Goal: Transaction & Acquisition: Purchase product/service

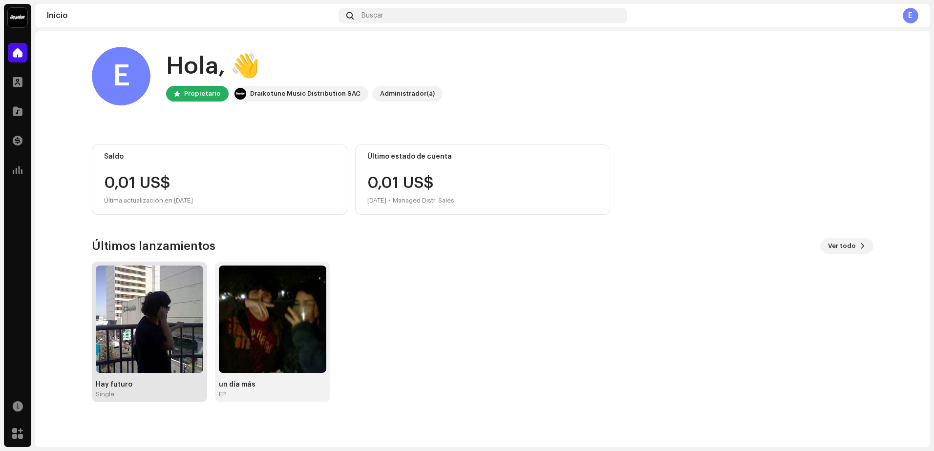
click at [150, 313] on img at bounding box center [149, 319] width 107 height 107
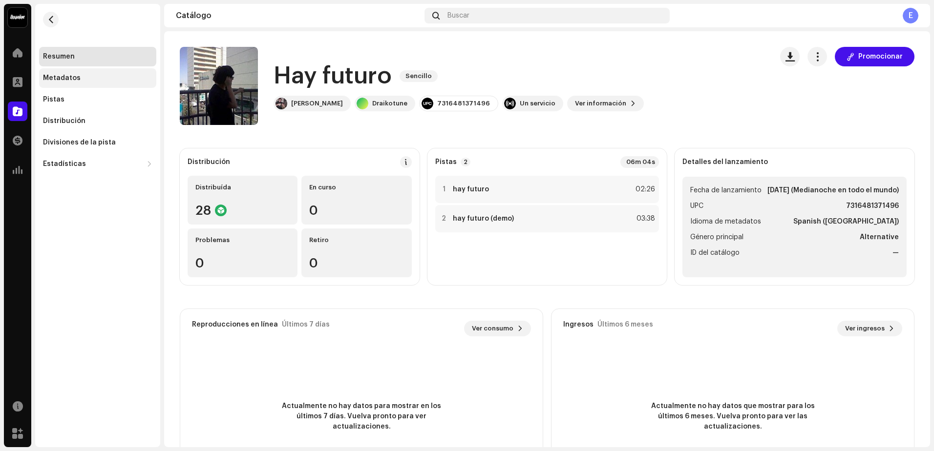
click at [88, 80] on div "Metadatos" at bounding box center [97, 78] width 109 height 8
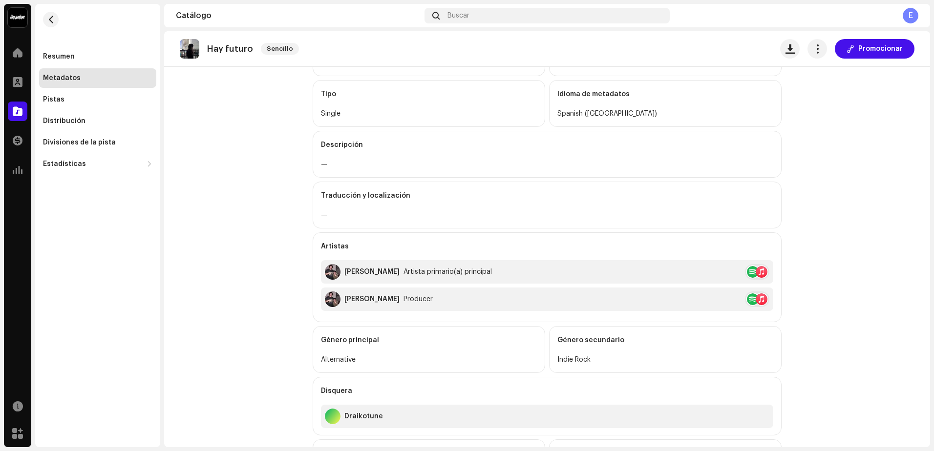
scroll to position [98, 0]
click at [77, 97] on div "Pistas" at bounding box center [97, 100] width 109 height 8
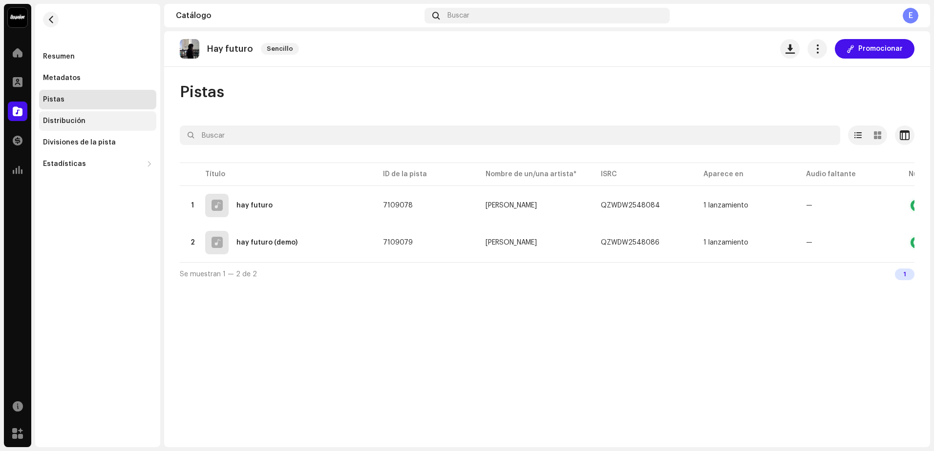
click at [84, 122] on div "Distribución" at bounding box center [97, 121] width 109 height 8
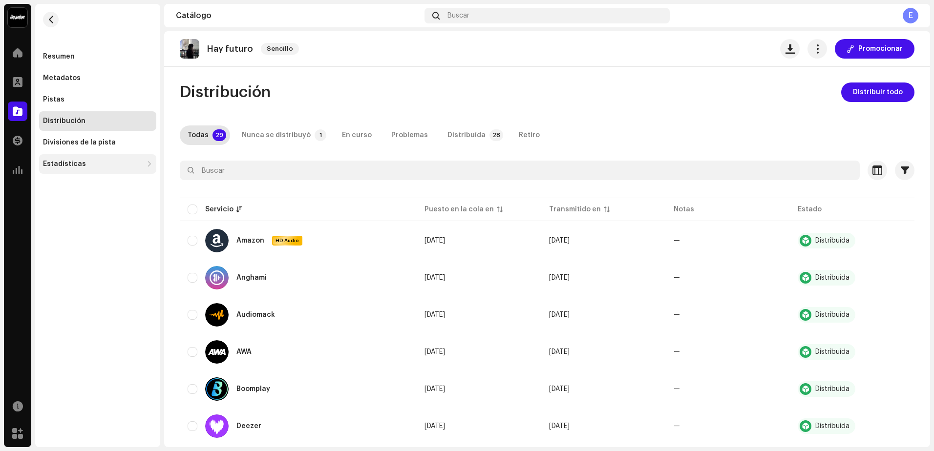
click at [65, 164] on div "Estadísticas" at bounding box center [64, 164] width 43 height 8
click at [84, 182] on div "Consumo" at bounding box center [99, 186] width 105 height 8
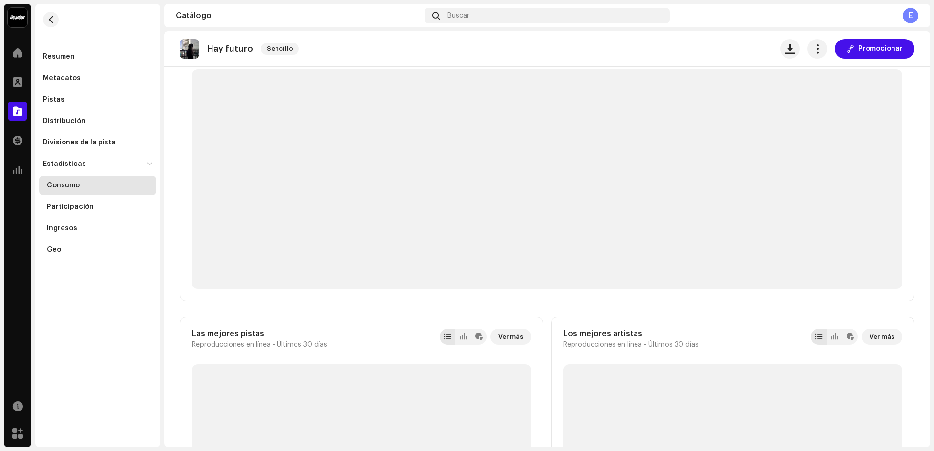
scroll to position [58, 0]
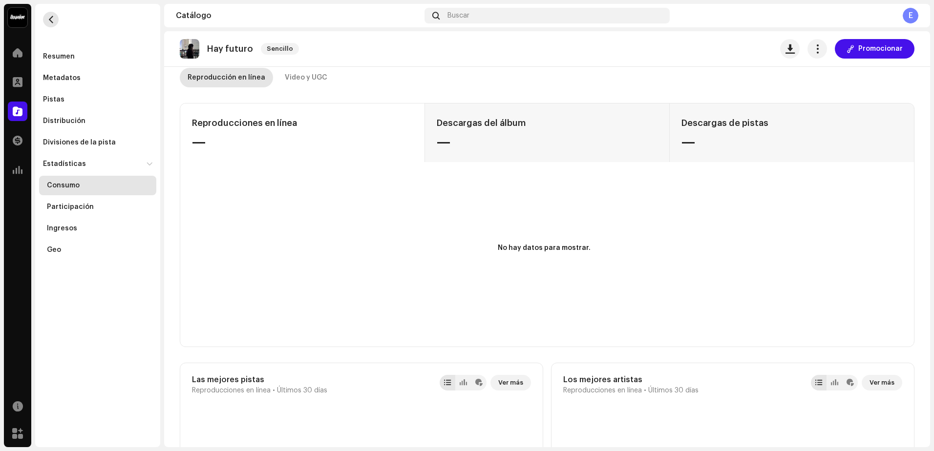
click at [50, 20] on span "button" at bounding box center [50, 20] width 7 height 8
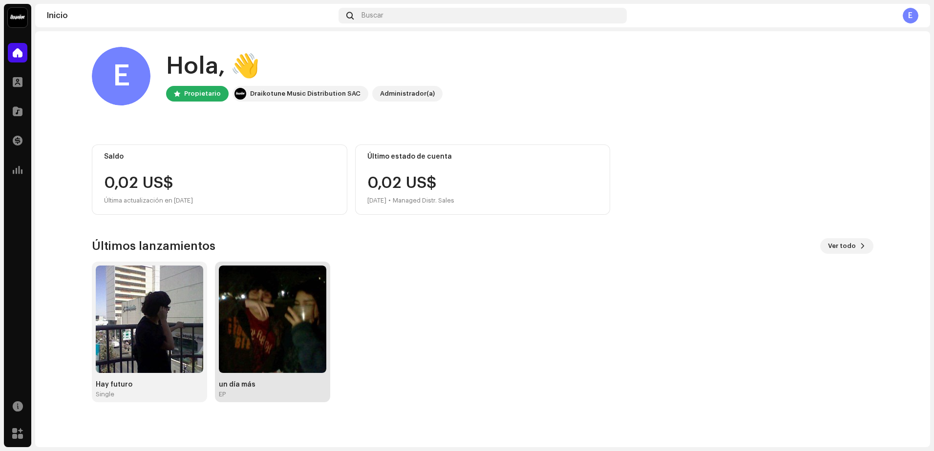
click at [287, 312] on img at bounding box center [272, 319] width 107 height 107
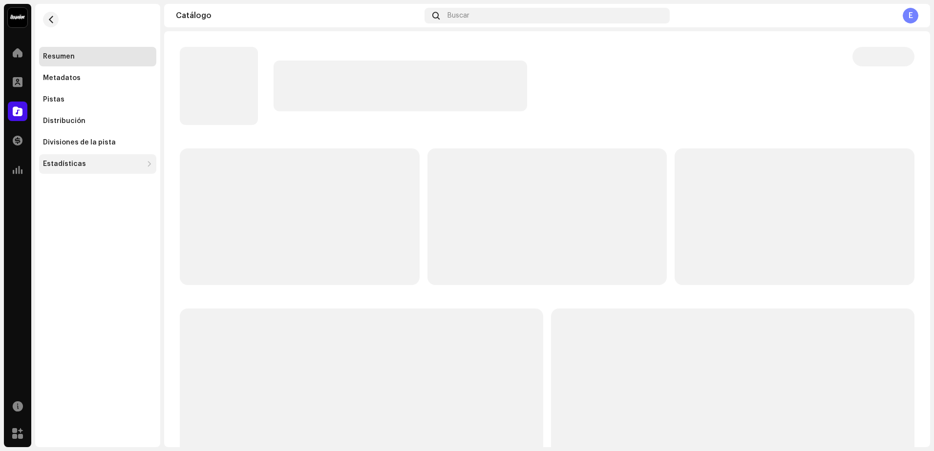
click at [69, 158] on div "Estadísticas" at bounding box center [97, 164] width 117 height 20
click at [86, 185] on div "Consumo" at bounding box center [99, 186] width 105 height 8
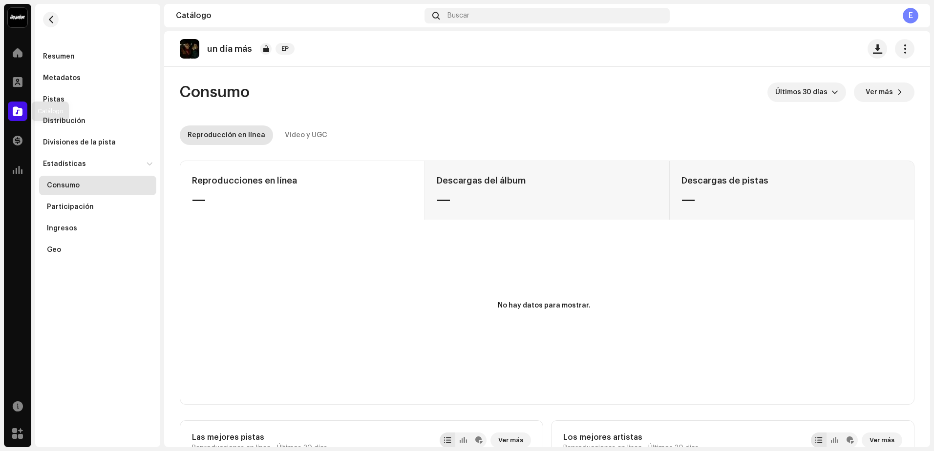
click at [21, 105] on div at bounding box center [18, 112] width 20 height 20
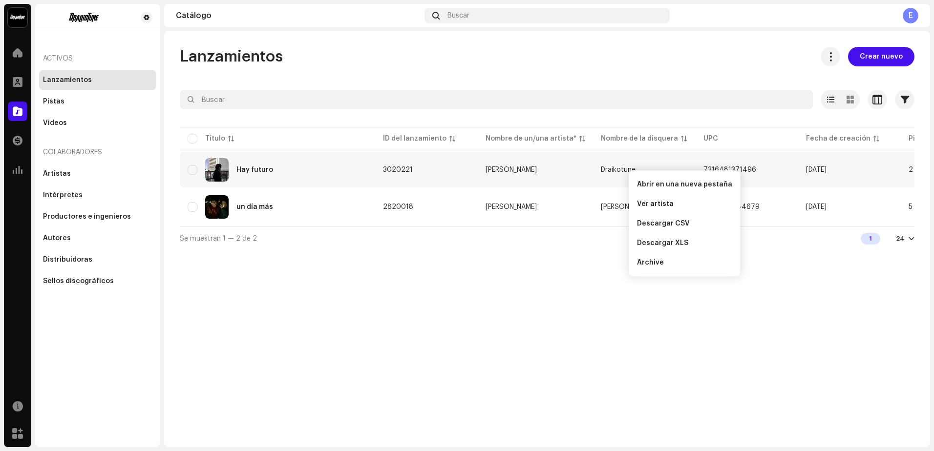
click at [558, 261] on div "Lanzamientos Crear nuevo Seleccionado 0 Seleccionar todo 2 Opciones Filtros Est…" at bounding box center [547, 239] width 766 height 416
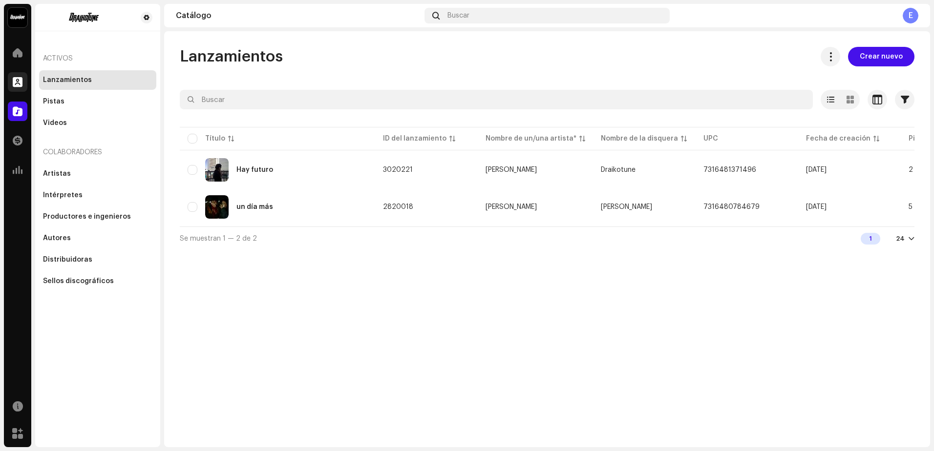
click at [13, 84] on span at bounding box center [18, 82] width 10 height 8
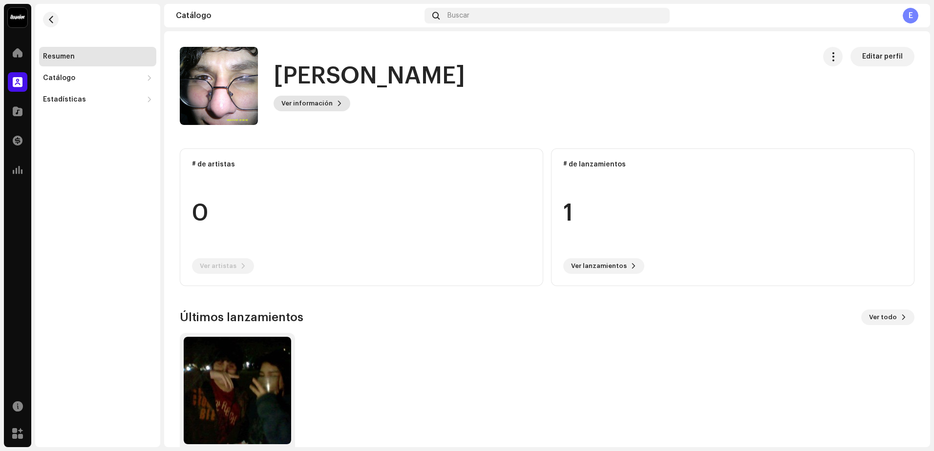
click at [305, 103] on span "Ver información" at bounding box center [306, 104] width 51 height 20
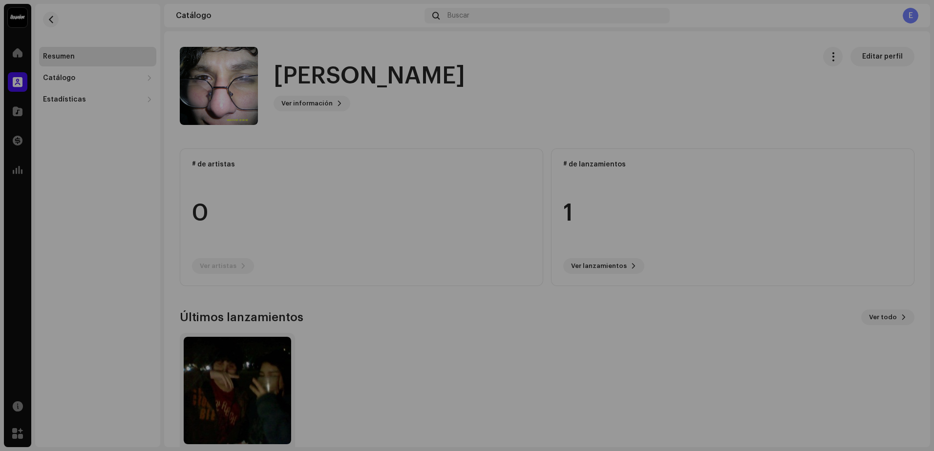
click at [652, 243] on div "[PERSON_NAME] 982959 Descripción —" at bounding box center [467, 225] width 934 height 451
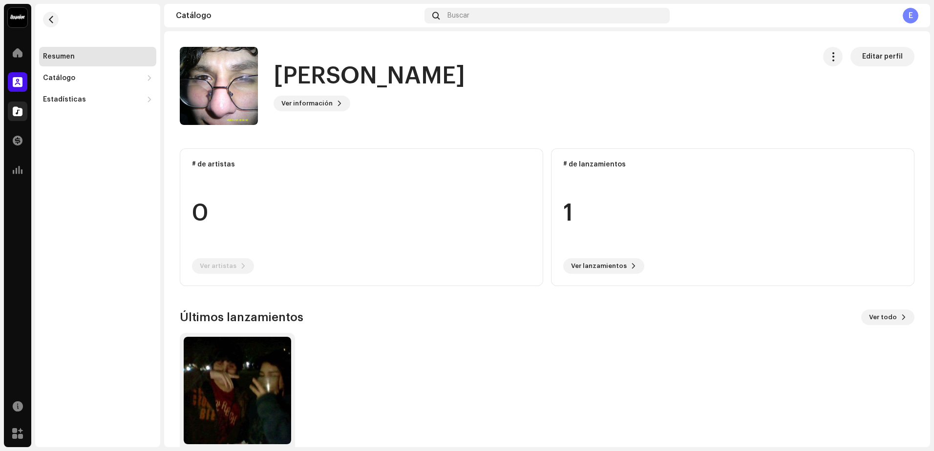
click at [15, 111] on span at bounding box center [18, 111] width 10 height 8
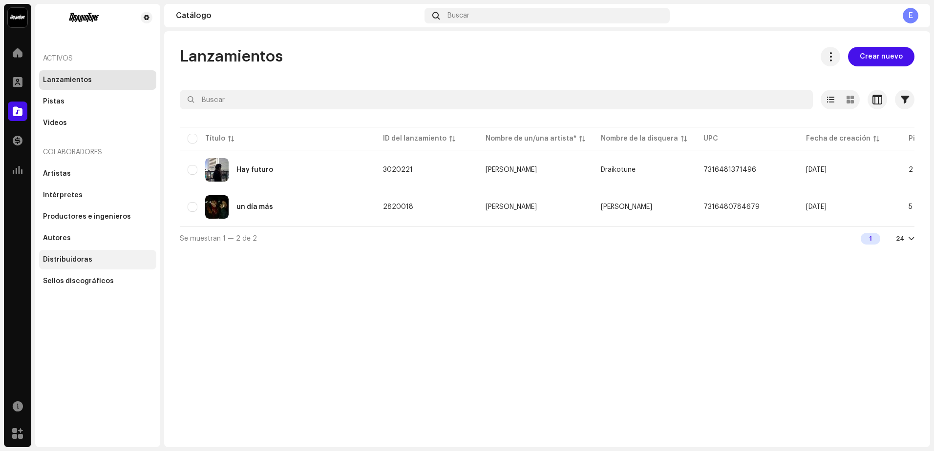
click at [88, 255] on div "Distribuidoras" at bounding box center [97, 260] width 117 height 20
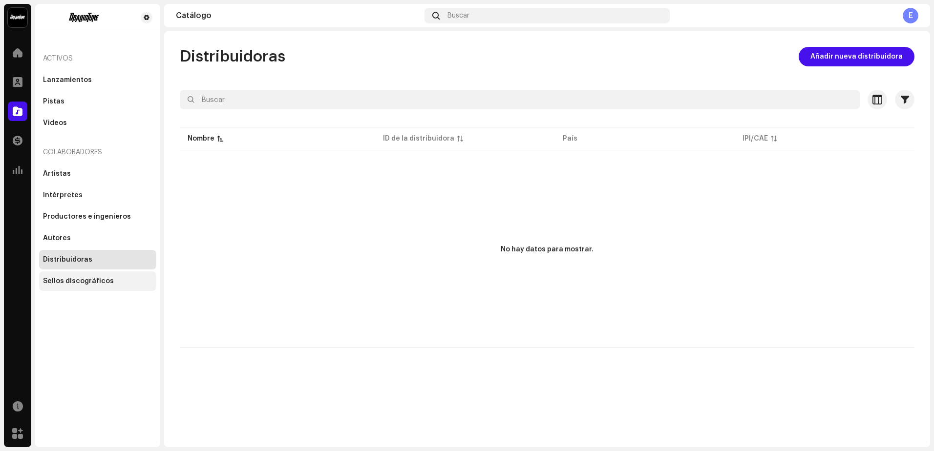
click at [91, 286] on div "Sellos discográficos" at bounding box center [97, 282] width 117 height 20
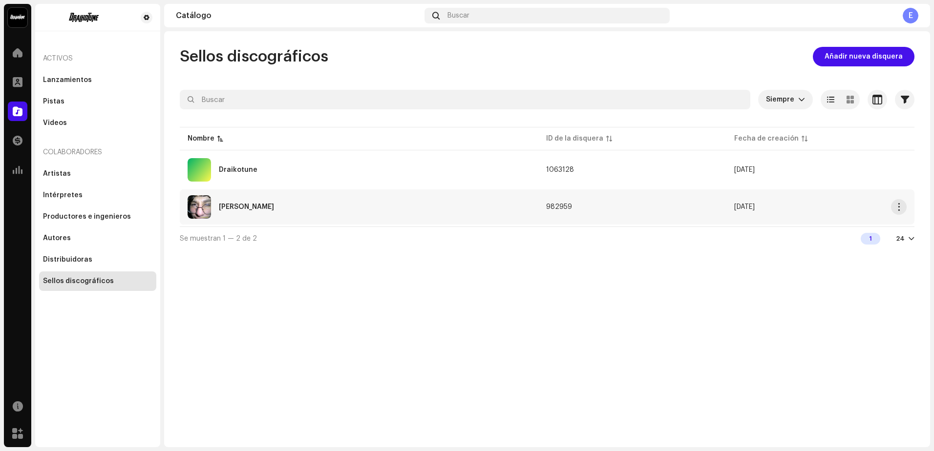
drag, startPoint x: 91, startPoint y: 286, endPoint x: 251, endPoint y: 199, distance: 181.4
click at [251, 199] on div "[PERSON_NAME]" at bounding box center [359, 206] width 343 height 23
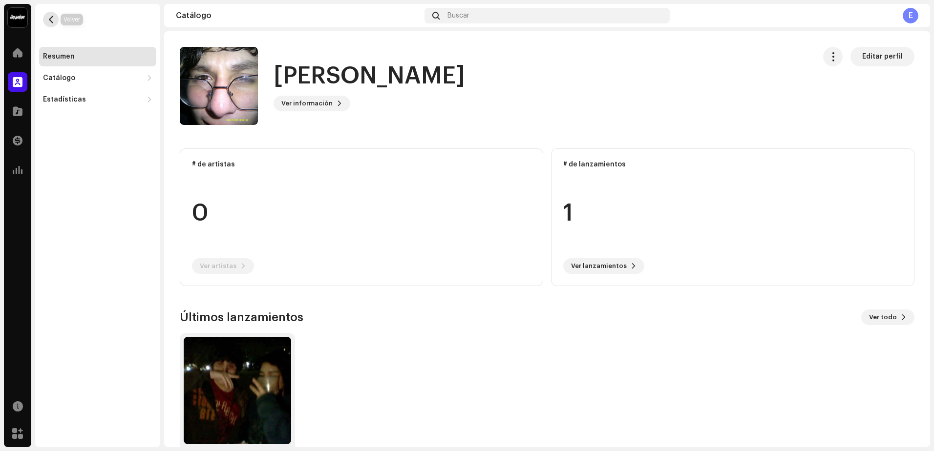
click at [49, 18] on span "button" at bounding box center [50, 20] width 7 height 8
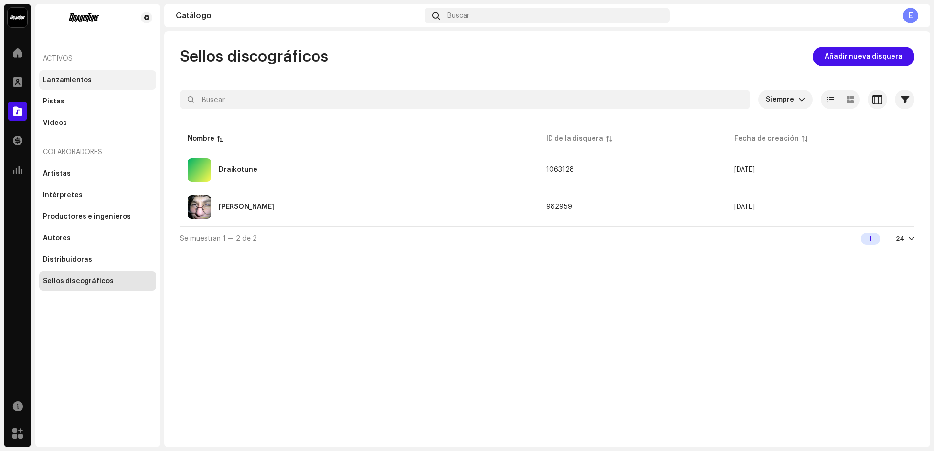
click at [62, 77] on div "Lanzamientos" at bounding box center [67, 80] width 49 height 8
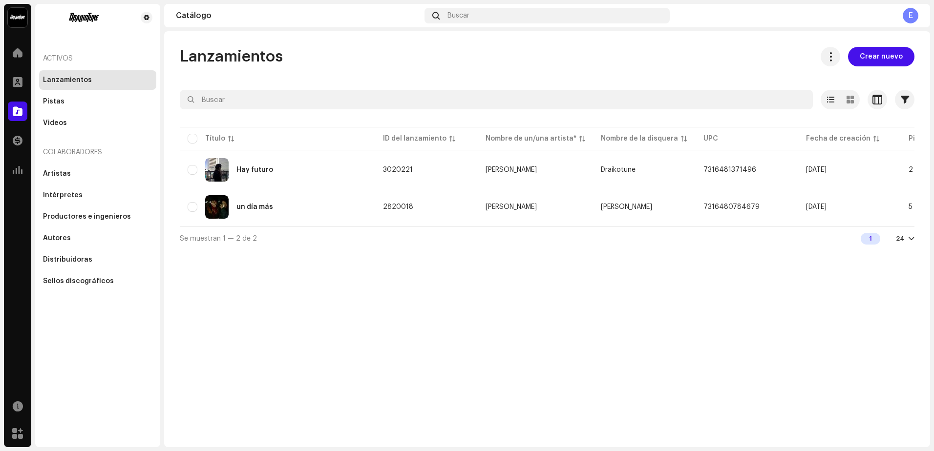
click at [545, 73] on div "Lanzamientos Crear nuevo Seleccionado 0 Seleccionar todo 2 Opciones Filtros Est…" at bounding box center [547, 148] width 766 height 203
click at [869, 54] on span "Crear nuevo" at bounding box center [881, 57] width 43 height 20
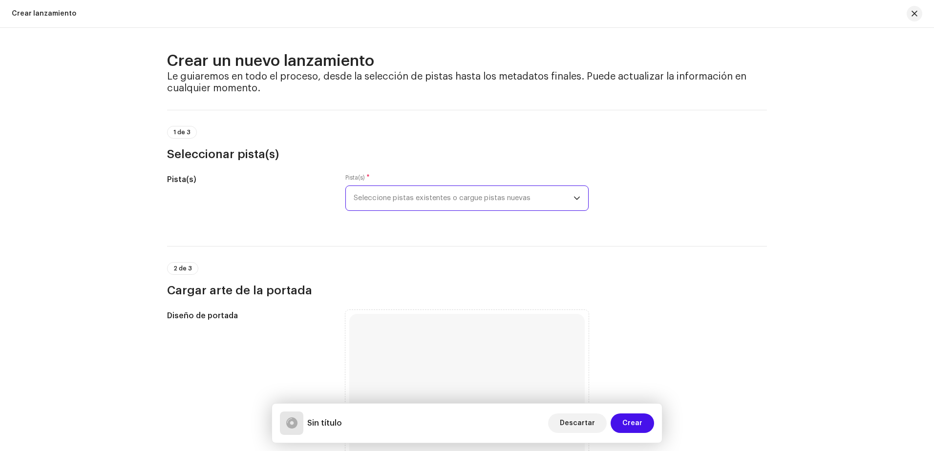
click at [521, 201] on span "Seleccione pistas existentes o cargue pistas nuevas" at bounding box center [464, 198] width 220 height 24
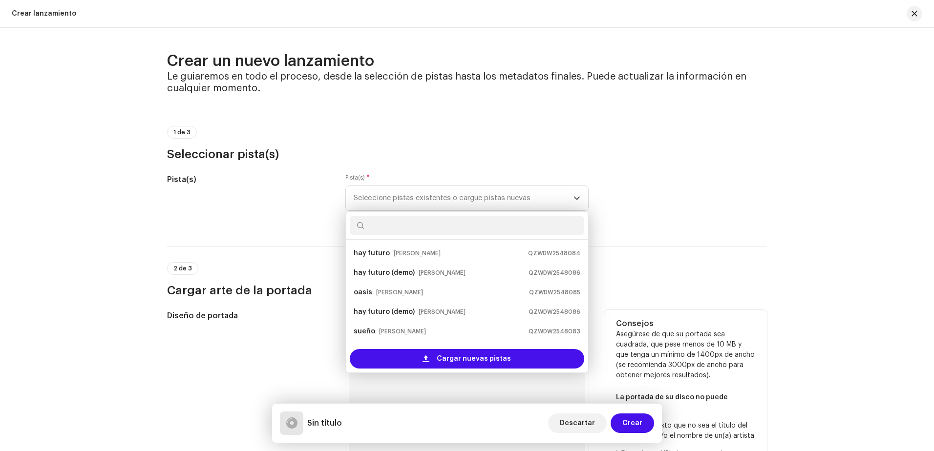
scroll to position [16, 0]
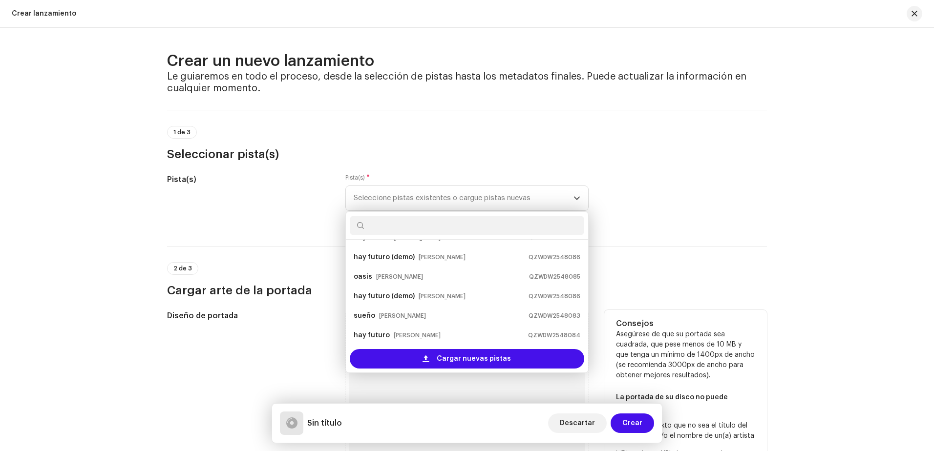
click at [256, 354] on div "Diseño de portada" at bounding box center [248, 431] width 163 height 243
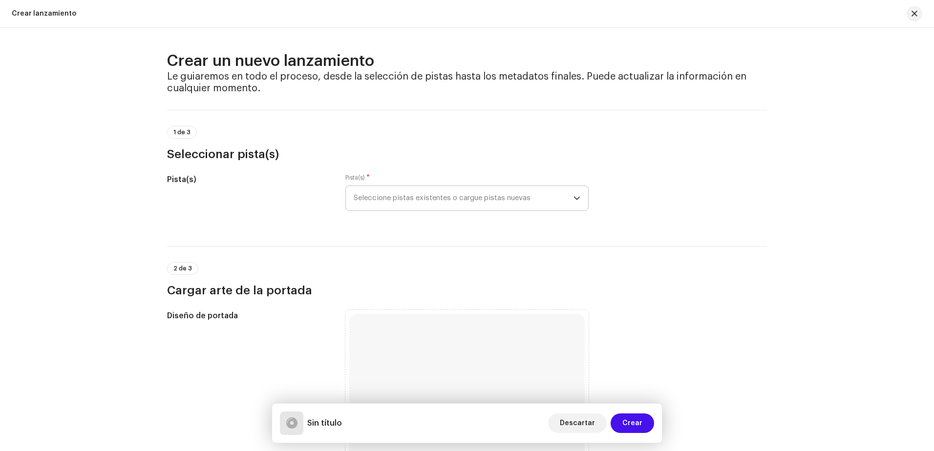
click at [407, 197] on span "Seleccione pistas existentes o cargue pistas nuevas" at bounding box center [464, 198] width 220 height 24
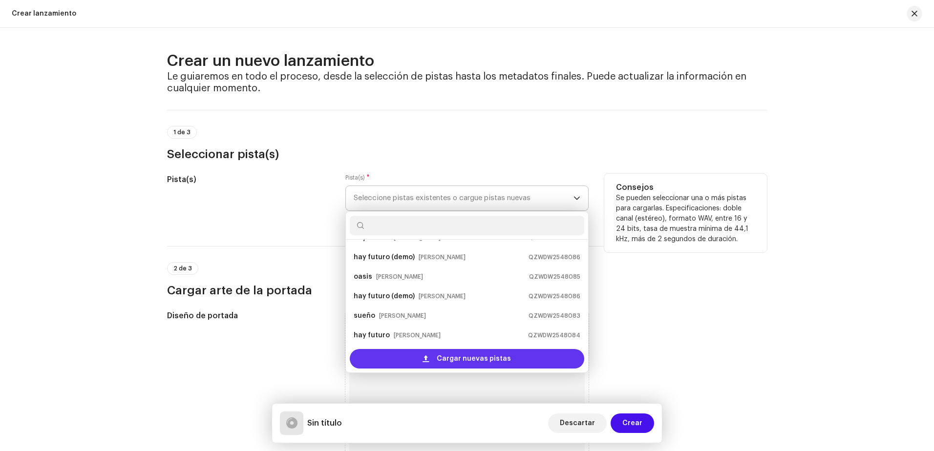
click at [395, 356] on div "Cargar nuevas pistas" at bounding box center [467, 359] width 234 height 20
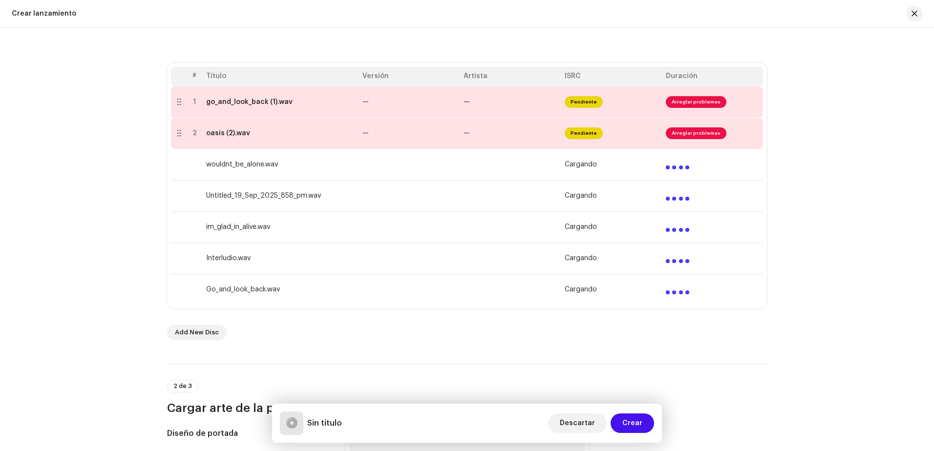
scroll to position [195, 0]
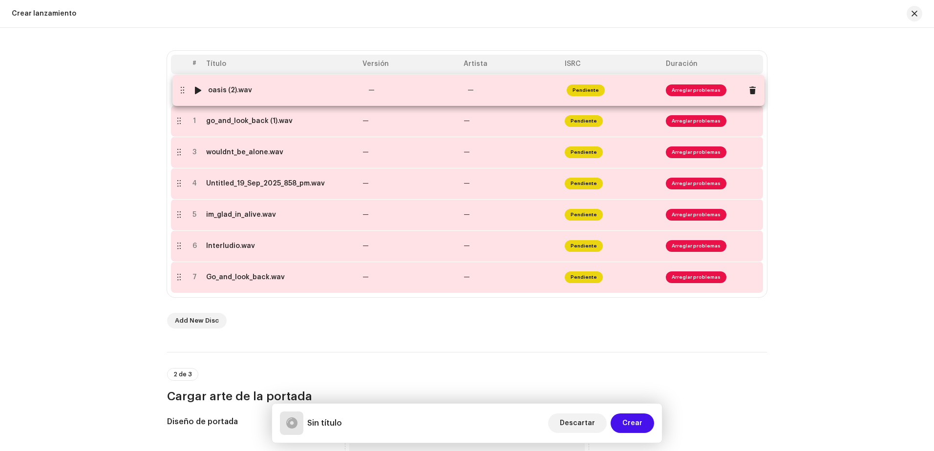
drag, startPoint x: 176, startPoint y: 124, endPoint x: 180, endPoint y: 93, distance: 31.0
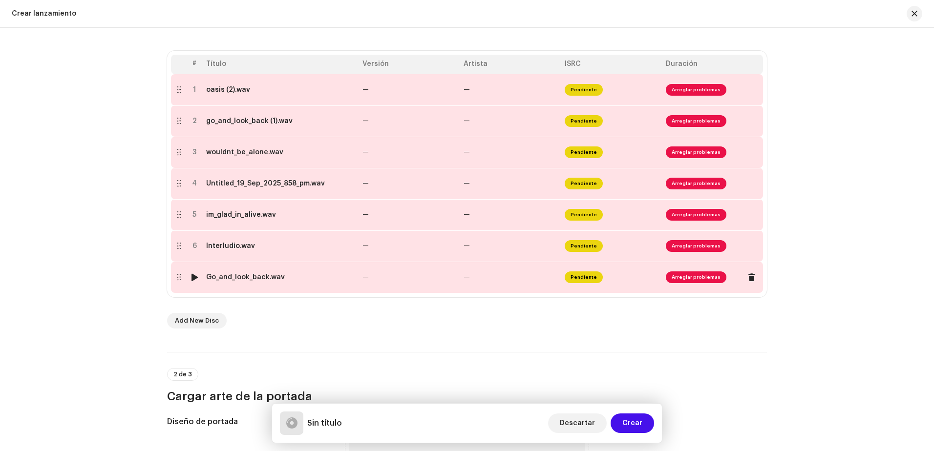
click at [177, 277] on div at bounding box center [179, 277] width 8 height 8
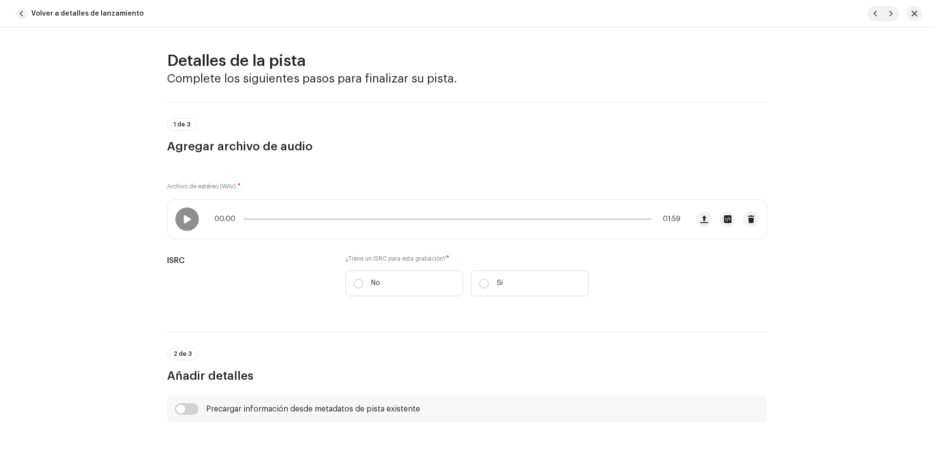
click at [175, 165] on div "Detalles de la pista Complete los siguientes pasos para finalizar su pista. 1 d…" at bounding box center [467, 239] width 934 height 423
drag, startPoint x: 175, startPoint y: 165, endPoint x: 169, endPoint y: 140, distance: 25.1
click at [25, 15] on span "button" at bounding box center [22, 14] width 12 height 12
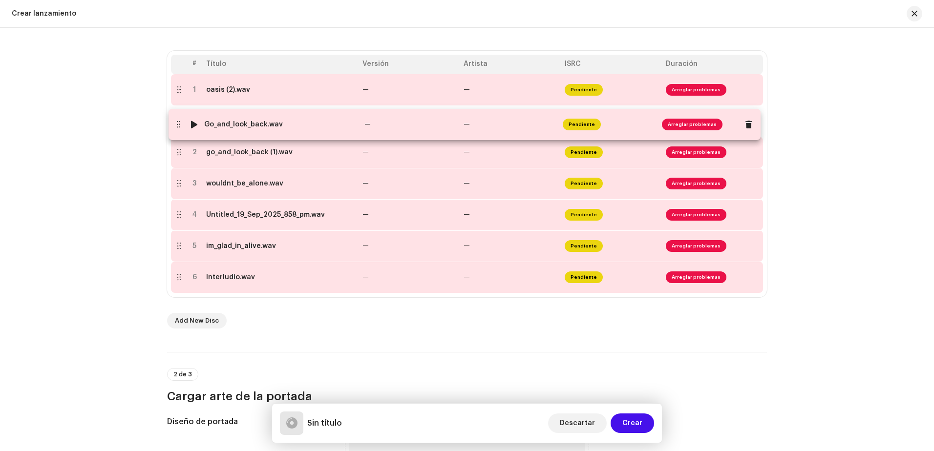
drag, startPoint x: 177, startPoint y: 282, endPoint x: 176, endPoint y: 129, distance: 152.9
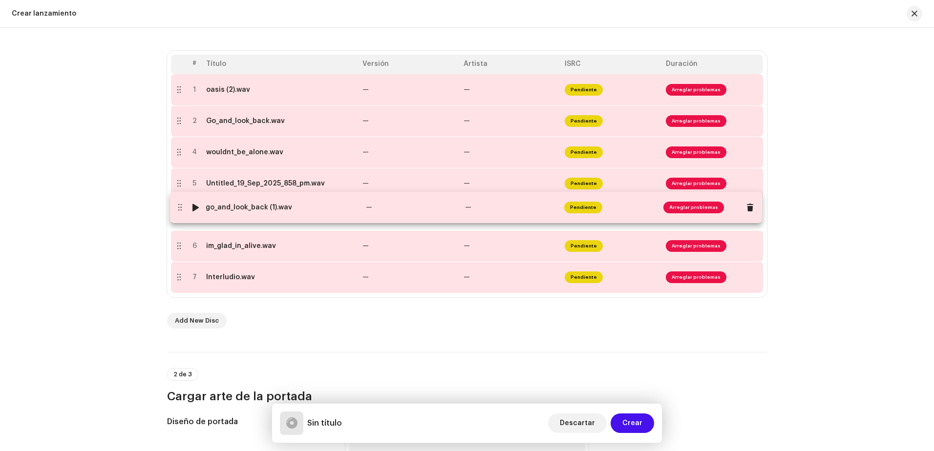
drag, startPoint x: 177, startPoint y: 154, endPoint x: 178, endPoint y: 209, distance: 55.2
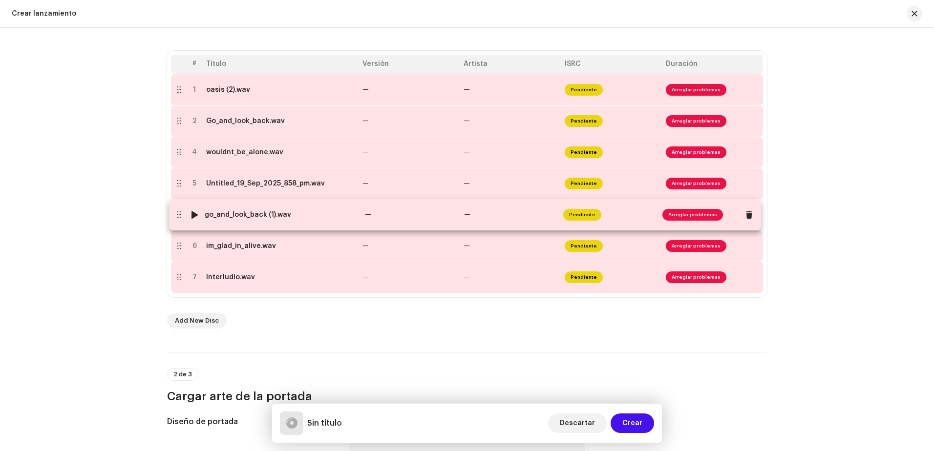
click at [178, 209] on table "# Título Versión Artista ISRC Duración 1 oasis (2).wav — — Pendiente Arreglar p…" at bounding box center [467, 174] width 592 height 239
drag, startPoint x: 178, startPoint y: 153, endPoint x: 175, endPoint y: 213, distance: 60.6
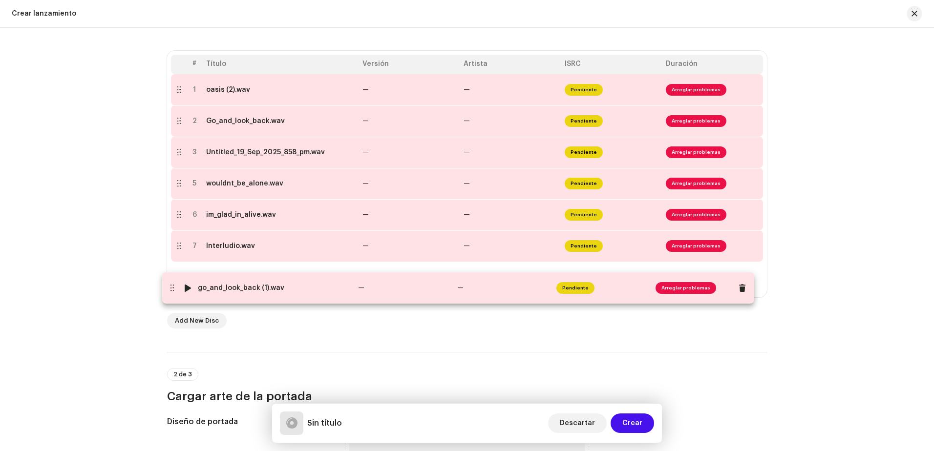
drag, startPoint x: 179, startPoint y: 184, endPoint x: 174, endPoint y: 273, distance: 89.0
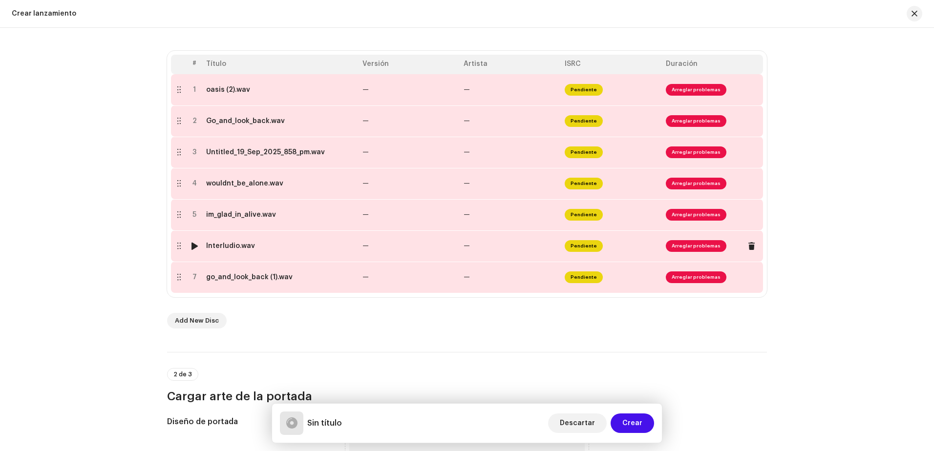
click at [171, 252] on td at bounding box center [179, 246] width 16 height 31
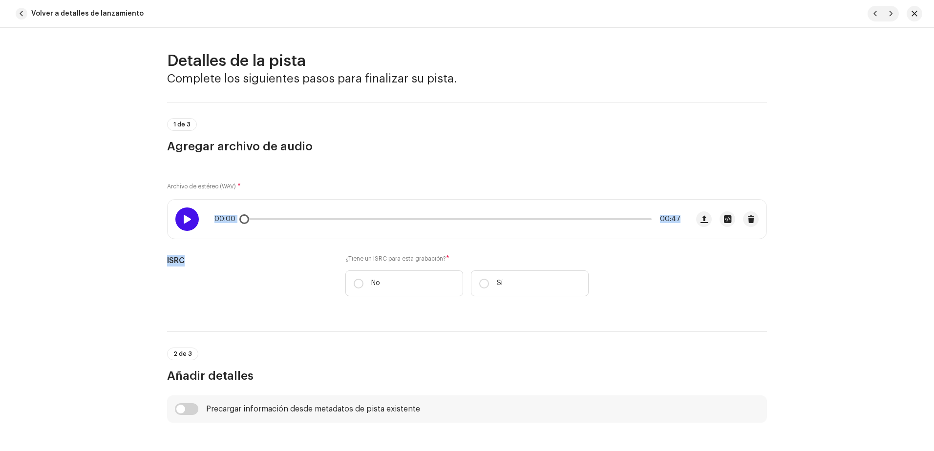
click at [180, 220] on div "Detalles de la pista Complete los siguientes pasos para finalizar su pista. 1 d…" at bounding box center [467, 239] width 934 height 423
drag, startPoint x: 180, startPoint y: 220, endPoint x: 178, endPoint y: 211, distance: 9.5
click at [180, 220] on div at bounding box center [186, 219] width 23 height 23
click at [22, 19] on span "button" at bounding box center [22, 14] width 12 height 12
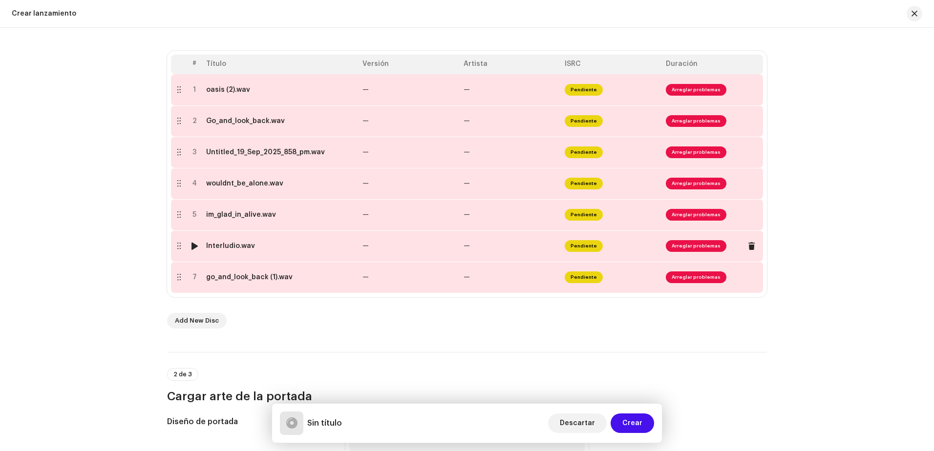
click at [179, 253] on td at bounding box center [179, 246] width 16 height 31
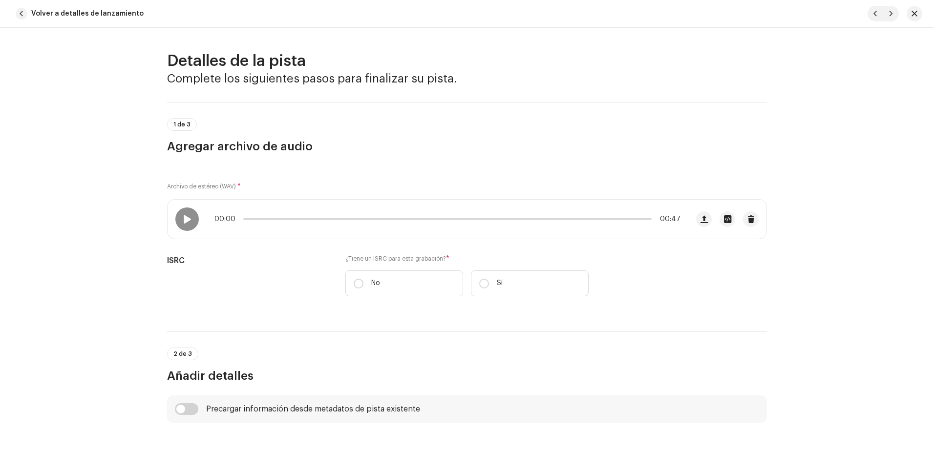
click at [182, 239] on div "Detalles de la pista Complete los siguientes pasos para finalizar su pista. 1 d…" at bounding box center [467, 239] width 934 height 423
click at [17, 8] on button "Volver a detalles de lanzamiento" at bounding box center [82, 14] width 140 height 20
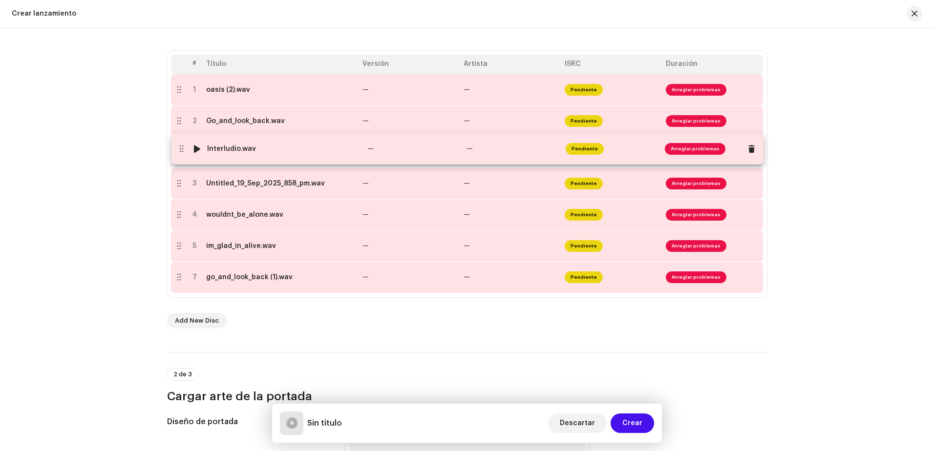
drag, startPoint x: 177, startPoint y: 249, endPoint x: 180, endPoint y: 152, distance: 97.2
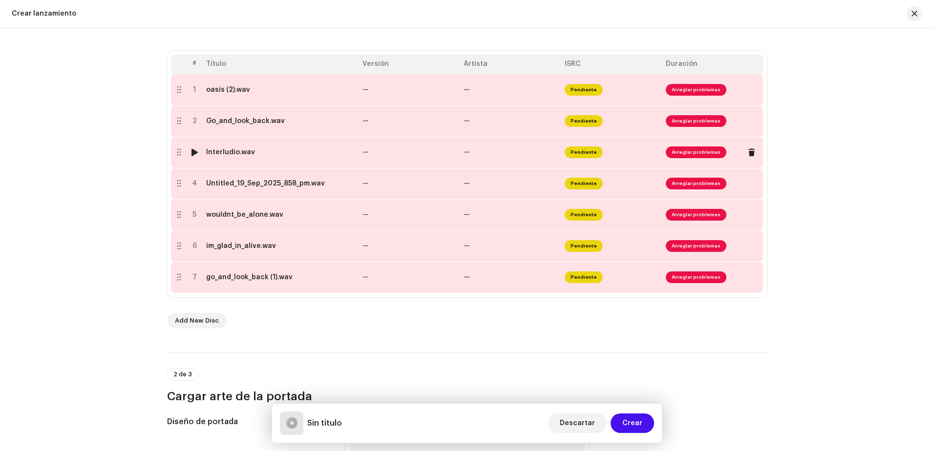
drag, startPoint x: 180, startPoint y: 152, endPoint x: 180, endPoint y: 160, distance: 7.8
click at [180, 160] on table "# Título Versión Artista ISRC Duración 1 oasis (2).wav — — Pendiente Arreglar p…" at bounding box center [467, 174] width 592 height 239
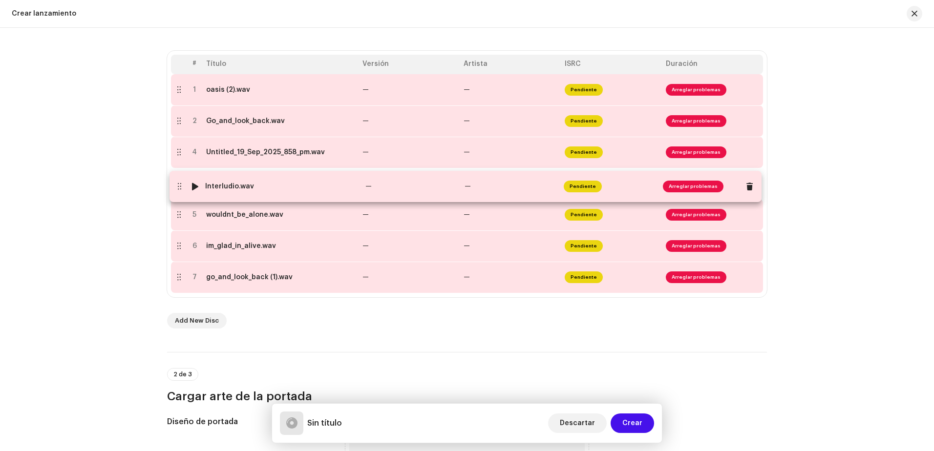
drag, startPoint x: 178, startPoint y: 153, endPoint x: 178, endPoint y: 188, distance: 34.2
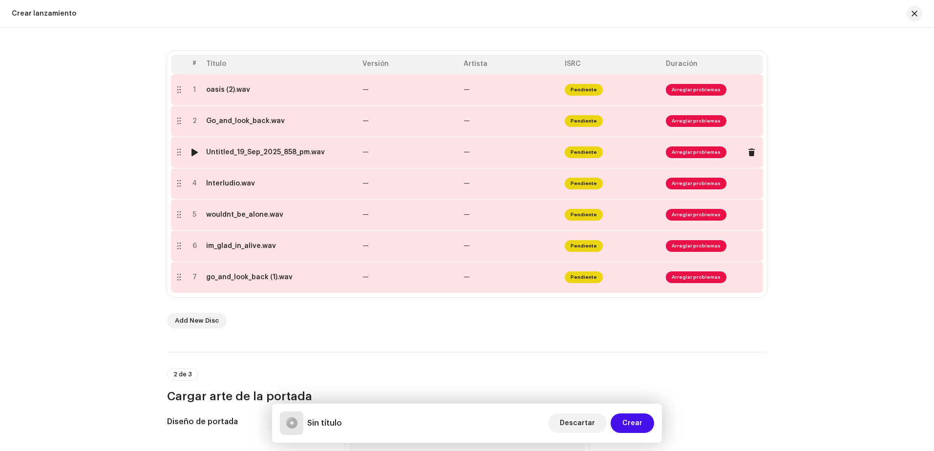
click at [191, 154] on div at bounding box center [194, 152] width 7 height 8
click at [195, 183] on div at bounding box center [194, 184] width 7 height 8
click at [179, 182] on div at bounding box center [179, 184] width 8 height 8
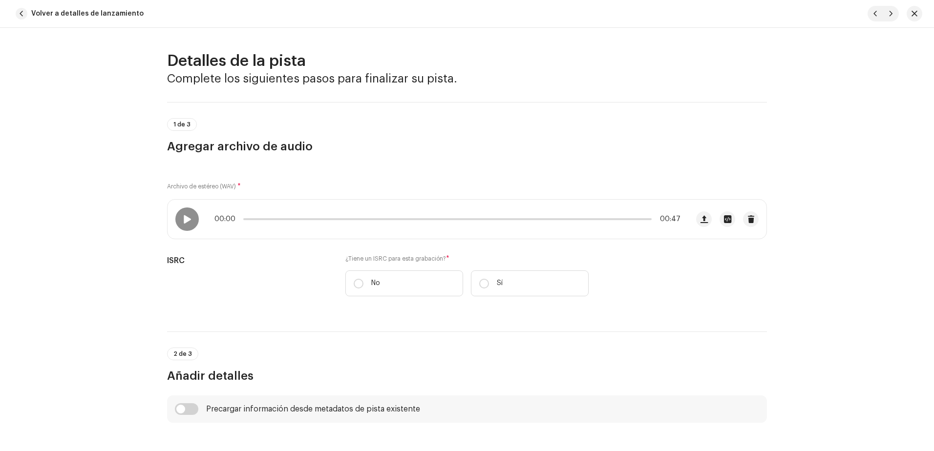
click at [179, 196] on div "Detalles de la pista Complete los siguientes pasos para finalizar su pista. 1 d…" at bounding box center [467, 239] width 934 height 423
click at [21, 10] on span "button" at bounding box center [22, 14] width 12 height 12
click at [21, 10] on div "Crear lanzamiento" at bounding box center [44, 14] width 64 height 8
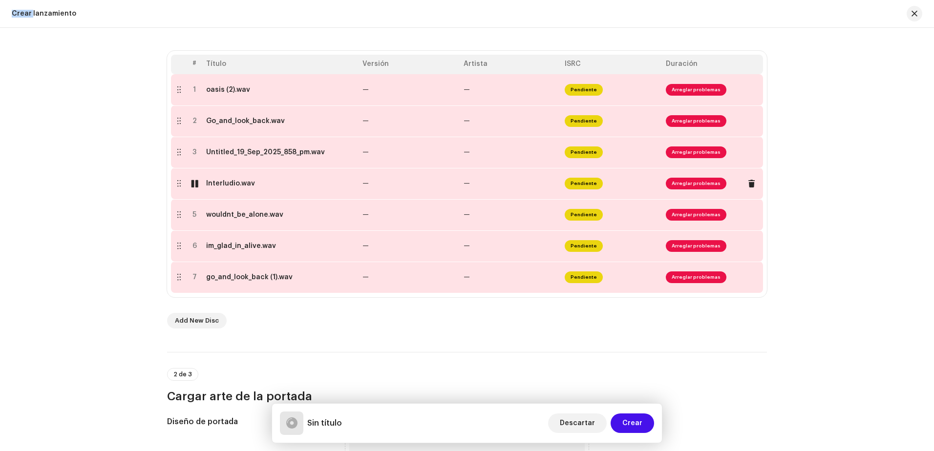
click at [176, 185] on div at bounding box center [179, 184] width 8 height 8
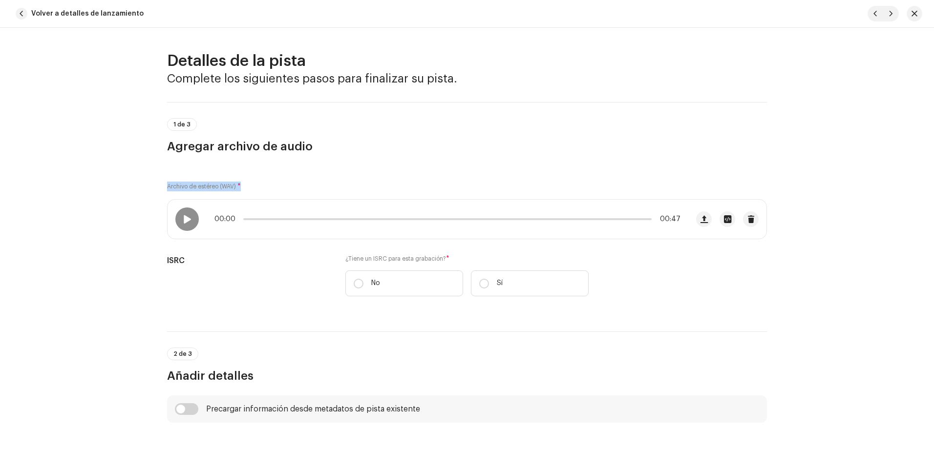
click at [174, 197] on div "Detalles de la pista Complete los siguientes pasos para finalizar su pista. 1 d…" at bounding box center [467, 239] width 934 height 423
click at [23, 17] on span "button" at bounding box center [22, 14] width 12 height 12
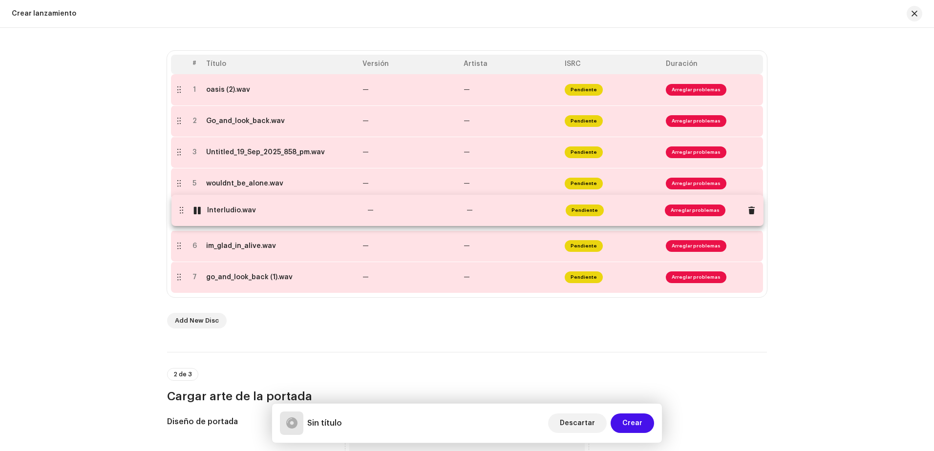
drag, startPoint x: 177, startPoint y: 185, endPoint x: 179, endPoint y: 211, distance: 27.0
click at [179, 211] on table "# Título Versión Artista ISRC Duración 1 oasis (2).wav — — Pendiente Arreglar p…" at bounding box center [467, 174] width 592 height 239
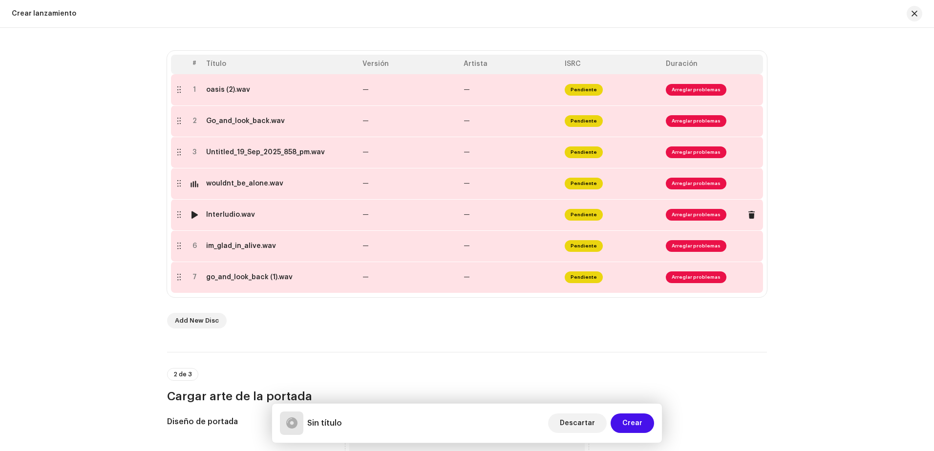
click at [193, 215] on div at bounding box center [194, 215] width 7 height 8
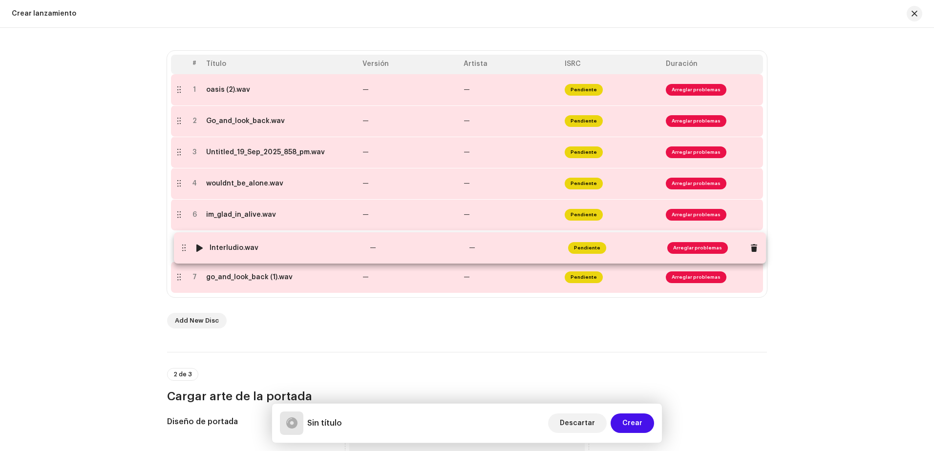
drag, startPoint x: 179, startPoint y: 231, endPoint x: 180, endPoint y: 249, distance: 18.6
click at [180, 249] on table "# Título Versión Artista ISRC Duración 1 oasis (2).wav — — Pendiente Arreglar p…" at bounding box center [467, 174] width 592 height 239
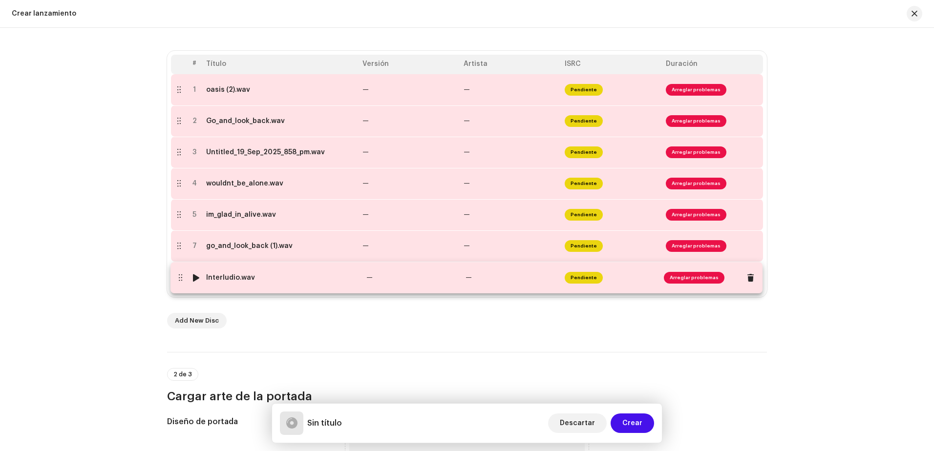
drag, startPoint x: 177, startPoint y: 249, endPoint x: 177, endPoint y: 279, distance: 30.8
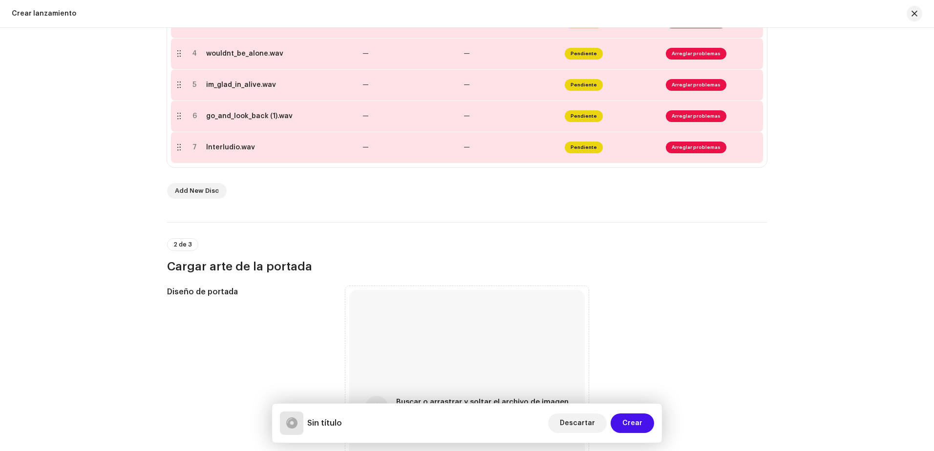
scroll to position [342, 0]
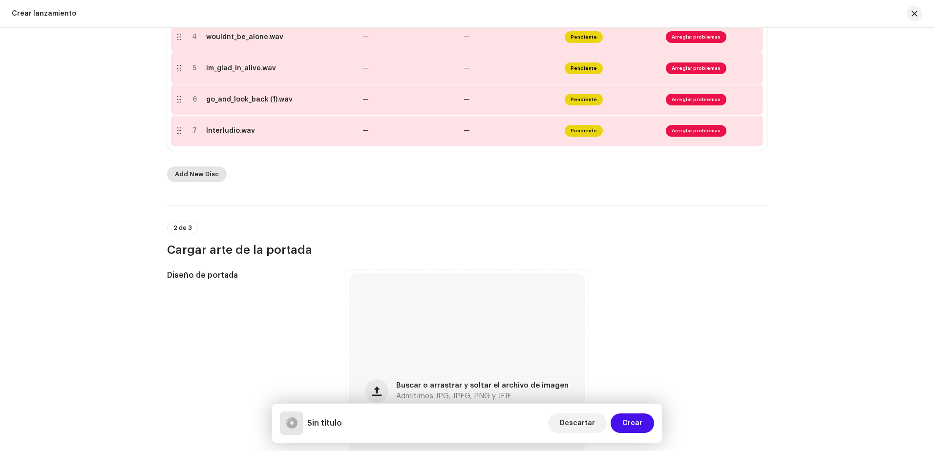
click at [201, 177] on span "Add New Disc" at bounding box center [197, 175] width 44 height 20
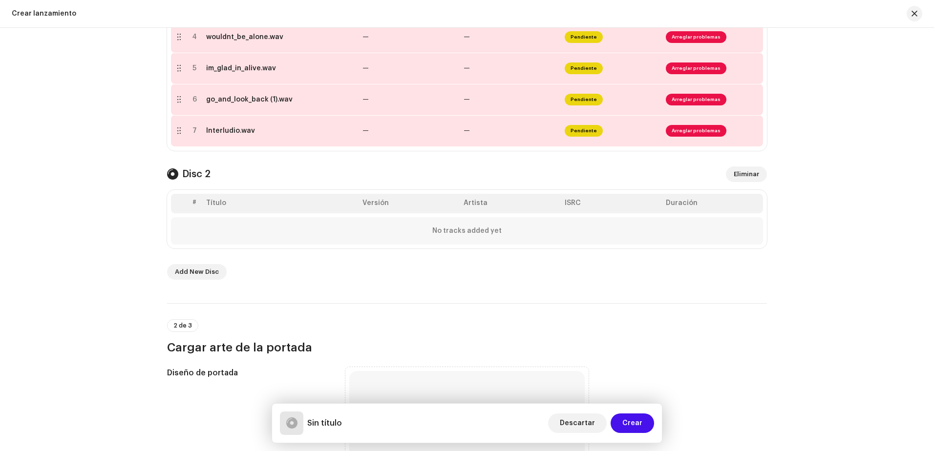
scroll to position [316, 0]
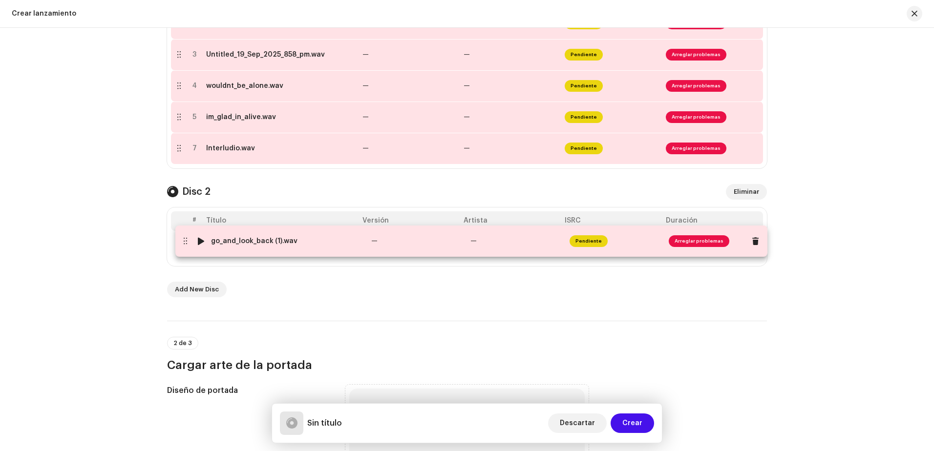
drag, startPoint x: 173, startPoint y: 151, endPoint x: 180, endPoint y: 244, distance: 93.0
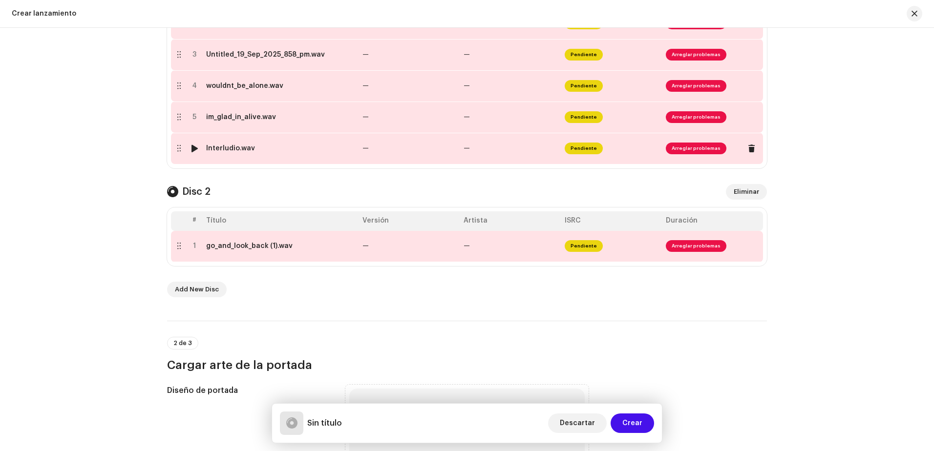
click at [177, 152] on td at bounding box center [179, 148] width 16 height 31
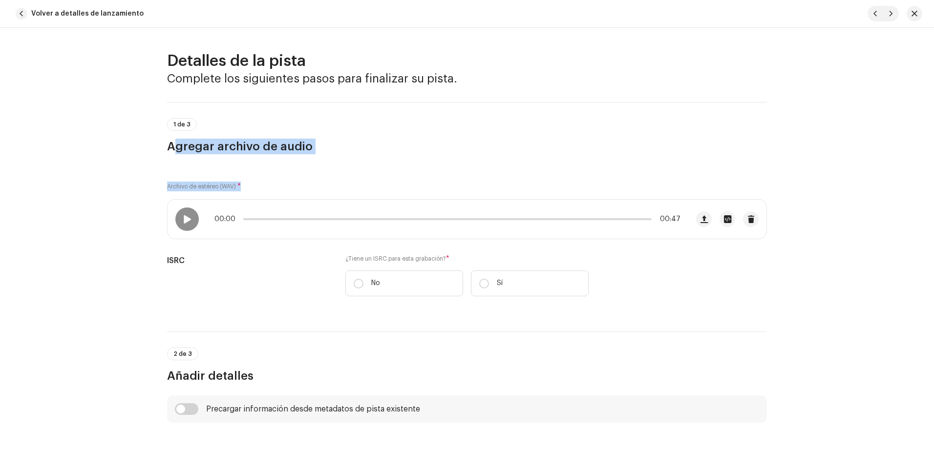
click at [189, 243] on div "Detalles de la pista Complete los siguientes pasos para finalizar su pista. 1 d…" at bounding box center [467, 239] width 934 height 423
click at [20, 14] on span "button" at bounding box center [22, 14] width 12 height 12
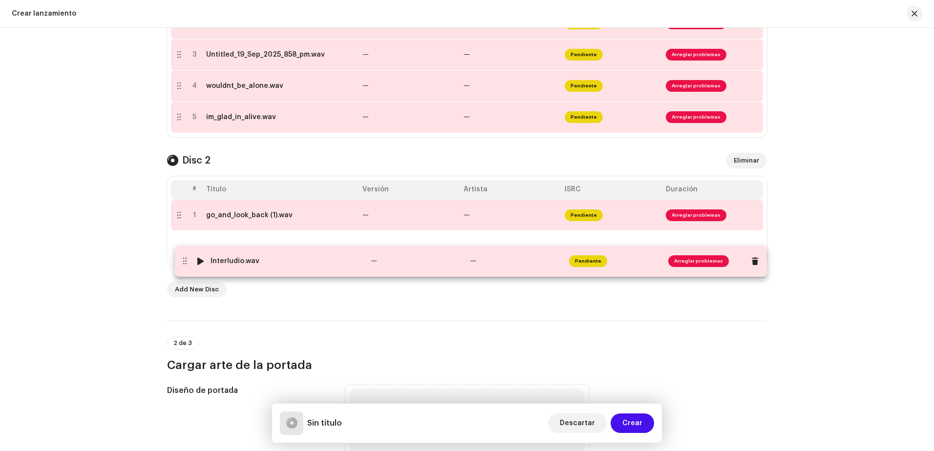
drag, startPoint x: 178, startPoint y: 148, endPoint x: 184, endPoint y: 250, distance: 101.7
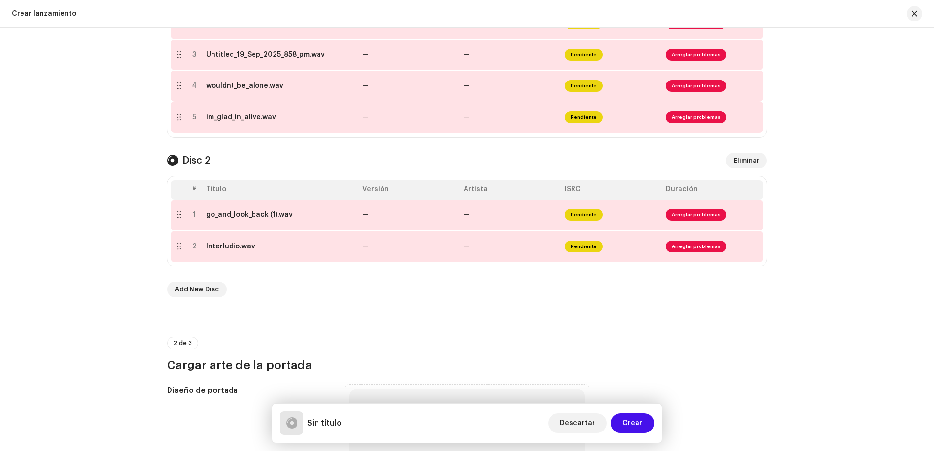
click at [386, 294] on div "Add New Disc" at bounding box center [467, 290] width 600 height 16
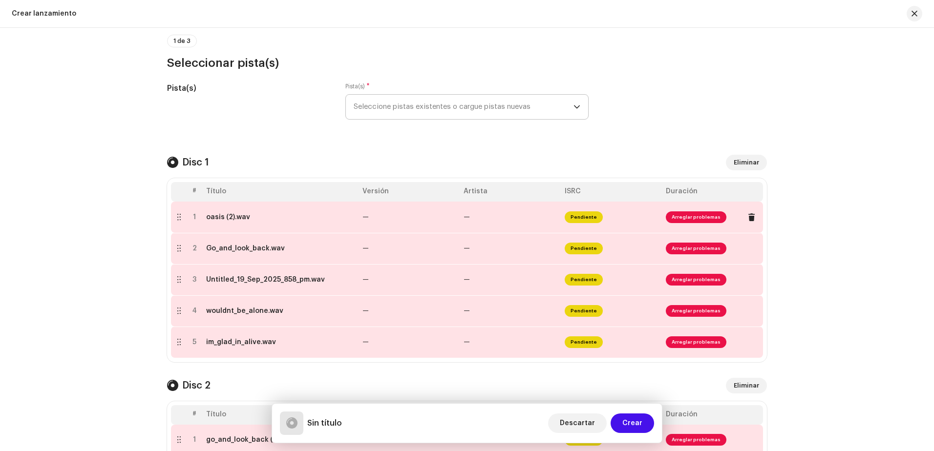
scroll to position [72, 0]
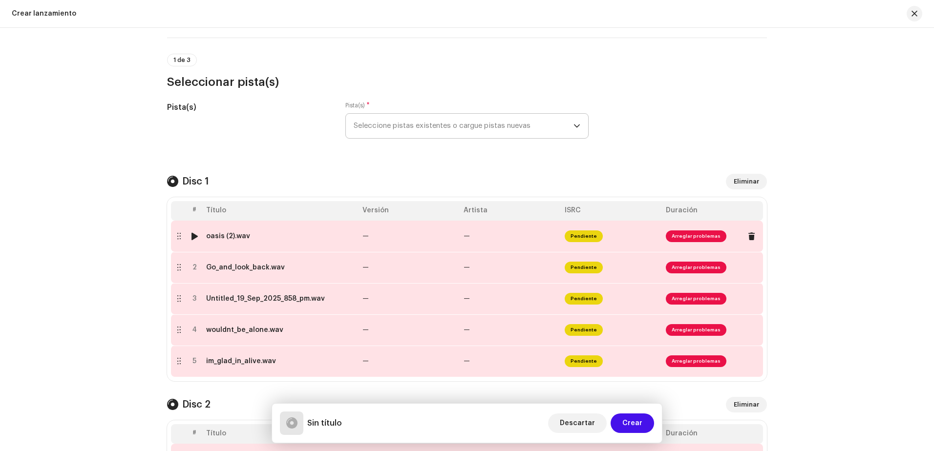
click at [193, 234] on div at bounding box center [194, 236] width 7 height 8
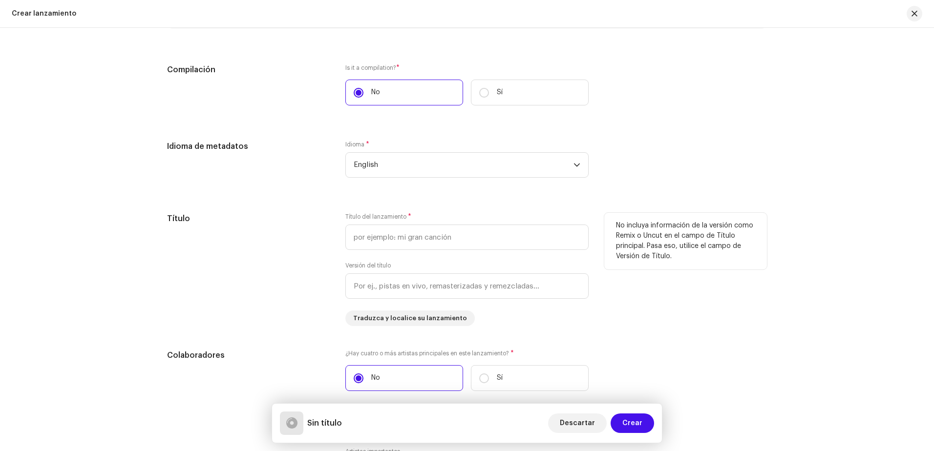
scroll to position [1049, 0]
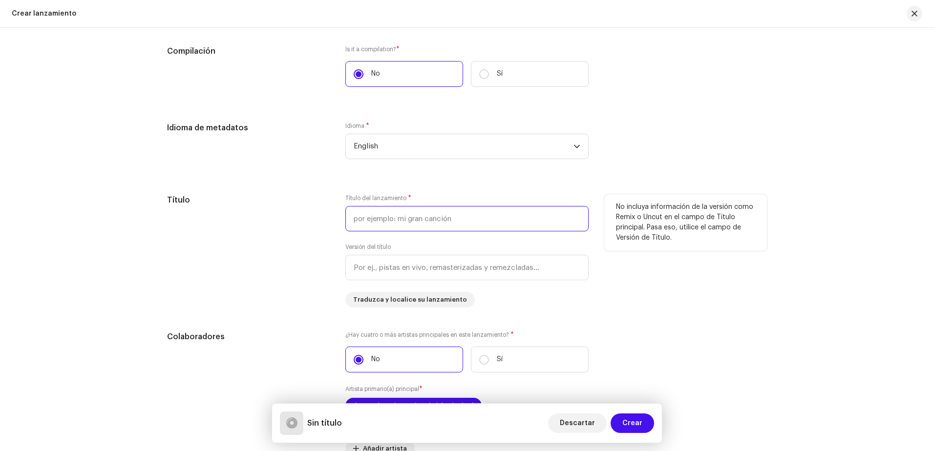
click at [407, 221] on input "text" at bounding box center [466, 218] width 243 height 25
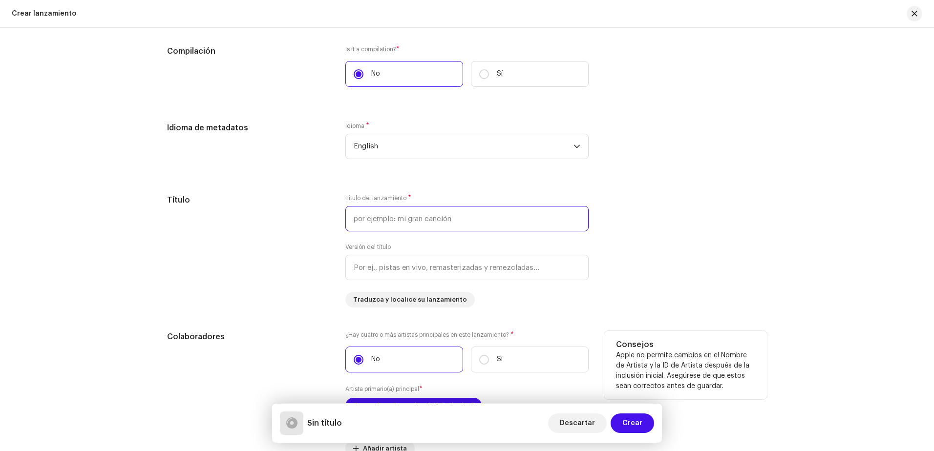
type input "O"
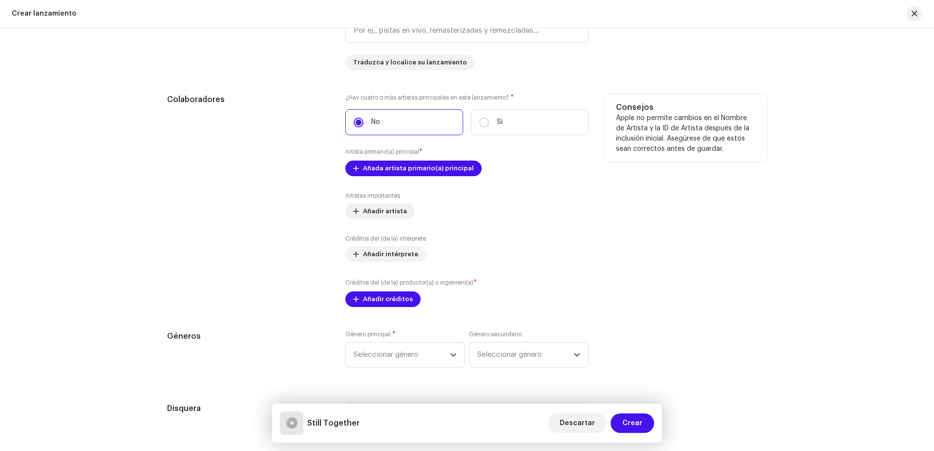
scroll to position [1293, 0]
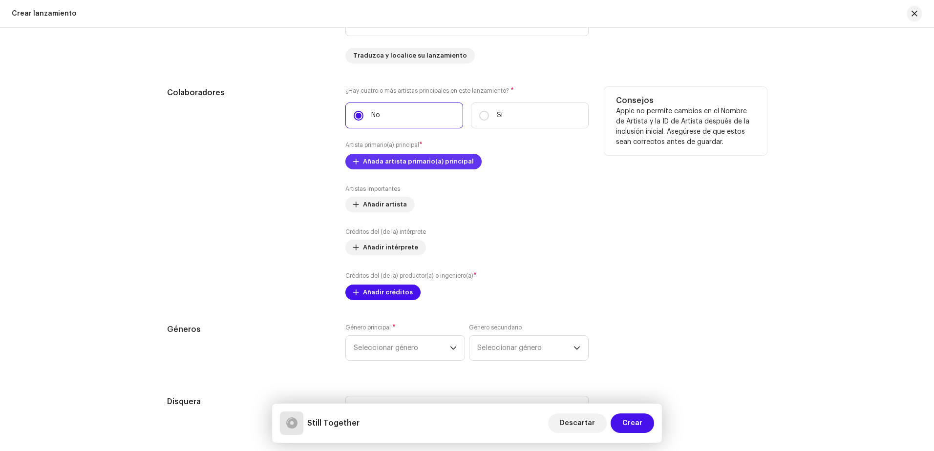
type input "Still Together"
click at [400, 162] on span "Añada artista primario(a) principal" at bounding box center [418, 162] width 111 height 20
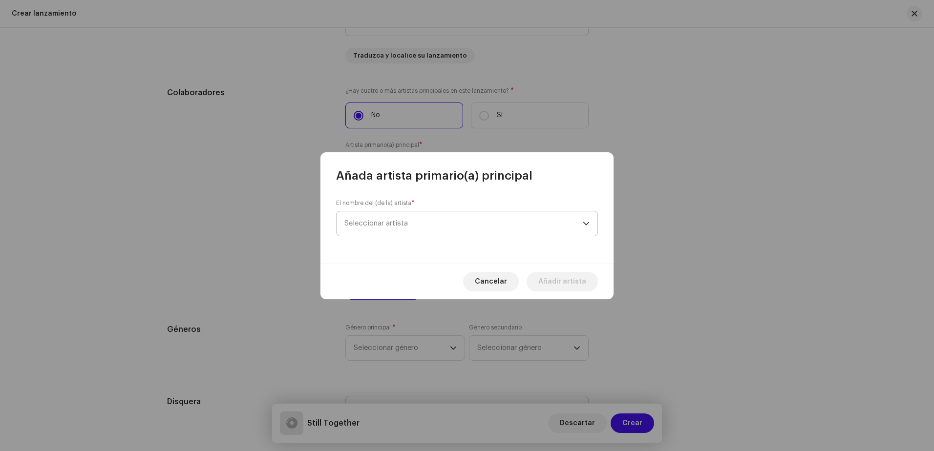
click at [423, 224] on span "Seleccionar artista" at bounding box center [463, 223] width 238 height 24
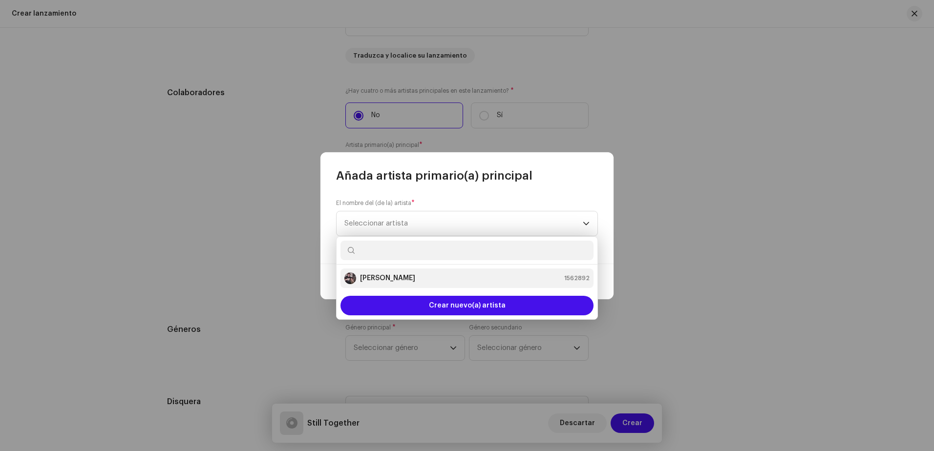
click at [421, 276] on div "[PERSON_NAME] 1562892" at bounding box center [466, 279] width 245 height 12
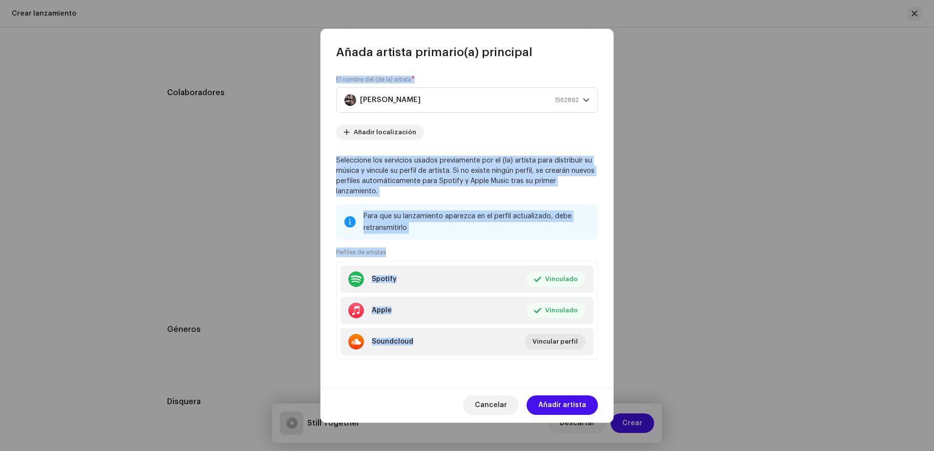
click at [322, 248] on div "El nombre del (de la) artista * [PERSON_NAME] 1562892 Añadir localización Selec…" at bounding box center [466, 223] width 293 height 327
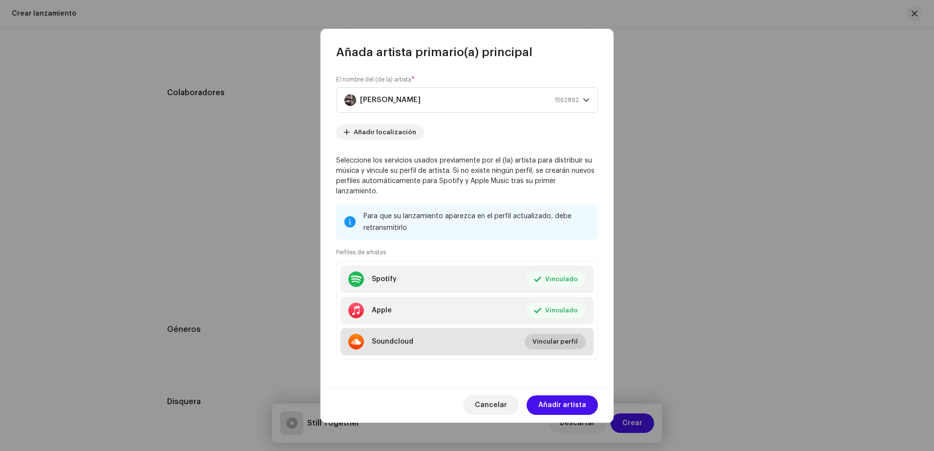
click at [550, 338] on span "Vincular perfil" at bounding box center [554, 342] width 45 height 20
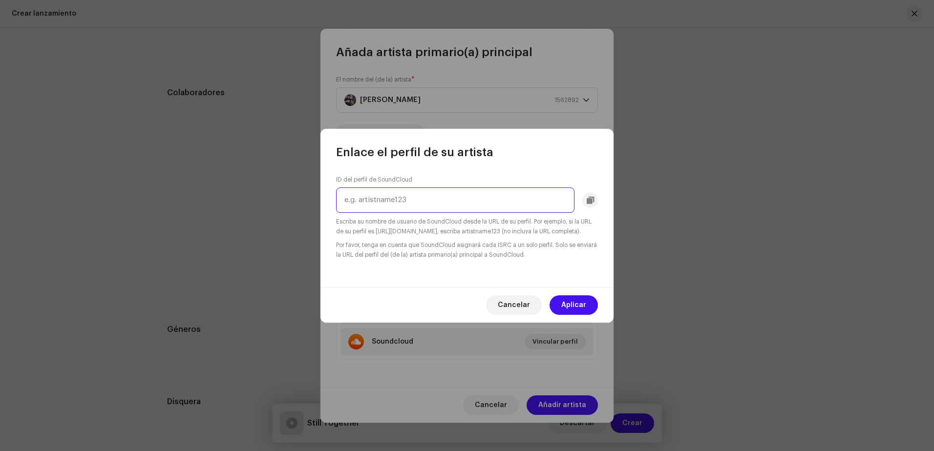
paste input "[URL][DOMAIN_NAME]"
type input "[URL][DOMAIN_NAME]"
click at [511, 203] on input "[URL][DOMAIN_NAME]" at bounding box center [455, 200] width 238 height 25
click at [468, 206] on input "[URL][DOMAIN_NAME]" at bounding box center [455, 200] width 238 height 25
drag, startPoint x: 325, startPoint y: 207, endPoint x: 292, endPoint y: 205, distance: 33.2
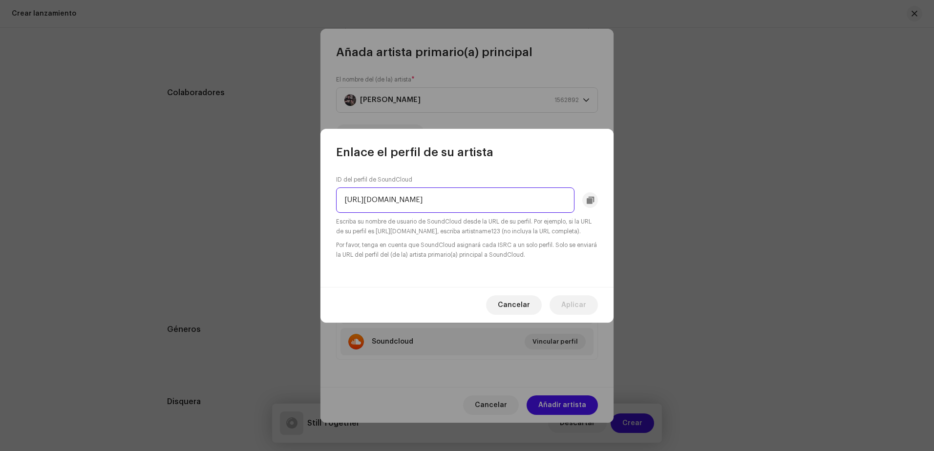
click at [292, 205] on div "Enlace el perfil de su artista ID del perfil de SoundCloud [URL][DOMAIN_NAME] E…" at bounding box center [467, 225] width 934 height 451
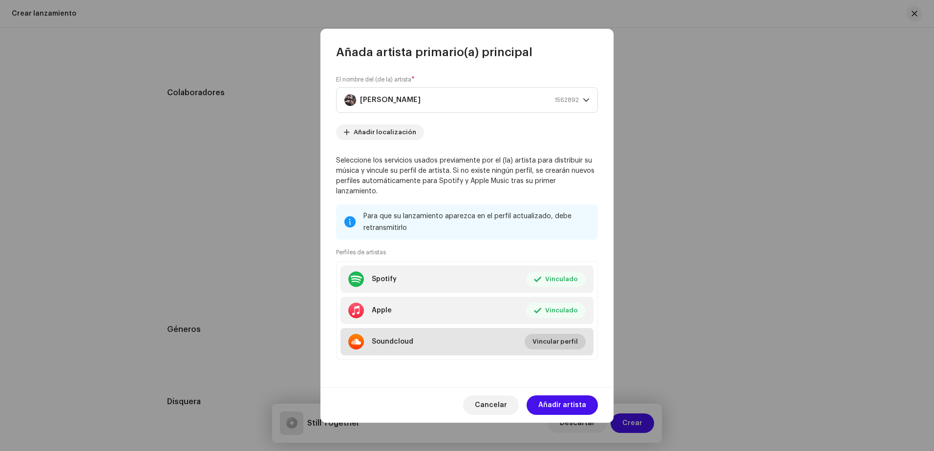
click at [545, 335] on span "Vincular perfil" at bounding box center [554, 342] width 45 height 20
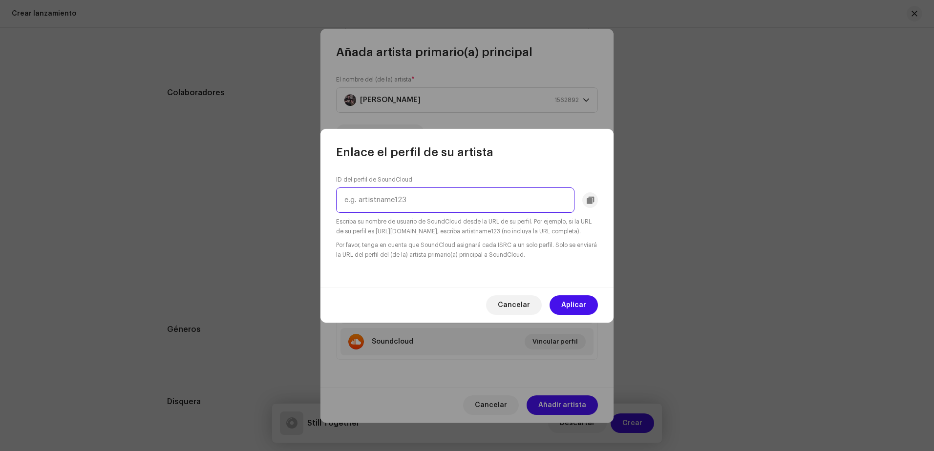
paste input "yo-yo-878674670"
type input "yo-yo-878674670"
click at [561, 304] on button "Aplicar" at bounding box center [573, 305] width 48 height 20
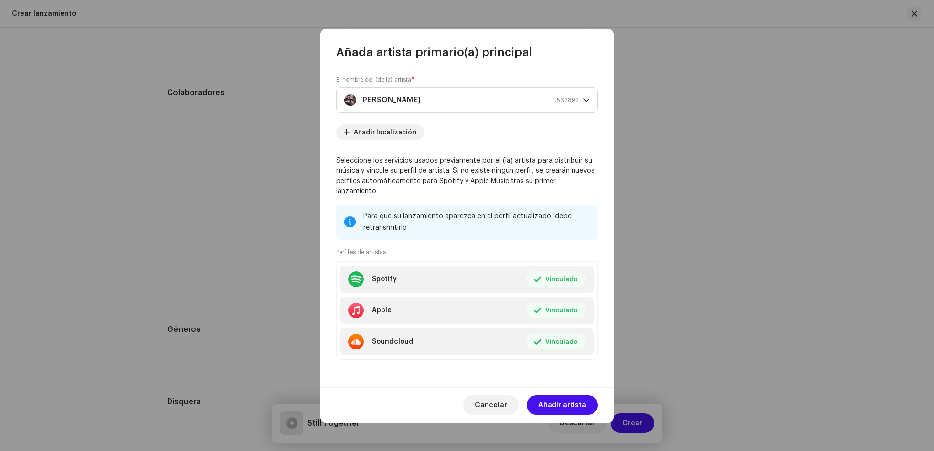
click at [550, 399] on span "Añadir artista" at bounding box center [562, 406] width 48 height 20
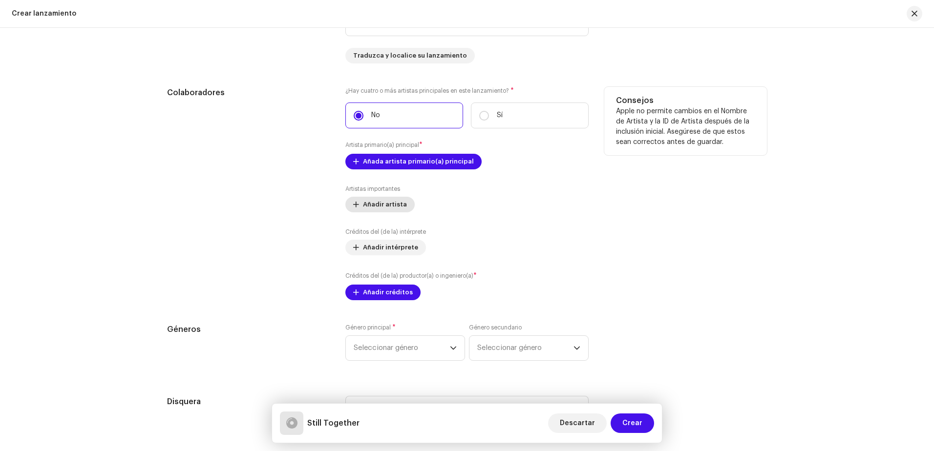
click at [378, 206] on span "Añadir artista" at bounding box center [385, 205] width 44 height 20
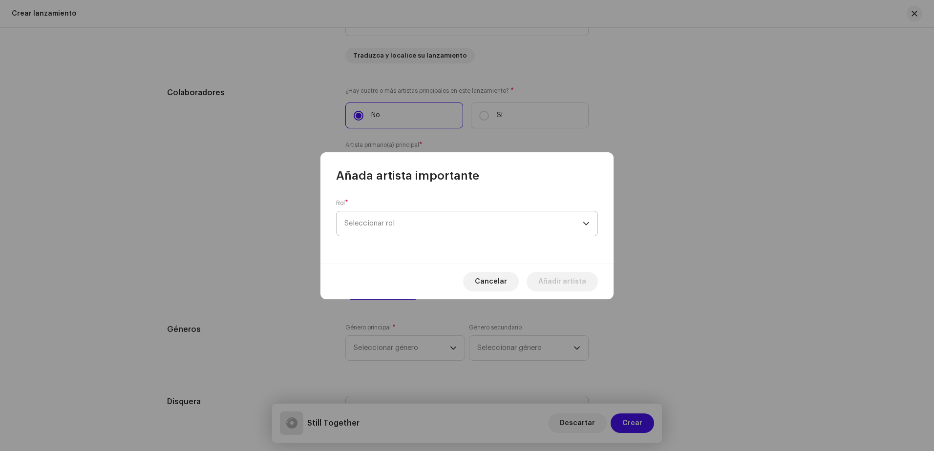
click at [400, 227] on span "Seleccionar rol" at bounding box center [463, 223] width 238 height 24
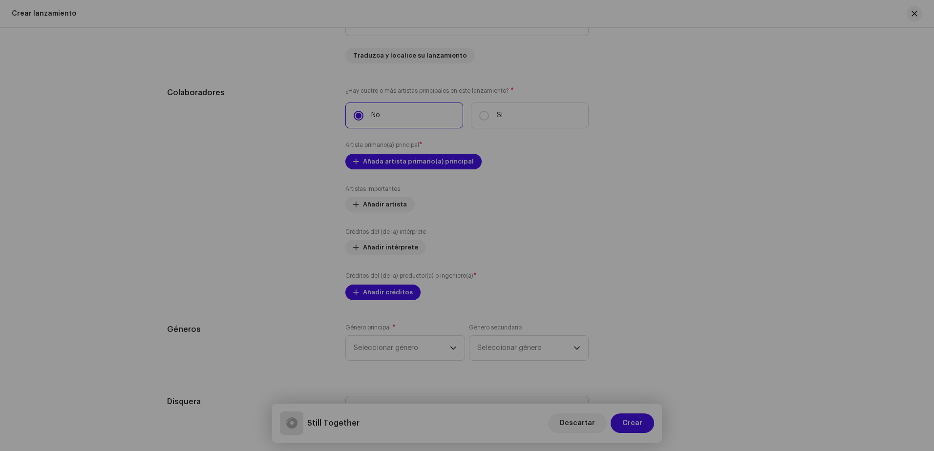
click at [294, 249] on div "Añada artista importante Rol * Seleccionar rol Este campo es obligatorio. Cance…" at bounding box center [467, 225] width 934 height 451
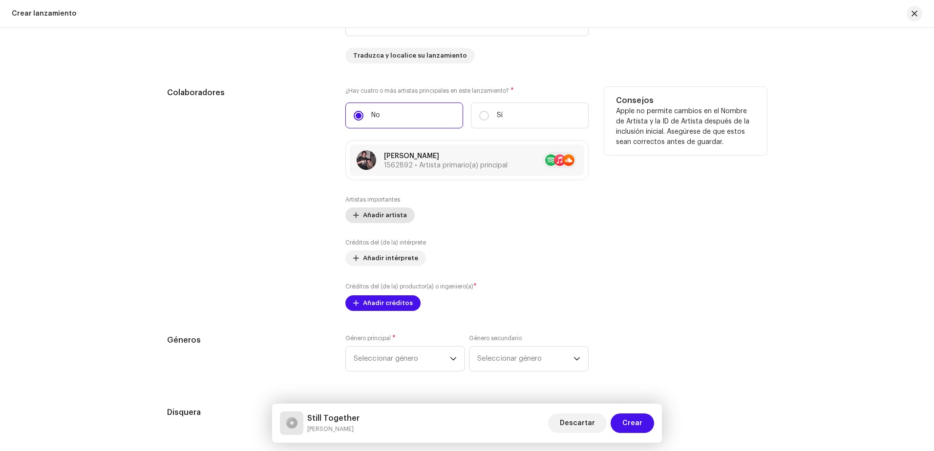
click at [378, 214] on span "Añadir artista" at bounding box center [385, 216] width 44 height 20
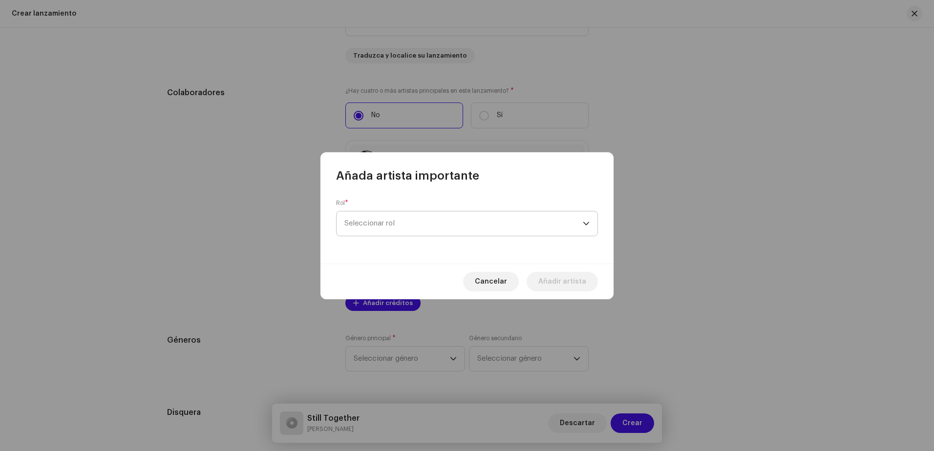
click at [398, 228] on span "Seleccionar rol" at bounding box center [463, 223] width 238 height 24
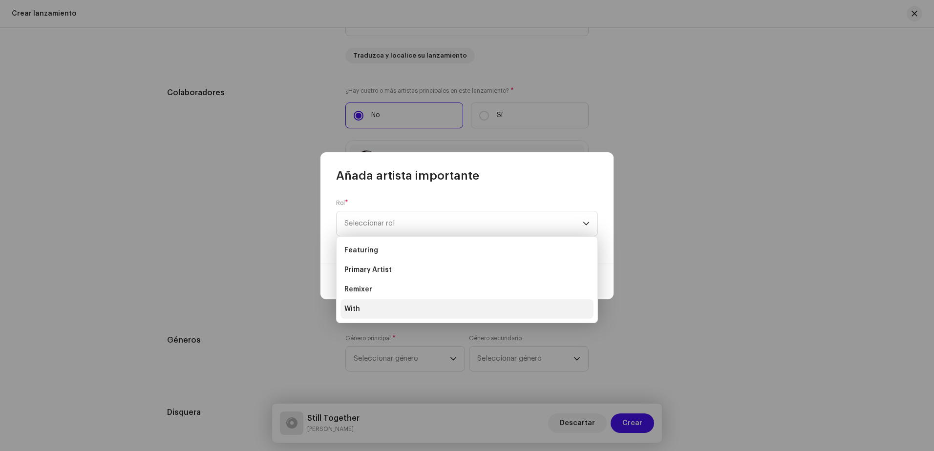
click at [368, 307] on li "With" at bounding box center [466, 309] width 253 height 20
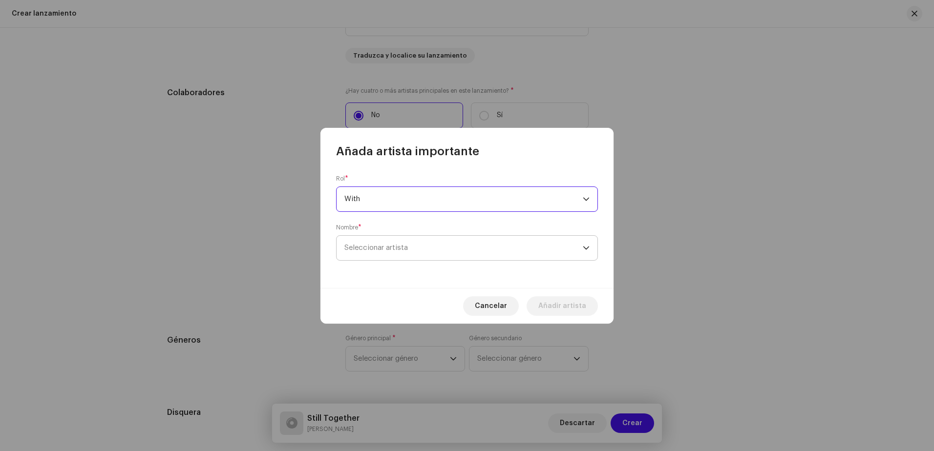
click at [376, 260] on span "Seleccionar artista" at bounding box center [463, 248] width 238 height 24
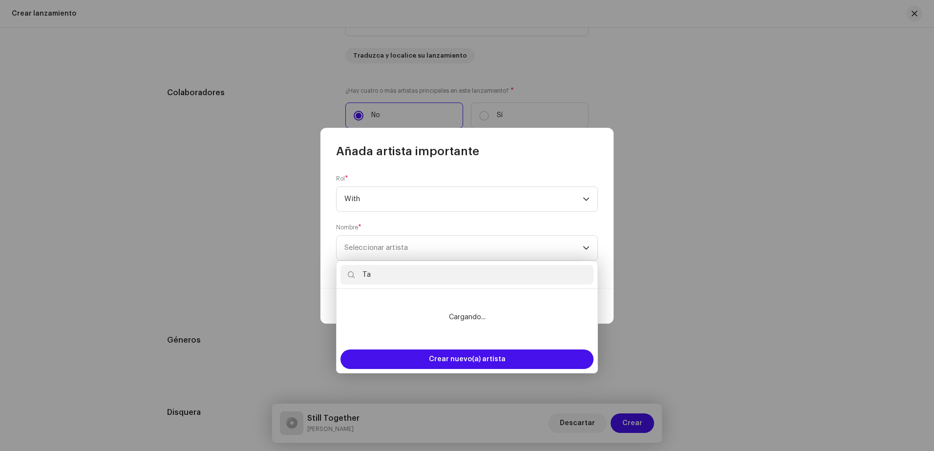
type input "T"
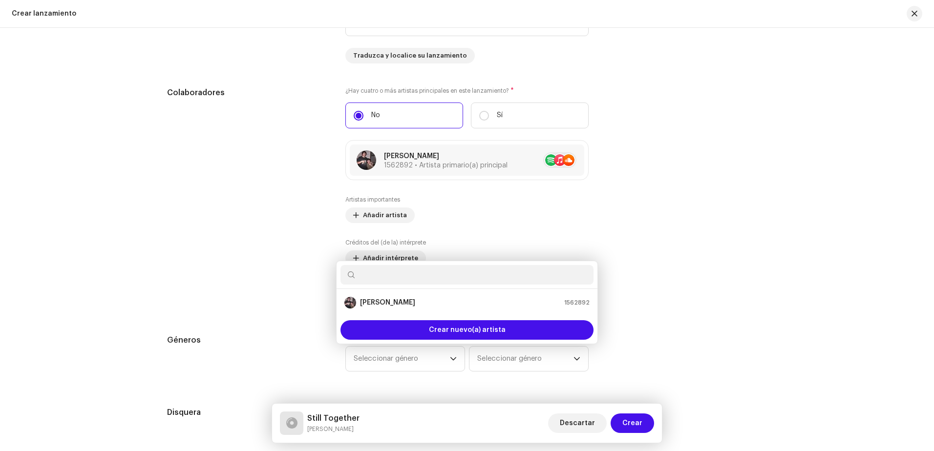
click at [241, 249] on div "Añada artista importante Rol * With Nombre * Seleccionar artista Cancelar Añadi…" at bounding box center [467, 225] width 934 height 451
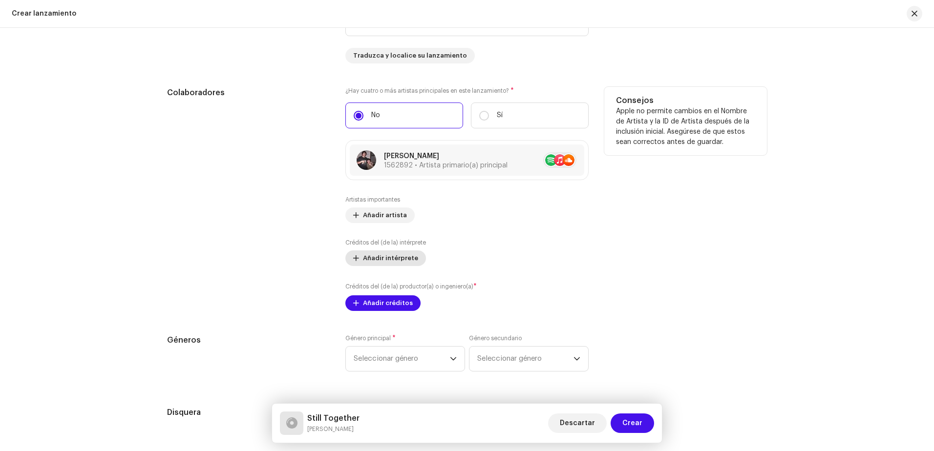
click at [374, 263] on span "Añadir intérprete" at bounding box center [390, 259] width 55 height 20
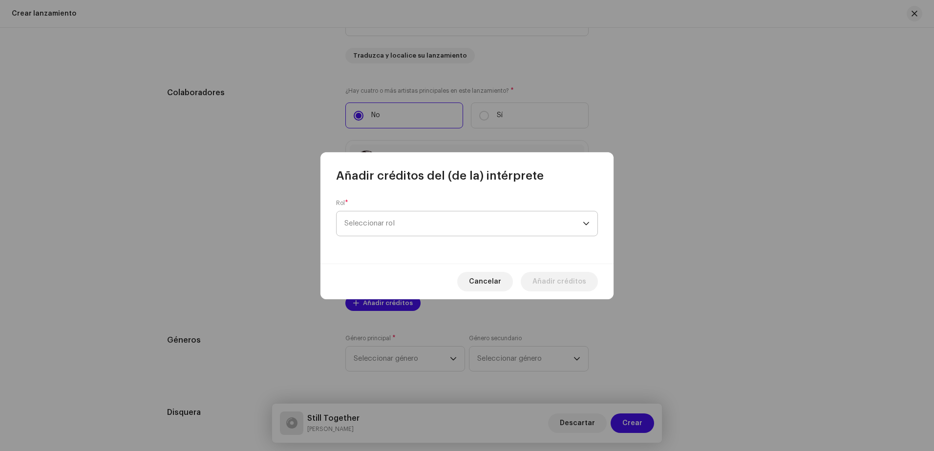
click at [385, 223] on span "Seleccionar rol" at bounding box center [463, 223] width 238 height 24
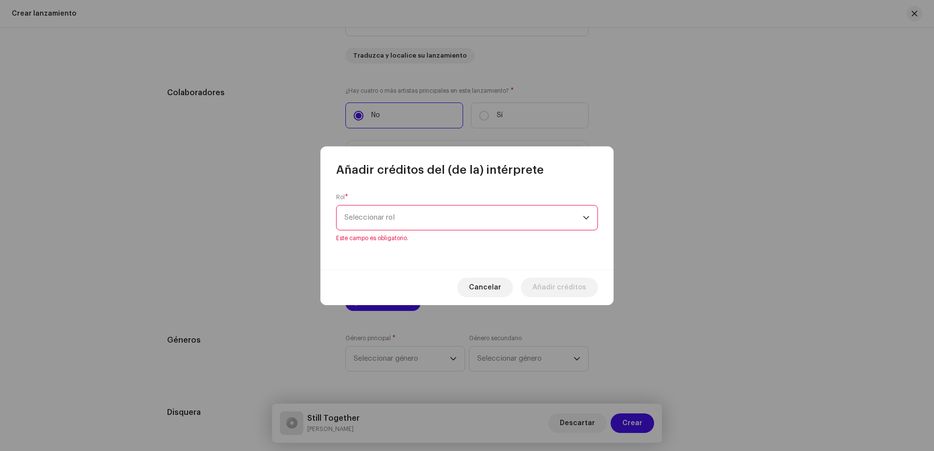
click at [385, 226] on span "Seleccionar rol" at bounding box center [463, 218] width 238 height 24
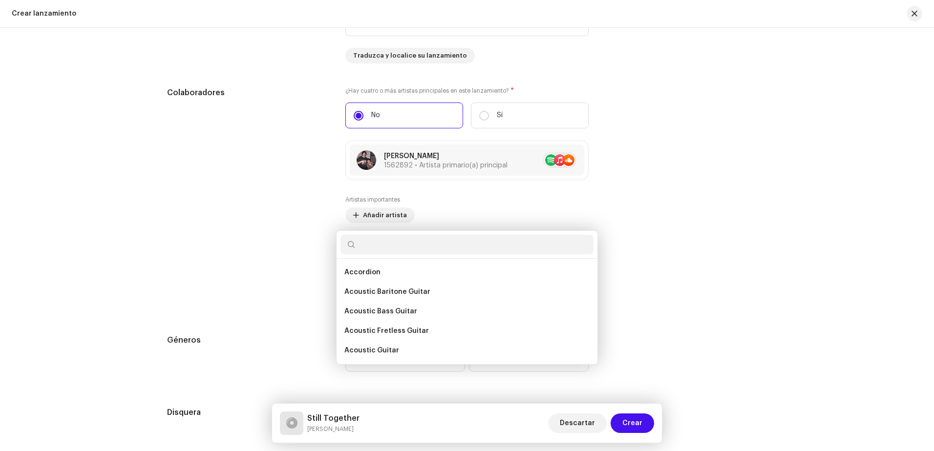
click at [234, 254] on div "Añadir créditos del (de la) intérprete Rol * Seleccionar rol Este campo es obli…" at bounding box center [467, 225] width 934 height 451
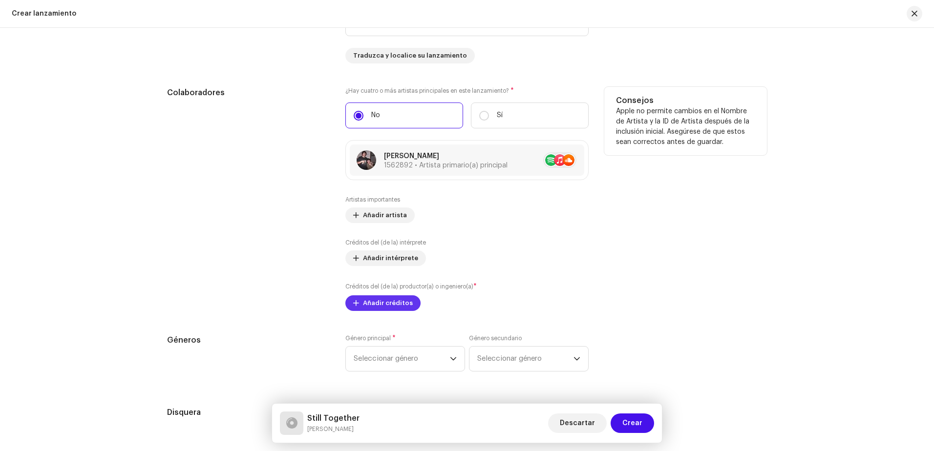
click at [380, 301] on span "Añadir créditos" at bounding box center [388, 304] width 50 height 20
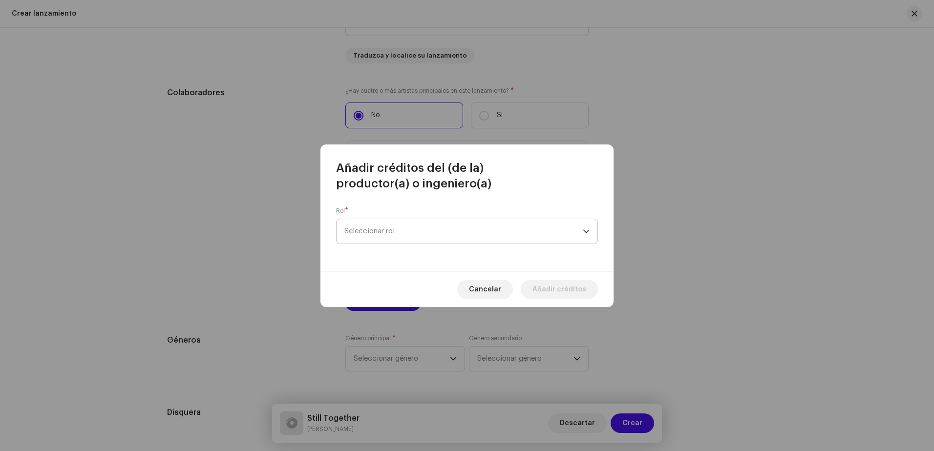
click at [377, 231] on span "Seleccionar rol" at bounding box center [463, 231] width 238 height 24
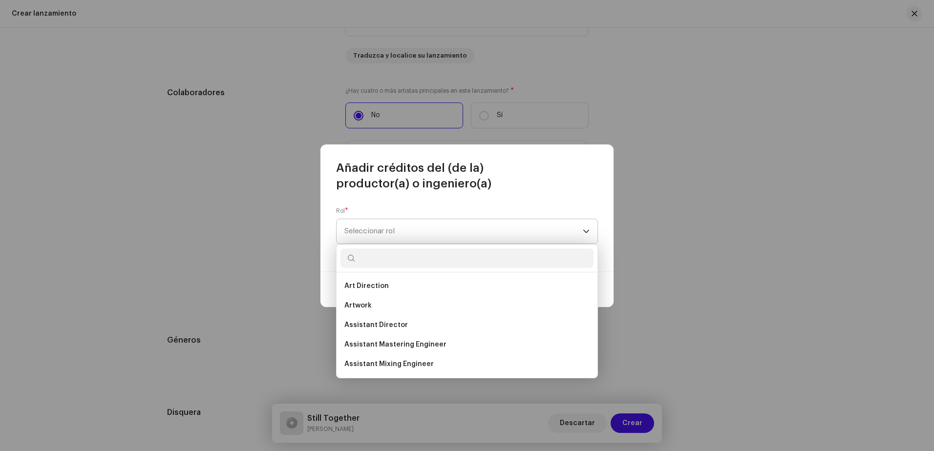
click at [377, 231] on span "Seleccionar rol" at bounding box center [463, 231] width 238 height 24
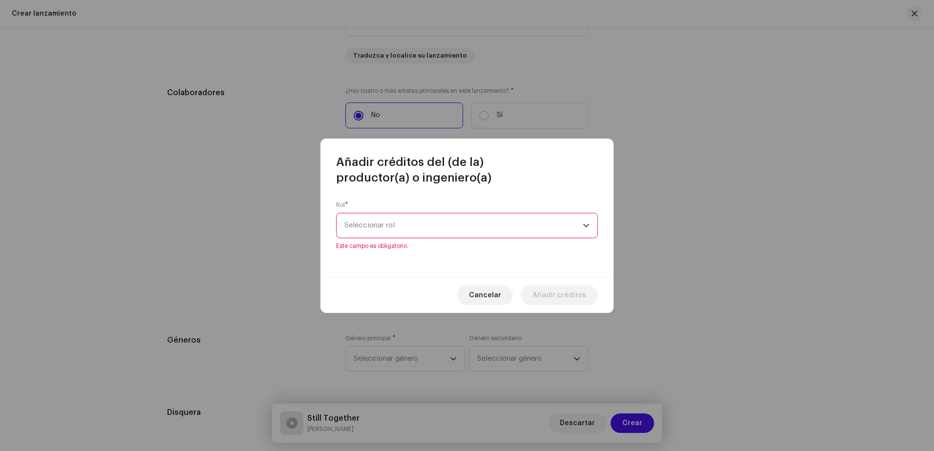
click at [381, 228] on span "Seleccionar rol" at bounding box center [463, 225] width 238 height 24
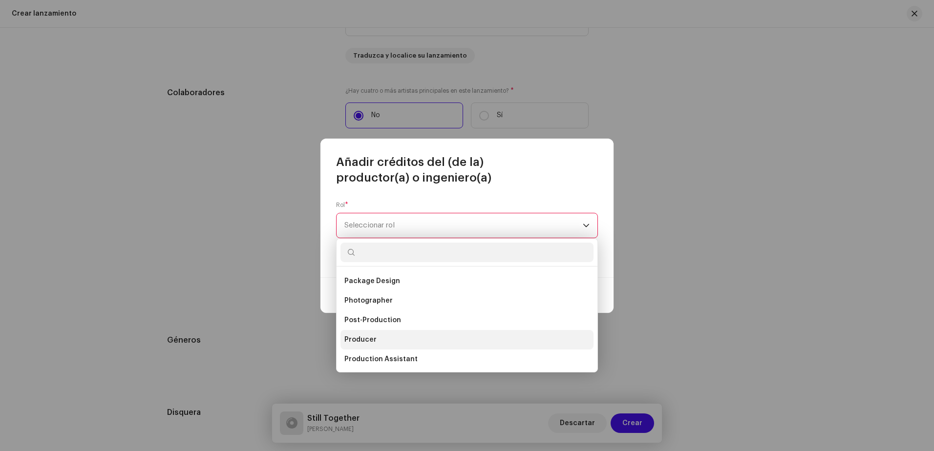
scroll to position [332, 0]
click at [378, 338] on li "Producer" at bounding box center [466, 339] width 253 height 20
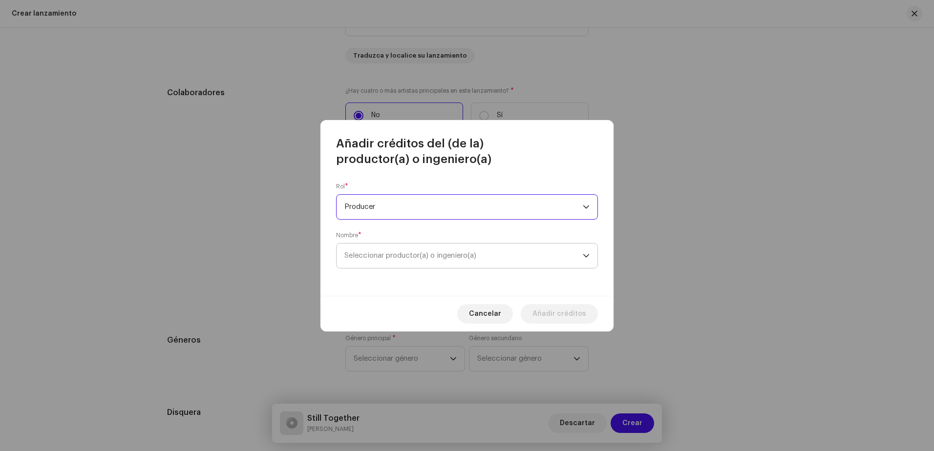
click at [394, 255] on span "Seleccionar productor(a) o ingeniero(a)" at bounding box center [410, 255] width 132 height 7
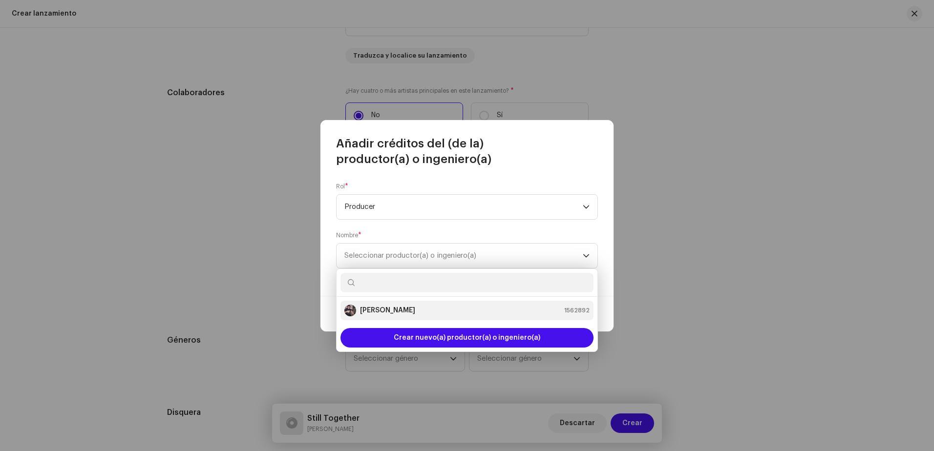
click at [390, 310] on strong "[PERSON_NAME]" at bounding box center [387, 311] width 55 height 10
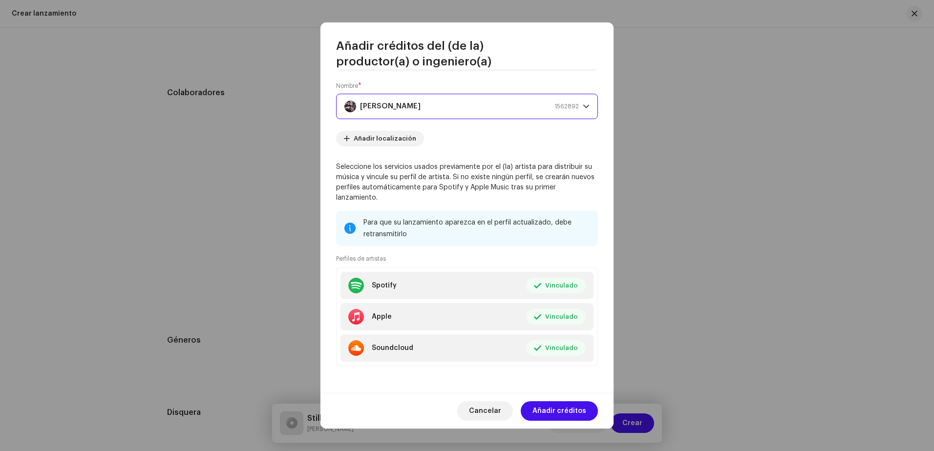
scroll to position [52, 0]
click at [547, 405] on span "Añadir créditos" at bounding box center [559, 411] width 54 height 20
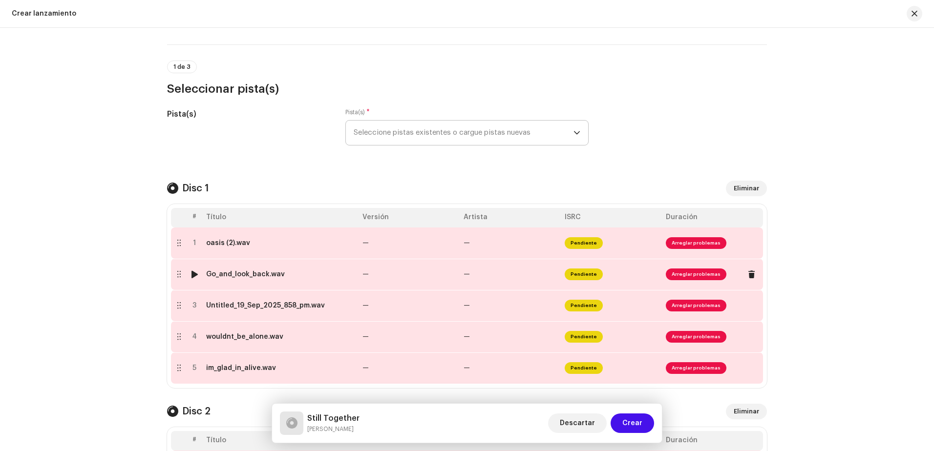
scroll to position [147, 0]
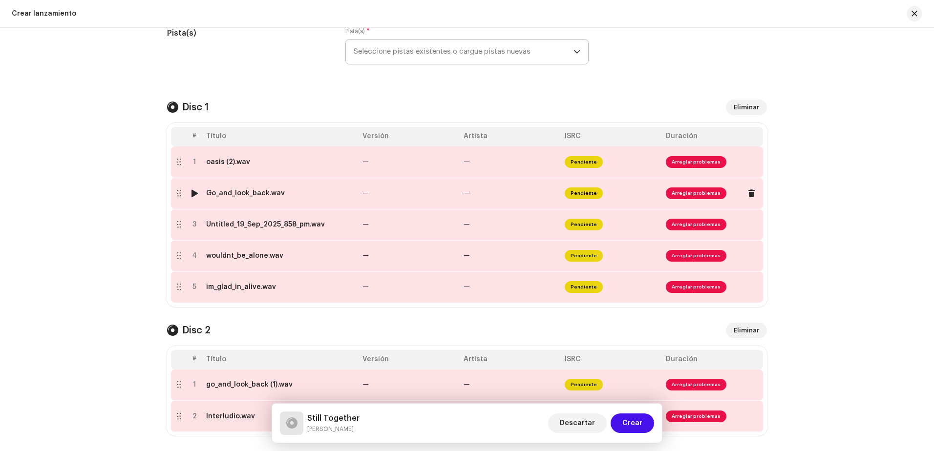
click at [192, 193] on div at bounding box center [194, 193] width 7 height 8
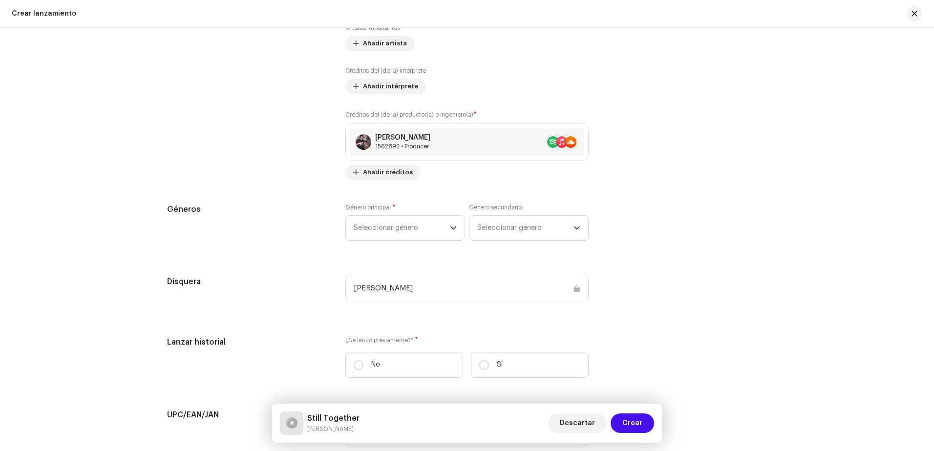
scroll to position [1514, 0]
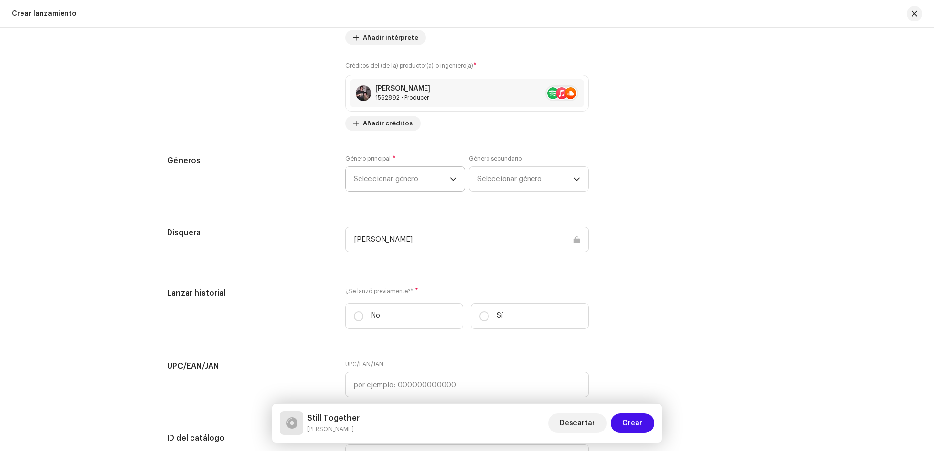
click at [423, 184] on span "Seleccionar género" at bounding box center [402, 179] width 96 height 24
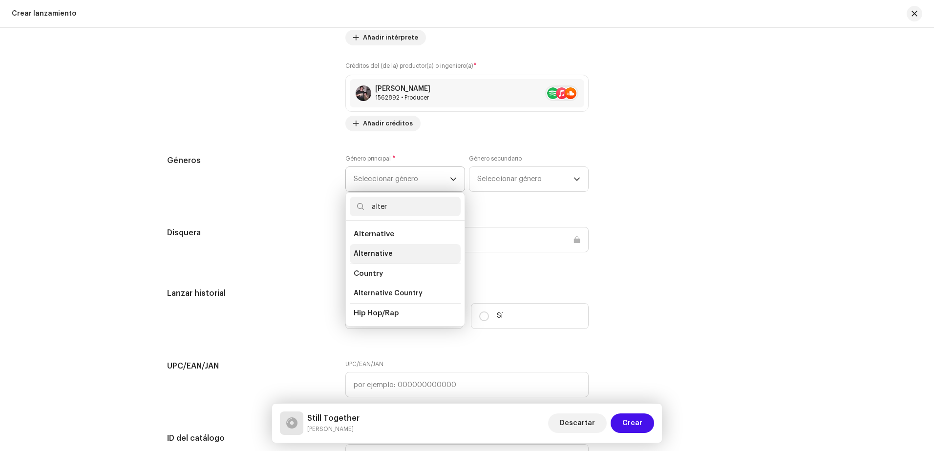
type input "alter"
click at [386, 255] on span "Alternative" at bounding box center [373, 254] width 39 height 10
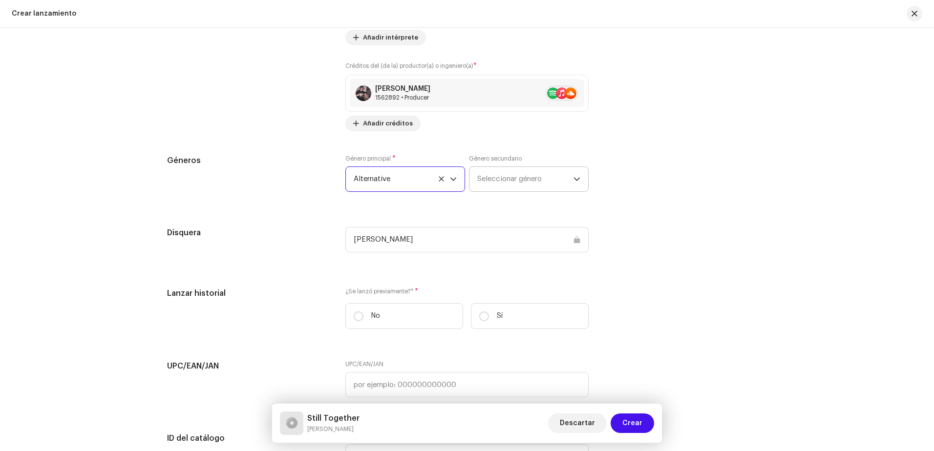
click at [484, 180] on span "Seleccionar género" at bounding box center [525, 179] width 96 height 24
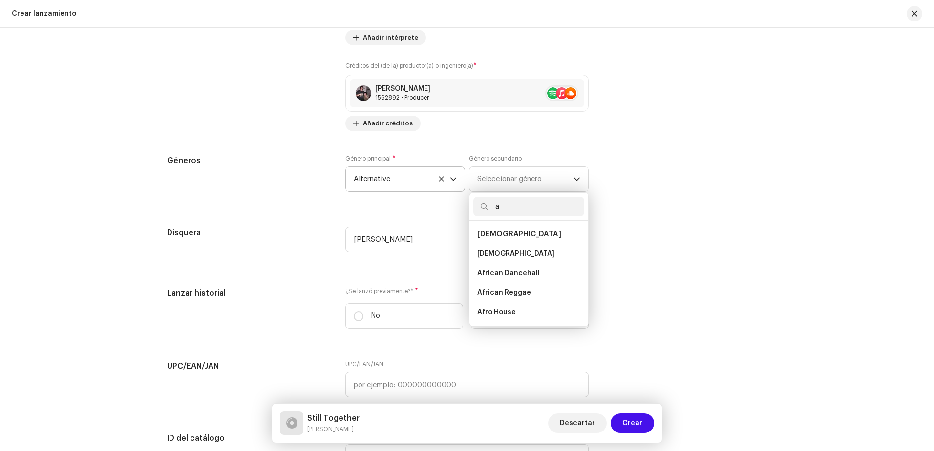
type input "a"
click at [637, 199] on div "Géneros Género principal * Alternative Género secundario Seleccionar género a A…" at bounding box center [467, 179] width 600 height 49
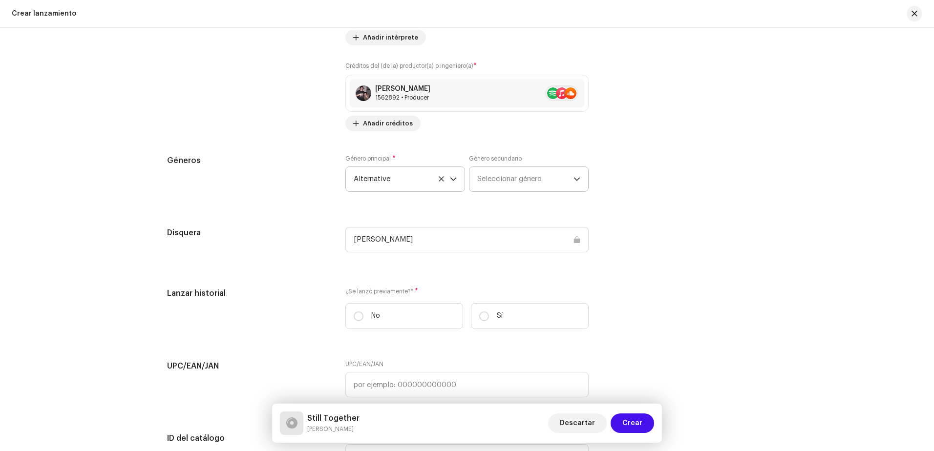
click at [535, 186] on span "Seleccionar género" at bounding box center [525, 179] width 96 height 24
click at [535, 185] on span "Seleccionar género" at bounding box center [525, 179] width 96 height 24
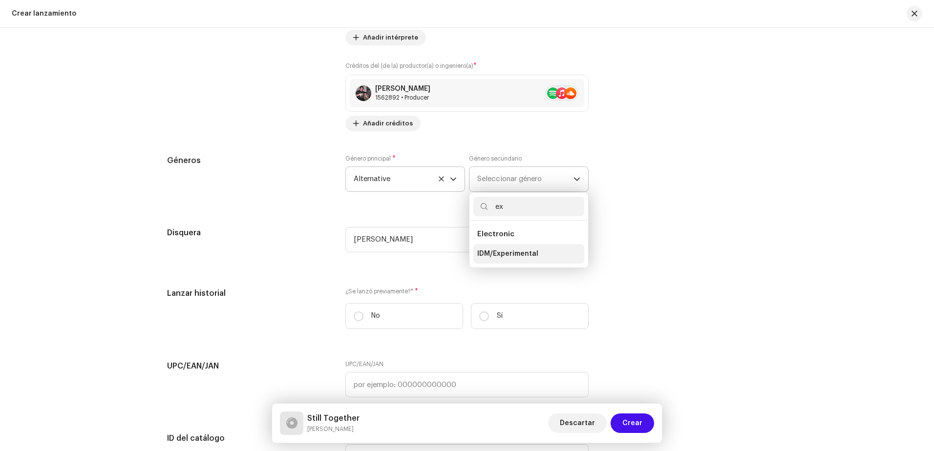
type input "e"
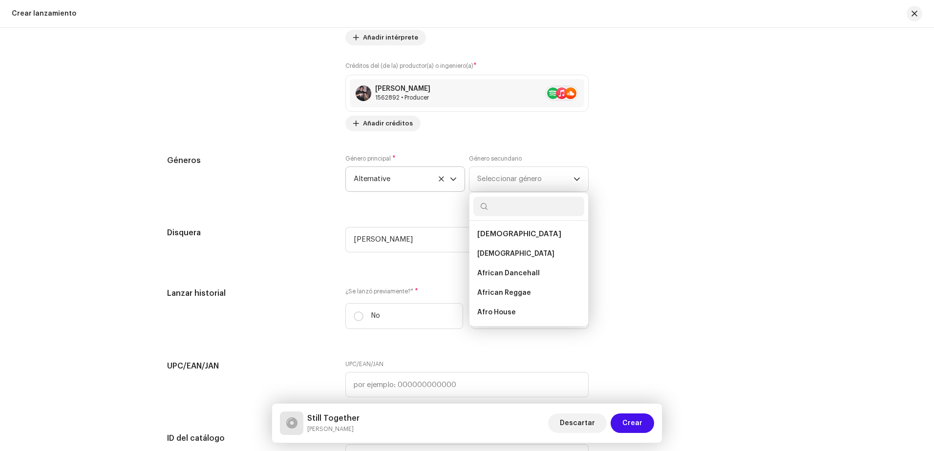
click at [628, 216] on div "Rellenar previamente la información de lanzamiento a partir de los metadatos de…" at bounding box center [467, 60] width 600 height 1085
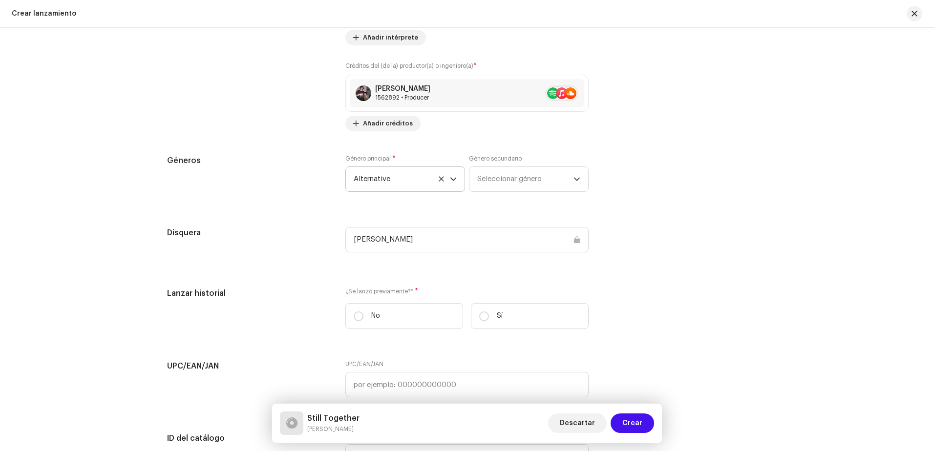
click at [628, 216] on div "Rellenar previamente la información de lanzamiento a partir de los metadatos de…" at bounding box center [467, 60] width 600 height 1085
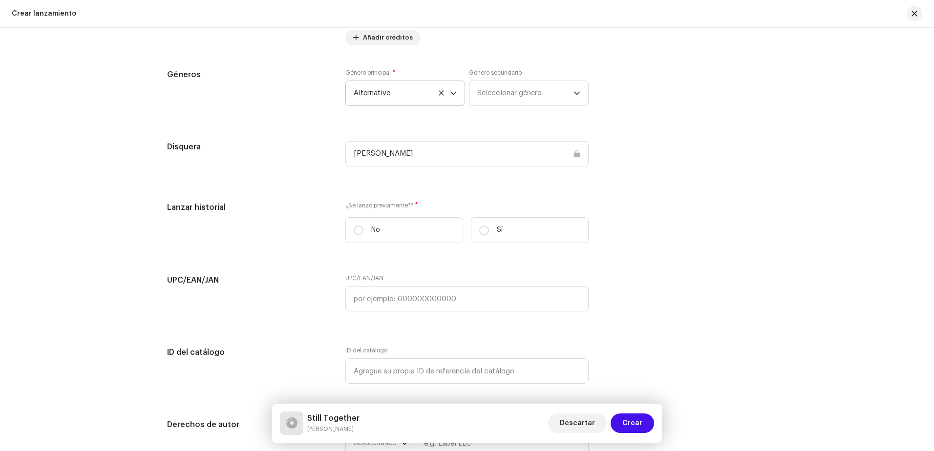
scroll to position [1612, 0]
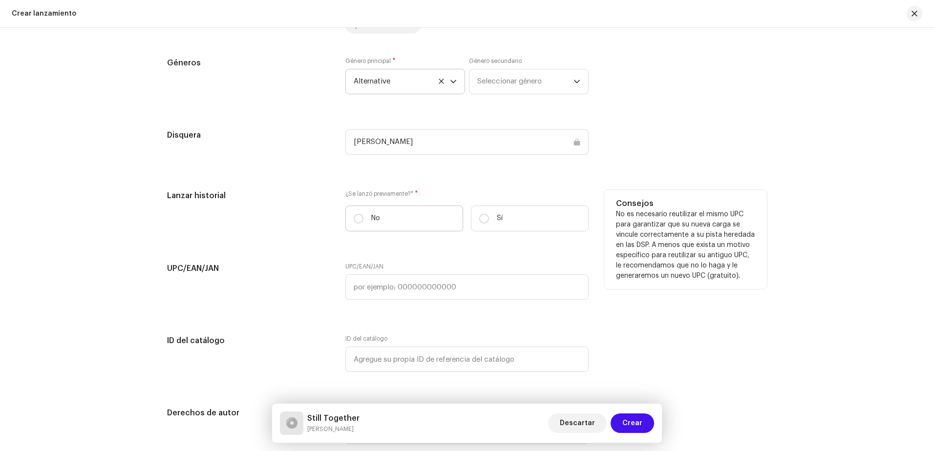
click at [399, 217] on label "No" at bounding box center [404, 219] width 118 height 26
click at [363, 217] on input "No" at bounding box center [359, 219] width 10 height 10
radio input "true"
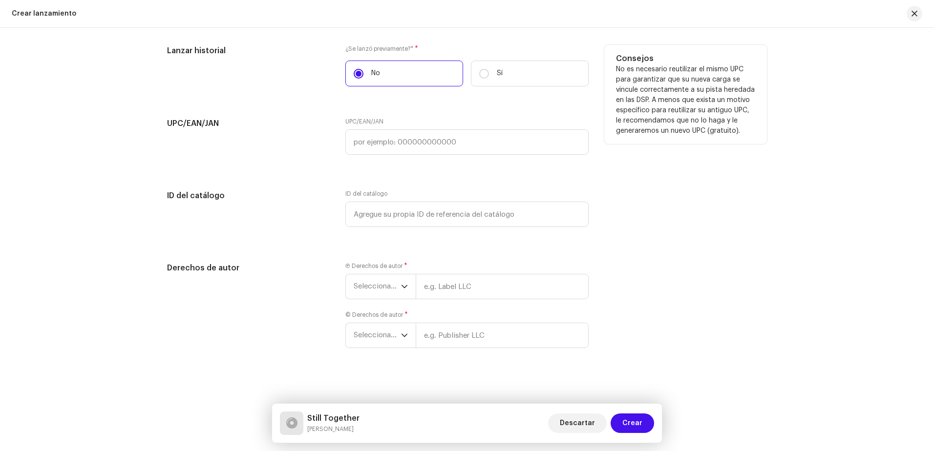
scroll to position [1759, 0]
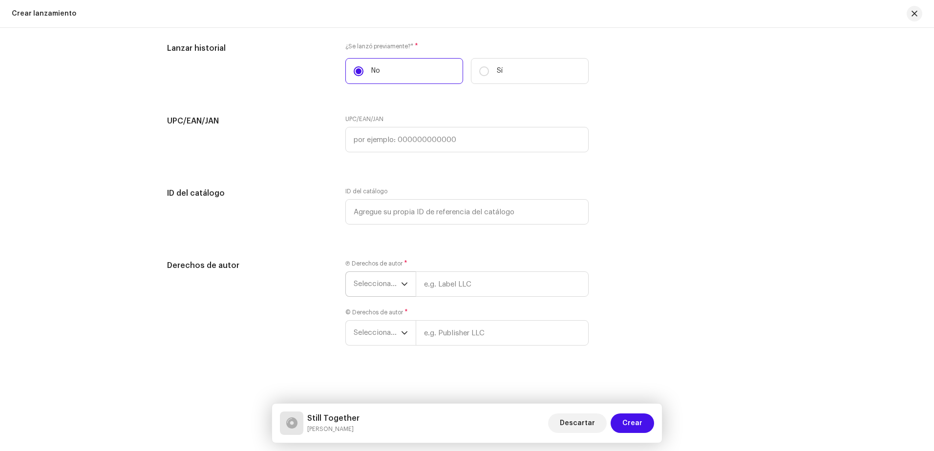
click at [387, 283] on span "Seleccionar año" at bounding box center [377, 284] width 47 height 24
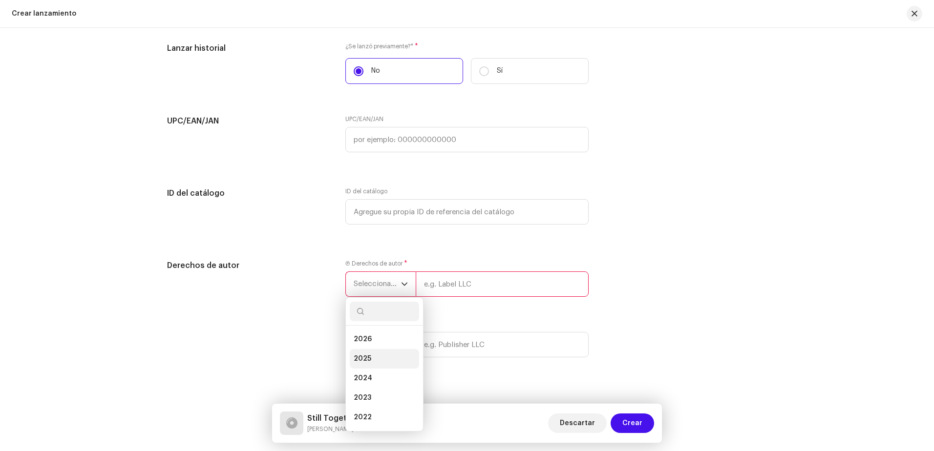
click at [356, 358] on span "2025" at bounding box center [363, 359] width 18 height 10
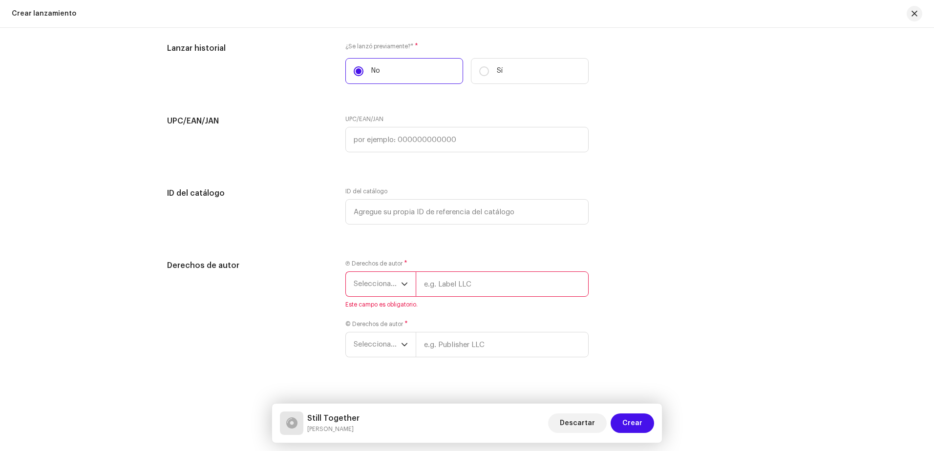
click at [356, 355] on li "2025" at bounding box center [384, 347] width 69 height 16
click at [439, 283] on input "text" at bounding box center [502, 284] width 173 height 25
type input "[PERSON_NAME]"
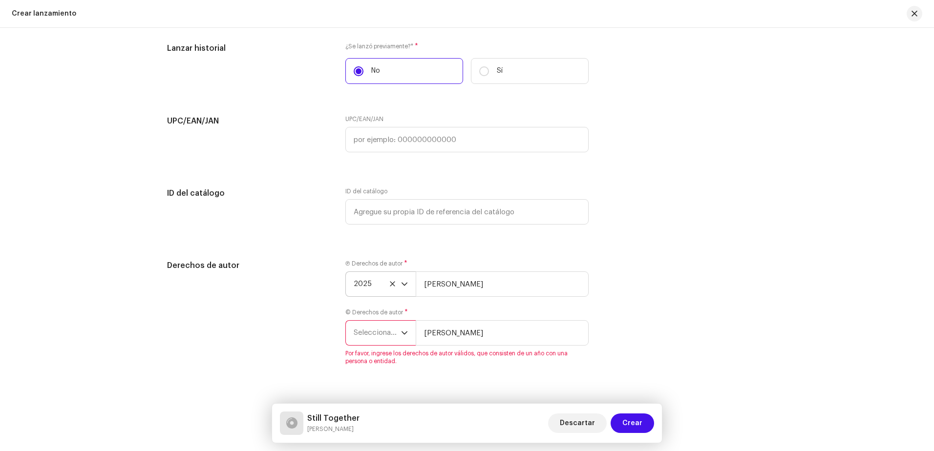
click at [376, 329] on span "Seleccionar año" at bounding box center [377, 333] width 47 height 24
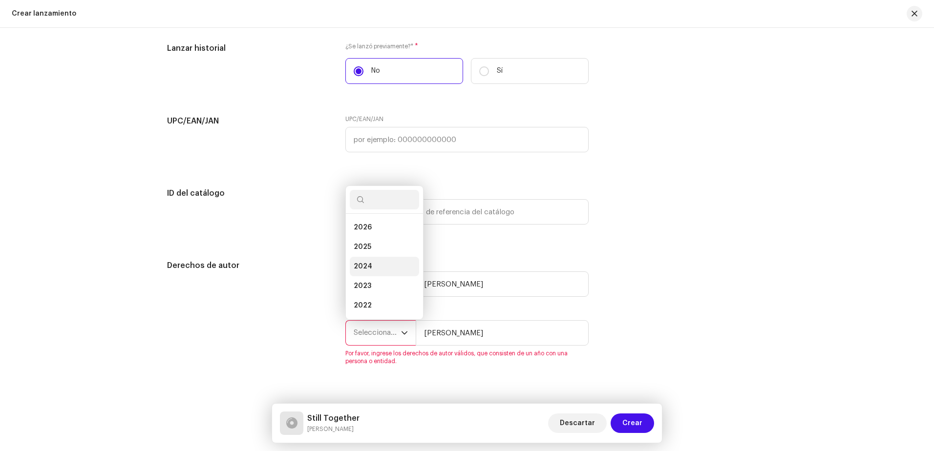
scroll to position [16, 0]
click at [375, 233] on li "2025" at bounding box center [384, 232] width 69 height 20
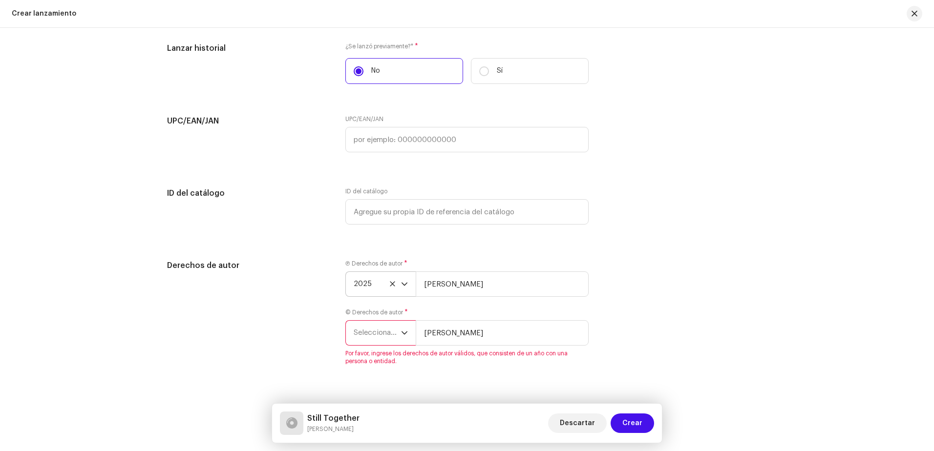
click at [375, 241] on li "2025" at bounding box center [384, 249] width 69 height 16
click at [480, 334] on input "[PERSON_NAME]" at bounding box center [502, 332] width 173 height 25
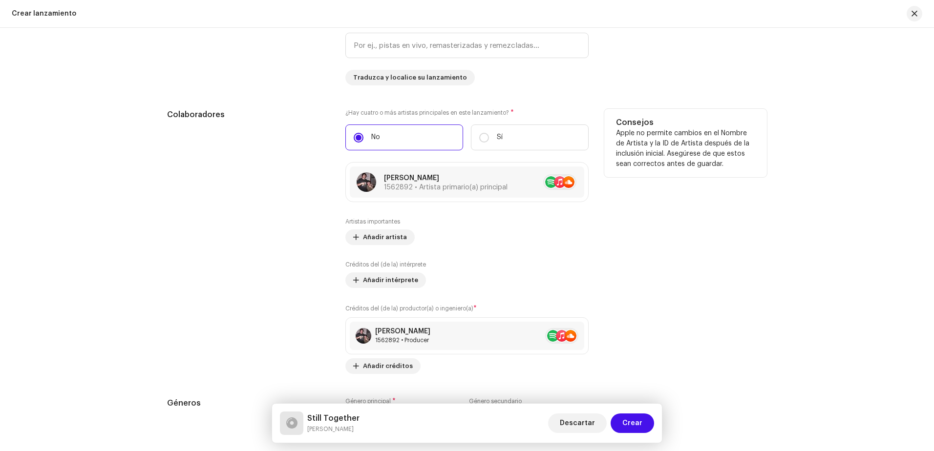
scroll to position [1271, 0]
click at [442, 229] on div "Artistas importantes Añadir artista" at bounding box center [466, 231] width 243 height 27
click at [385, 234] on span "Añadir artista" at bounding box center [385, 238] width 44 height 20
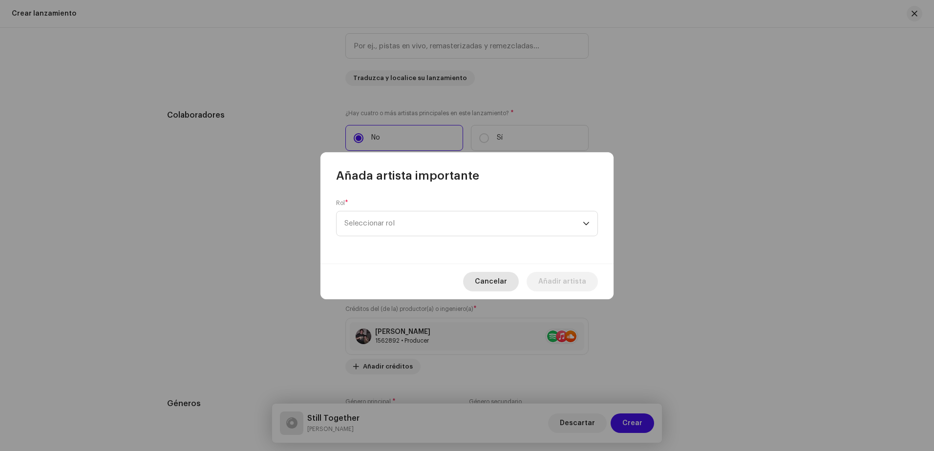
click at [500, 279] on span "Cancelar" at bounding box center [491, 282] width 32 height 20
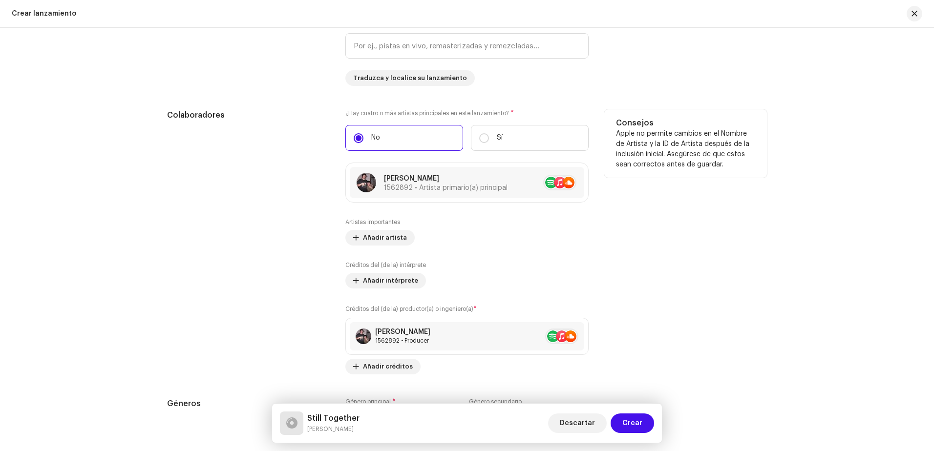
click at [510, 111] on span "*" at bounding box center [511, 113] width 3 height 7
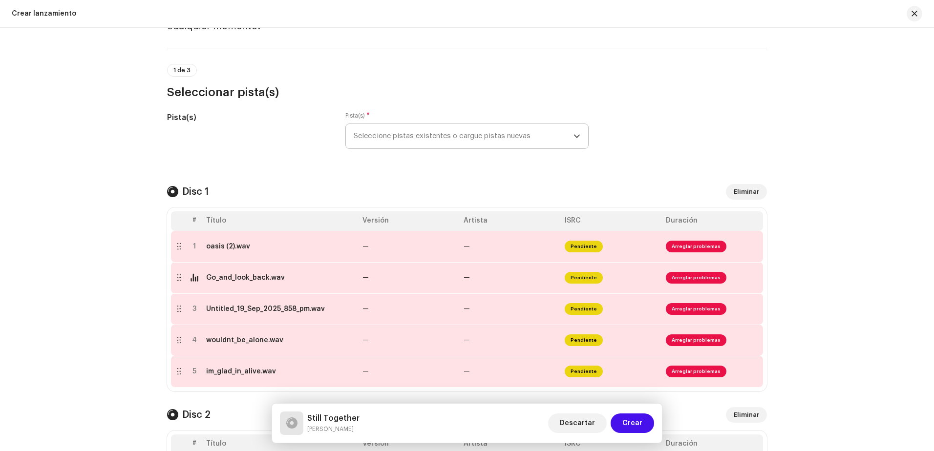
scroll to position [50, 0]
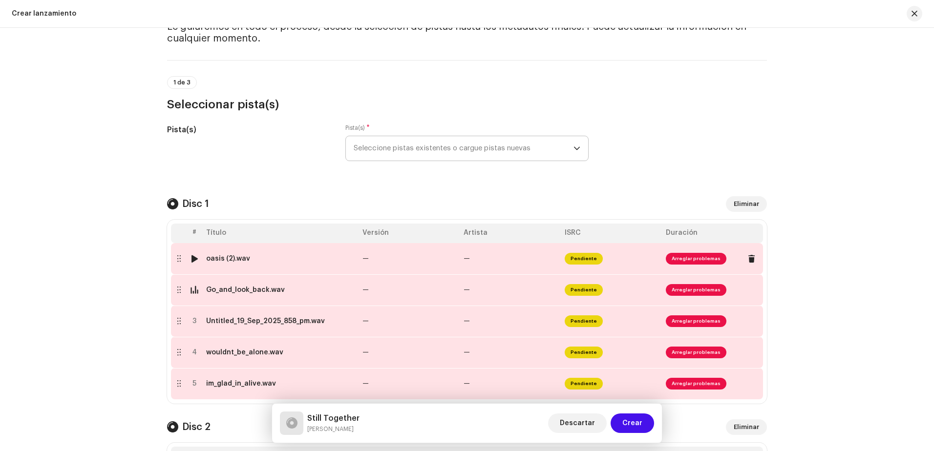
click at [232, 264] on td "oasis (2).wav" at bounding box center [280, 258] width 156 height 31
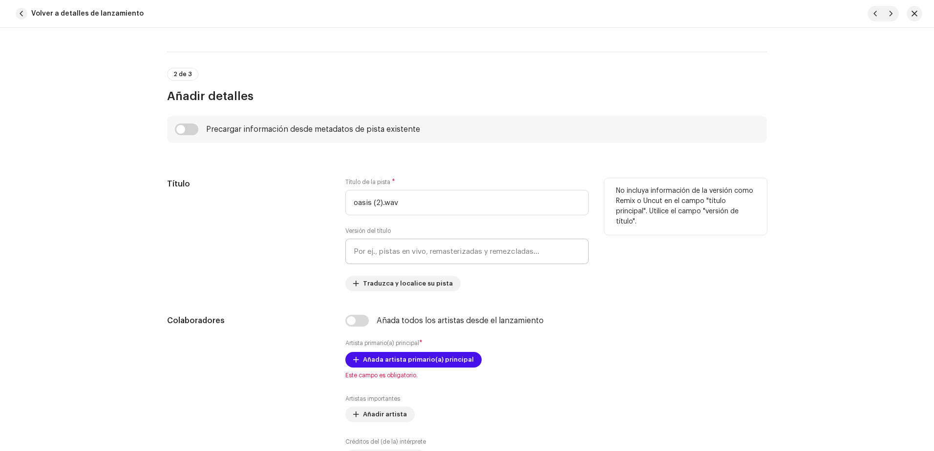
scroll to position [293, 0]
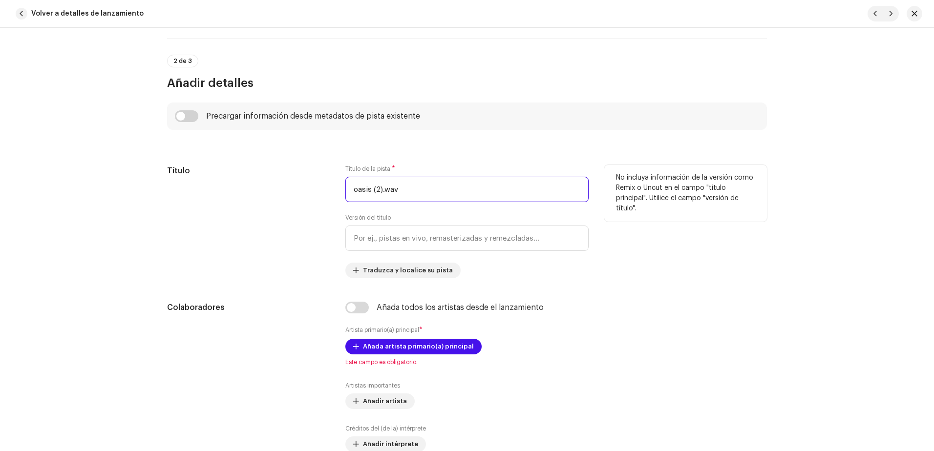
click at [422, 191] on input "oasis (2).wav" at bounding box center [466, 189] width 243 height 25
drag, startPoint x: 422, startPoint y: 191, endPoint x: 403, endPoint y: 192, distance: 18.6
click at [422, 191] on input "oasis (2).wav" at bounding box center [466, 189] width 243 height 25
click at [339, 199] on div "Título Título de la pista * oasis (2).wav Versión del título Traduzca y localic…" at bounding box center [467, 221] width 600 height 113
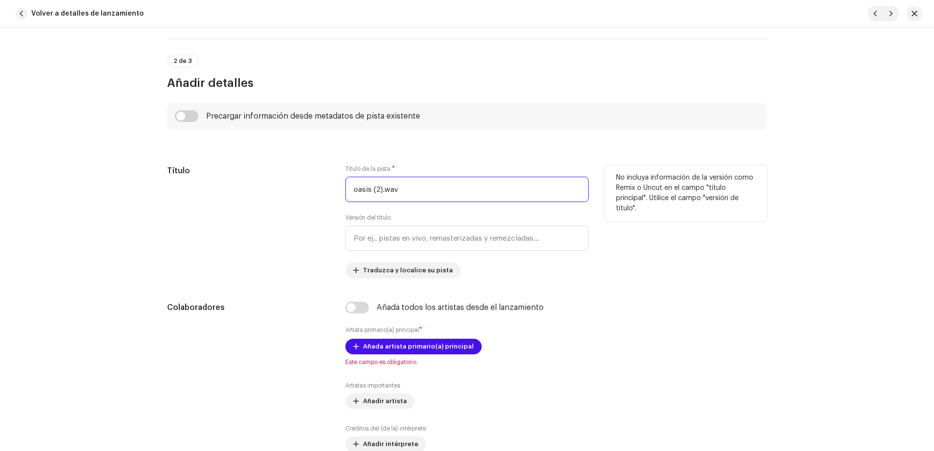
click at [402, 188] on input "oasis (2).wav" at bounding box center [466, 189] width 243 height 25
drag, startPoint x: 402, startPoint y: 188, endPoint x: 353, endPoint y: 202, distance: 51.5
click at [386, 192] on input "oasis (2).wav" at bounding box center [466, 189] width 243 height 25
drag, startPoint x: 353, startPoint y: 202, endPoint x: 339, endPoint y: 204, distance: 14.3
click at [339, 204] on div "Título Título de la pista * oasis (2).wav Versión del título Traduzca y localic…" at bounding box center [467, 221] width 600 height 113
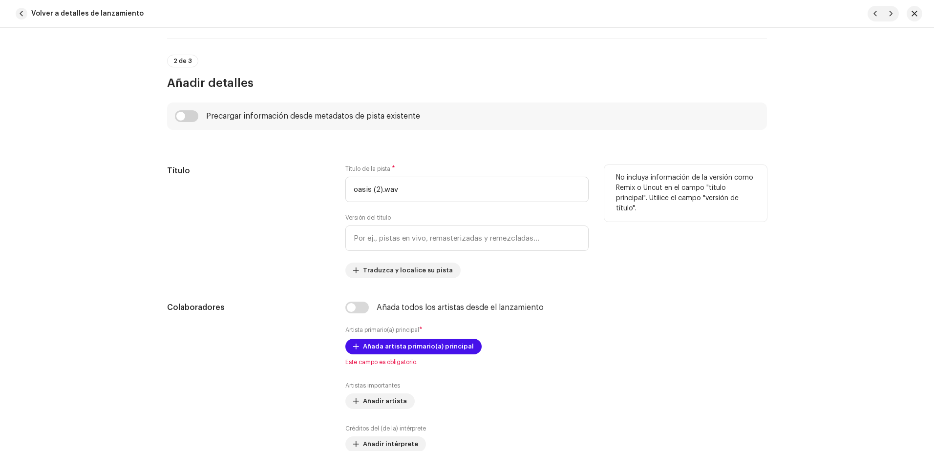
click at [339, 204] on div "Título Título de la pista * oasis (2).wav Versión del título Traduzca y localic…" at bounding box center [467, 221] width 600 height 113
click at [414, 196] on input "oasis (2).wav" at bounding box center [466, 189] width 243 height 25
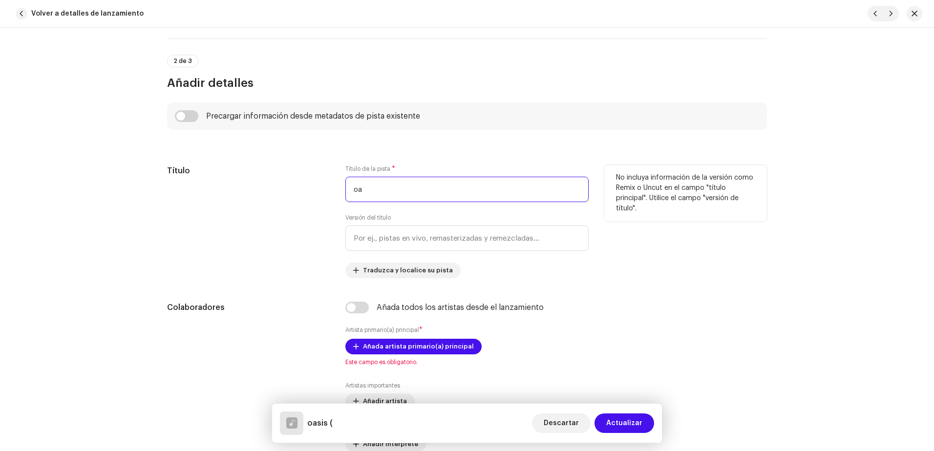
type input "o"
type input "O"
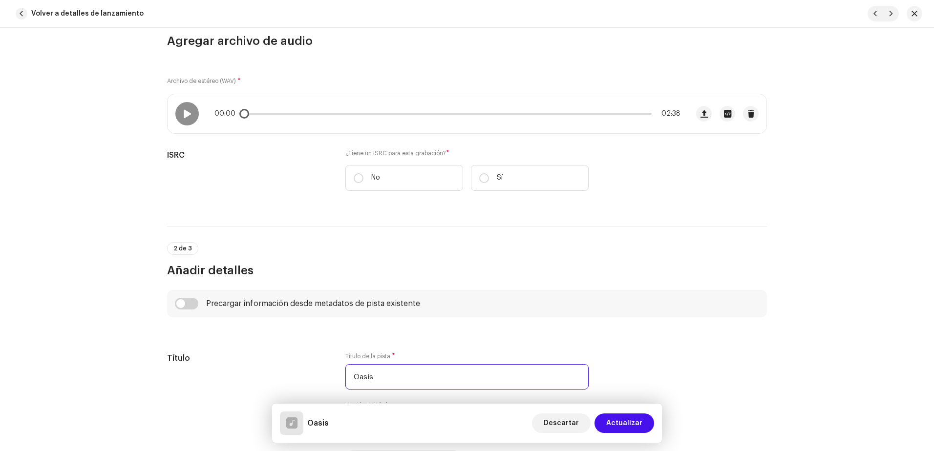
scroll to position [0, 0]
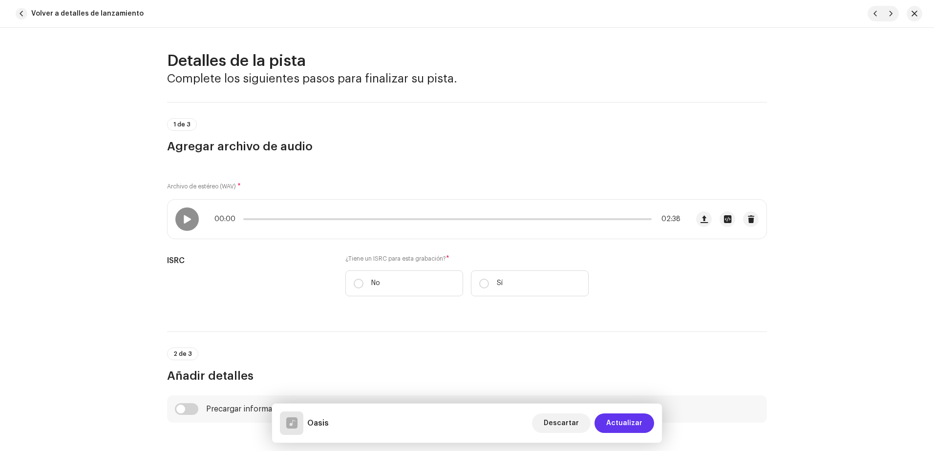
type input "Oasis"
click at [618, 420] on span "Actualizar" at bounding box center [624, 424] width 36 height 20
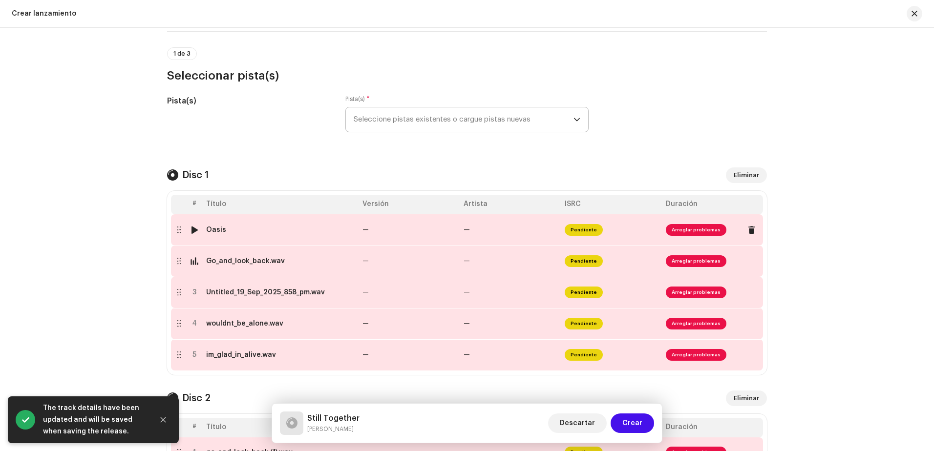
scroll to position [99, 0]
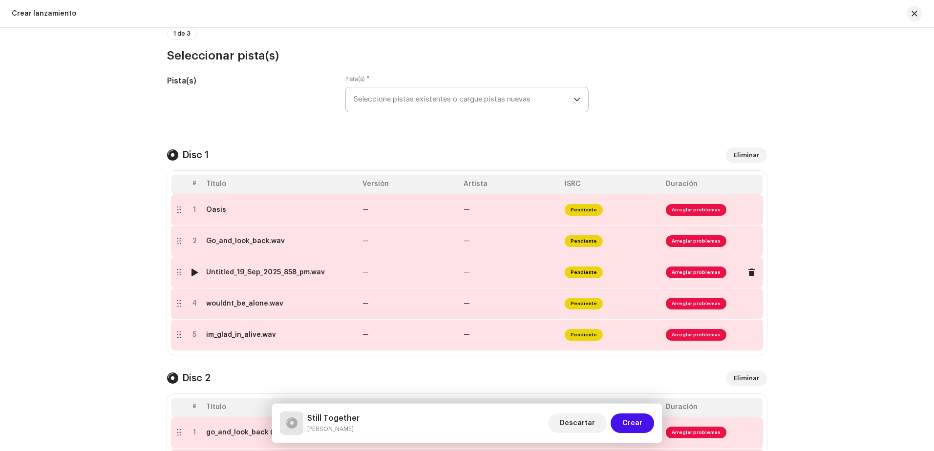
click at [191, 273] on div at bounding box center [194, 273] width 7 height 8
click at [191, 275] on div at bounding box center [194, 273] width 7 height 8
click at [416, 212] on td "—" at bounding box center [408, 209] width 101 height 31
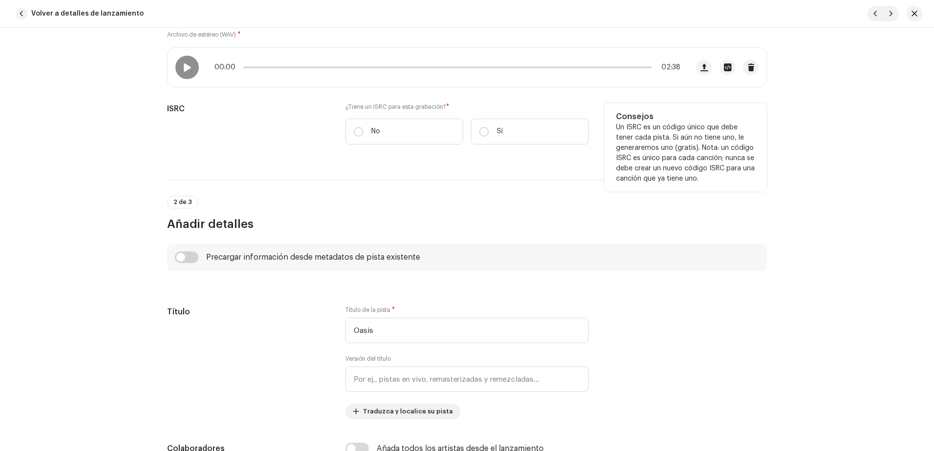
scroll to position [147, 0]
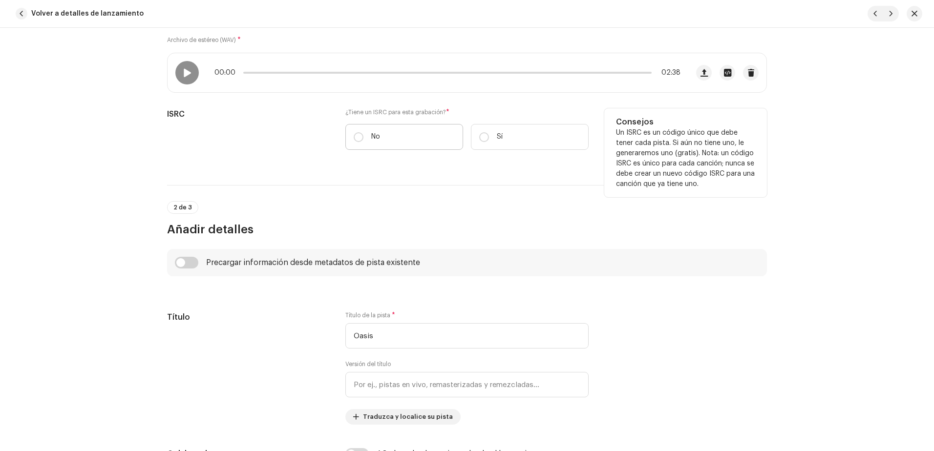
click at [387, 142] on label "No" at bounding box center [404, 137] width 118 height 26
click at [363, 142] on input "No" at bounding box center [359, 137] width 10 height 10
radio input "true"
click at [387, 142] on label "No" at bounding box center [404, 137] width 118 height 26
click at [363, 142] on input "No" at bounding box center [359, 137] width 10 height 10
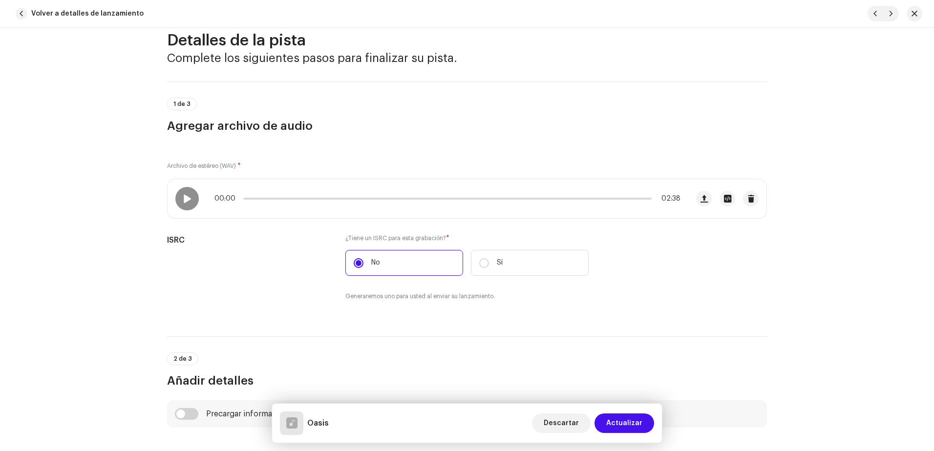
scroll to position [0, 0]
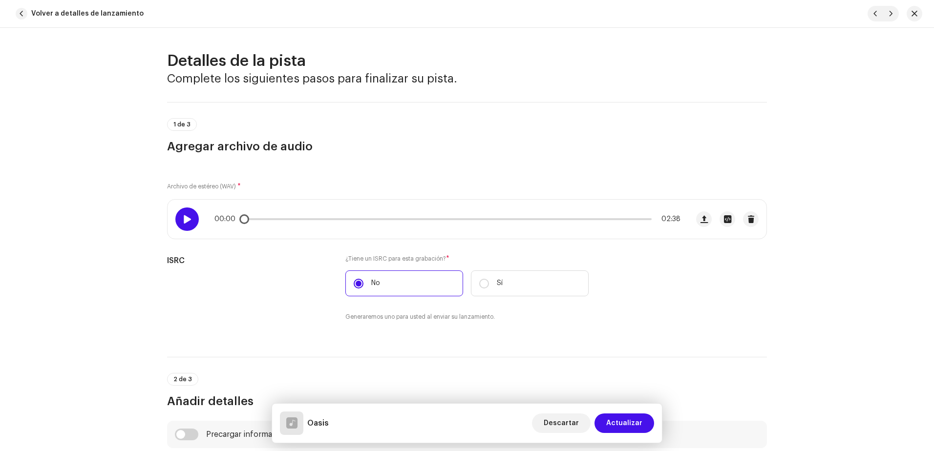
click at [185, 208] on div at bounding box center [186, 219] width 23 height 23
click at [186, 212] on div at bounding box center [186, 219] width 23 height 23
click at [187, 221] on span at bounding box center [187, 219] width 8 height 8
click at [26, 13] on span "button" at bounding box center [22, 14] width 12 height 12
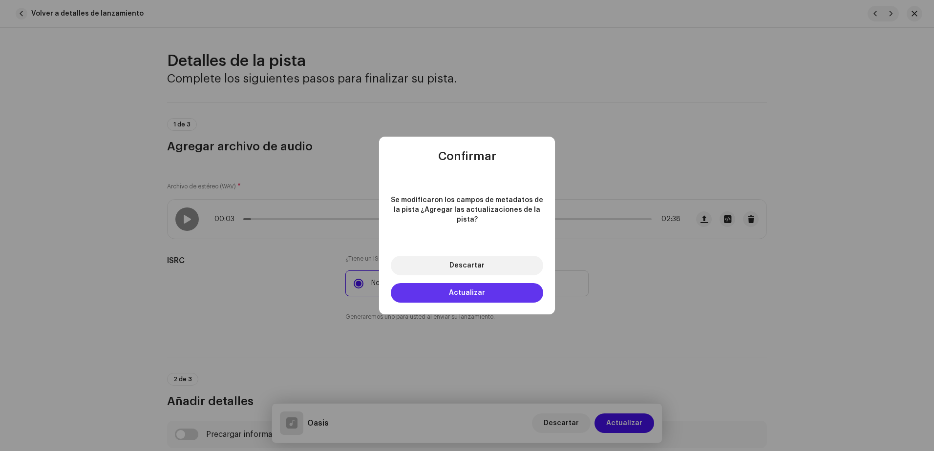
click at [473, 284] on button "Actualizar" at bounding box center [467, 293] width 152 height 20
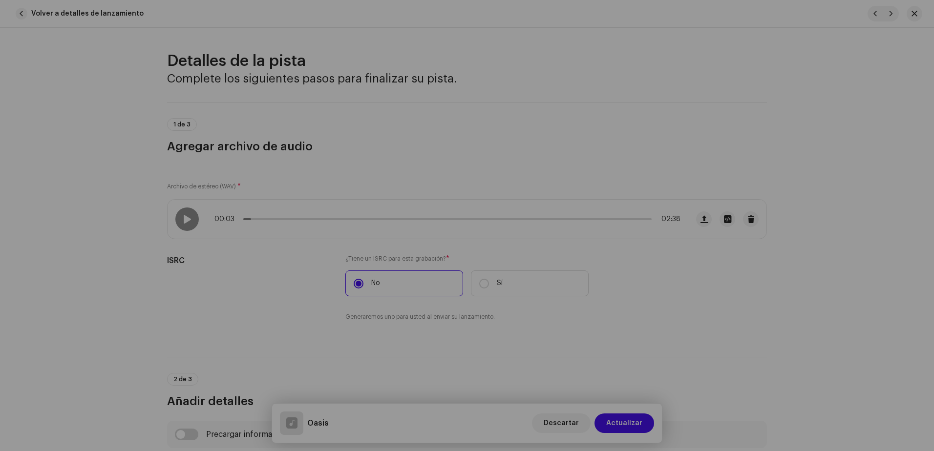
click at [473, 280] on button "Actualizar" at bounding box center [467, 273] width 106 height 14
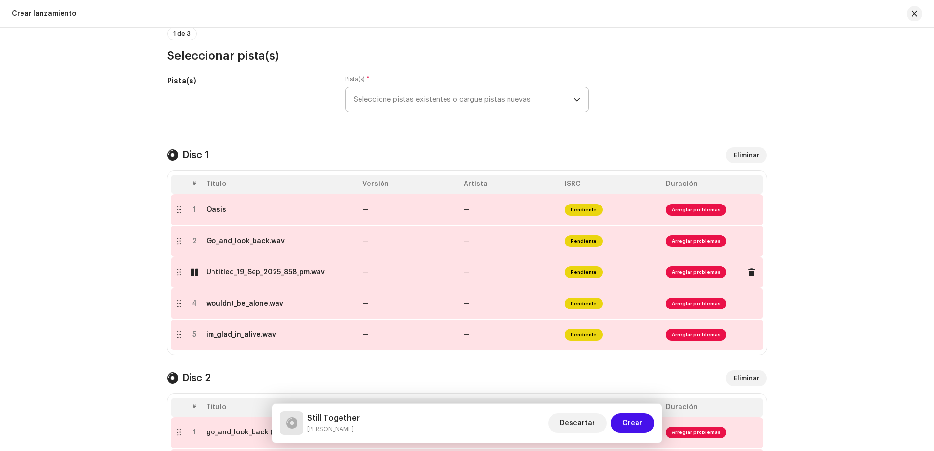
click at [191, 273] on div at bounding box center [194, 273] width 7 height 8
click at [220, 225] on td "Oasis" at bounding box center [280, 209] width 156 height 31
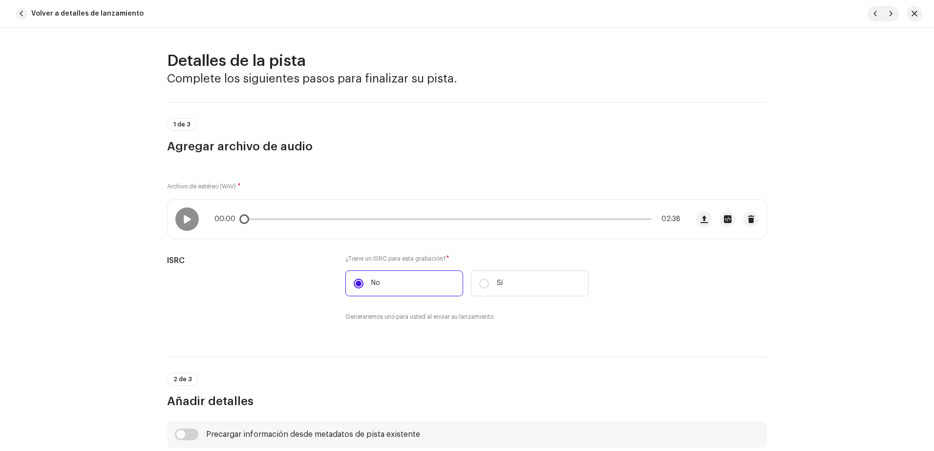
click at [197, 219] on div "00:00 02:38" at bounding box center [428, 219] width 521 height 39
click at [187, 220] on span at bounding box center [187, 219] width 8 height 8
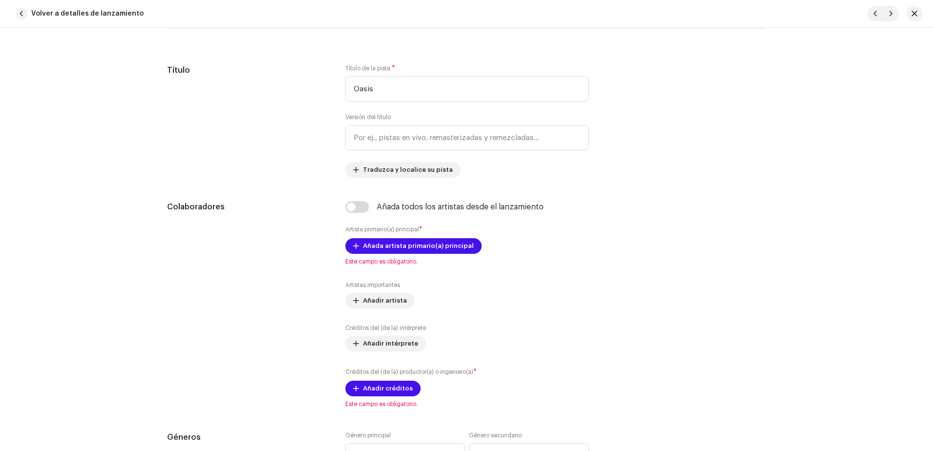
scroll to position [440, 0]
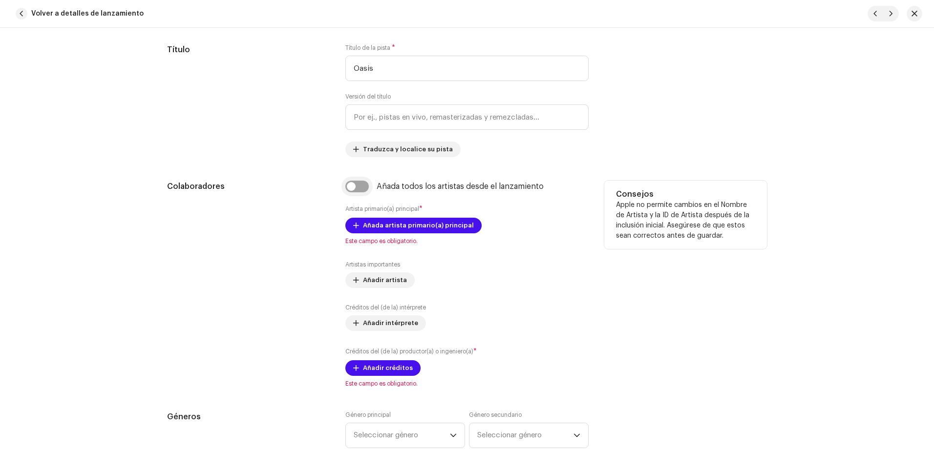
click at [354, 182] on input "checkbox" at bounding box center [356, 187] width 23 height 12
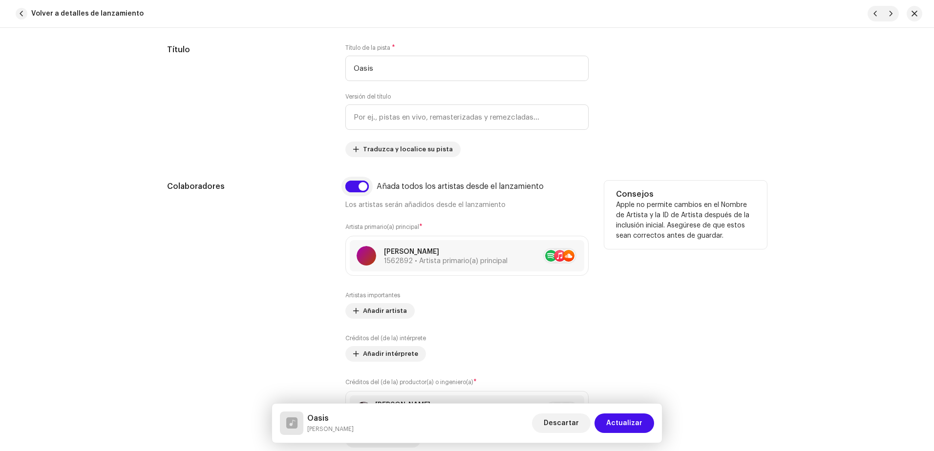
click at [358, 186] on input "checkbox" at bounding box center [356, 187] width 23 height 12
checkbox input "false"
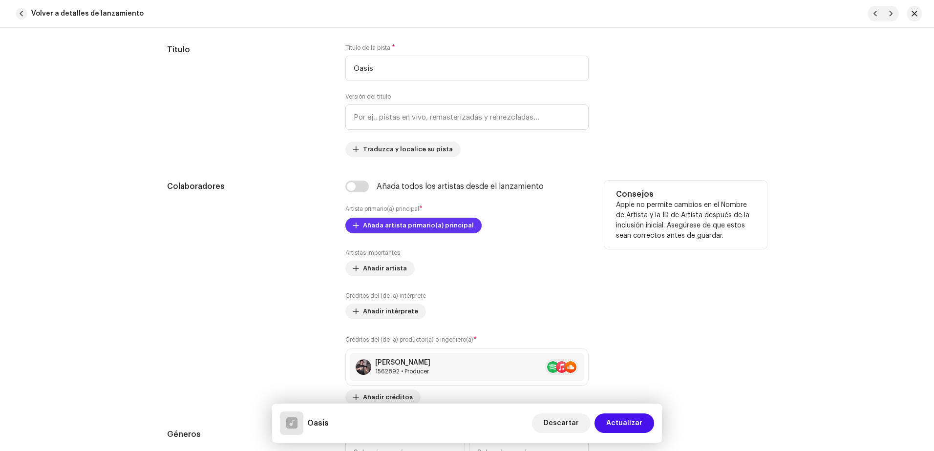
click at [375, 226] on span "Añada artista primario(a) principal" at bounding box center [418, 226] width 111 height 20
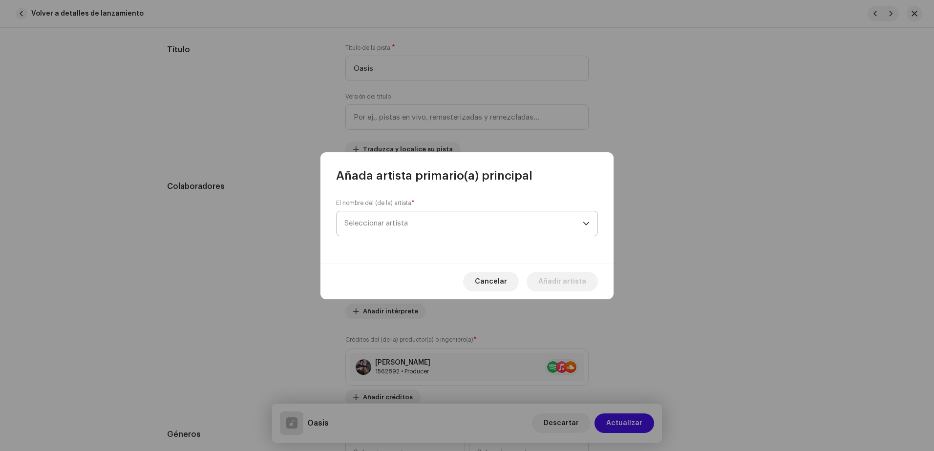
click at [384, 221] on span "Seleccionar artista" at bounding box center [375, 223] width 63 height 7
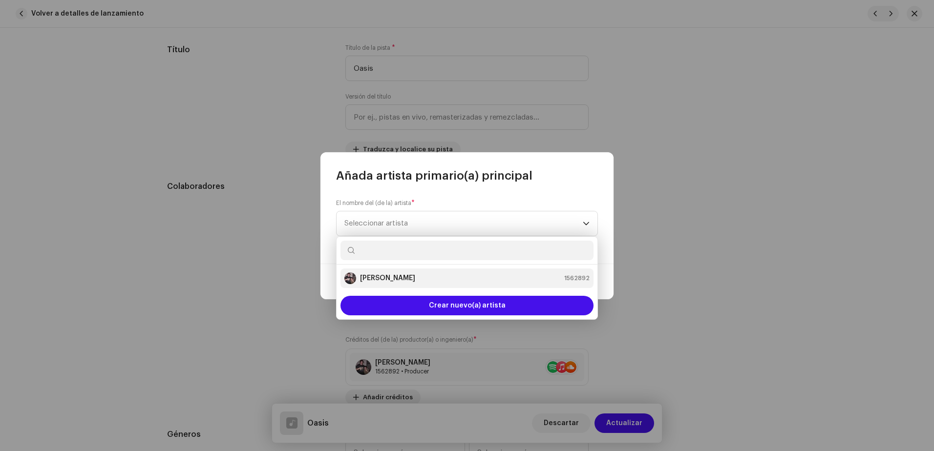
click at [374, 276] on strong "[PERSON_NAME]" at bounding box center [387, 278] width 55 height 10
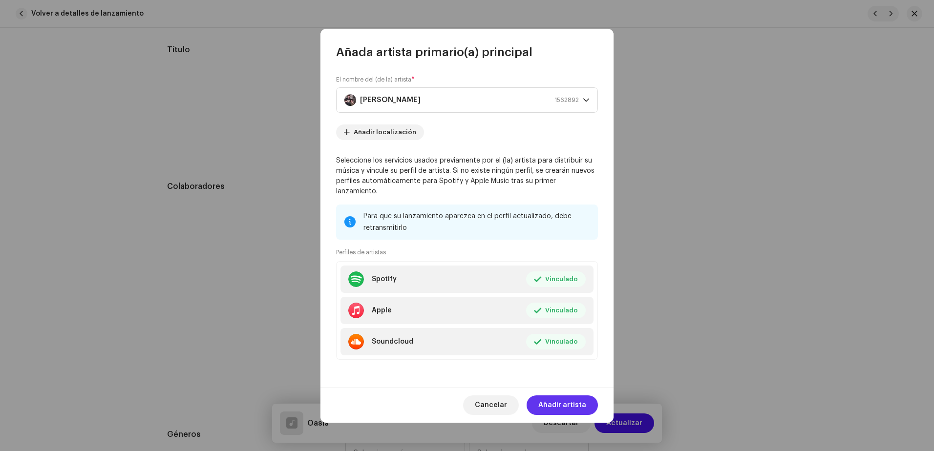
click at [558, 404] on span "Añadir artista" at bounding box center [562, 406] width 48 height 20
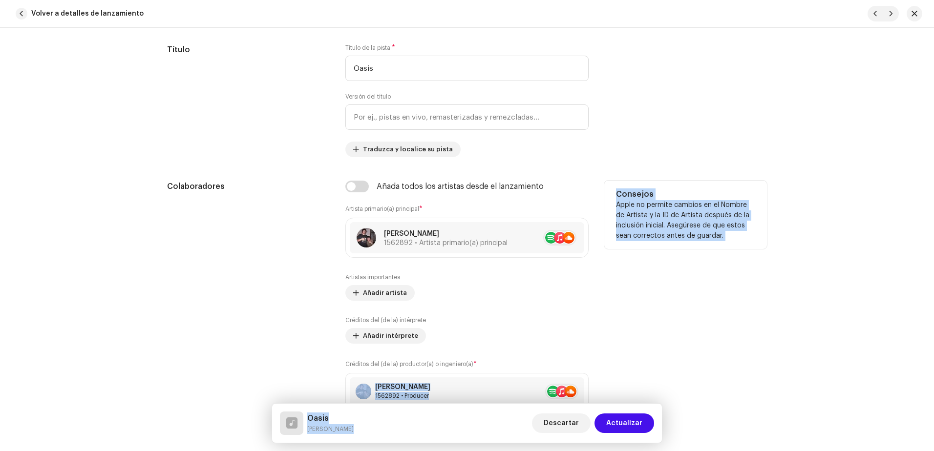
drag, startPoint x: 558, startPoint y: 403, endPoint x: 610, endPoint y: 253, distance: 159.2
click at [610, 253] on div "Consejos Apple no permite cambios en el Nombre de Artista y la ID de Artista de…" at bounding box center [685, 305] width 163 height 249
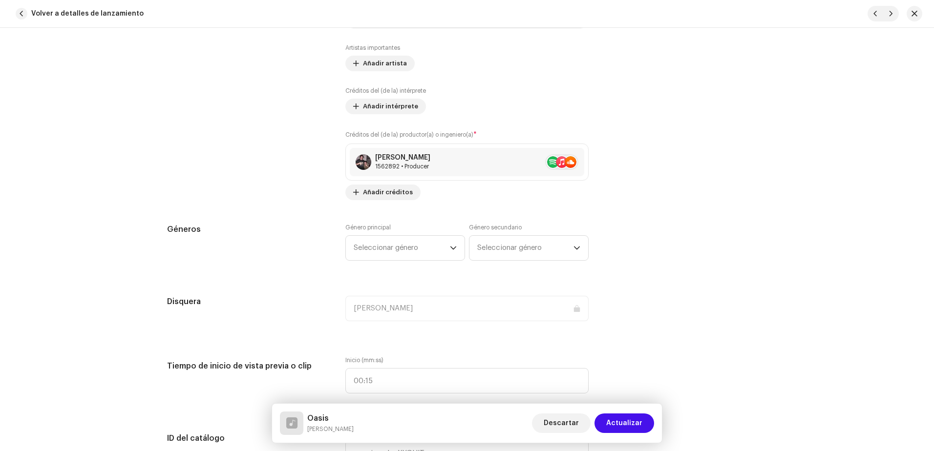
scroll to position [733, 0]
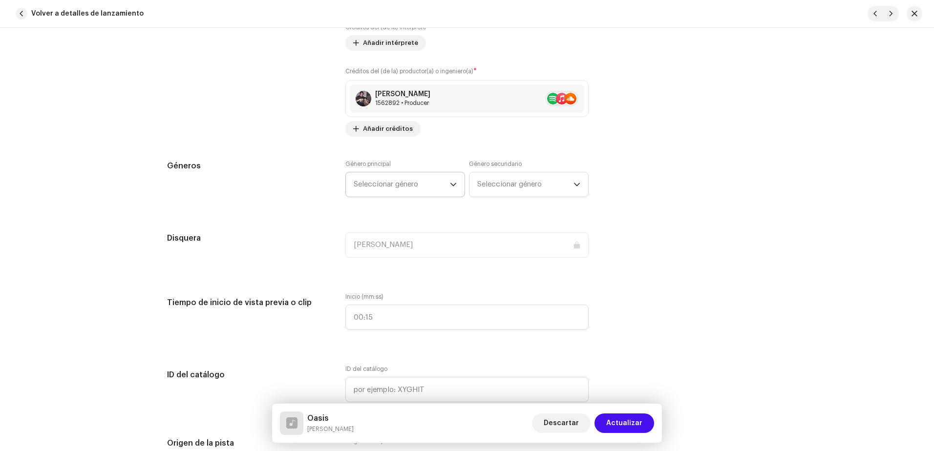
click at [379, 187] on span "Seleccionar género" at bounding box center [402, 184] width 96 height 24
click at [396, 184] on span "Seleccionar género" at bounding box center [402, 184] width 96 height 24
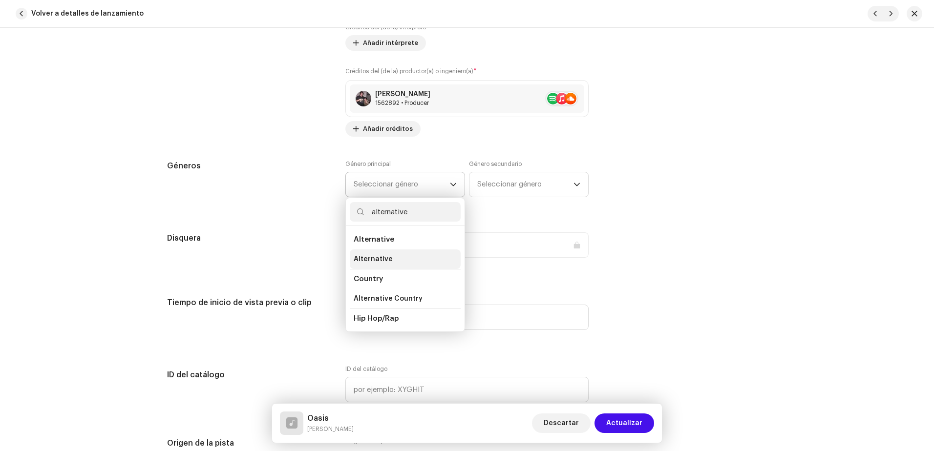
type input "alternative"
click at [399, 258] on li "Alternative" at bounding box center [405, 260] width 111 height 20
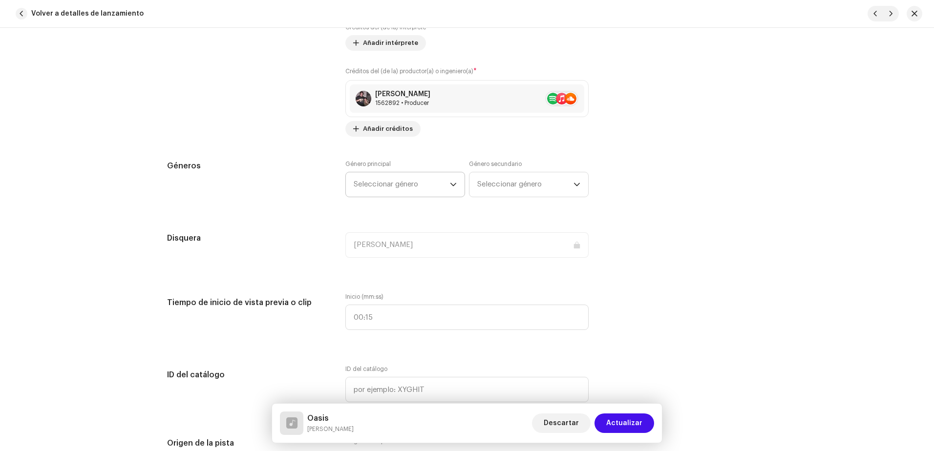
click at [399, 258] on li "Country" at bounding box center [405, 263] width 111 height 16
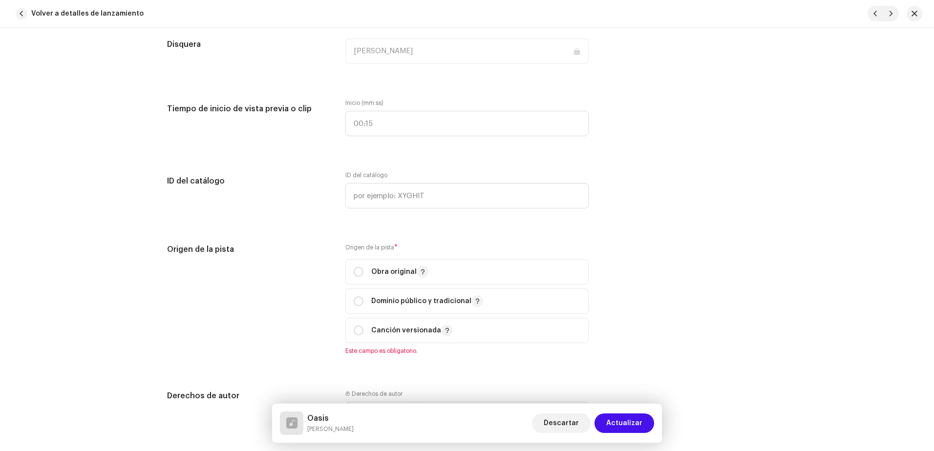
scroll to position [928, 0]
click at [355, 271] on input "radio" at bounding box center [359, 271] width 10 height 10
radio input "true"
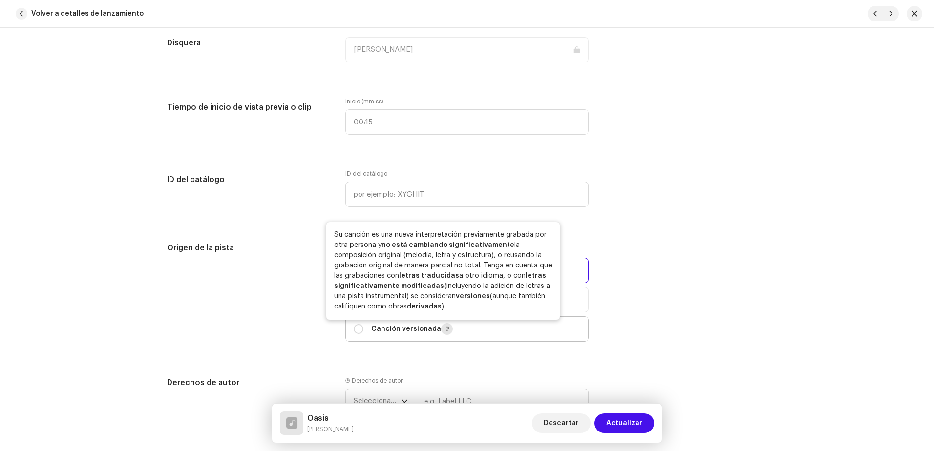
click at [444, 328] on span "button" at bounding box center [446, 329] width 5 height 8
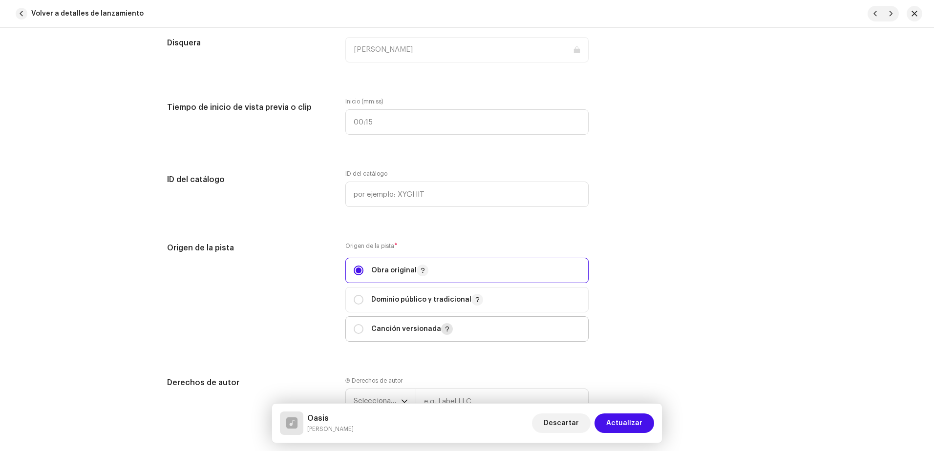
click at [444, 328] on span "button" at bounding box center [446, 329] width 5 height 8
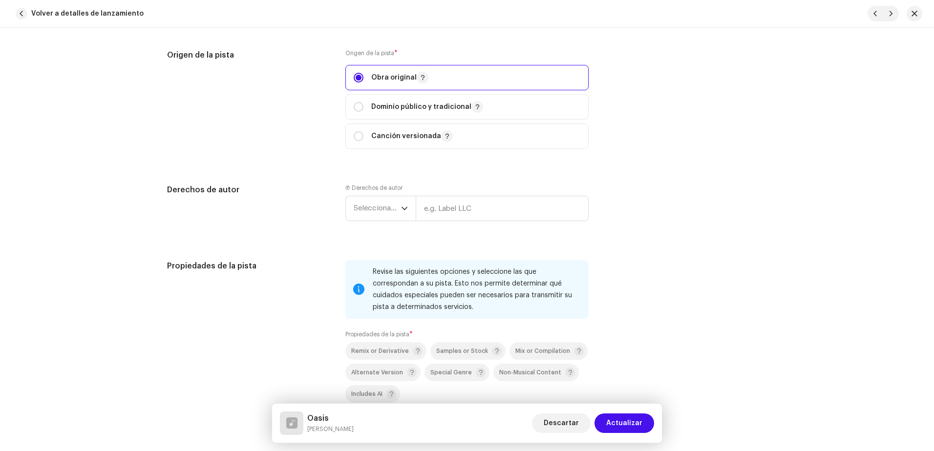
scroll to position [1123, 0]
click at [385, 217] on span "Seleccionar año" at bounding box center [377, 206] width 47 height 24
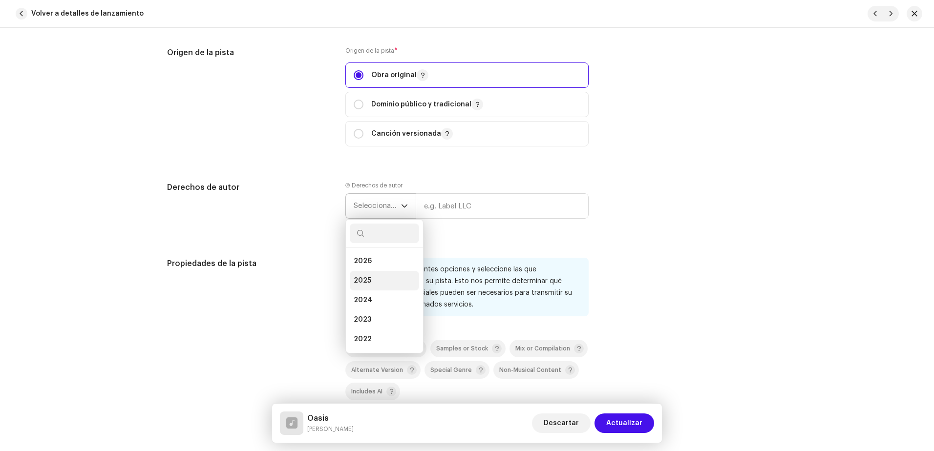
click at [368, 284] on span "2025" at bounding box center [363, 281] width 18 height 10
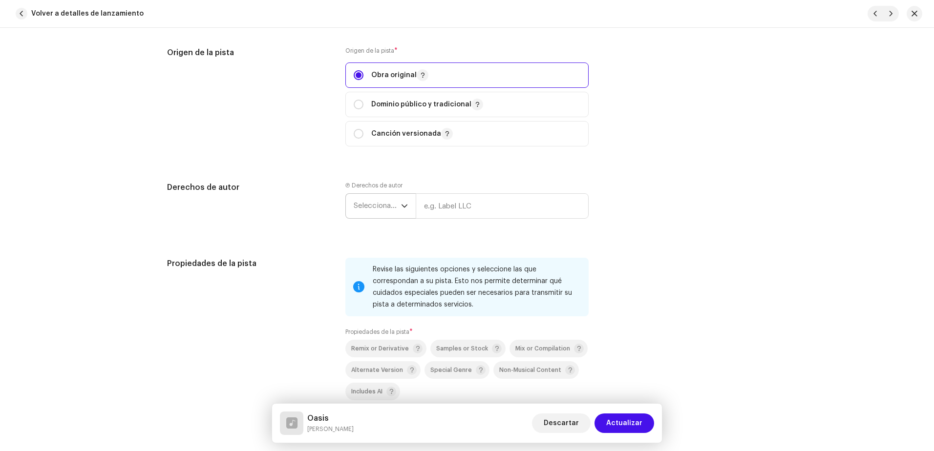
click at [368, 284] on ul "2026 2025 2024 2023 2022 2021 2020 2019 2018 2017 2016 2015" at bounding box center [384, 339] width 77 height 194
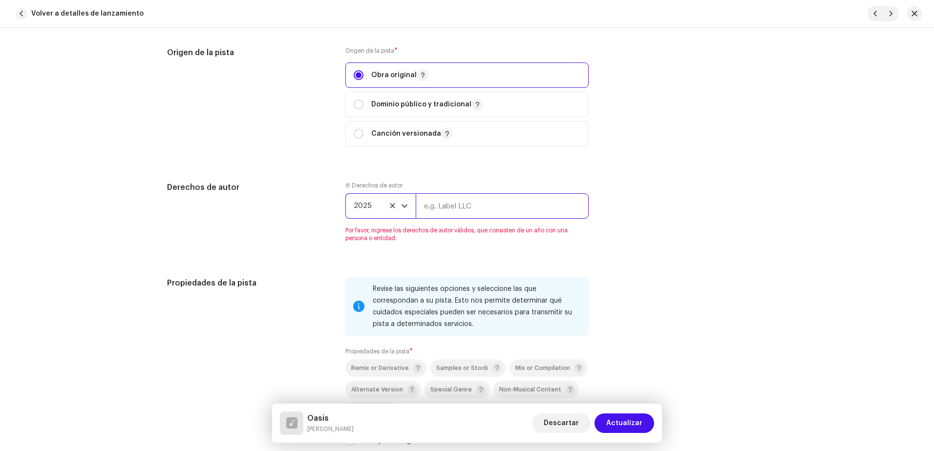
click at [451, 210] on input "text" at bounding box center [502, 205] width 173 height 25
type input "[PERSON_NAME]"
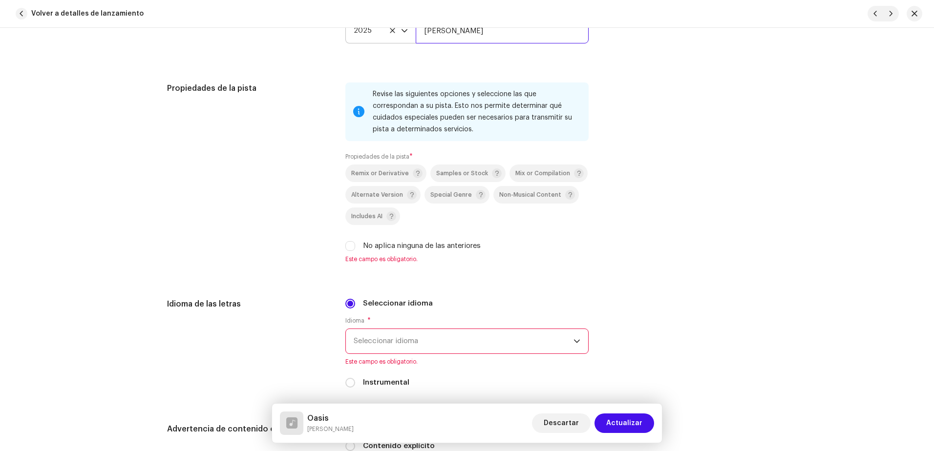
scroll to position [1319, 0]
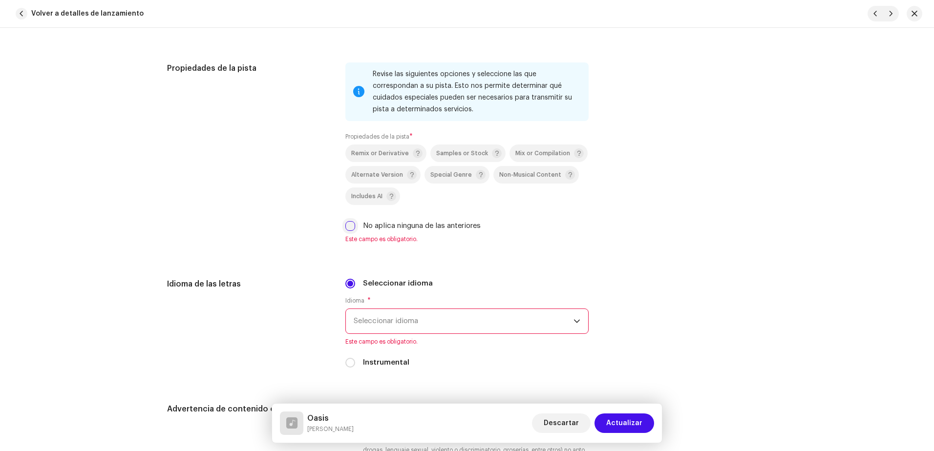
click at [350, 227] on input "No aplica ninguna de las anteriores" at bounding box center [350, 226] width 10 height 10
checkbox input "true"
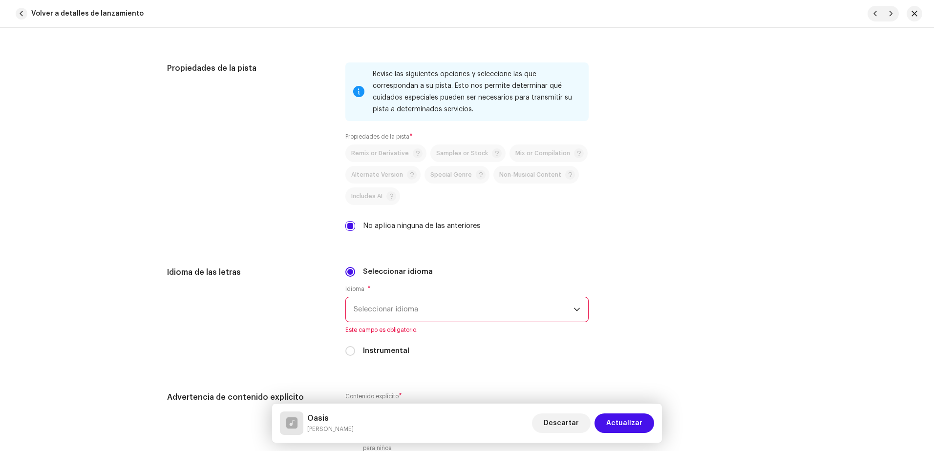
click at [429, 304] on span "Seleccionar idioma" at bounding box center [464, 309] width 220 height 24
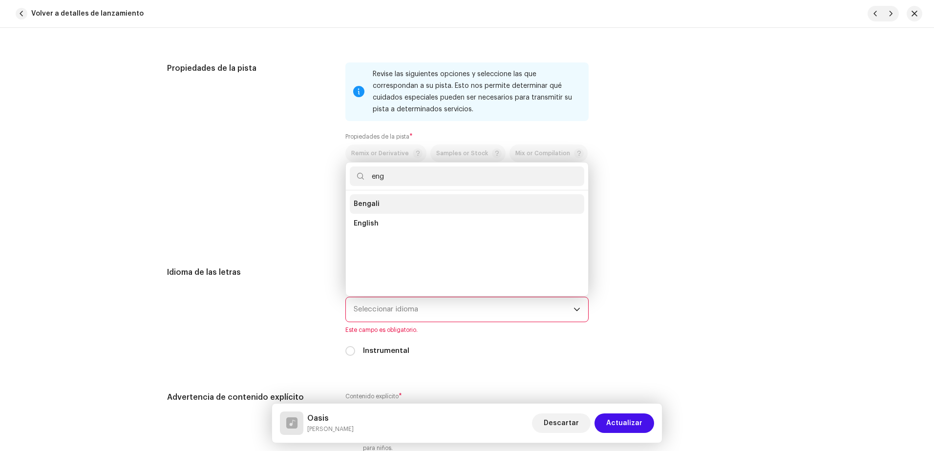
scroll to position [0, 0]
type input "engli"
click at [381, 203] on li "English" at bounding box center [467, 204] width 234 height 20
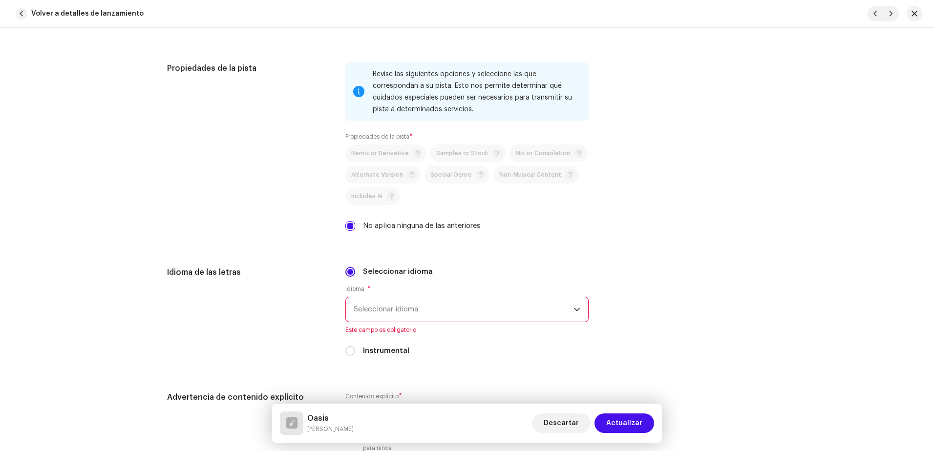
click at [381, 203] on div "English" at bounding box center [466, 242] width 243 height 107
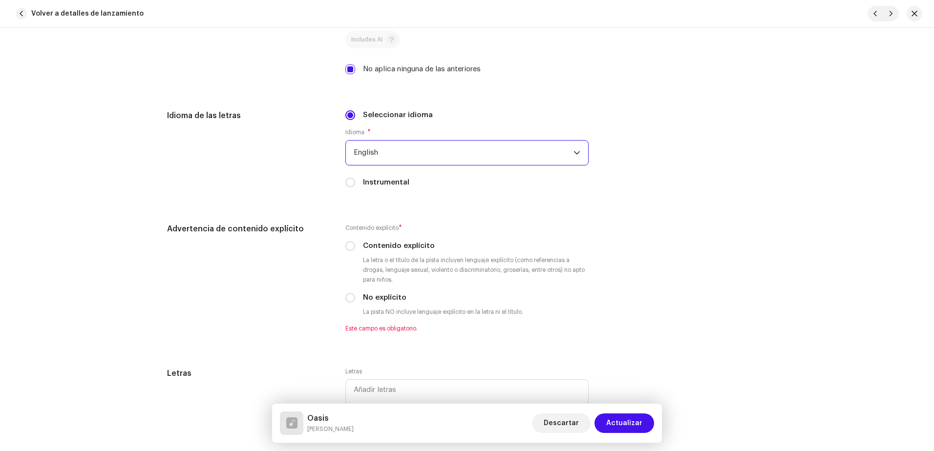
scroll to position [1514, 0]
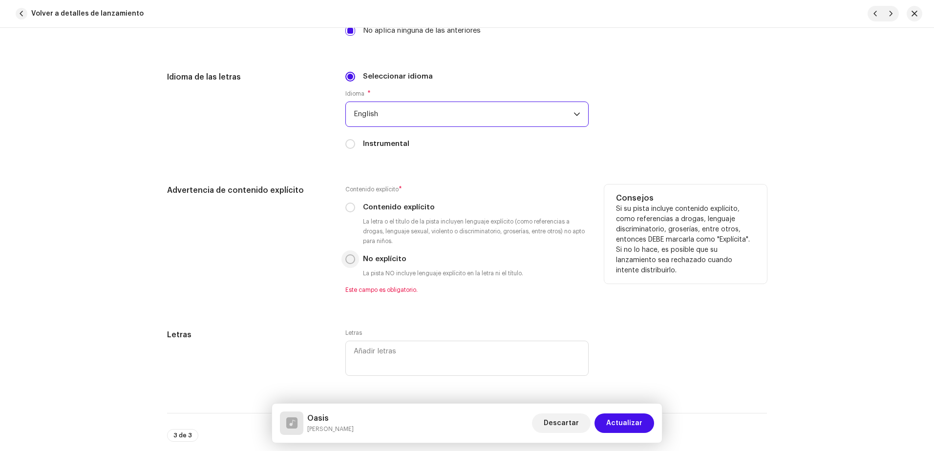
click at [348, 259] on input "No explícito" at bounding box center [350, 259] width 10 height 10
radio input "true"
click at [348, 259] on input "No explícito" at bounding box center [350, 259] width 10 height 10
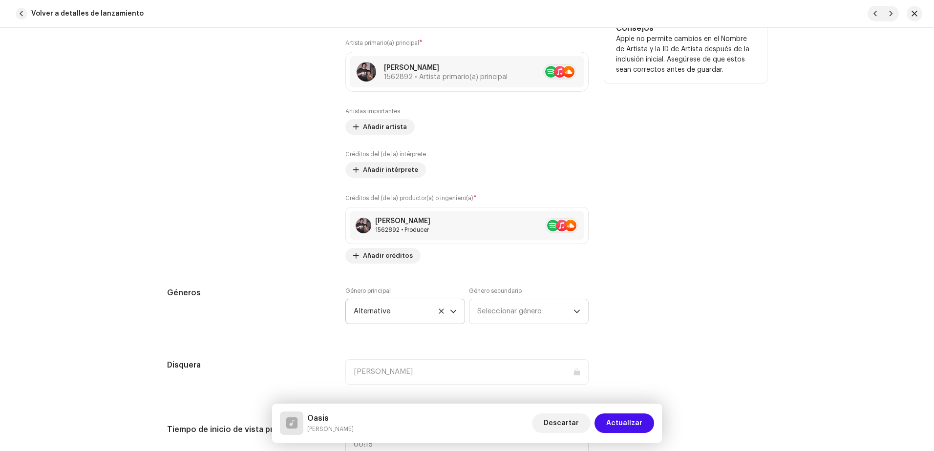
scroll to position [635, 0]
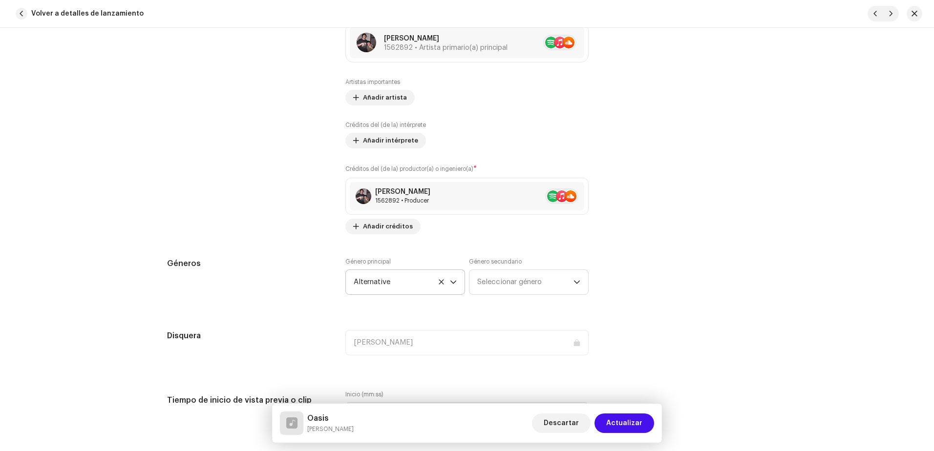
click at [74, 190] on div "Detalles de la pista Complete los siguientes pasos para finalizar su pista. 1 d…" at bounding box center [467, 239] width 934 height 423
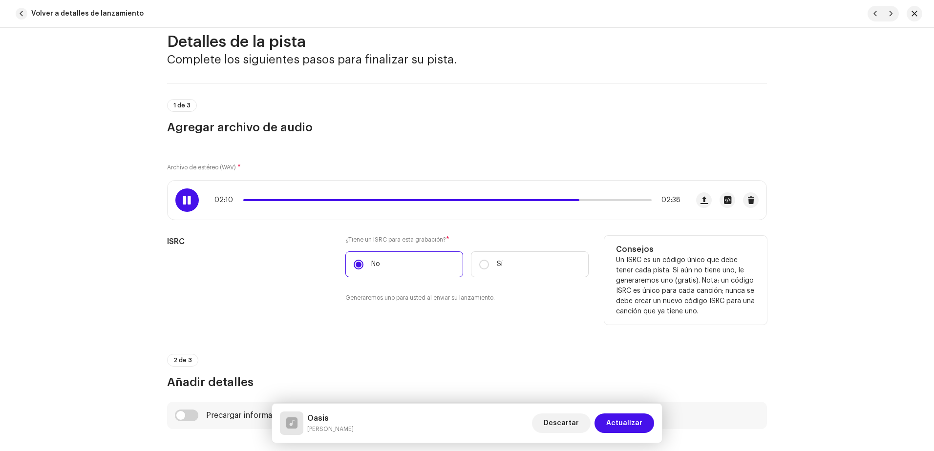
scroll to position [0, 0]
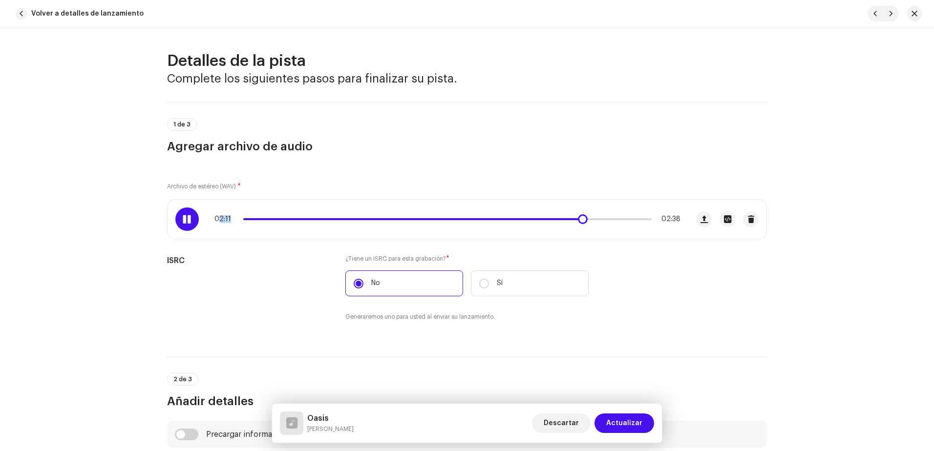
drag, startPoint x: 280, startPoint y: 217, endPoint x: 217, endPoint y: 220, distance: 63.0
click at [217, 220] on div "02:11 02:38" at bounding box center [447, 219] width 466 height 8
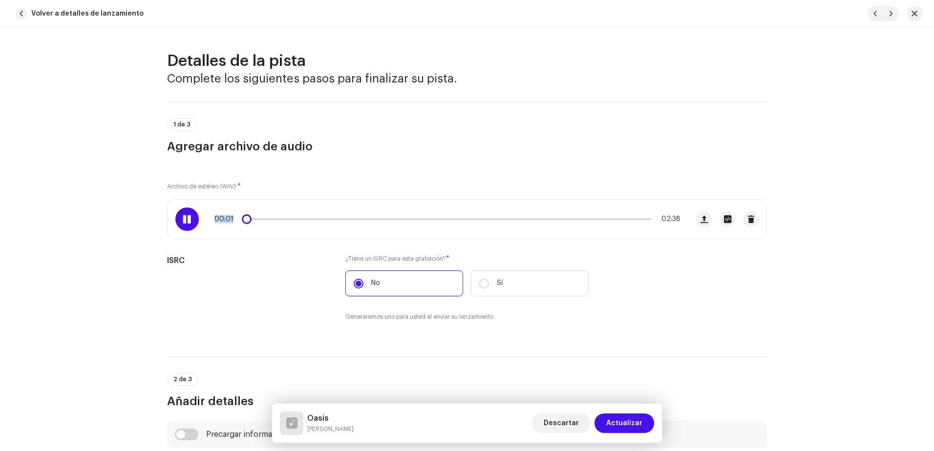
drag, startPoint x: 588, startPoint y: 221, endPoint x: 169, endPoint y: 238, distance: 418.9
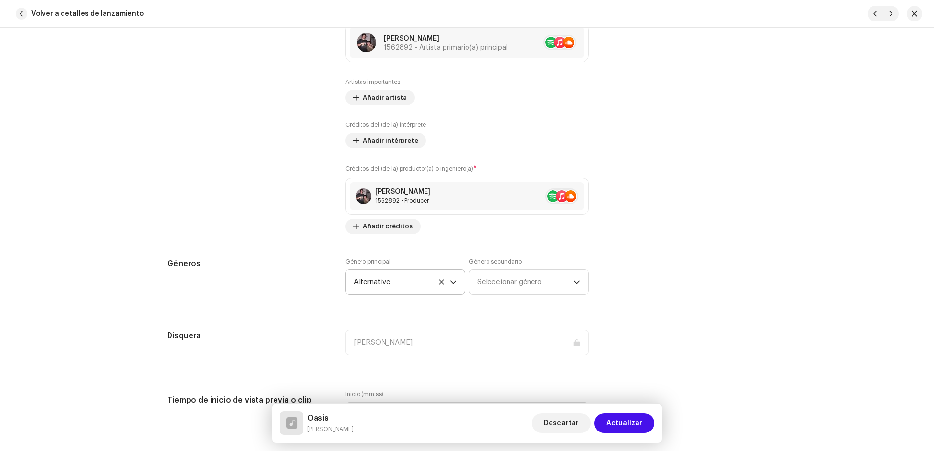
scroll to position [586, 0]
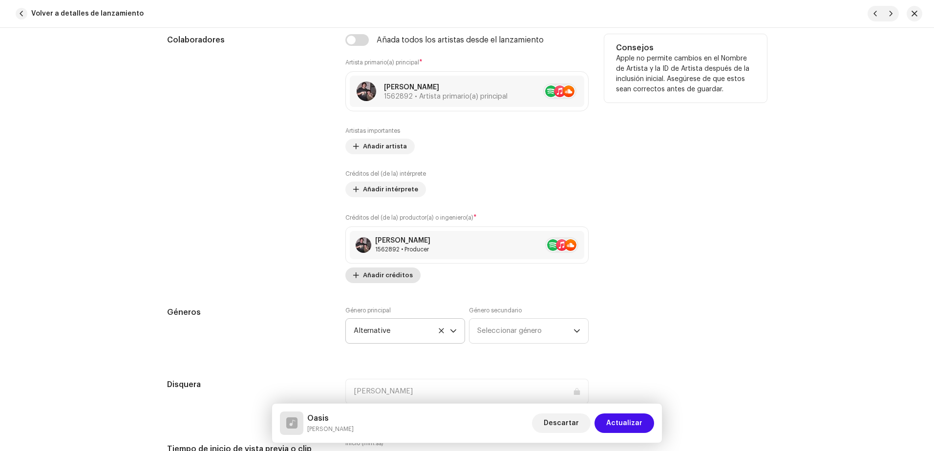
click at [397, 275] on span "Añadir créditos" at bounding box center [388, 276] width 50 height 20
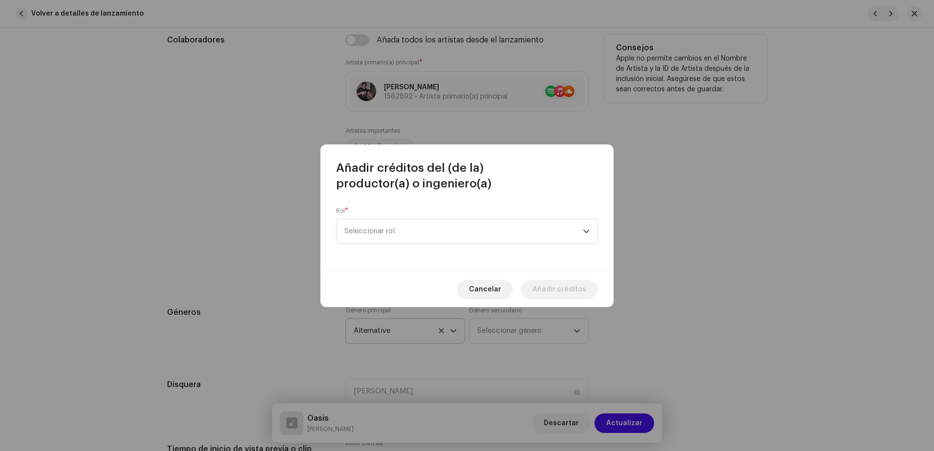
click at [397, 275] on div "Cancelar Añadir créditos" at bounding box center [466, 290] width 293 height 36
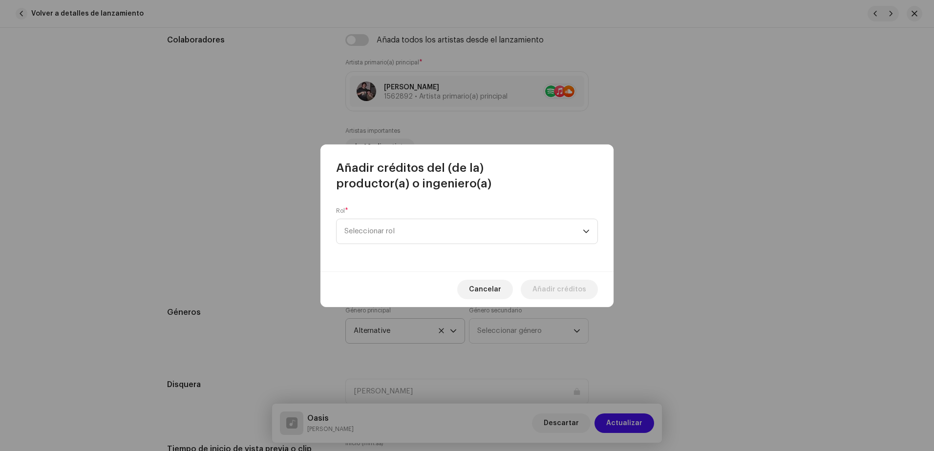
click at [397, 275] on div "Añadir créditos del (de la) productor(a) o ingeniero(a) Rol * Seleccionar rol C…" at bounding box center [466, 226] width 293 height 163
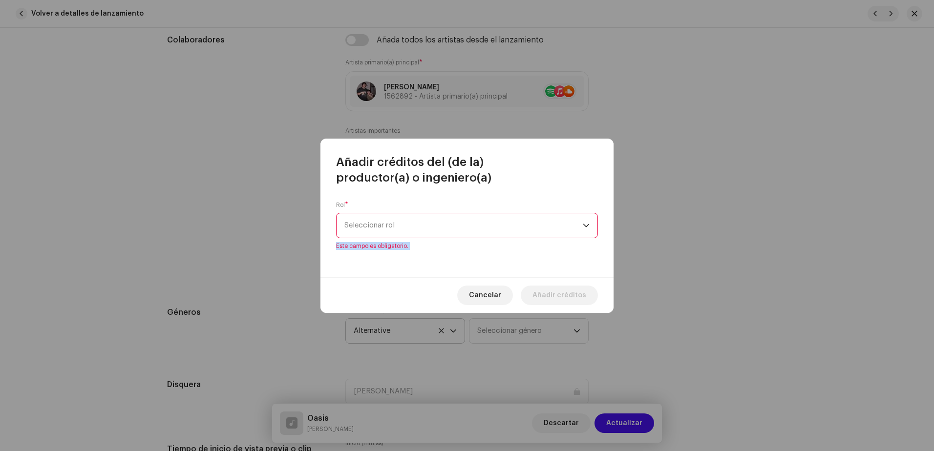
drag, startPoint x: 397, startPoint y: 275, endPoint x: 361, endPoint y: 259, distance: 39.3
click at [361, 259] on div "Rol * Seleccionar rol Este campo es obligatorio." at bounding box center [466, 232] width 293 height 92
drag, startPoint x: 361, startPoint y: 259, endPoint x: 352, endPoint y: 225, distance: 34.8
click at [352, 225] on span "Seleccionar rol" at bounding box center [463, 225] width 238 height 24
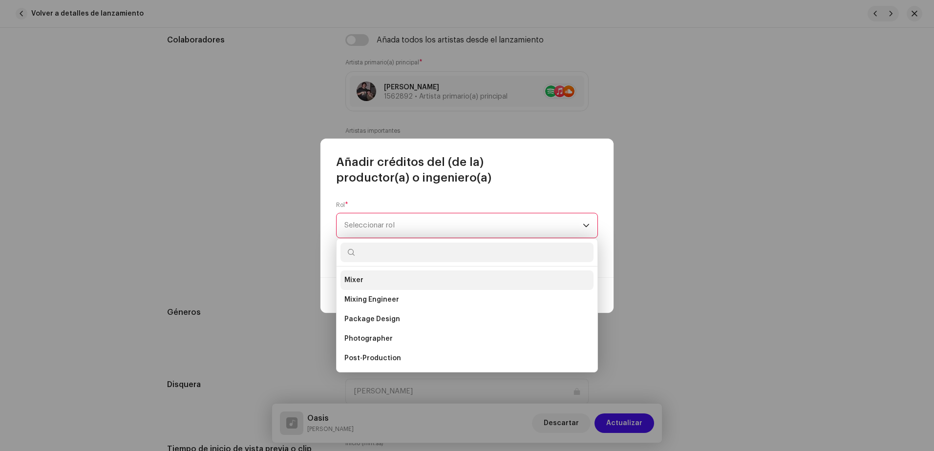
scroll to position [342, 0]
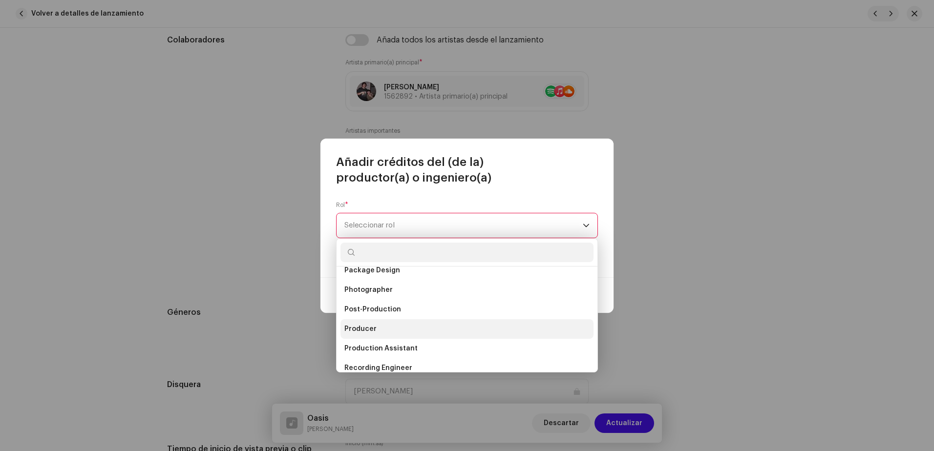
click at [363, 329] on span "Producer" at bounding box center [360, 329] width 32 height 10
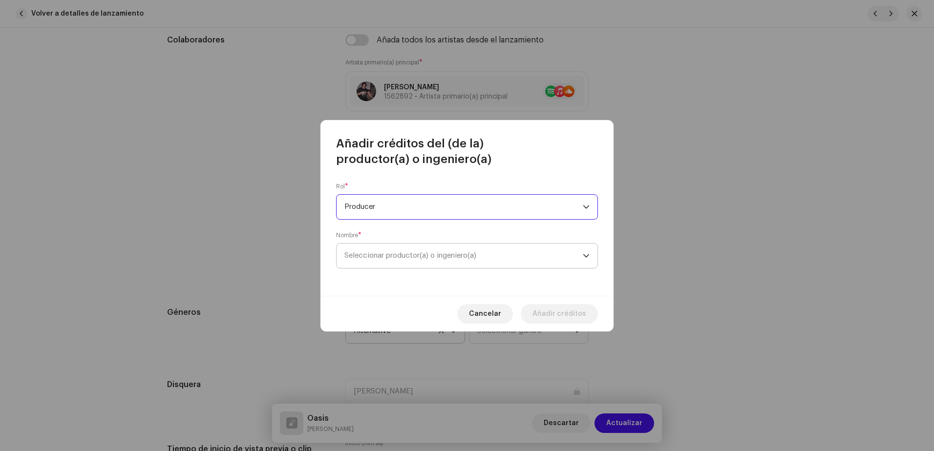
click at [395, 257] on span "Seleccionar productor(a) o ingeniero(a)" at bounding box center [410, 255] width 132 height 7
click at [406, 251] on span "Seleccionar productor(a) o ingeniero(a)" at bounding box center [463, 256] width 238 height 24
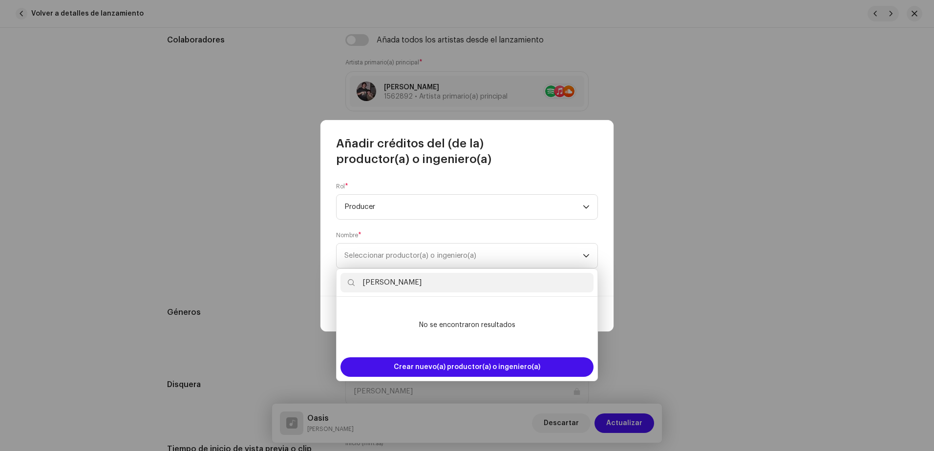
type input "[PERSON_NAME]"
click at [487, 357] on div "Crear nuevo(a) productor(a) o ingeniero(a)" at bounding box center [466, 367] width 261 height 27
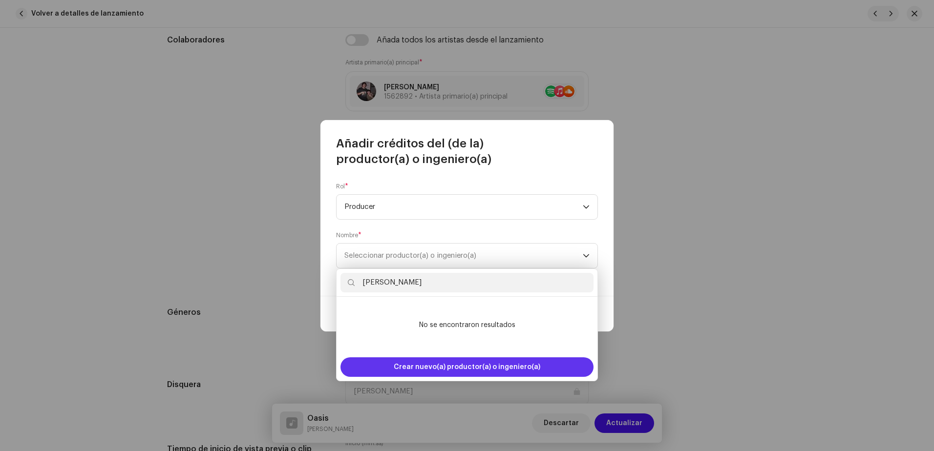
click at [487, 363] on span "Crear nuevo(a) productor(a) o ingeniero(a)" at bounding box center [467, 368] width 147 height 20
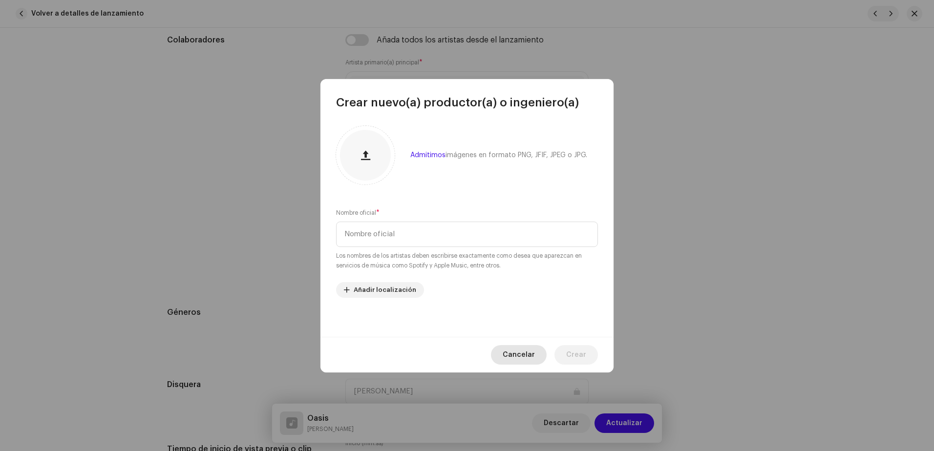
click at [535, 349] on span "Cancelar" at bounding box center [519, 355] width 32 height 20
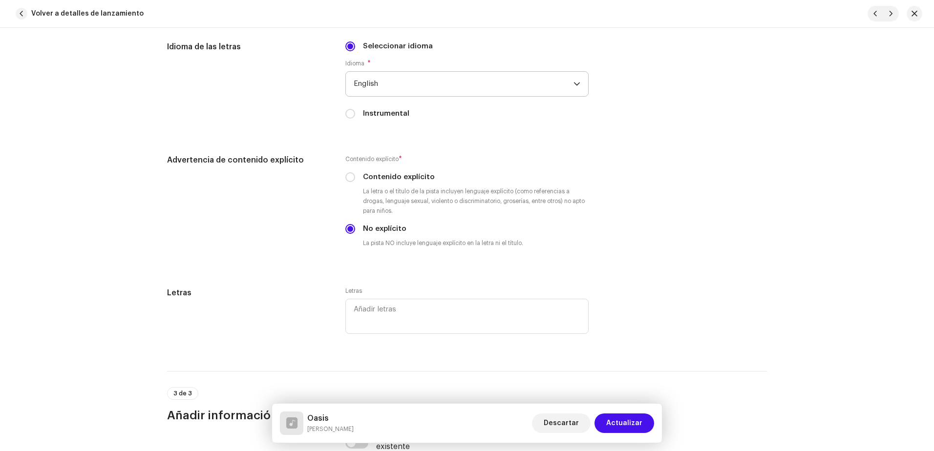
scroll to position [1563, 0]
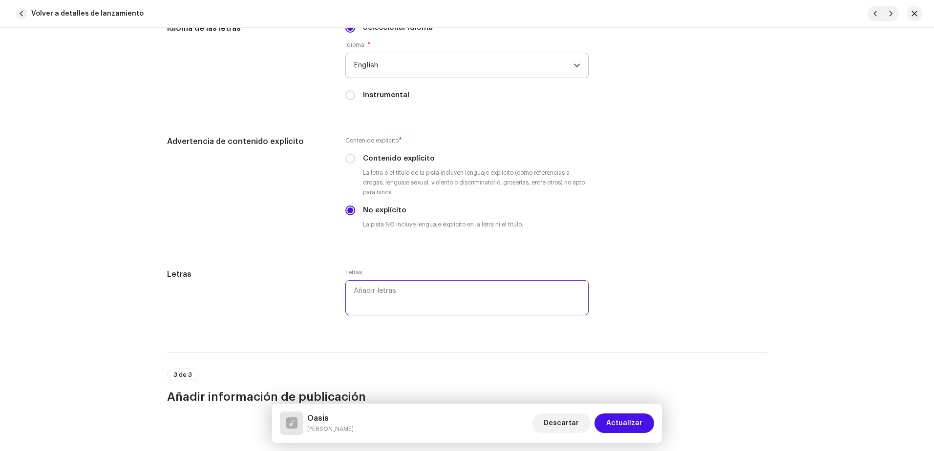
click at [403, 285] on textarea at bounding box center [466, 297] width 243 height 35
paste textarea "Sometimes things can’t be that right. So fly far, But tonight, you could be min…"
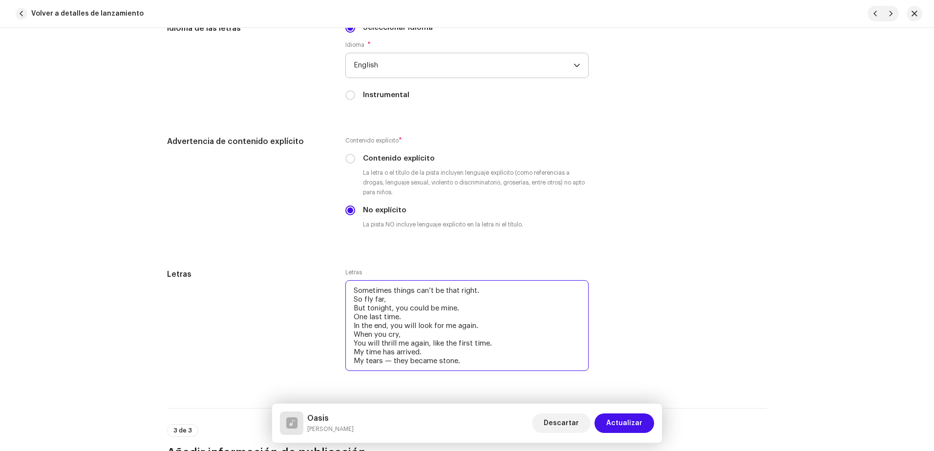
click at [381, 300] on textarea "Sometimes things can’t be that right. So fly far, But tonight, you could be min…" at bounding box center [466, 325] width 243 height 91
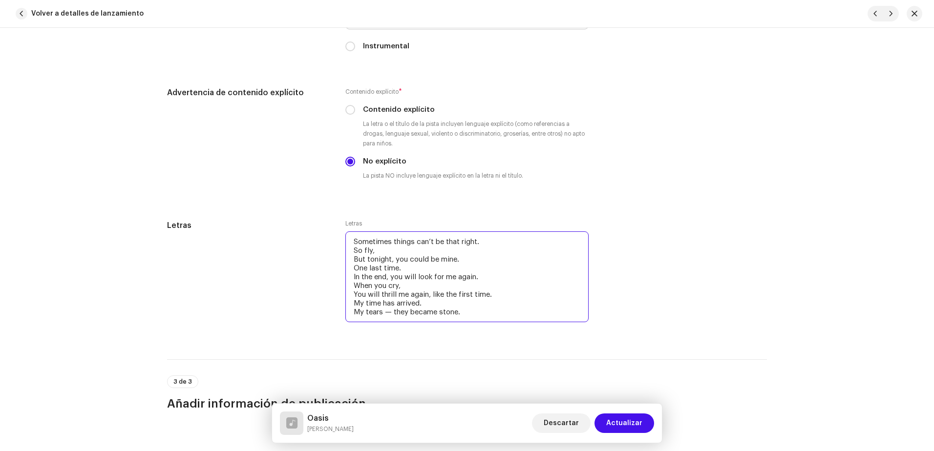
click at [396, 266] on textarea "Sometimes things can’t be that right. So fly, But tonight, you could be mine. O…" at bounding box center [466, 276] width 243 height 91
click at [388, 314] on textarea "Sometimes things can’t be that right. So fly, But tonight, you could be mine. O…" at bounding box center [466, 276] width 243 height 91
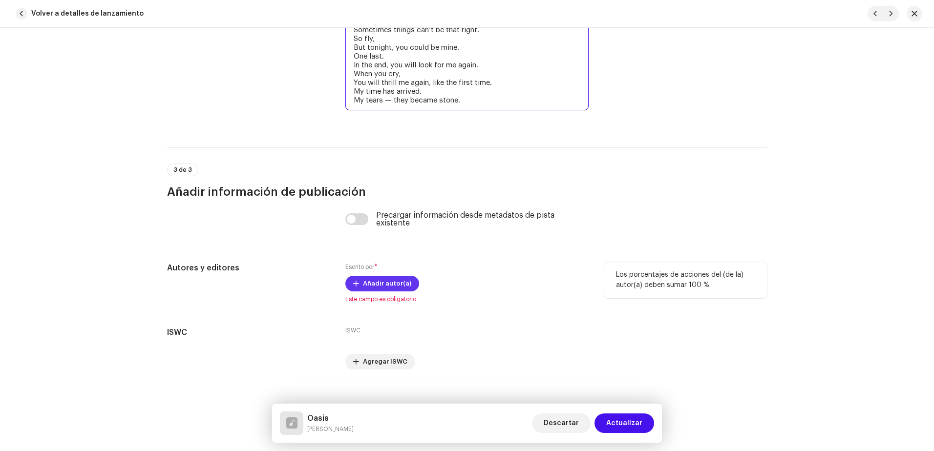
scroll to position [1836, 0]
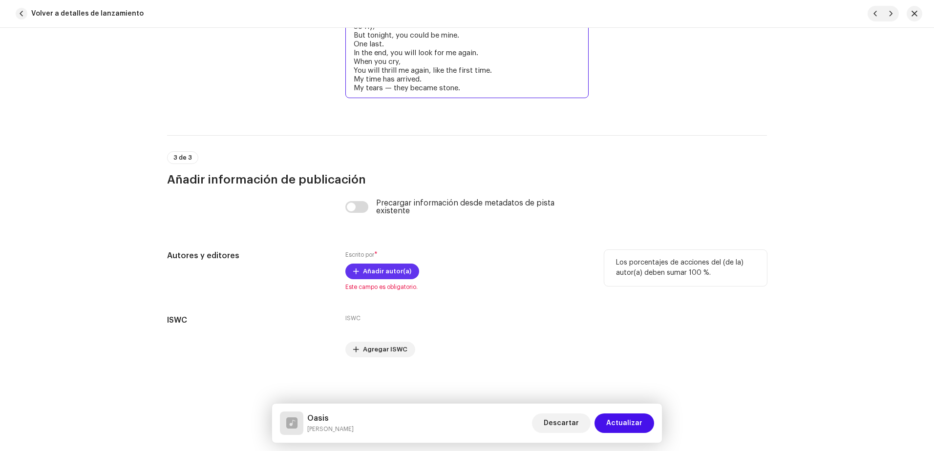
type textarea "Sometimes things can’t be that right. So fly, But tonight, you could be mine. O…"
click at [397, 275] on span "Añadir autor(a)" at bounding box center [387, 272] width 48 height 20
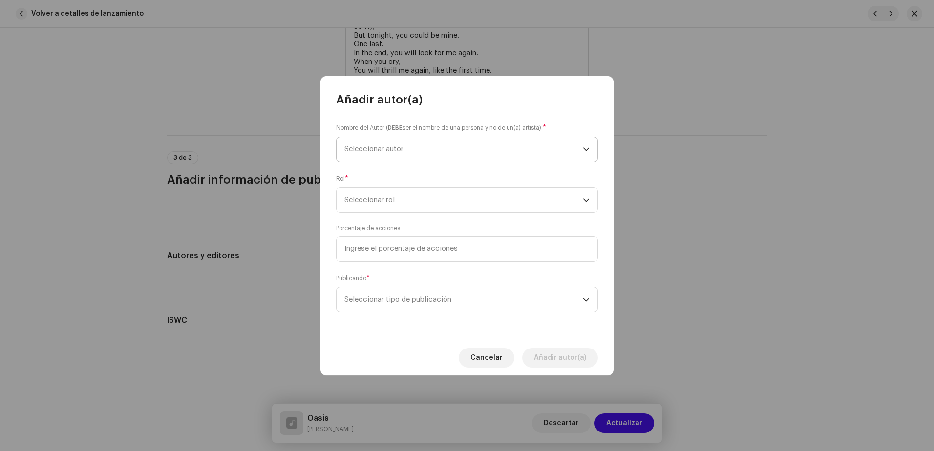
click at [403, 148] on span "Seleccionar autor" at bounding box center [373, 149] width 59 height 7
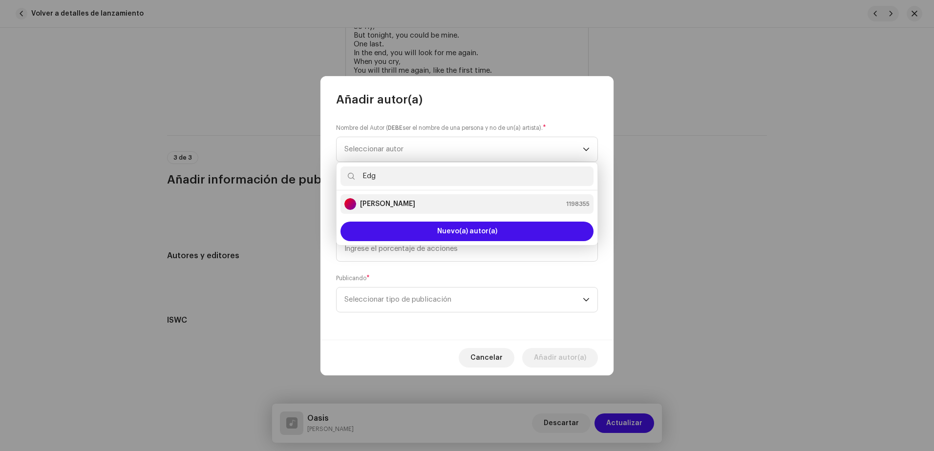
type input "Edg"
click at [451, 199] on div "[PERSON_NAME] 1198355" at bounding box center [466, 204] width 245 height 12
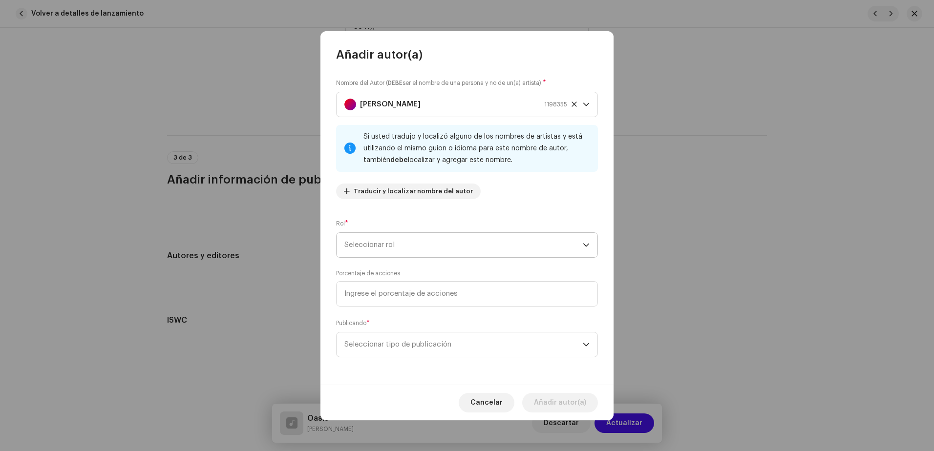
click at [362, 238] on span "Seleccionar rol" at bounding box center [463, 245] width 238 height 24
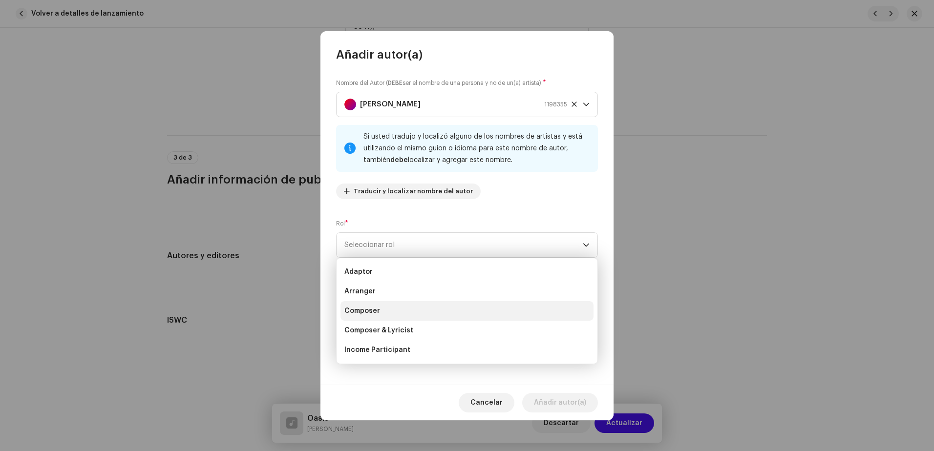
click at [379, 310] on li "Composer" at bounding box center [466, 311] width 253 height 20
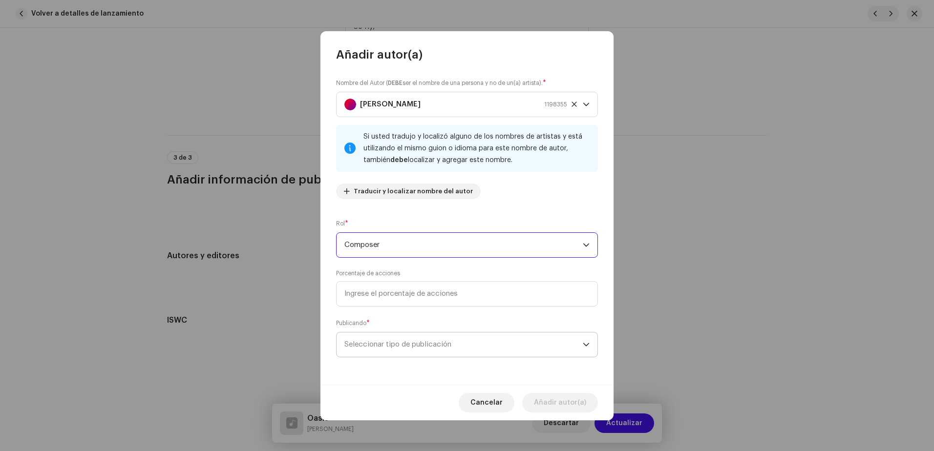
click at [450, 340] on span "Seleccionar tipo de publicación" at bounding box center [463, 345] width 238 height 24
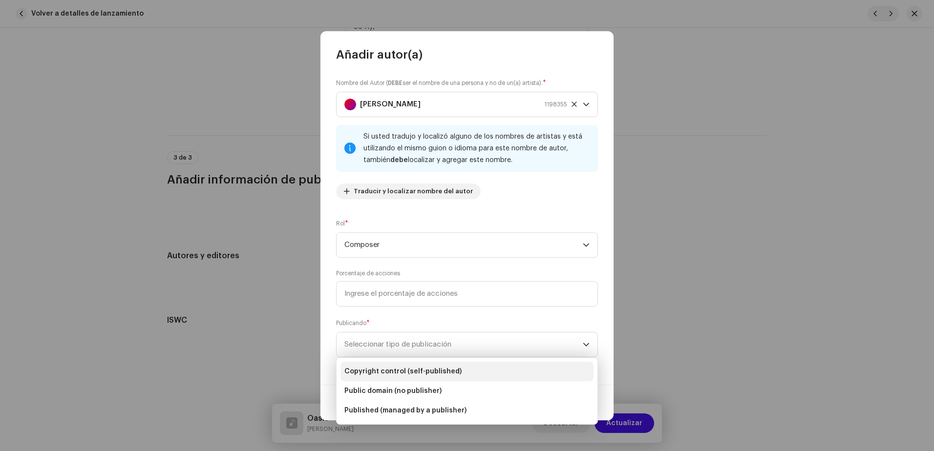
click at [446, 369] on span "Copyright control (self-published)" at bounding box center [402, 372] width 117 height 10
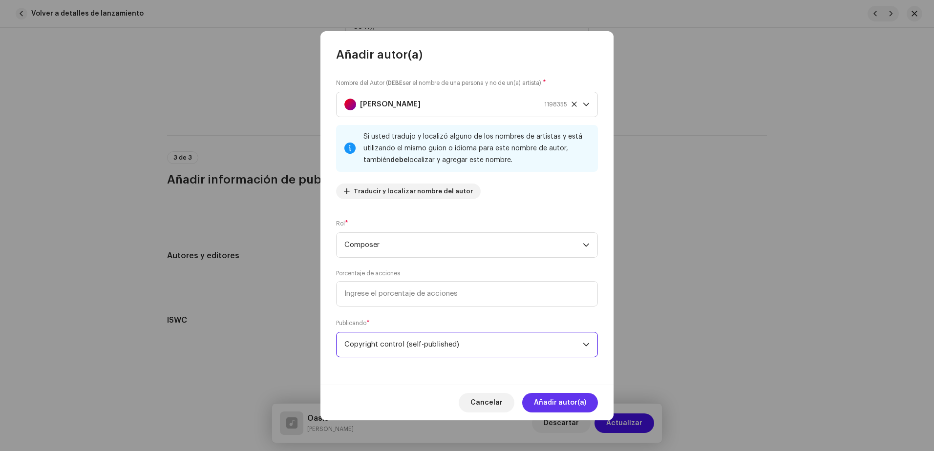
click at [565, 397] on span "Añadir autor(a)" at bounding box center [560, 403] width 52 height 20
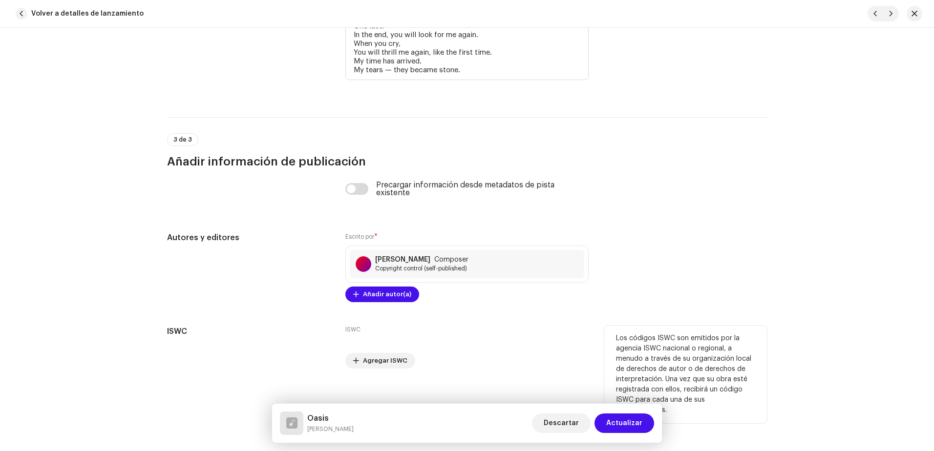
scroll to position [1865, 0]
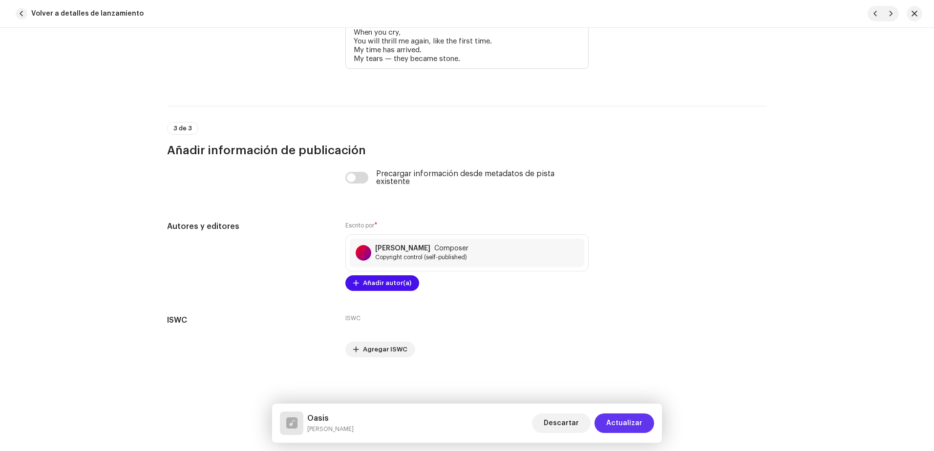
click at [620, 418] on span "Actualizar" at bounding box center [624, 424] width 36 height 20
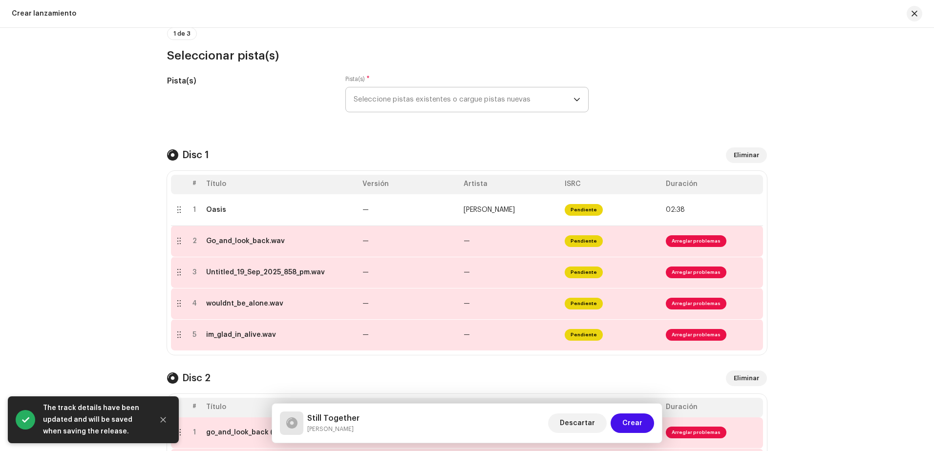
click at [620, 418] on button "Crear" at bounding box center [631, 424] width 43 height 20
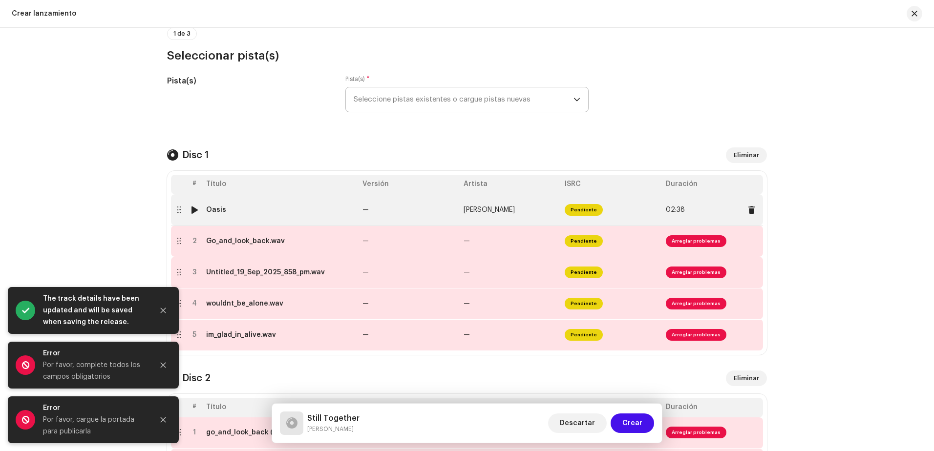
click at [463, 211] on span "[PERSON_NAME]" at bounding box center [488, 210] width 51 height 7
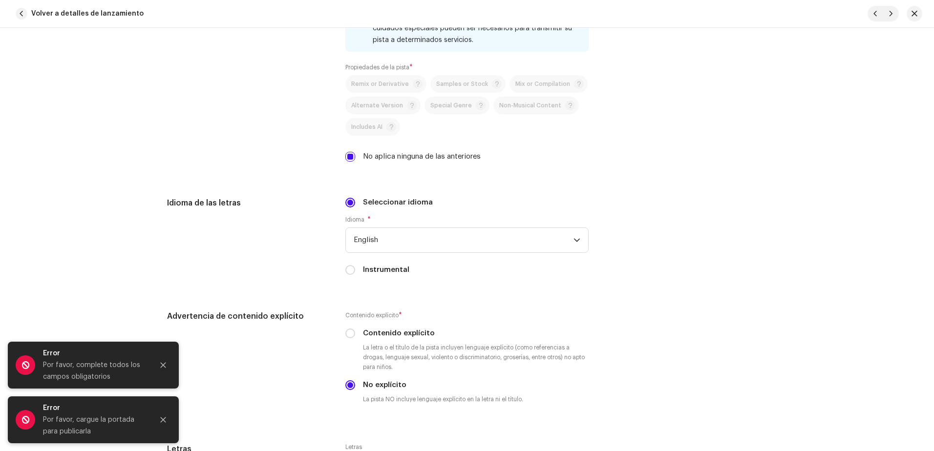
scroll to position [1181, 0]
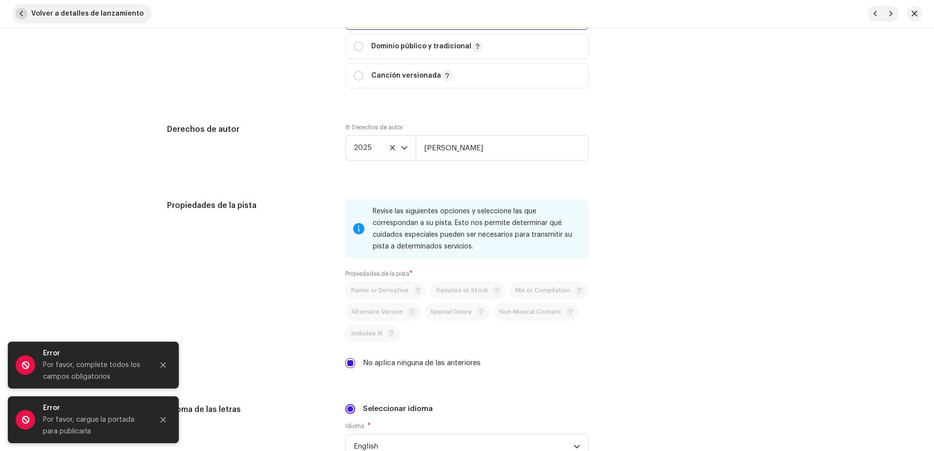
click at [19, 15] on span "button" at bounding box center [22, 14] width 12 height 12
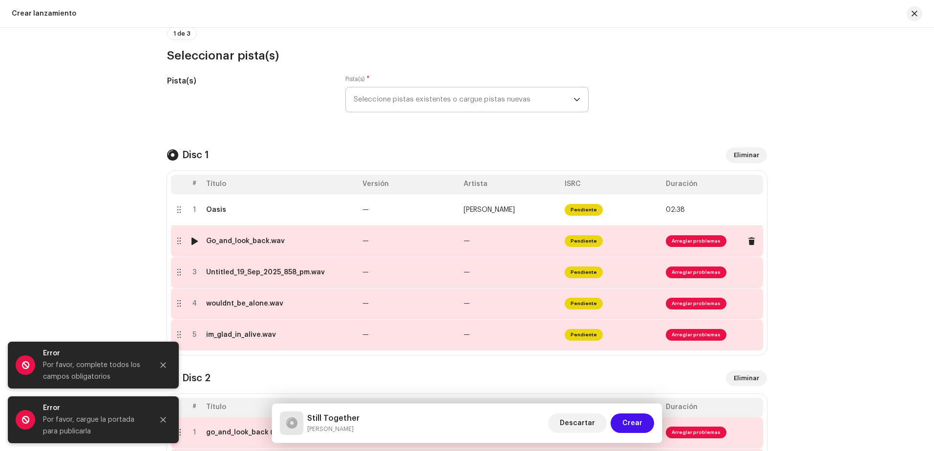
click at [229, 243] on div "Go_and_look_back.wav" at bounding box center [245, 241] width 79 height 8
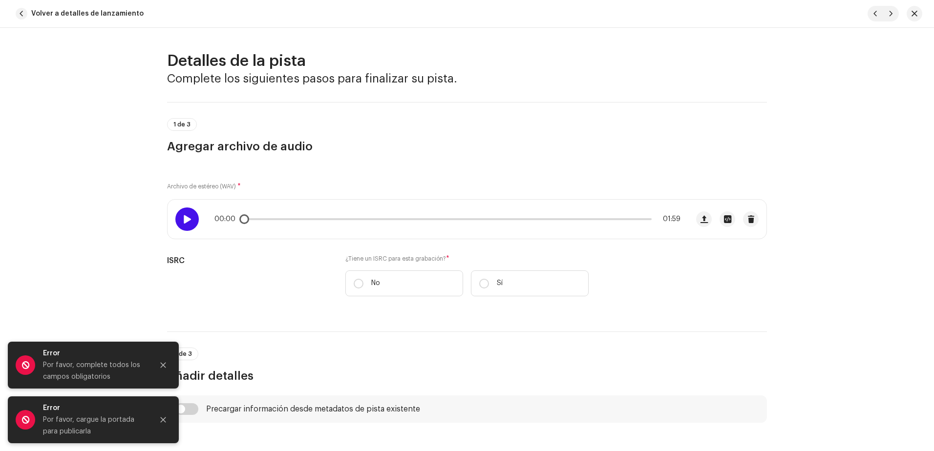
click at [185, 227] on div at bounding box center [186, 219] width 23 height 23
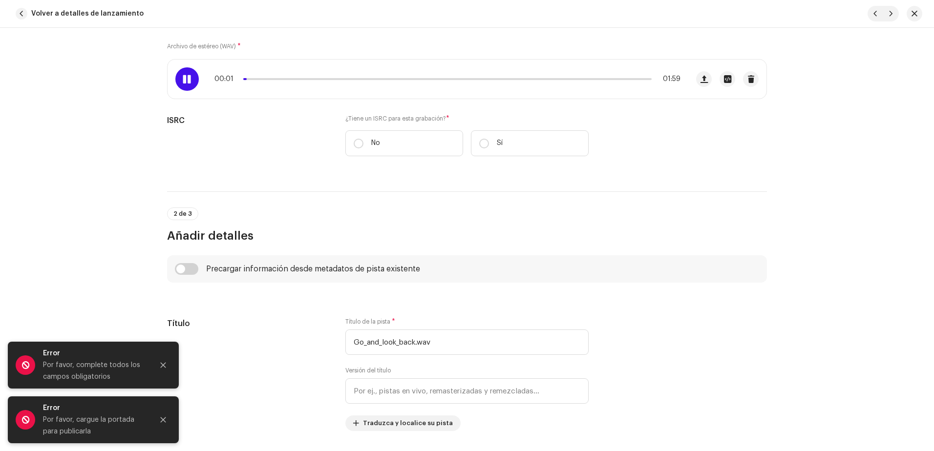
scroll to position [147, 0]
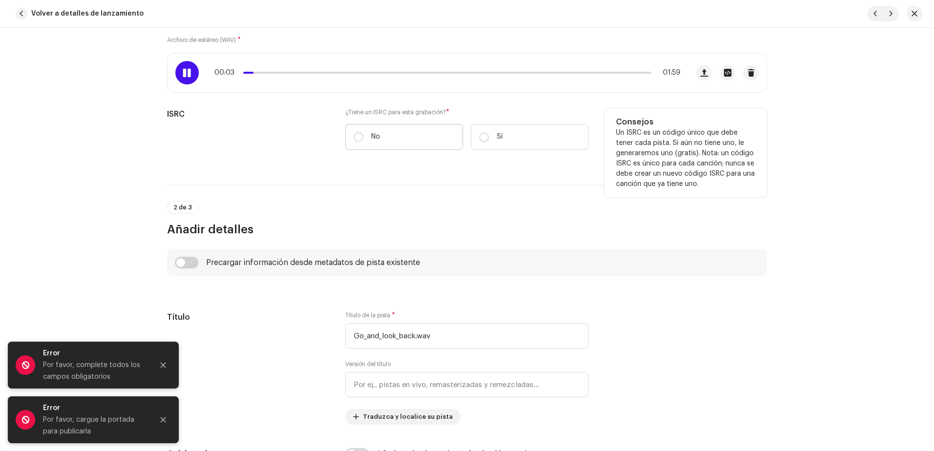
click at [373, 139] on p "No" at bounding box center [375, 137] width 9 height 10
click at [363, 139] on input "No" at bounding box center [359, 137] width 10 height 10
radio input "true"
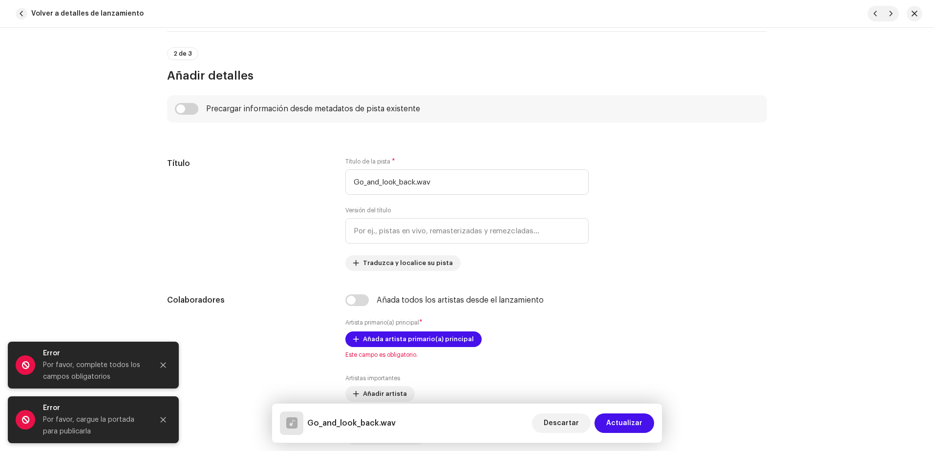
scroll to position [342, 0]
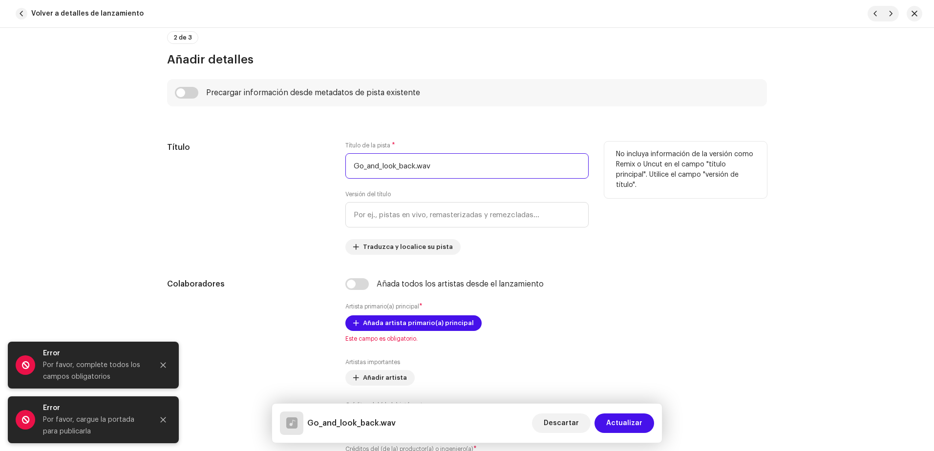
click at [443, 164] on input "Go_and_look_back.wav" at bounding box center [466, 165] width 243 height 25
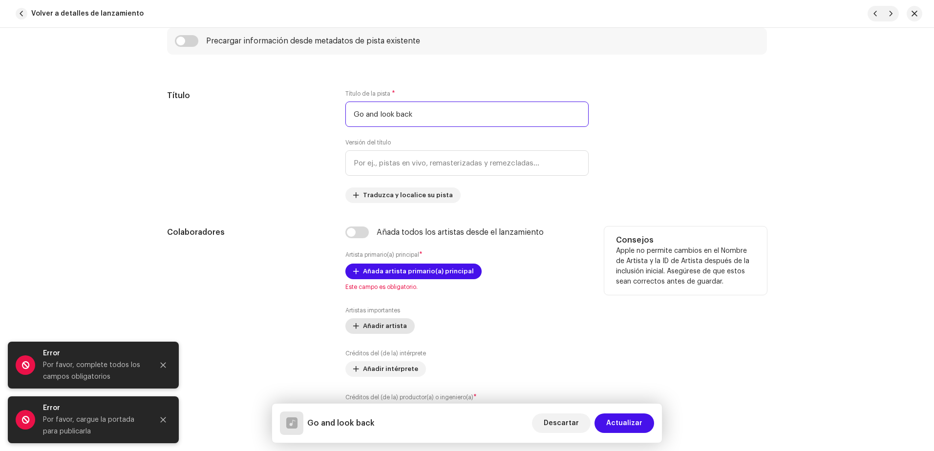
scroll to position [440, 0]
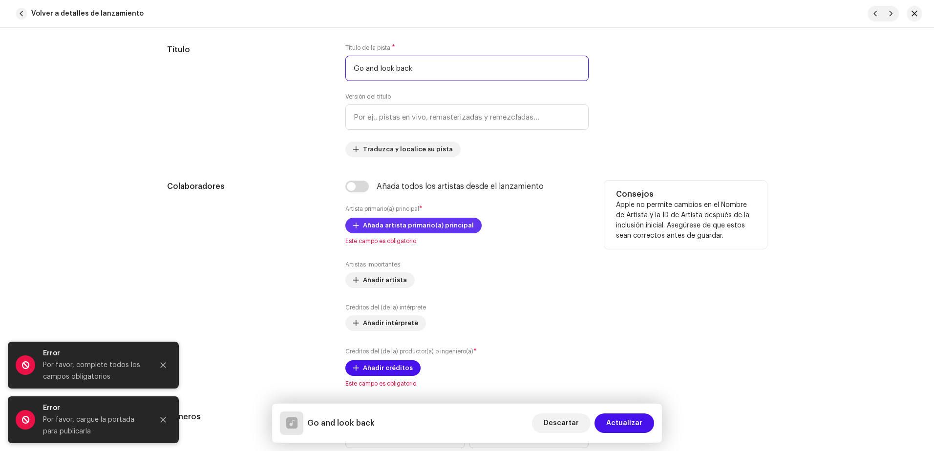
type input "Go and look back"
click at [397, 229] on span "Añada artista primario(a) principal" at bounding box center [418, 226] width 111 height 20
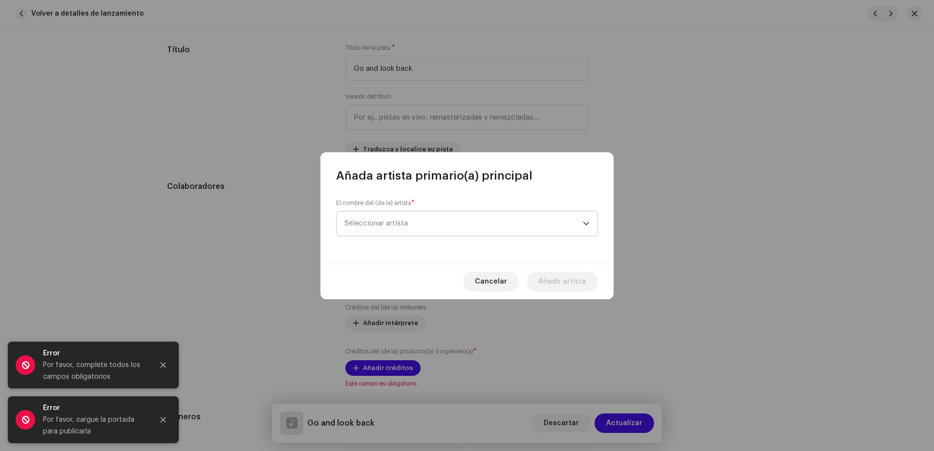
click at [401, 225] on span "Seleccionar artista" at bounding box center [375, 223] width 63 height 7
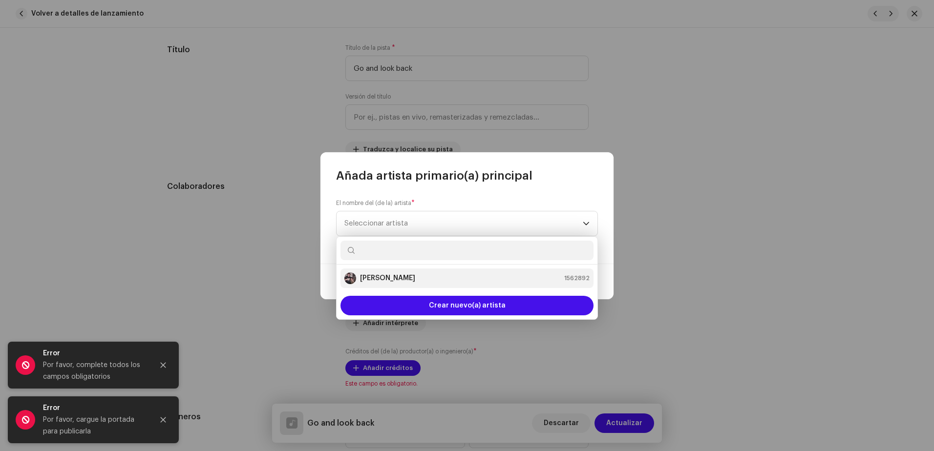
click at [400, 273] on div "[PERSON_NAME] 1562892" at bounding box center [466, 279] width 245 height 12
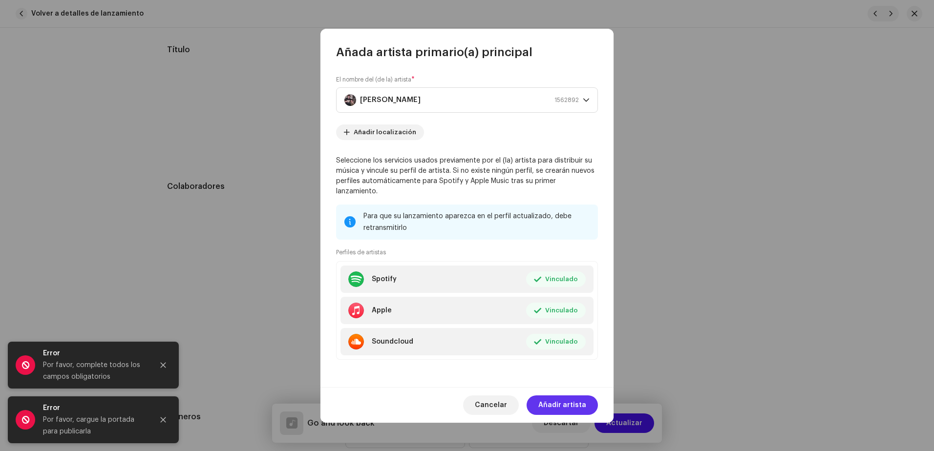
click at [571, 396] on span "Añadir artista" at bounding box center [562, 406] width 48 height 20
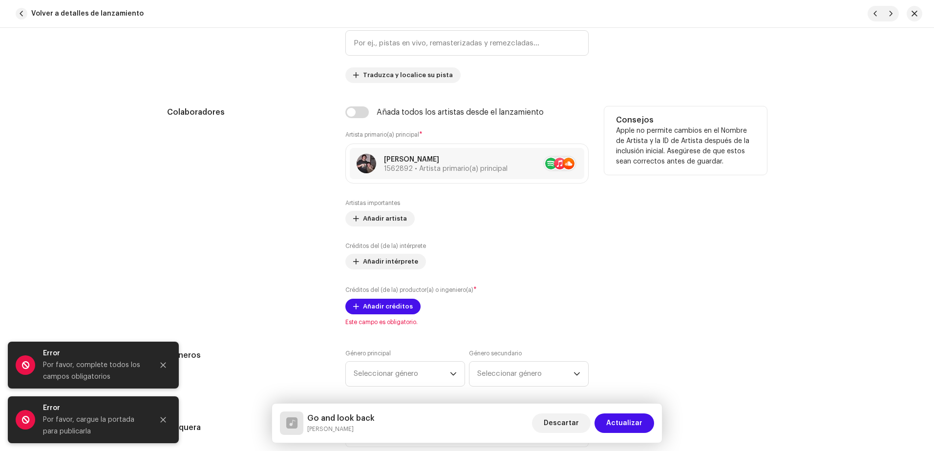
scroll to position [537, 0]
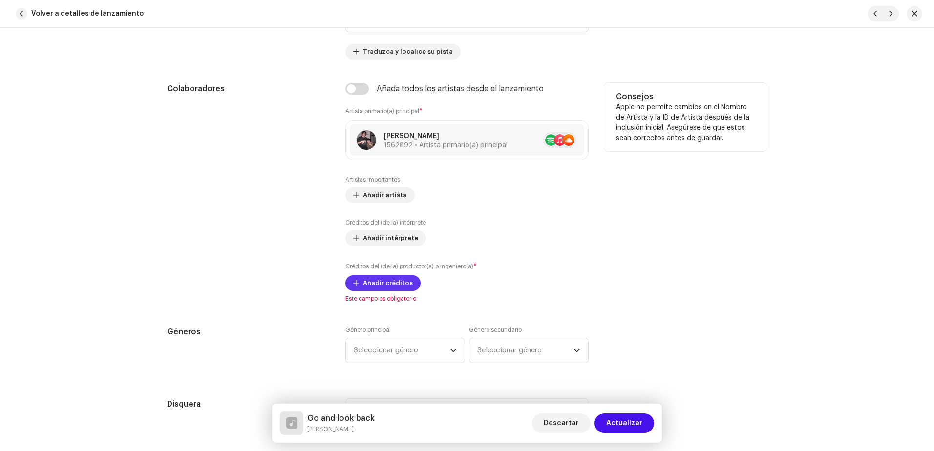
click at [399, 283] on span "Añadir créditos" at bounding box center [388, 283] width 50 height 20
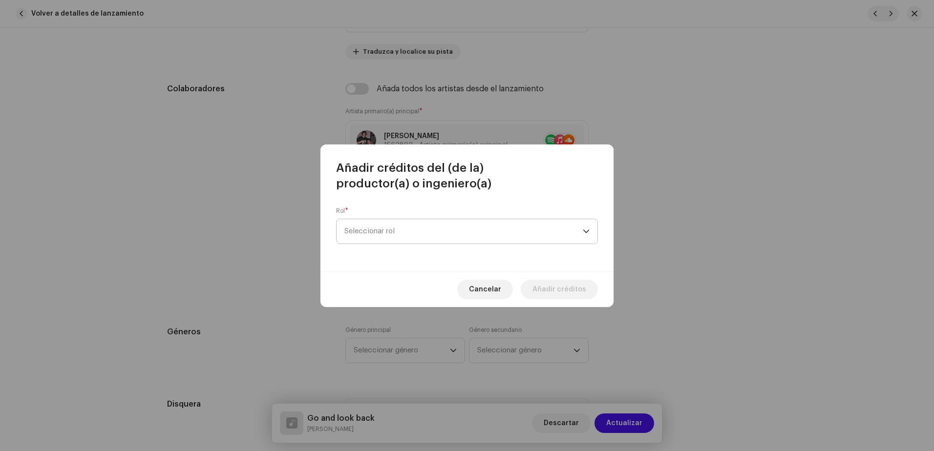
click at [381, 224] on span "Seleccionar rol" at bounding box center [463, 231] width 238 height 24
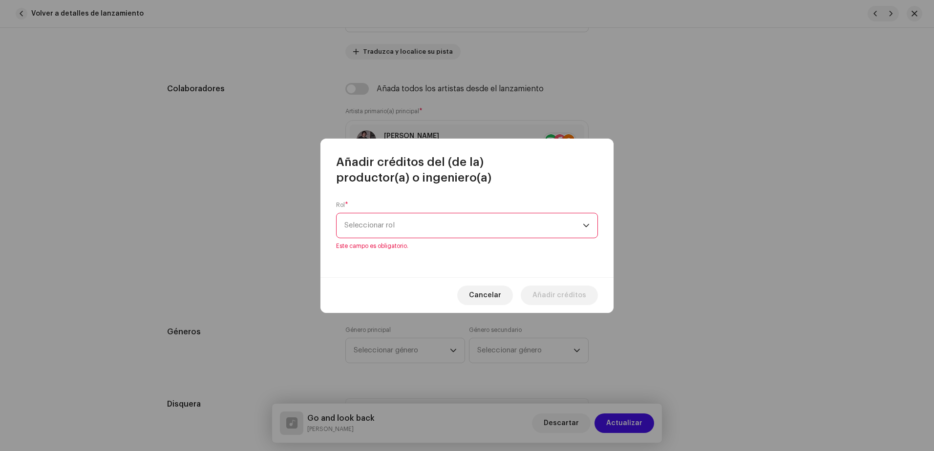
click at [402, 228] on span "Seleccionar rol" at bounding box center [463, 225] width 238 height 24
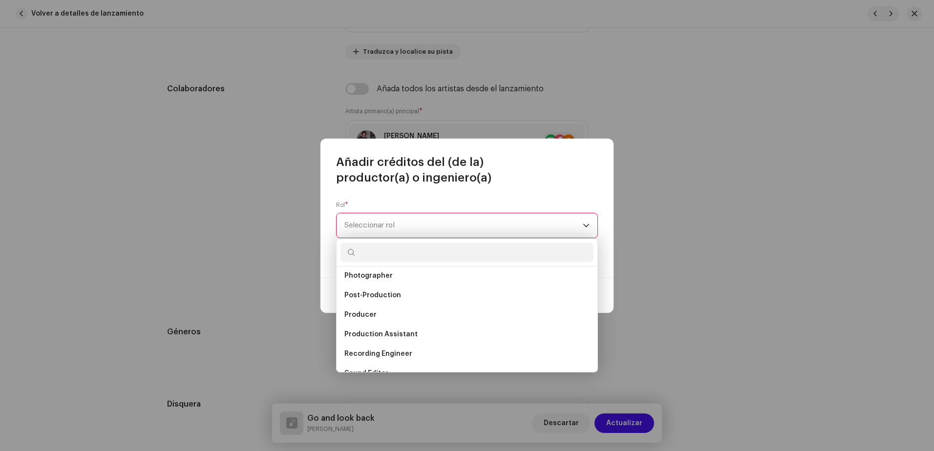
scroll to position [342, 0]
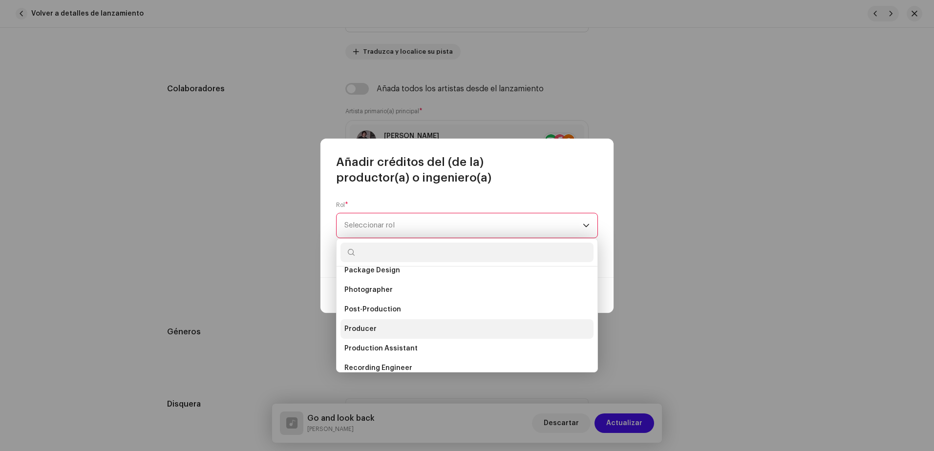
click at [370, 326] on span "Producer" at bounding box center [360, 329] width 32 height 10
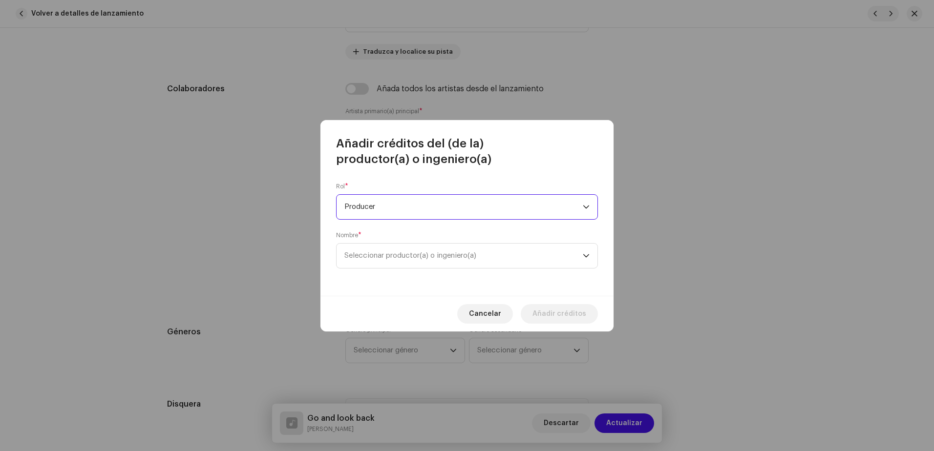
click at [392, 269] on div "Rol * Producer Nombre * Seleccionar productor(a) o ingeniero(a)" at bounding box center [466, 231] width 293 height 129
click at [390, 259] on span "Seleccionar productor(a) o ingeniero(a)" at bounding box center [410, 255] width 132 height 7
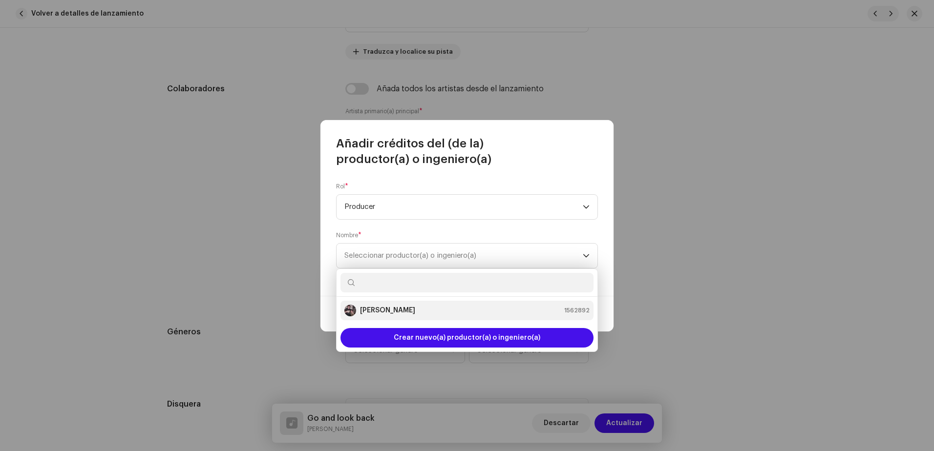
click at [390, 307] on strong "[PERSON_NAME]" at bounding box center [387, 311] width 55 height 10
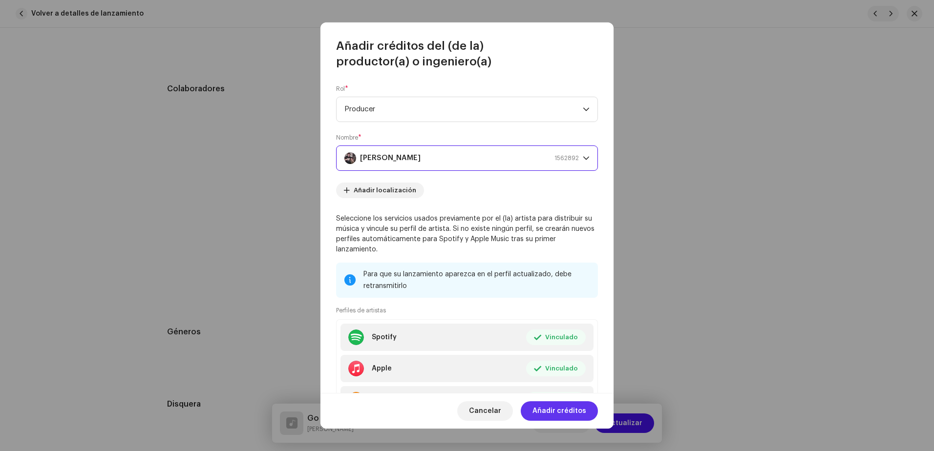
click at [550, 415] on span "Añadir créditos" at bounding box center [559, 411] width 54 height 20
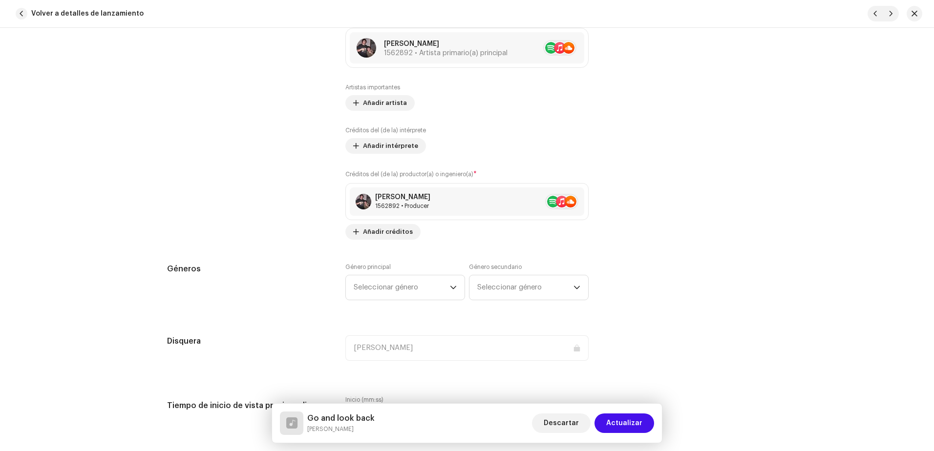
scroll to position [635, 0]
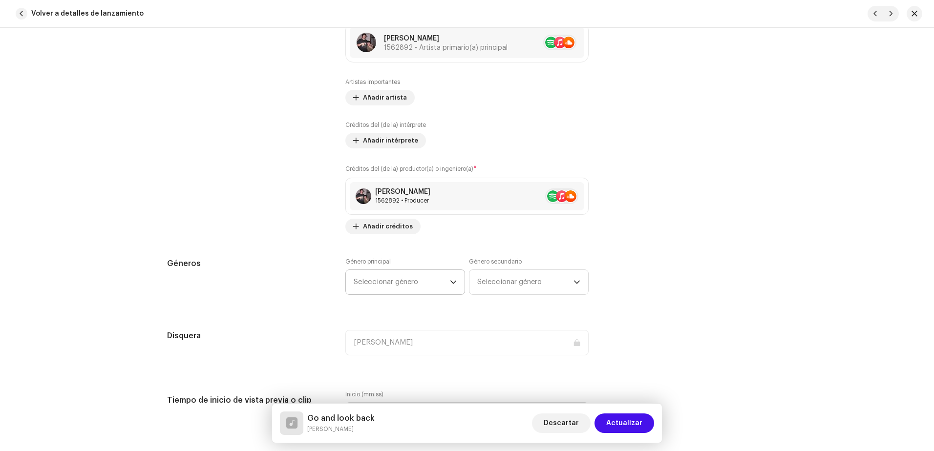
click at [422, 277] on span "Seleccionar género" at bounding box center [402, 282] width 96 height 24
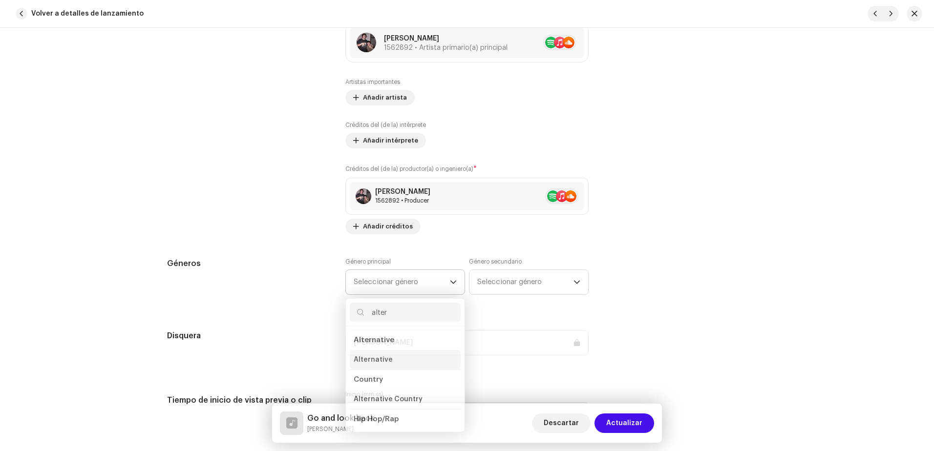
type input "alter"
click at [406, 358] on li "Alternative" at bounding box center [405, 357] width 111 height 20
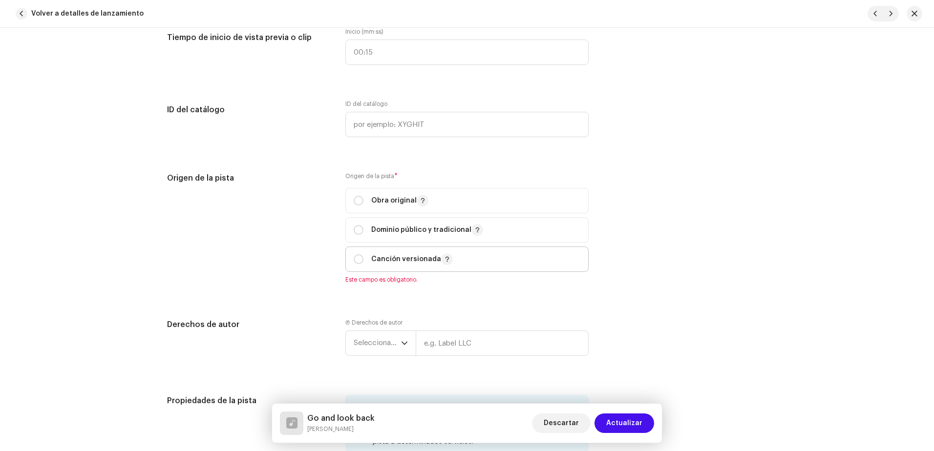
scroll to position [1026, 0]
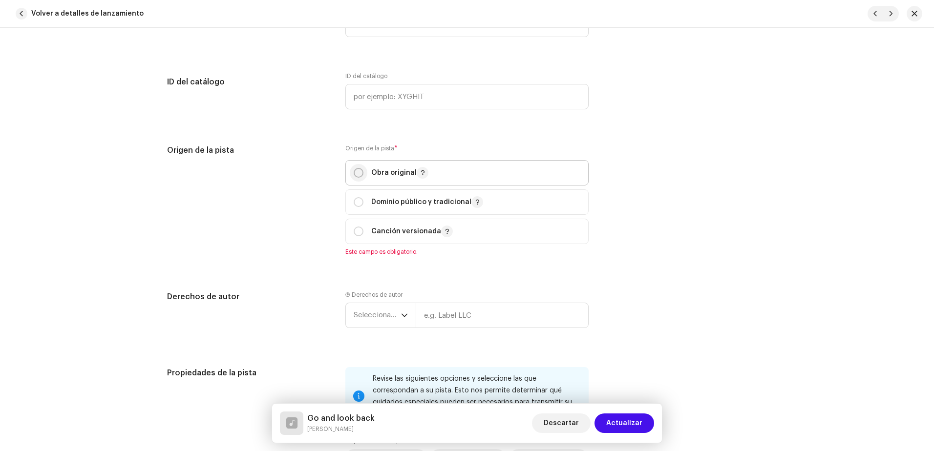
click at [354, 173] on p-radiobutton at bounding box center [359, 173] width 10 height 10
radio input "true"
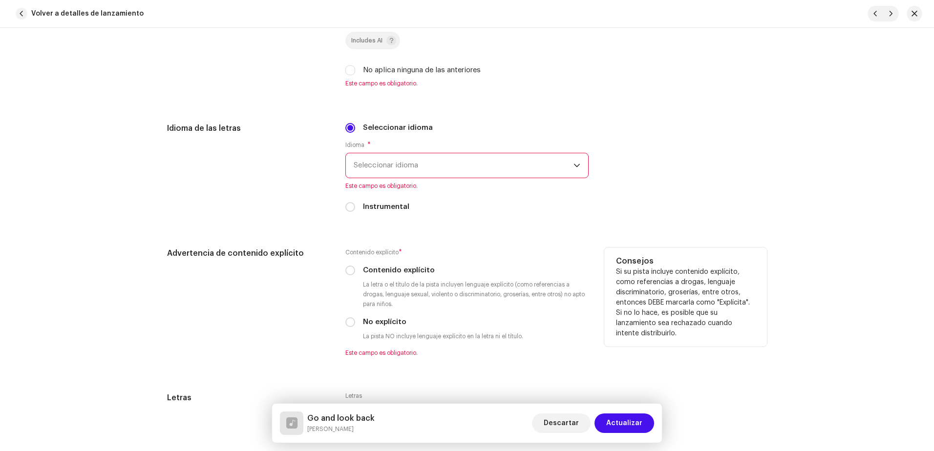
scroll to position [1465, 0]
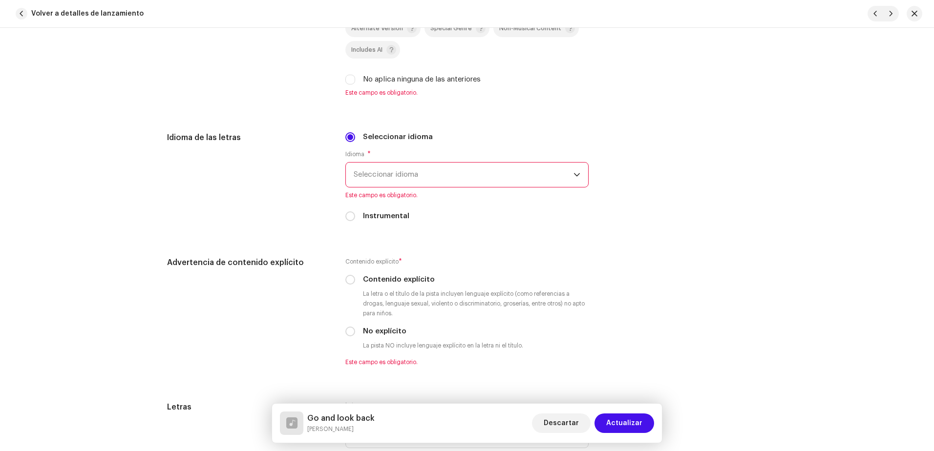
click at [398, 175] on span "Seleccionar idioma" at bounding box center [464, 175] width 220 height 24
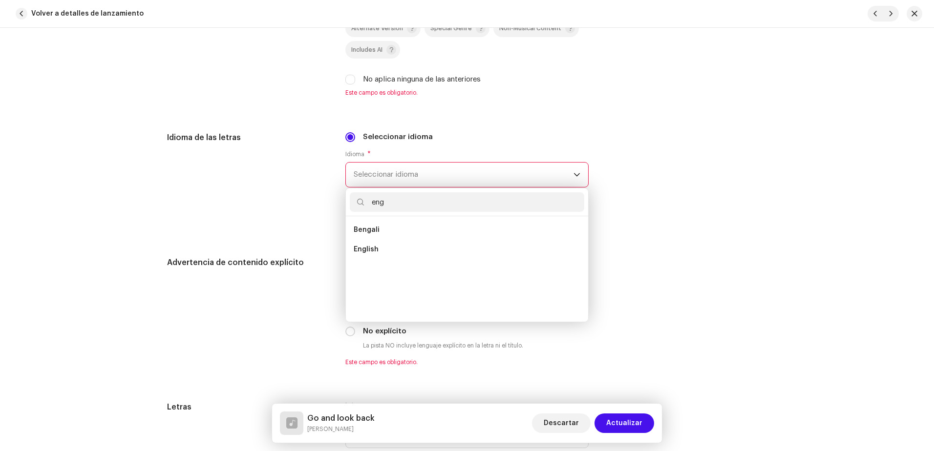
scroll to position [0, 0]
type input "engli"
click at [379, 226] on li "English" at bounding box center [467, 230] width 234 height 20
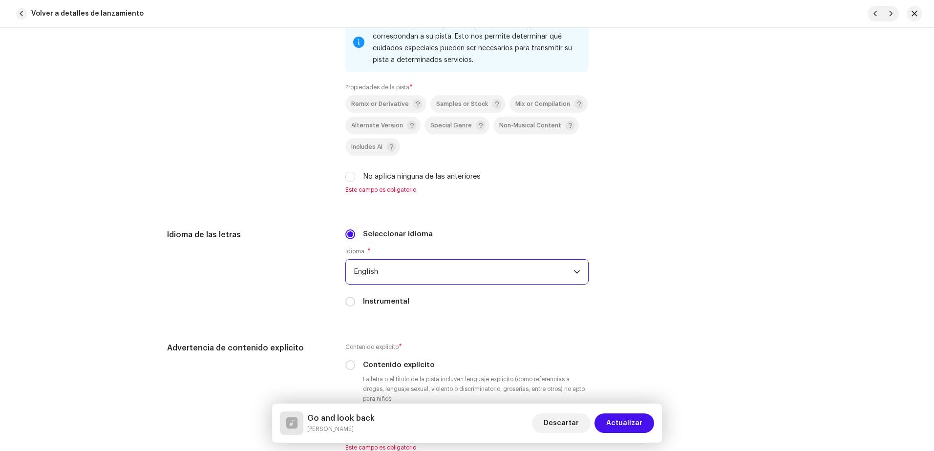
scroll to position [1367, 0]
click at [355, 180] on div "No aplica ninguna de las anteriores" at bounding box center [466, 177] width 243 height 11
click at [345, 174] on input "No aplica ninguna de las anteriores" at bounding box center [350, 177] width 10 height 10
checkbox input "true"
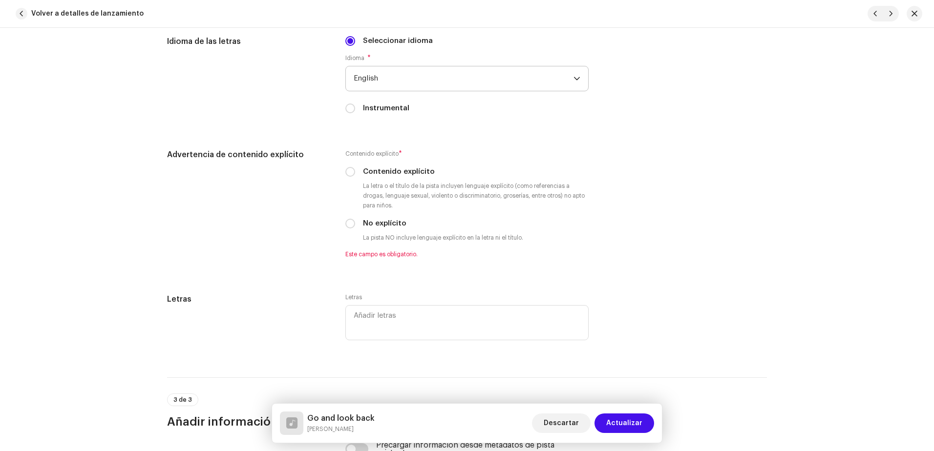
scroll to position [1563, 0]
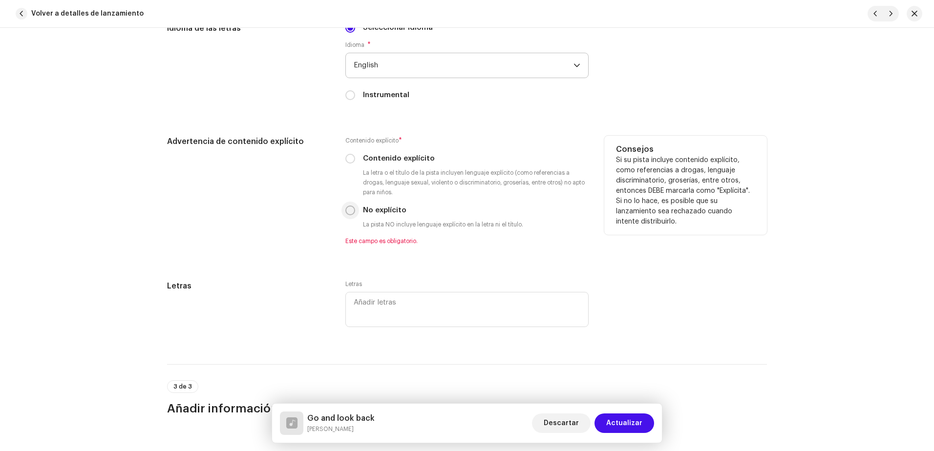
click at [349, 212] on input "No explícito" at bounding box center [350, 211] width 10 height 10
radio input "true"
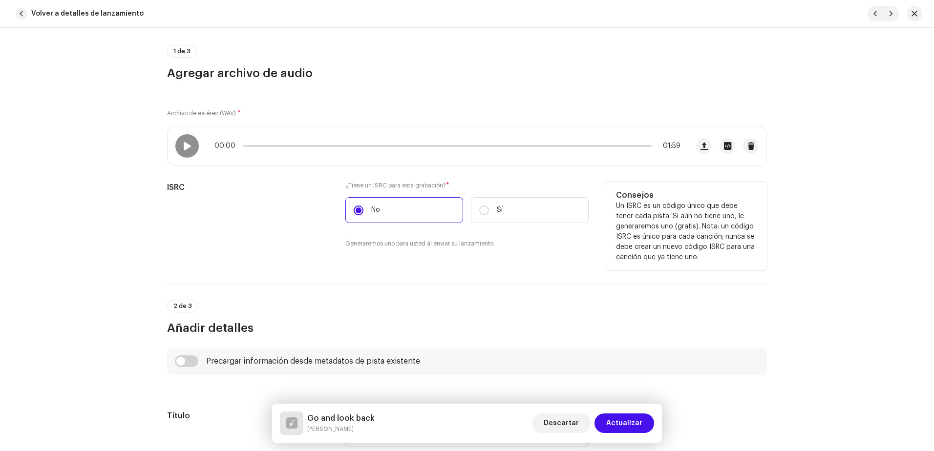
scroll to position [98, 0]
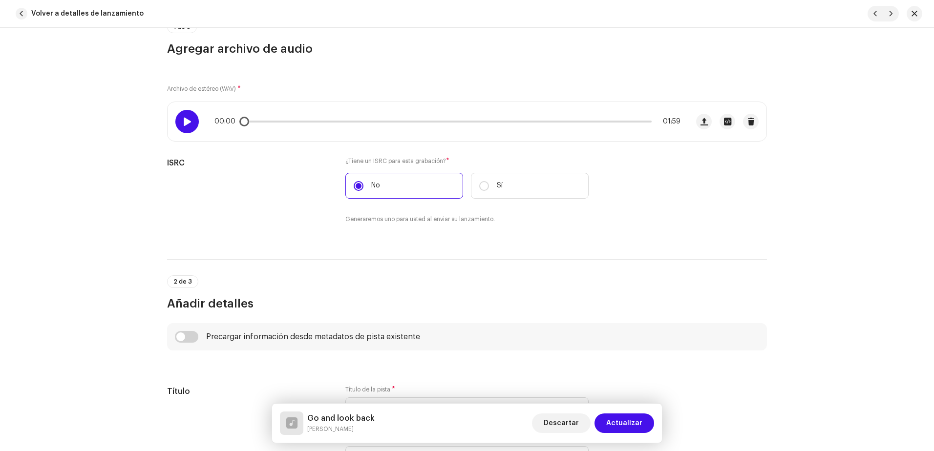
click at [192, 122] on div at bounding box center [186, 121] width 23 height 23
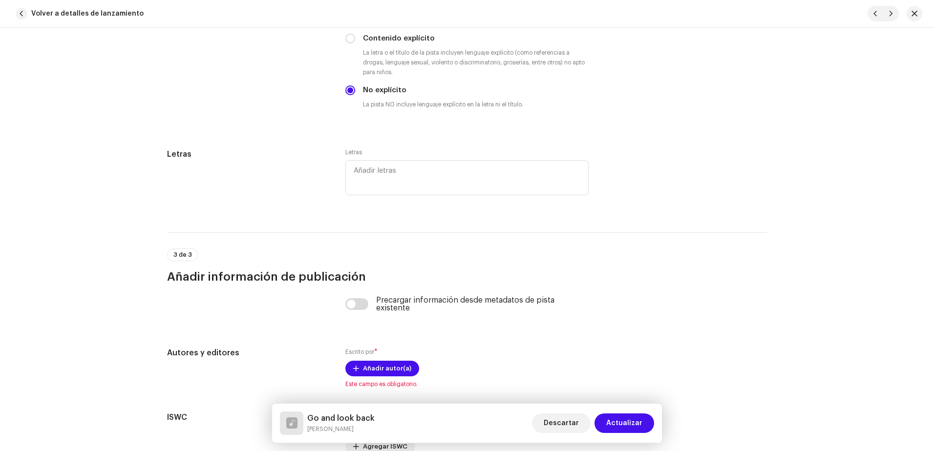
scroll to position [1709, 0]
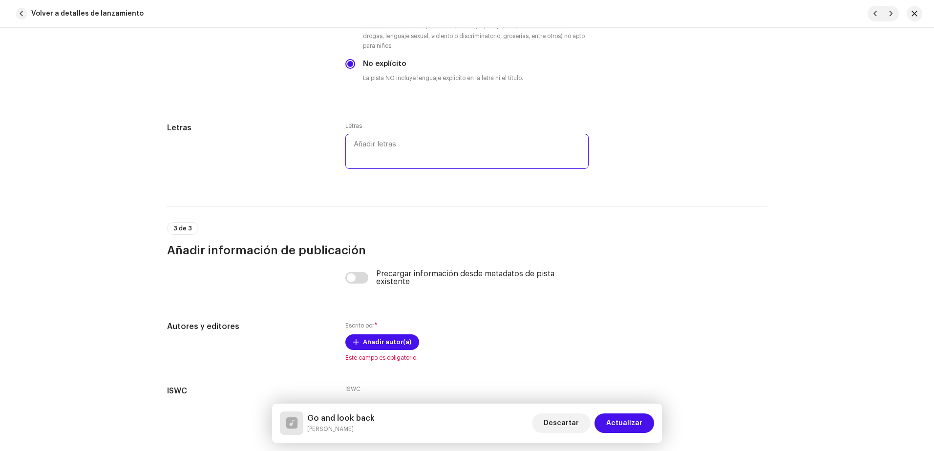
click at [395, 142] on textarea at bounding box center [466, 151] width 243 height 35
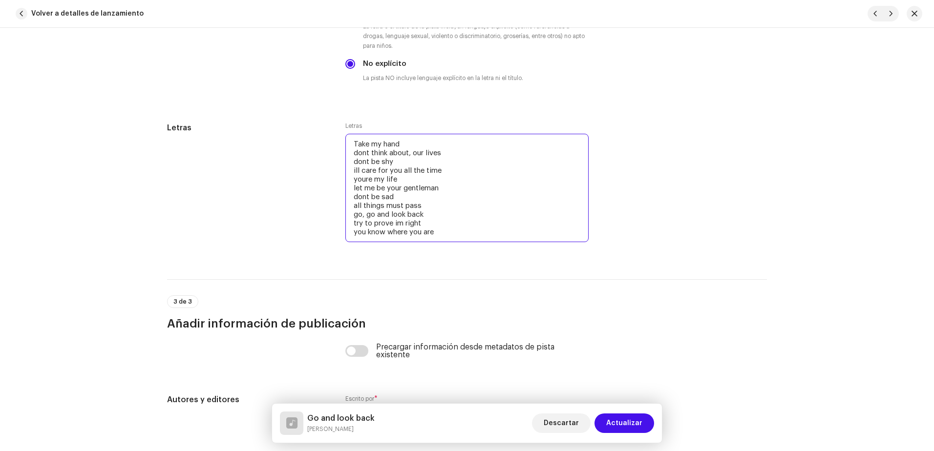
click at [437, 234] on textarea "Take my hand dont think about, our lives dont be shy ill care for you all the t…" at bounding box center [466, 188] width 243 height 108
drag, startPoint x: 377, startPoint y: 189, endPoint x: 307, endPoint y: 89, distance: 122.1
paste textarea "Don’t think about our lives. Don’t be shy, I’ll care for you all the time. You’…"
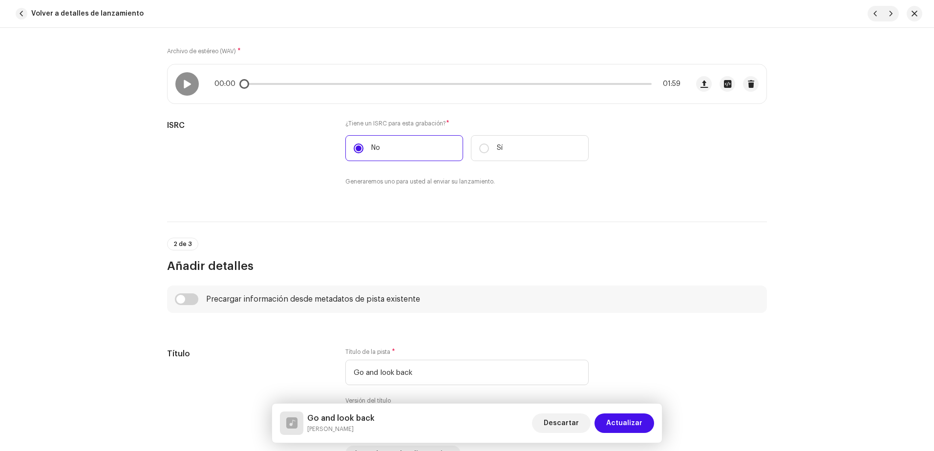
scroll to position [0, 0]
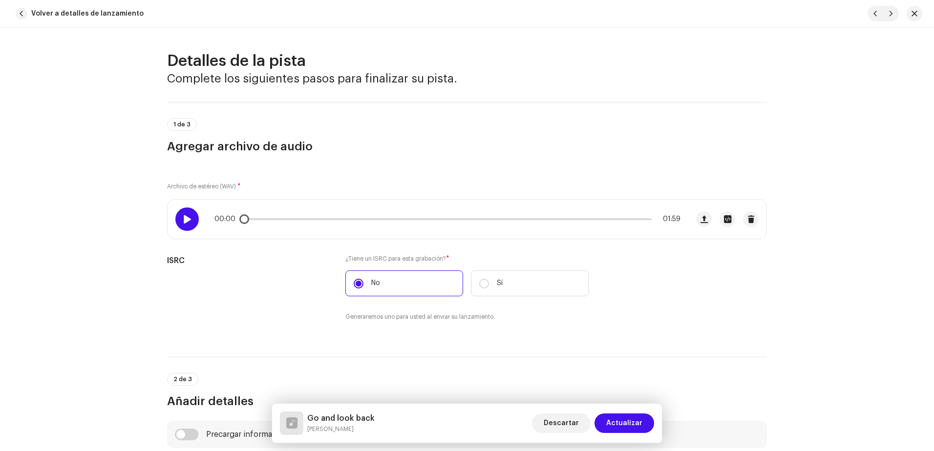
type textarea "Don’t think about our lives. Don’t be shy, I’ll care for you all the time. You’…"
click at [190, 210] on div at bounding box center [186, 219] width 23 height 23
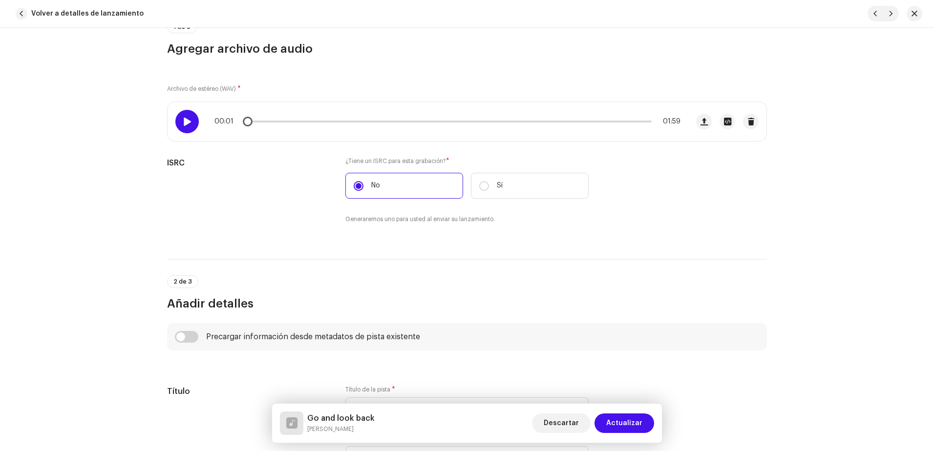
click at [187, 125] on span at bounding box center [187, 122] width 8 height 8
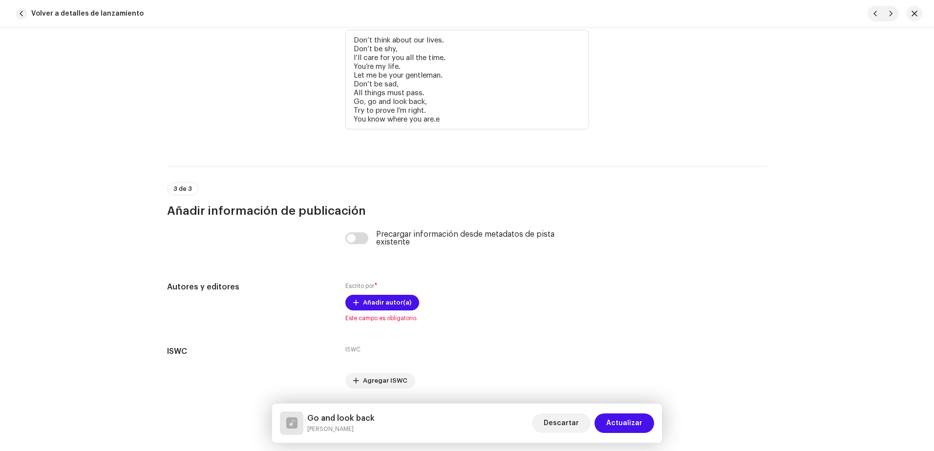
scroll to position [1845, 0]
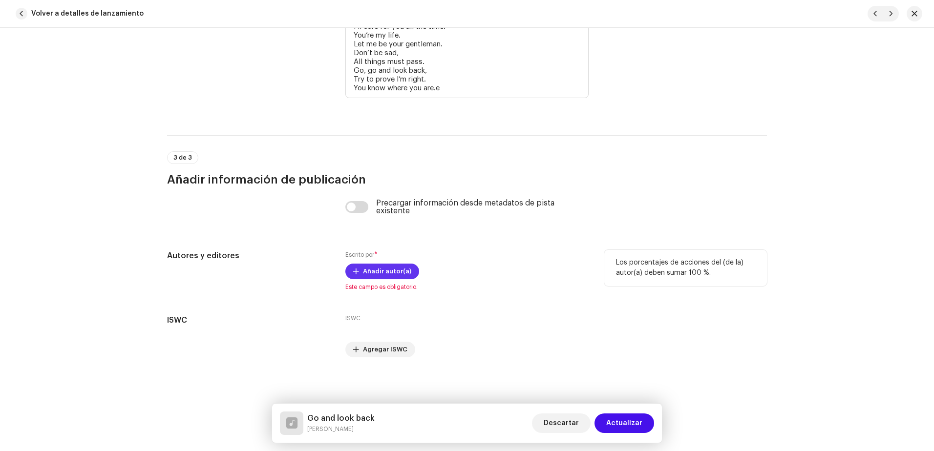
click at [379, 270] on span "Añadir autor(a)" at bounding box center [387, 272] width 48 height 20
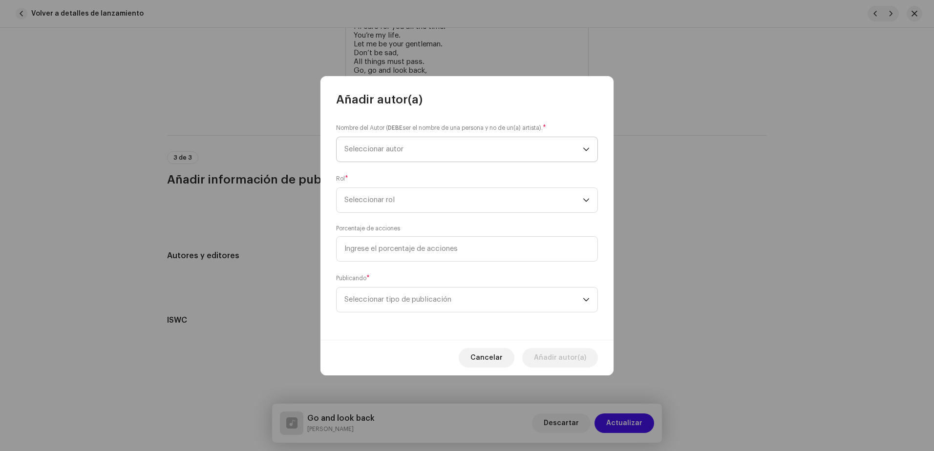
click at [409, 139] on span "Seleccionar autor" at bounding box center [463, 149] width 238 height 24
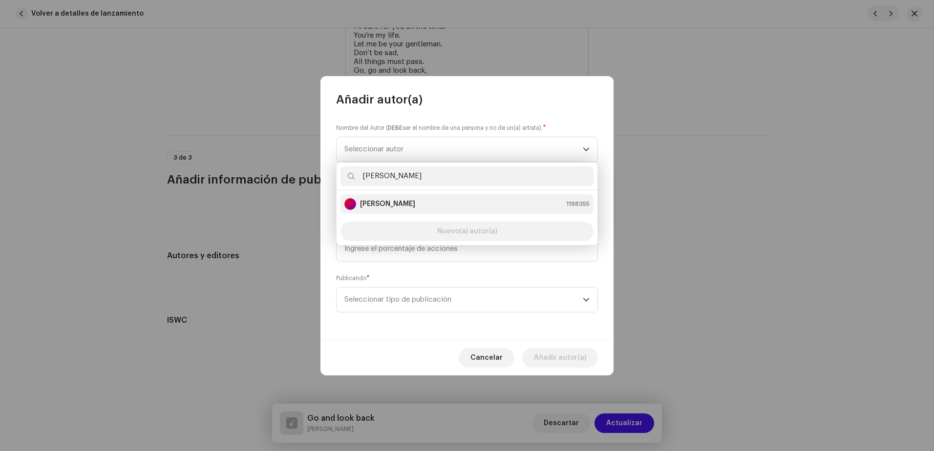
type input "[PERSON_NAME]"
click at [410, 202] on strong "[PERSON_NAME]" at bounding box center [387, 204] width 55 height 10
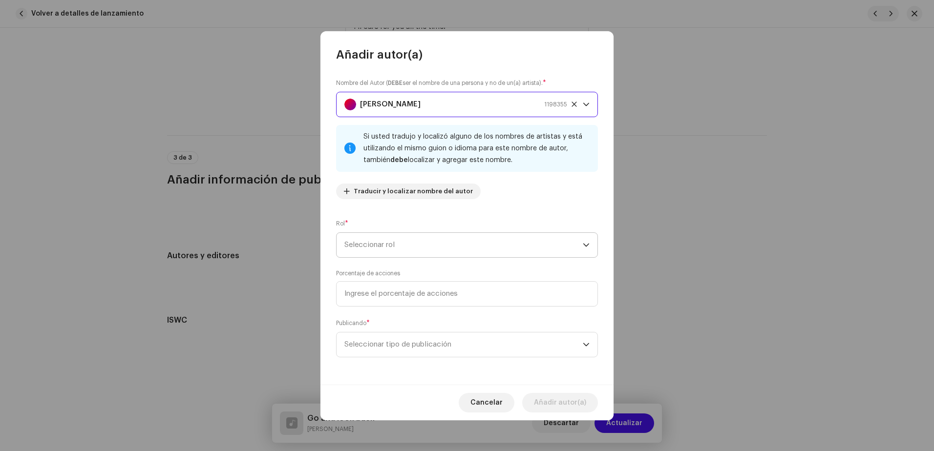
click at [396, 245] on span "Seleccionar rol" at bounding box center [463, 245] width 238 height 24
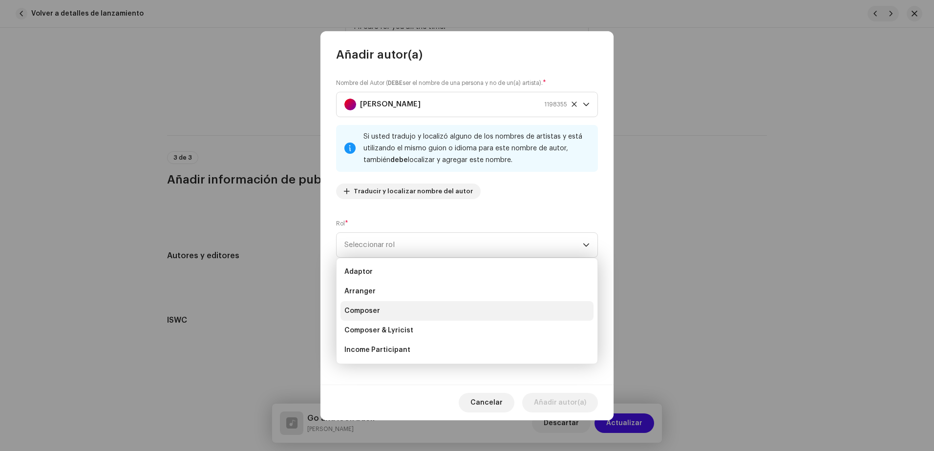
click at [384, 310] on li "Composer" at bounding box center [466, 311] width 253 height 20
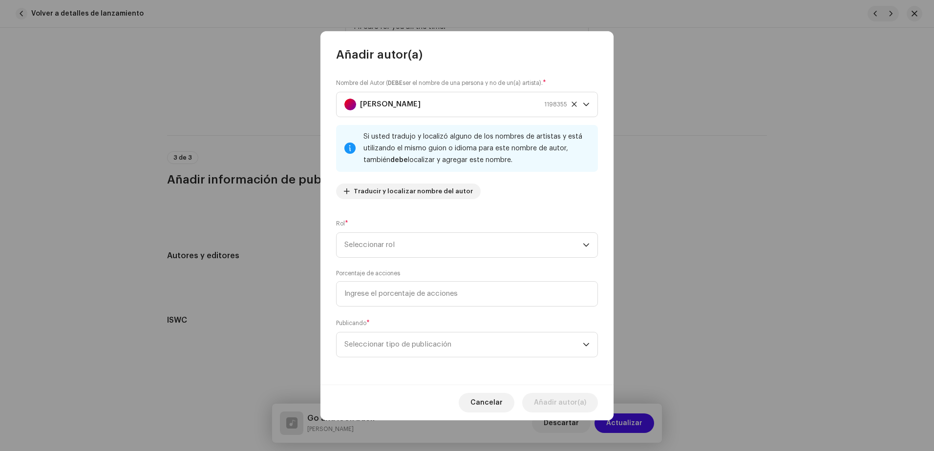
click at [384, 308] on li "Composer" at bounding box center [466, 301] width 253 height 16
click at [425, 354] on span "Seleccionar tipo de publicación" at bounding box center [463, 345] width 238 height 24
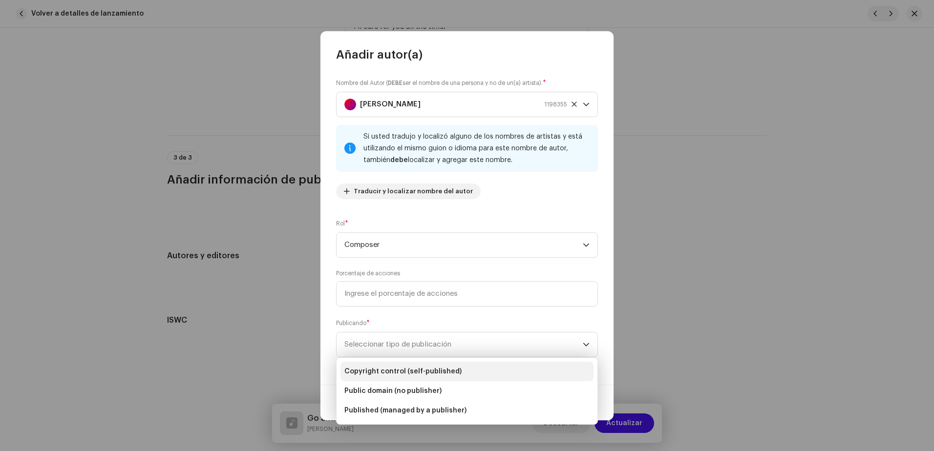
click at [421, 375] on span "Copyright control (self-published)" at bounding box center [402, 372] width 117 height 10
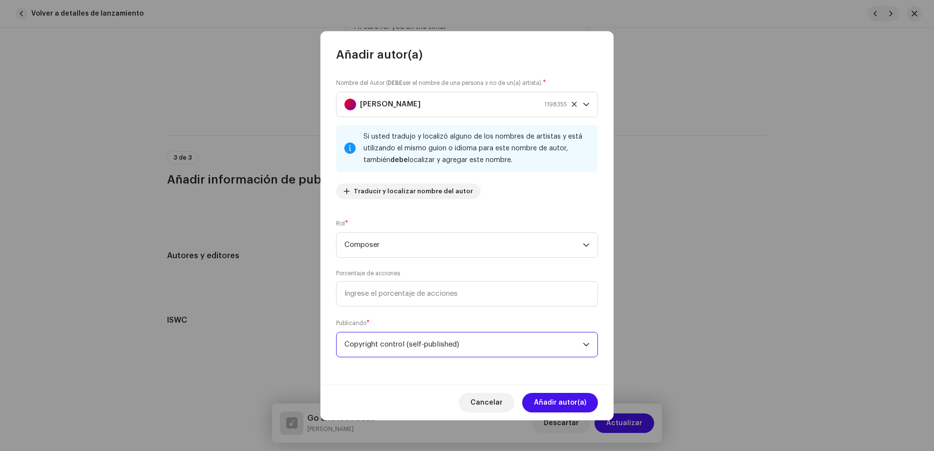
click at [545, 401] on span "Añadir autor(a)" at bounding box center [560, 403] width 52 height 20
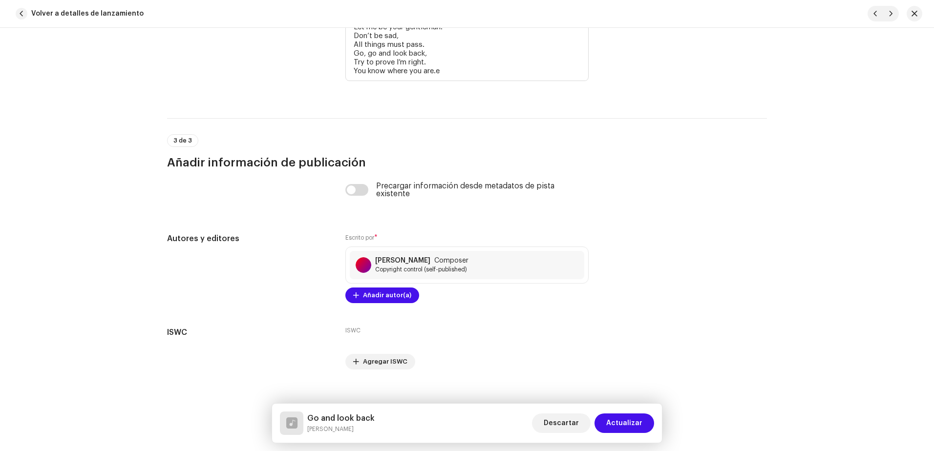
scroll to position [1874, 0]
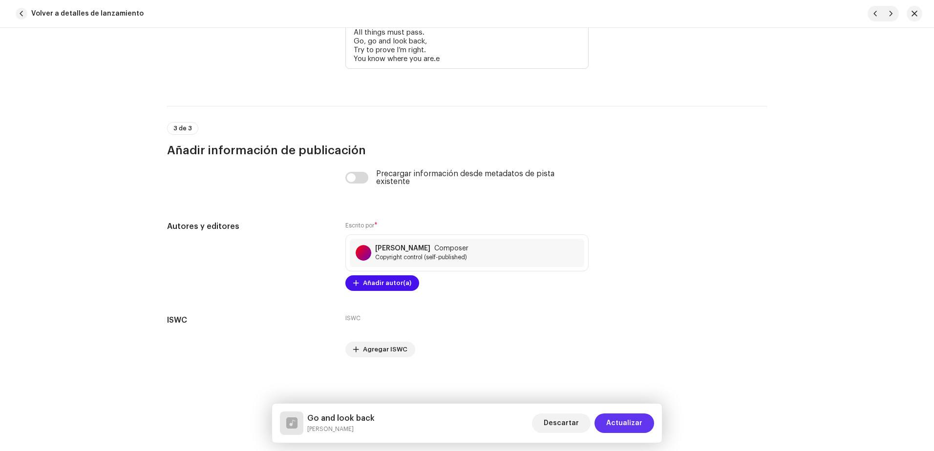
click at [621, 419] on span "Actualizar" at bounding box center [624, 424] width 36 height 20
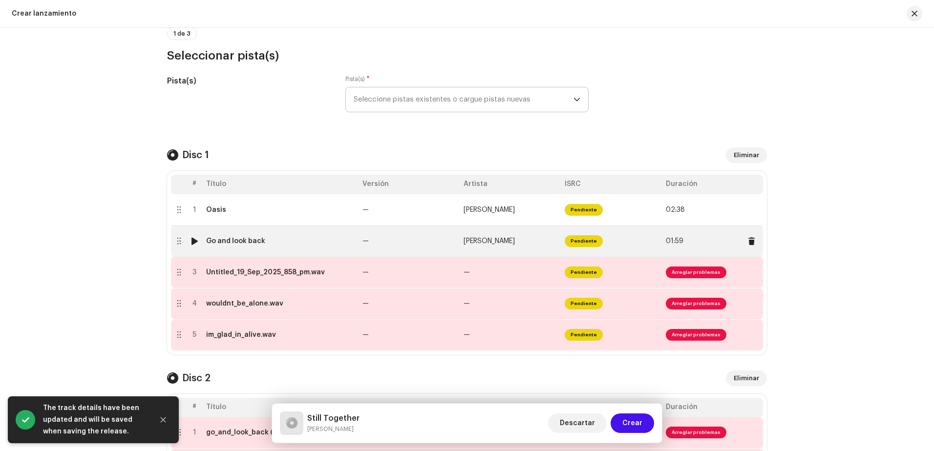
click at [193, 241] on div at bounding box center [194, 241] width 7 height 8
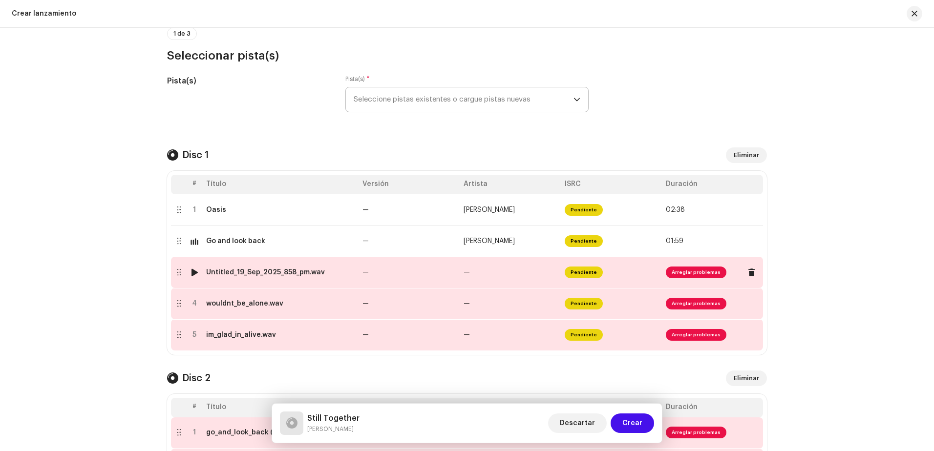
click at [263, 282] on td "Untitled_19_Sep_2025_858_pm.wav" at bounding box center [280, 272] width 156 height 31
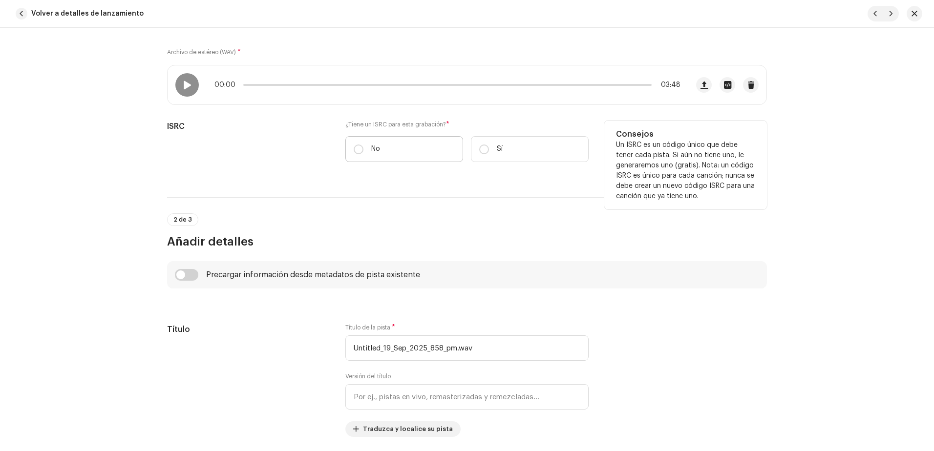
scroll to position [147, 0]
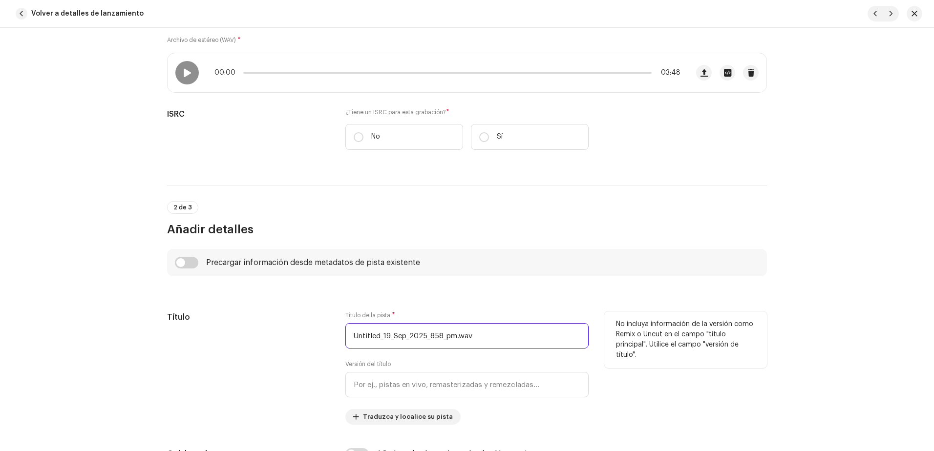
click at [497, 329] on input "Untitled_19_Sep_2025_858_pm.wav" at bounding box center [466, 335] width 243 height 25
drag, startPoint x: 367, startPoint y: 345, endPoint x: 293, endPoint y: 350, distance: 74.9
click at [293, 350] on div "Título Título de la pista * Untitled_19_Sep_2025_858_pm.wav Versión del título …" at bounding box center [467, 368] width 600 height 113
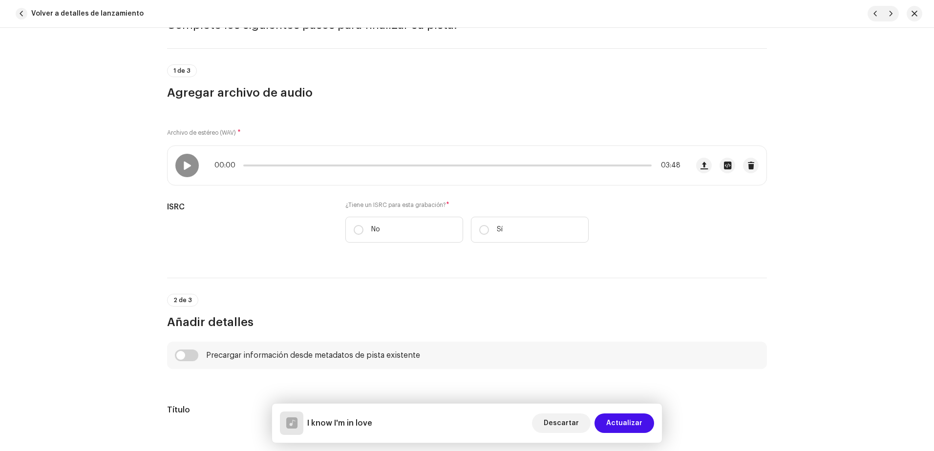
scroll to position [49, 0]
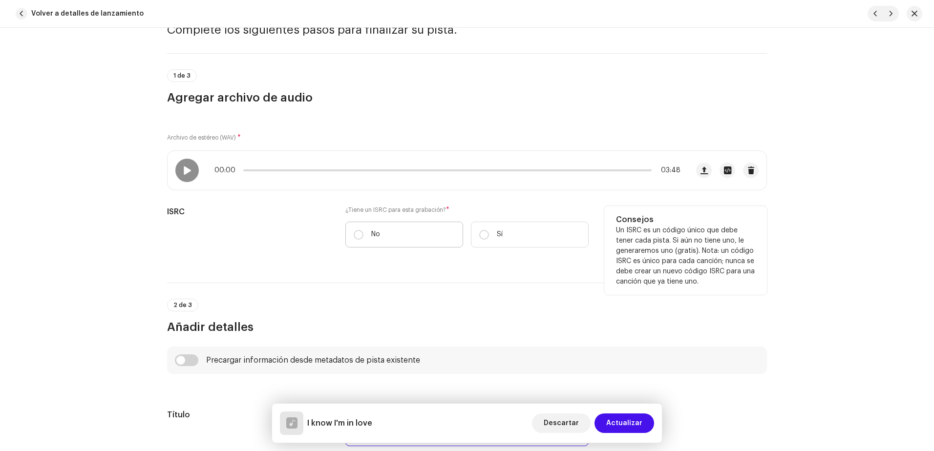
type input "I know I'm in love"
click at [361, 238] on label "No" at bounding box center [404, 235] width 118 height 26
click at [361, 238] on input "No" at bounding box center [359, 235] width 10 height 10
radio input "true"
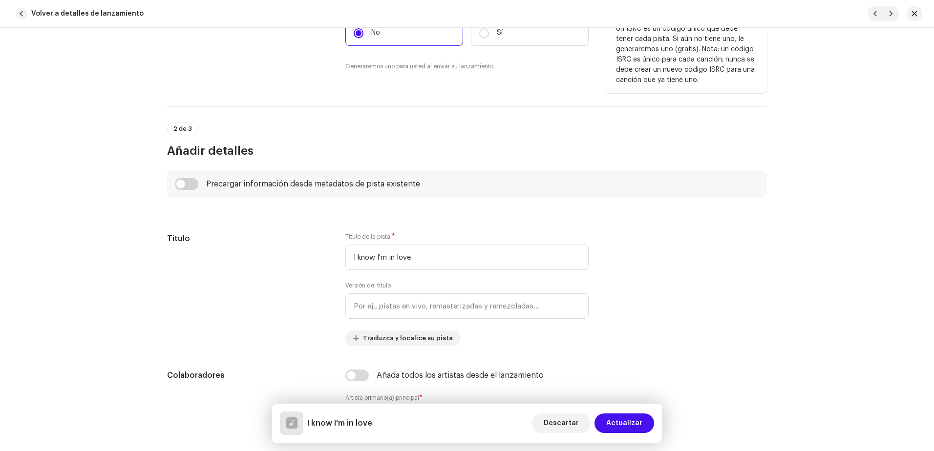
scroll to position [342, 0]
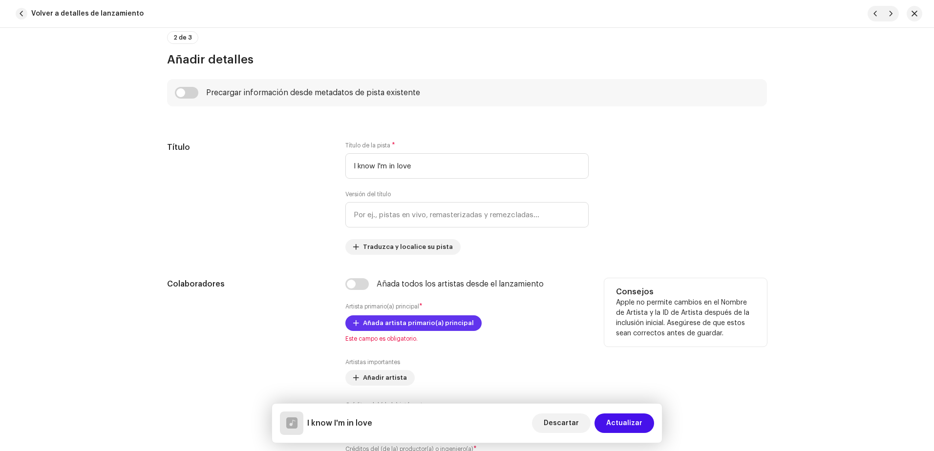
click at [375, 319] on span "Añada artista primario(a) principal" at bounding box center [418, 324] width 111 height 20
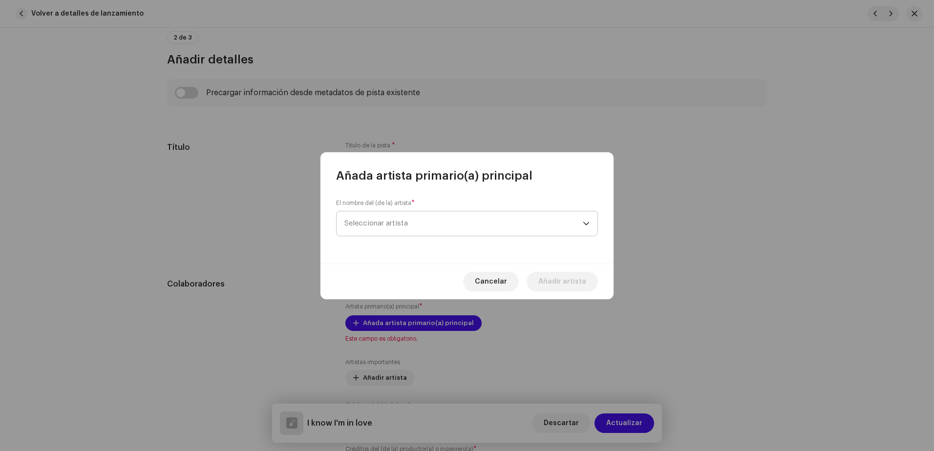
click at [381, 220] on span "Seleccionar artista" at bounding box center [375, 223] width 63 height 7
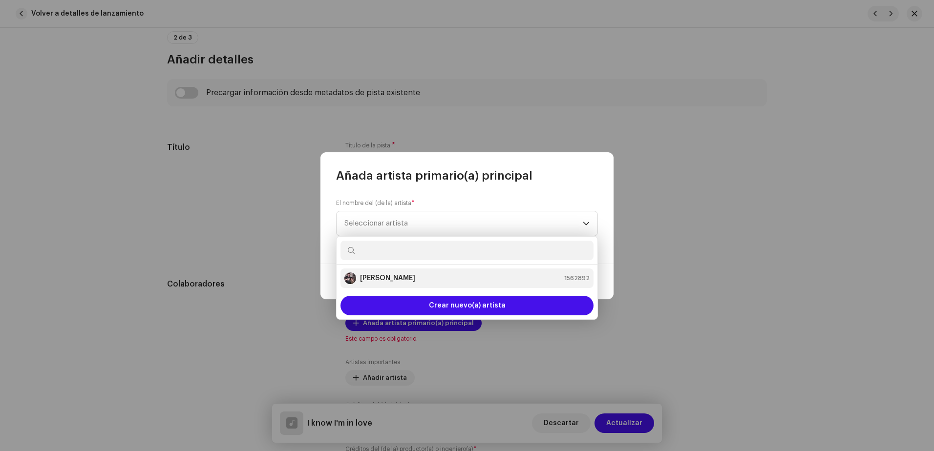
click at [383, 282] on strong "[PERSON_NAME]" at bounding box center [387, 278] width 55 height 10
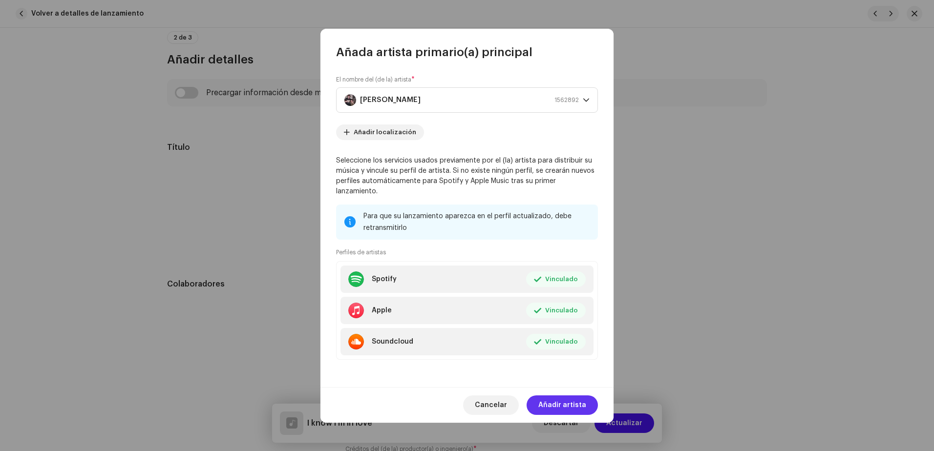
click at [553, 396] on span "Añadir artista" at bounding box center [562, 406] width 48 height 20
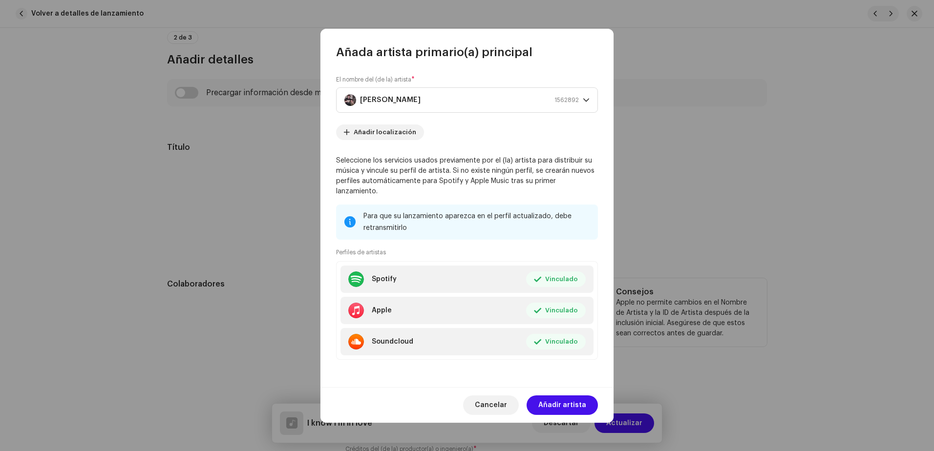
click at [553, 386] on div "Artistas importantes Añadir artista" at bounding box center [466, 371] width 243 height 27
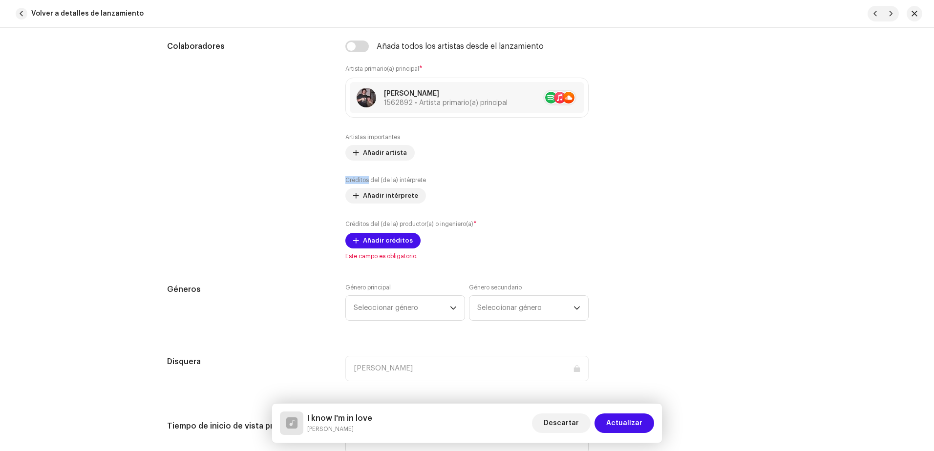
scroll to position [586, 0]
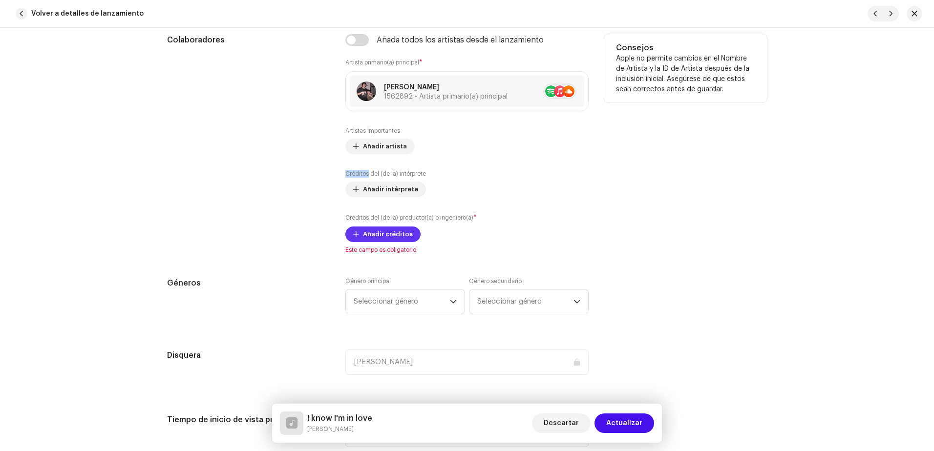
click at [389, 231] on span "Añadir créditos" at bounding box center [388, 235] width 50 height 20
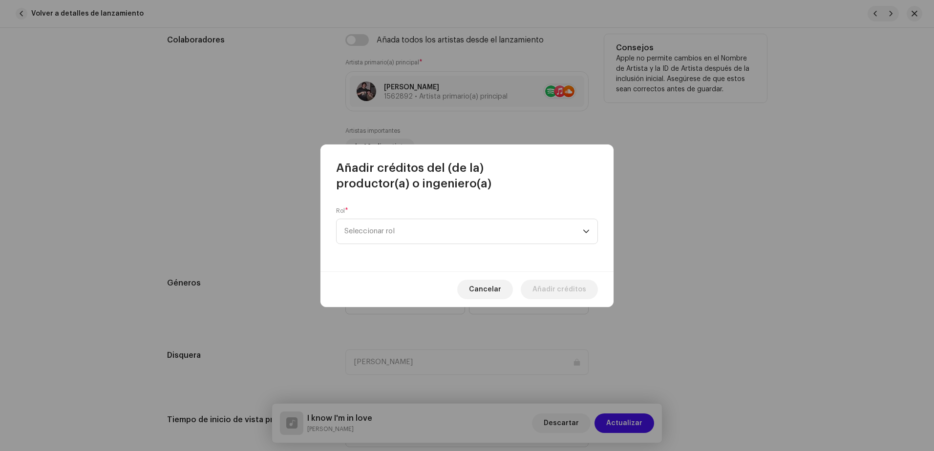
click at [389, 231] on span "Seleccionar rol" at bounding box center [463, 231] width 238 height 24
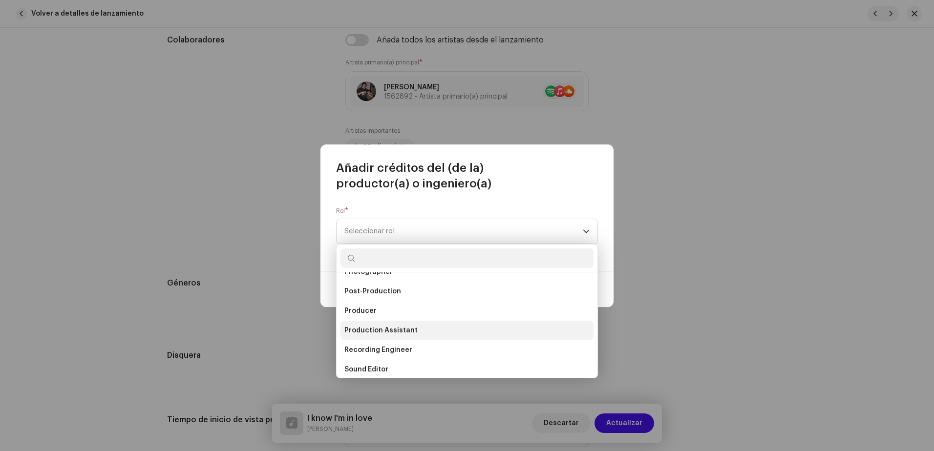
scroll to position [391, 0]
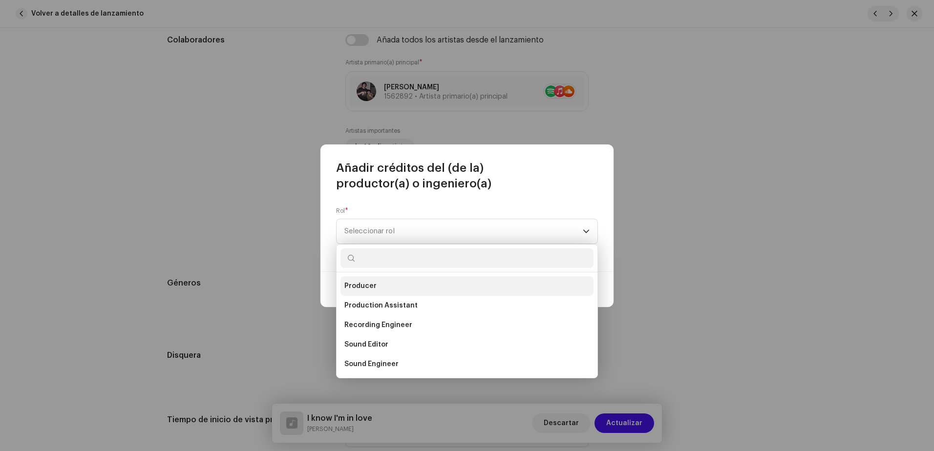
click at [373, 288] on span "Producer" at bounding box center [360, 286] width 32 height 10
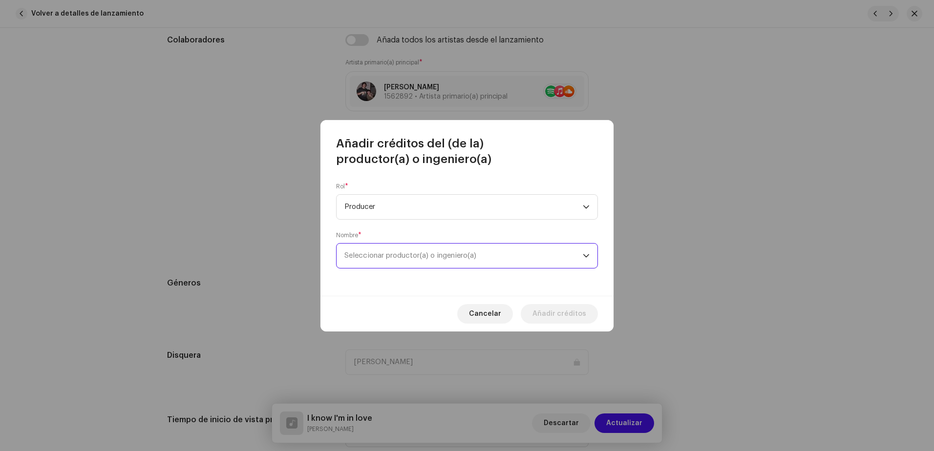
click at [444, 264] on span "Seleccionar productor(a) o ingeniero(a)" at bounding box center [463, 256] width 238 height 24
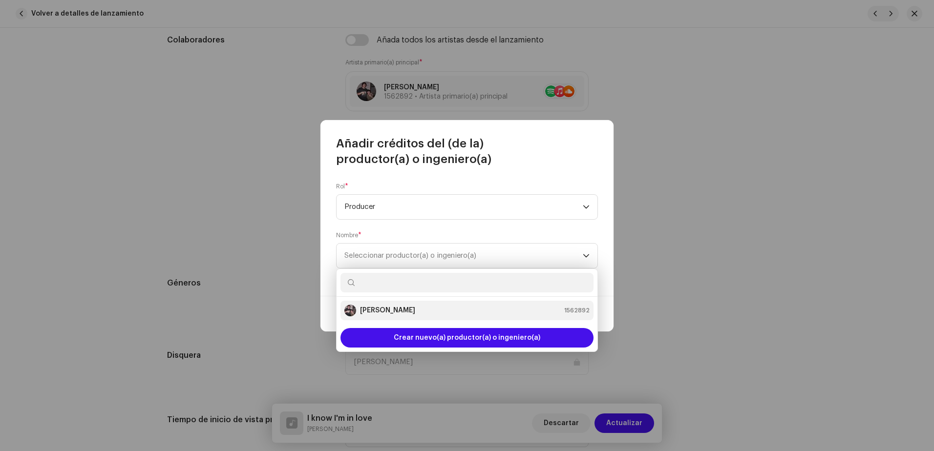
click at [436, 313] on div "[PERSON_NAME] 1562892" at bounding box center [466, 311] width 245 height 12
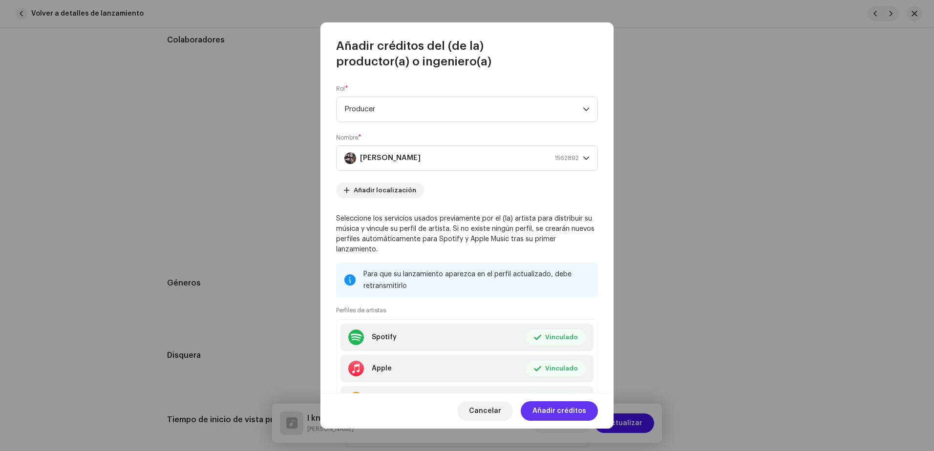
click at [548, 408] on span "Añadir créditos" at bounding box center [559, 411] width 54 height 20
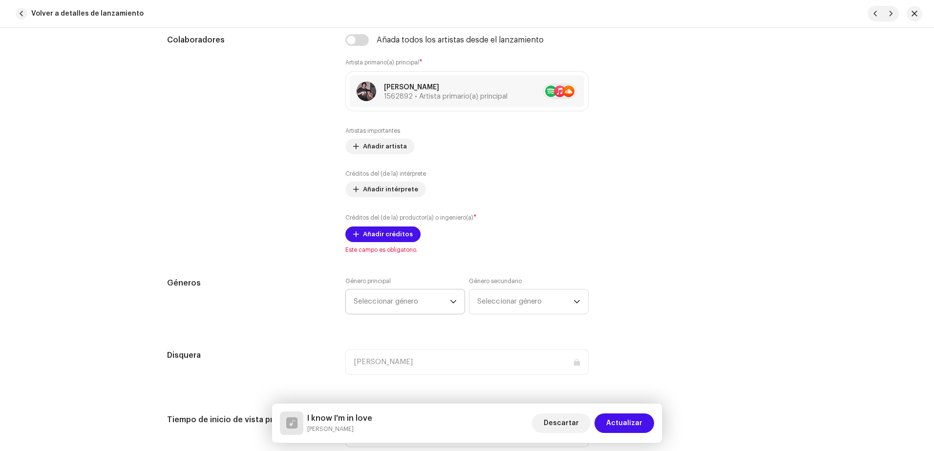
click at [426, 310] on span "Seleccionar género" at bounding box center [402, 302] width 96 height 24
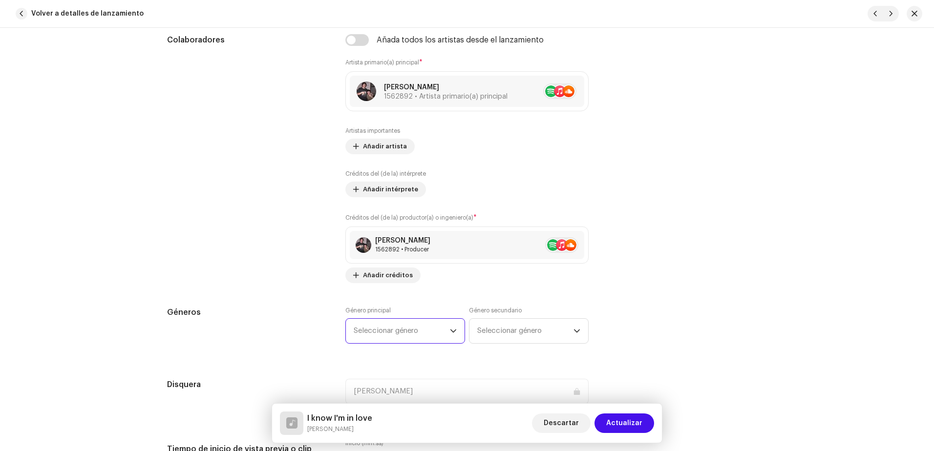
click at [403, 334] on span "Seleccionar género" at bounding box center [402, 331] width 96 height 24
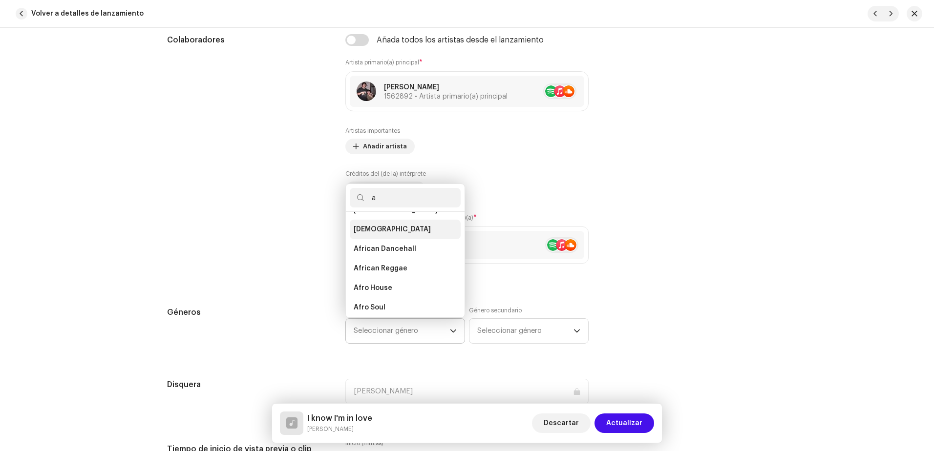
scroll to position [0, 0]
type input "alternative"
click at [384, 243] on span "Alternative" at bounding box center [373, 245] width 39 height 10
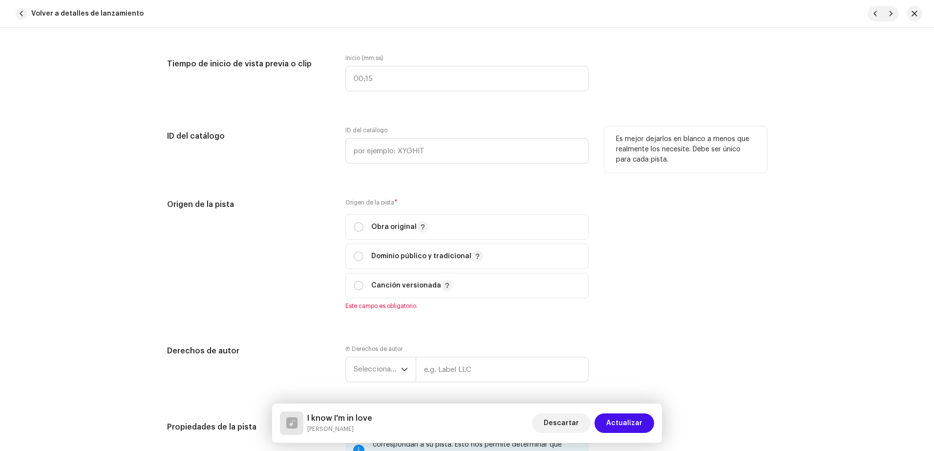
scroll to position [977, 0]
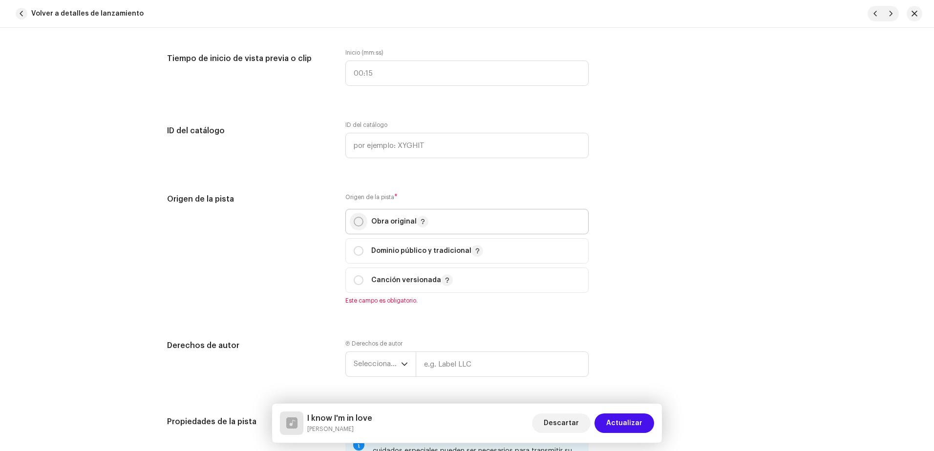
click at [356, 220] on input "radio" at bounding box center [359, 222] width 10 height 10
radio input "true"
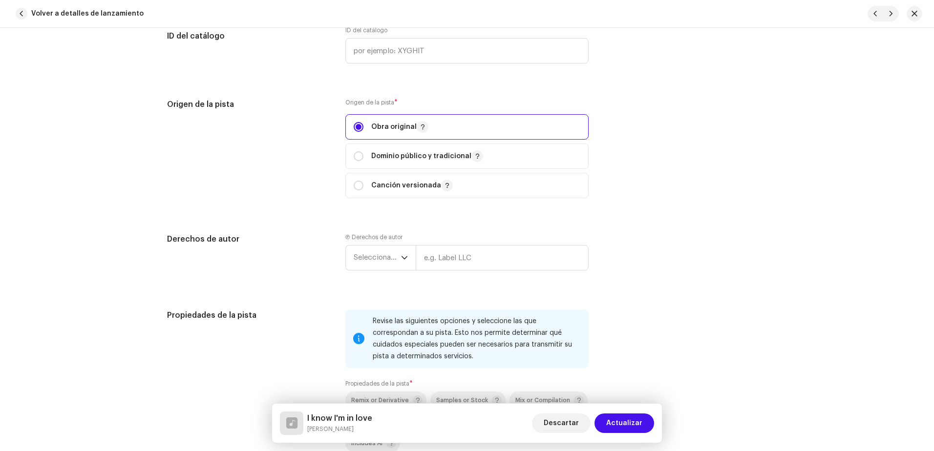
scroll to position [1074, 0]
click at [394, 256] on span "Seleccionar año" at bounding box center [377, 255] width 47 height 24
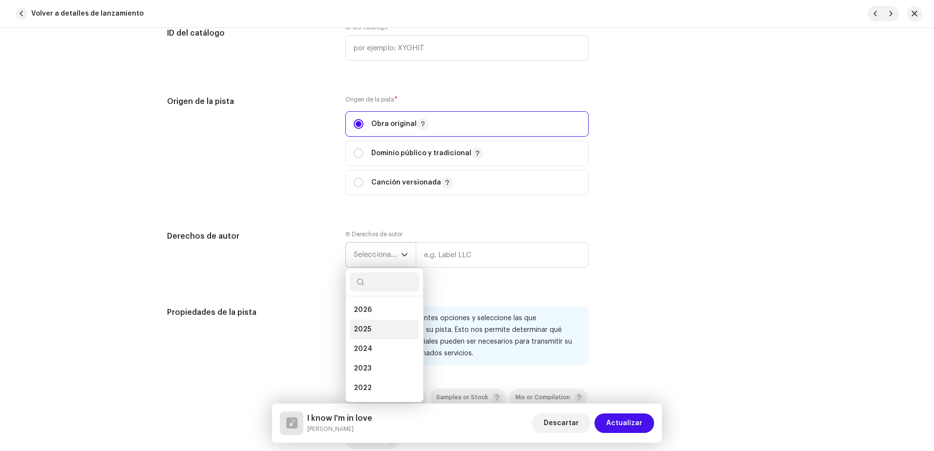
click at [377, 329] on li "2025" at bounding box center [384, 330] width 69 height 20
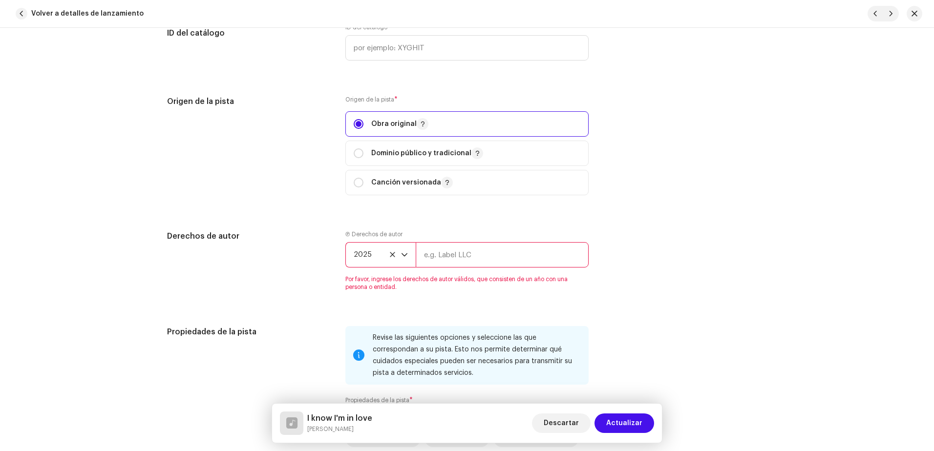
click at [452, 266] on input "text" at bounding box center [502, 254] width 173 height 25
type input "[PERSON_NAME]"
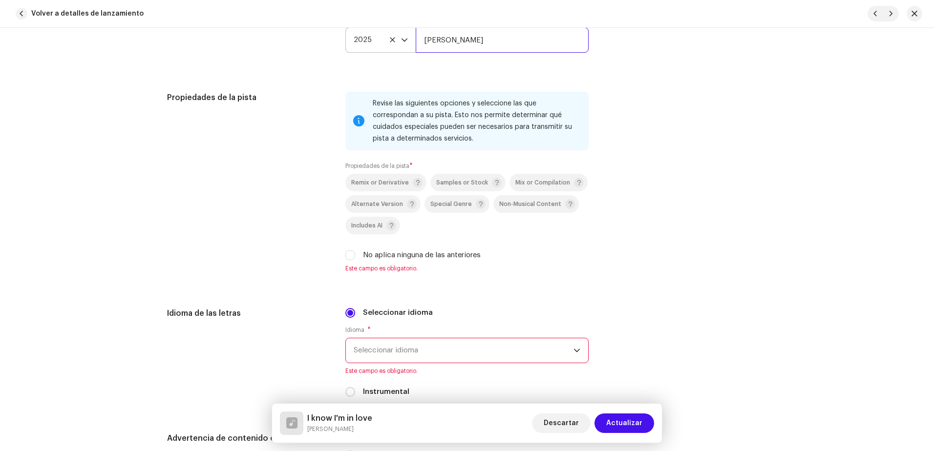
scroll to position [1319, 0]
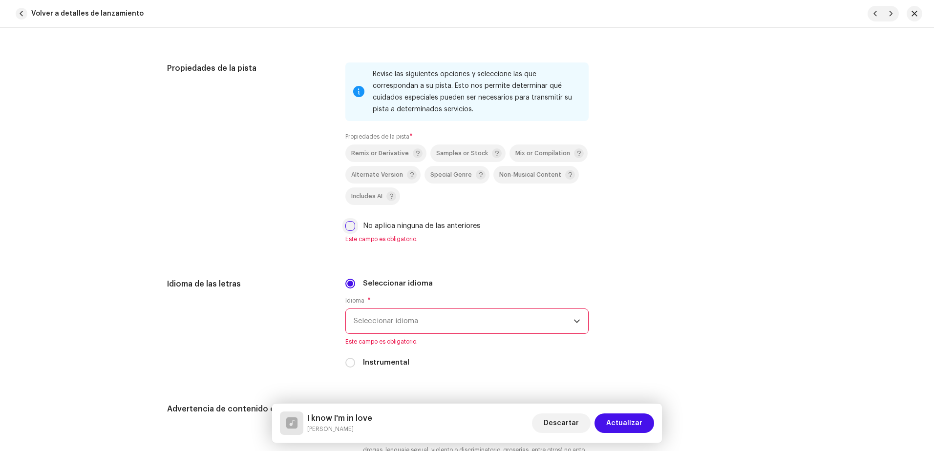
click at [347, 228] on input "No aplica ninguna de las anteriores" at bounding box center [350, 226] width 10 height 10
checkbox input "true"
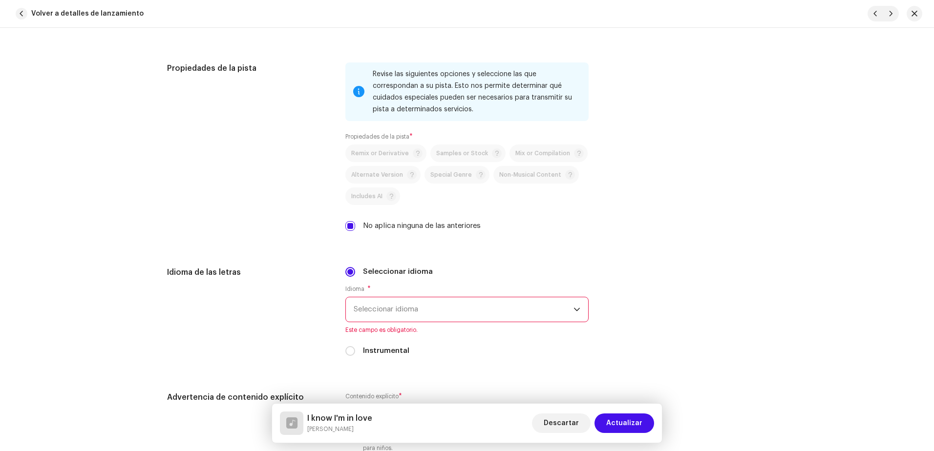
click at [399, 307] on span "Seleccionar idioma" at bounding box center [464, 309] width 220 height 24
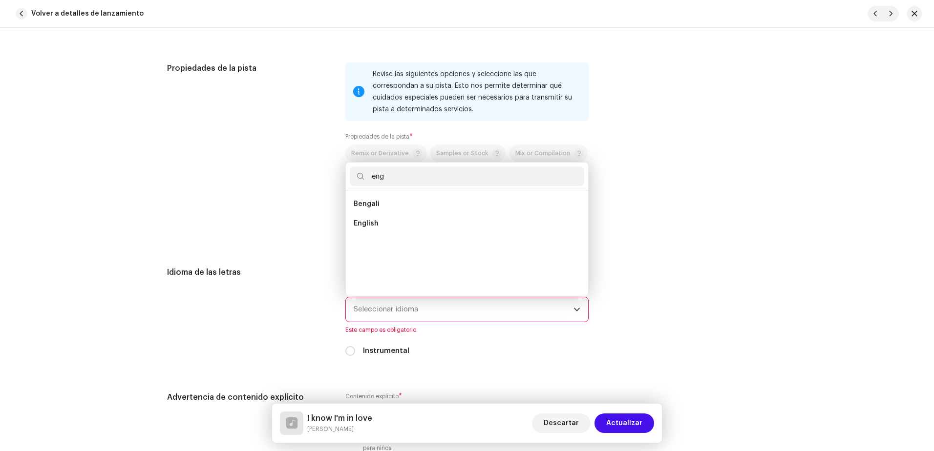
scroll to position [0, 0]
type input "english"
click at [394, 203] on li "English" at bounding box center [467, 204] width 234 height 20
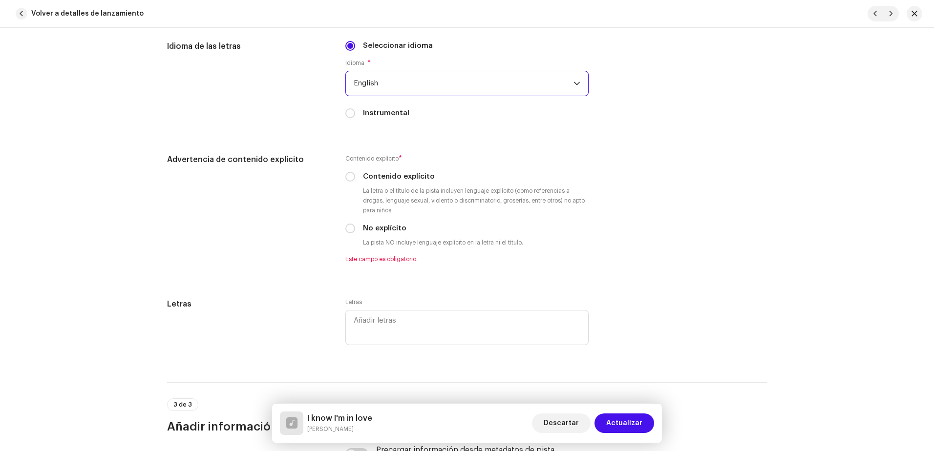
scroll to position [1563, 0]
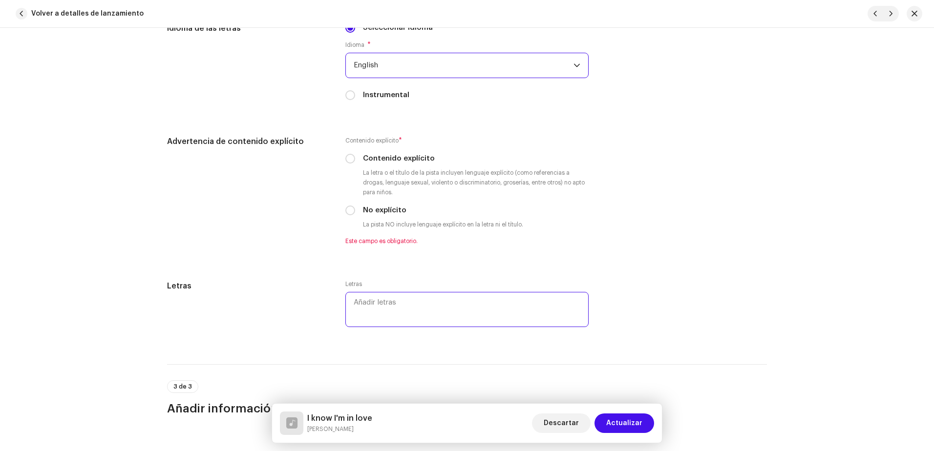
click at [369, 297] on textarea at bounding box center [466, 309] width 243 height 35
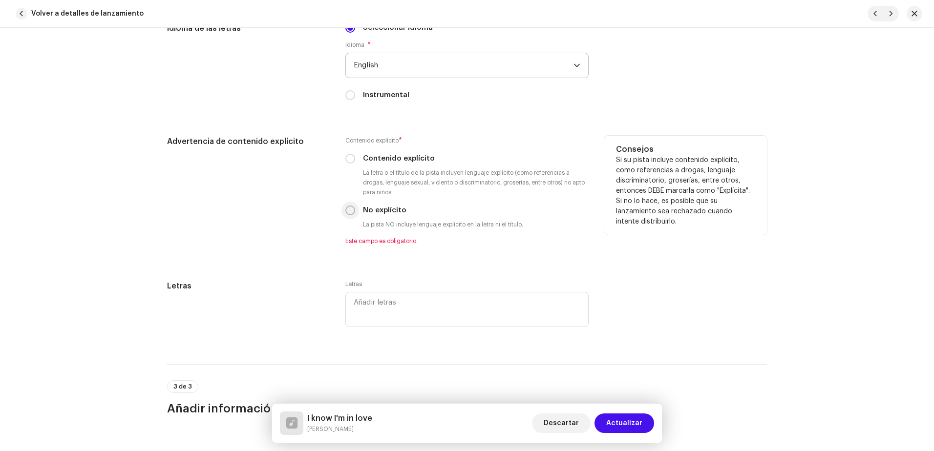
click at [349, 210] on input "No explícito" at bounding box center [350, 211] width 10 height 10
radio input "true"
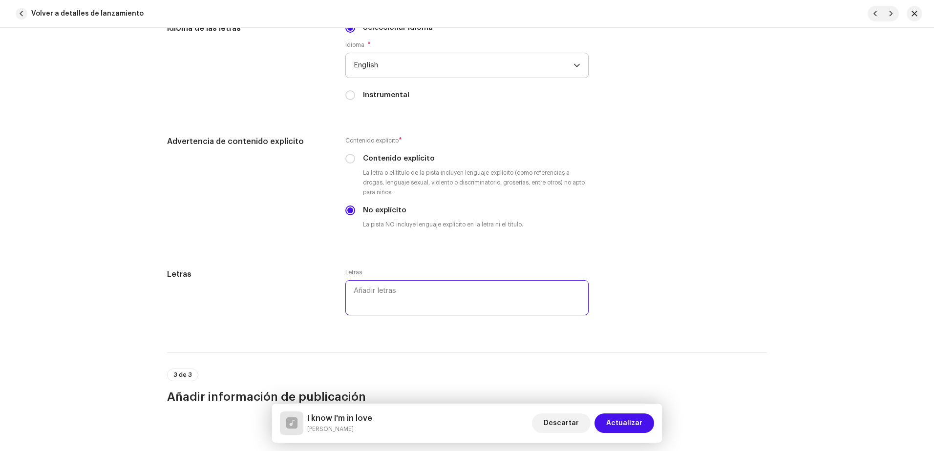
click at [388, 307] on textarea at bounding box center [466, 297] width 243 height 35
paste textarea "I know I’m in love. These emotions attract me to you, And in your room, We pass…"
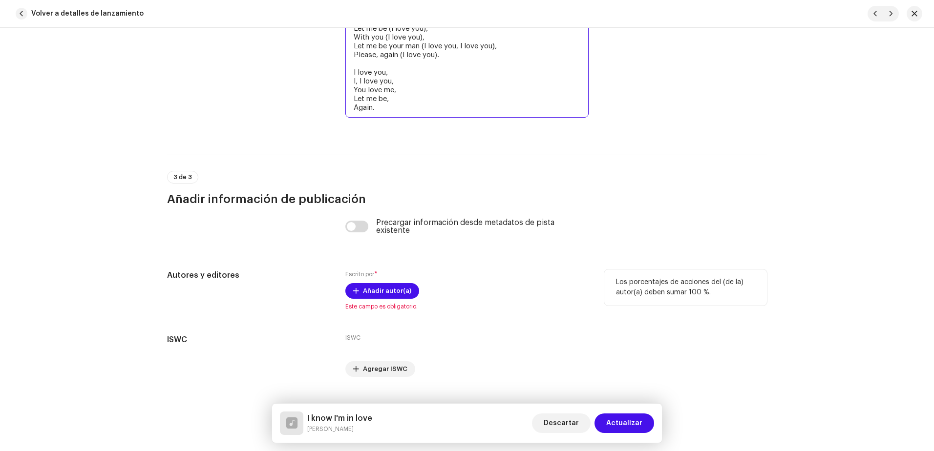
scroll to position [1915, 0]
type textarea "I know I’m in love. These emotions attract me to you, And in your room, We pass…"
click at [400, 289] on span "Añadir autor(a)" at bounding box center [387, 289] width 48 height 20
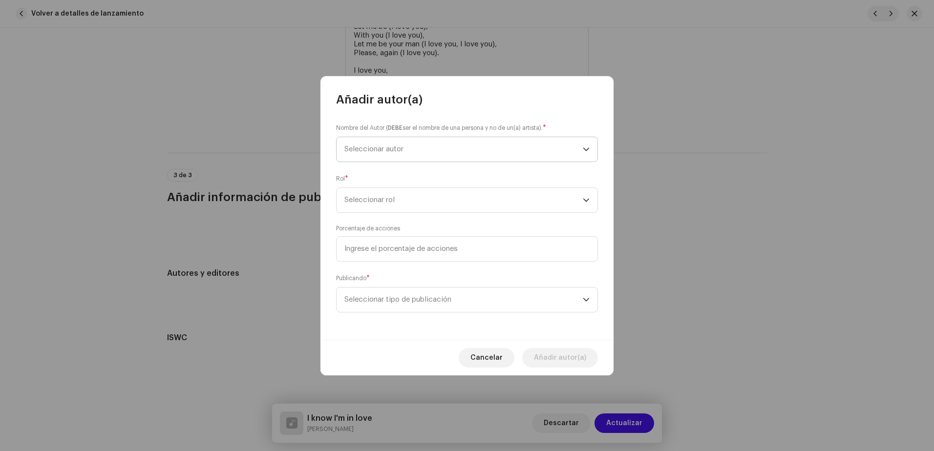
click at [398, 144] on span "Seleccionar autor" at bounding box center [463, 149] width 238 height 24
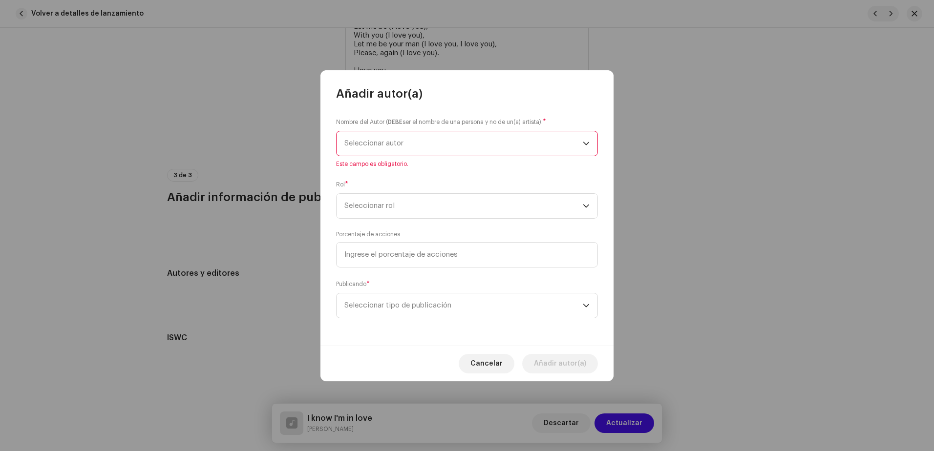
click at [403, 146] on span "Seleccionar autor" at bounding box center [373, 143] width 59 height 7
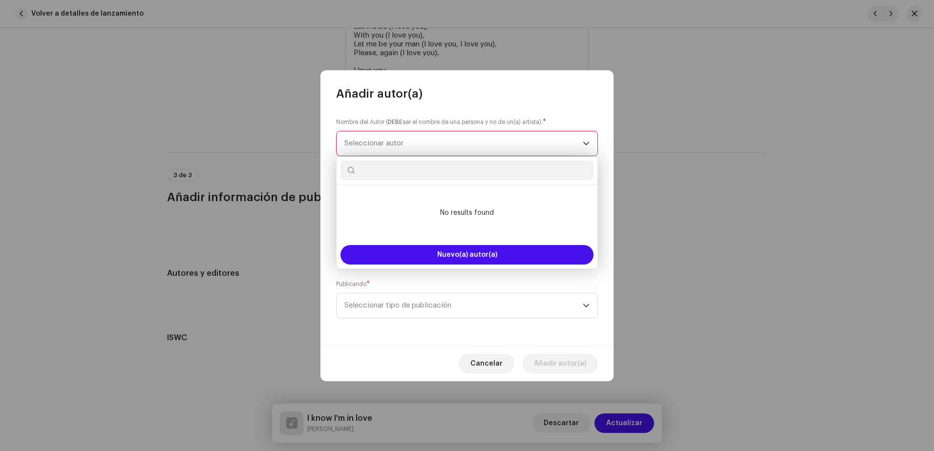
click at [403, 146] on span "Seleccionar autor" at bounding box center [373, 143] width 59 height 7
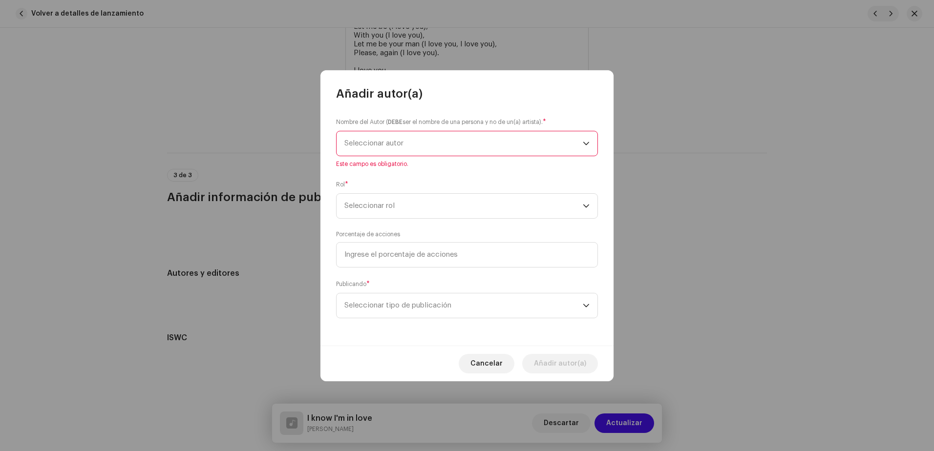
click at [404, 157] on div "Nombre del Autor ( DEBE ser el nombre de una persona y no de un(a) artista). * …" at bounding box center [467, 142] width 262 height 51
click at [404, 154] on span "Seleccionar autor" at bounding box center [463, 143] width 238 height 24
click at [404, 153] on span "Seleccionar autor" at bounding box center [463, 143] width 238 height 24
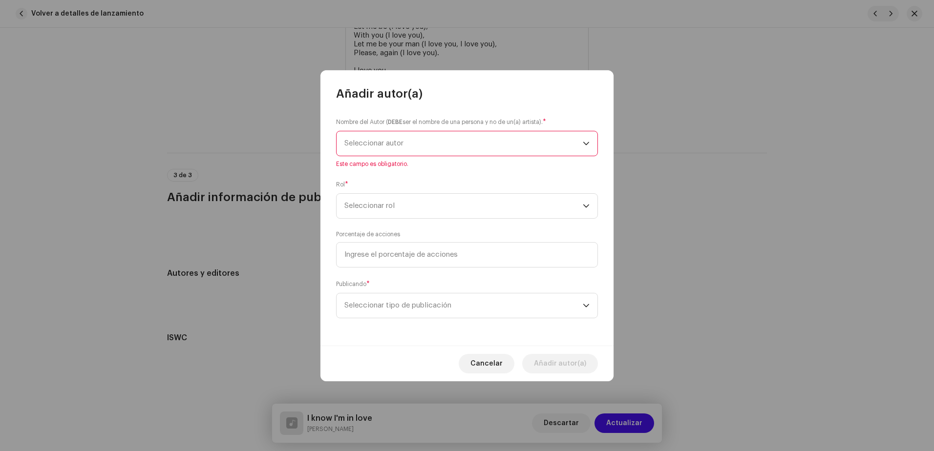
click at [588, 139] on div "dropdown trigger" at bounding box center [586, 143] width 7 height 24
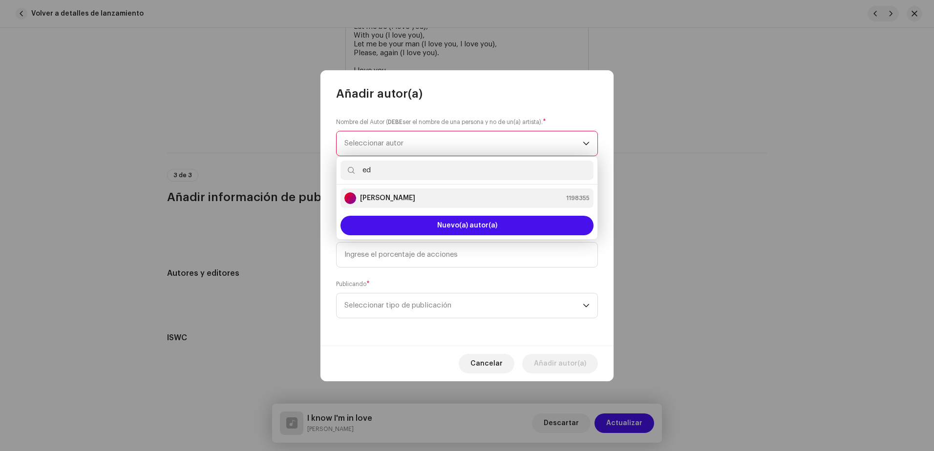
type input "ed"
click at [435, 200] on div "[PERSON_NAME] 1198355" at bounding box center [466, 198] width 245 height 12
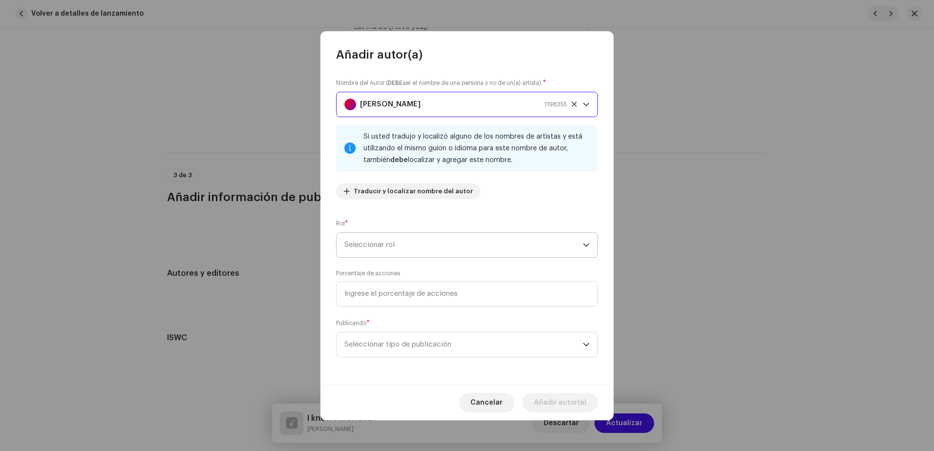
click at [382, 242] on span "Seleccionar rol" at bounding box center [463, 245] width 238 height 24
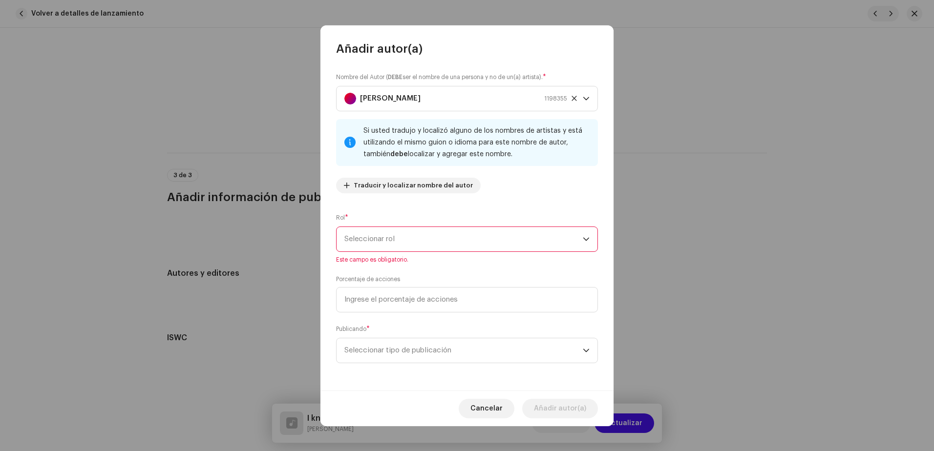
click at [385, 236] on span "Seleccionar rol" at bounding box center [463, 239] width 238 height 24
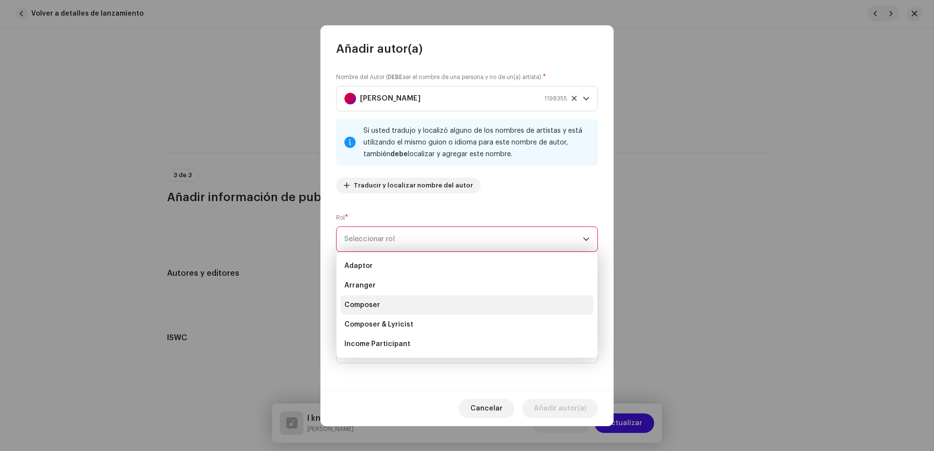
click at [377, 309] on span "Composer" at bounding box center [362, 305] width 36 height 10
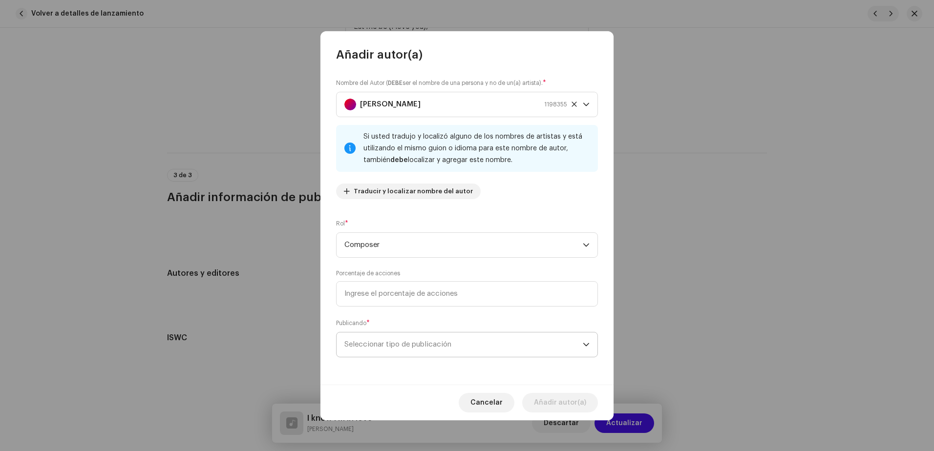
click at [428, 345] on span "Seleccionar tipo de publicación" at bounding box center [463, 345] width 238 height 24
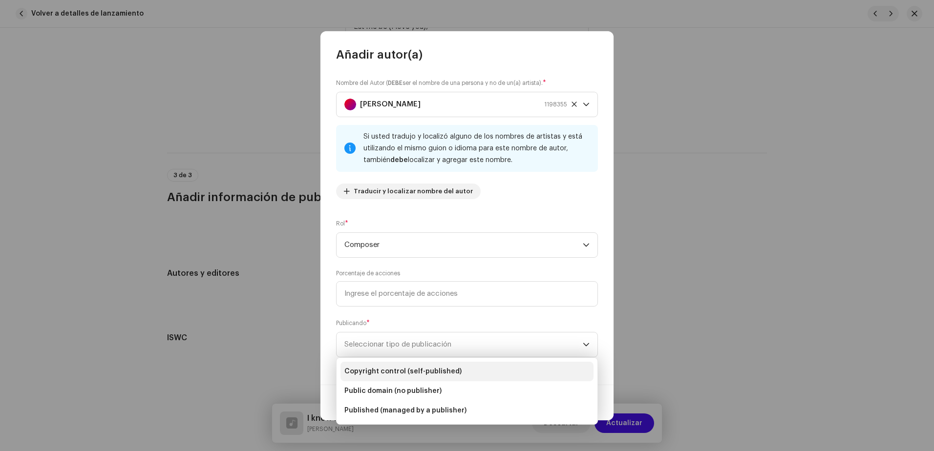
click at [412, 371] on span "Copyright control (self-published)" at bounding box center [402, 372] width 117 height 10
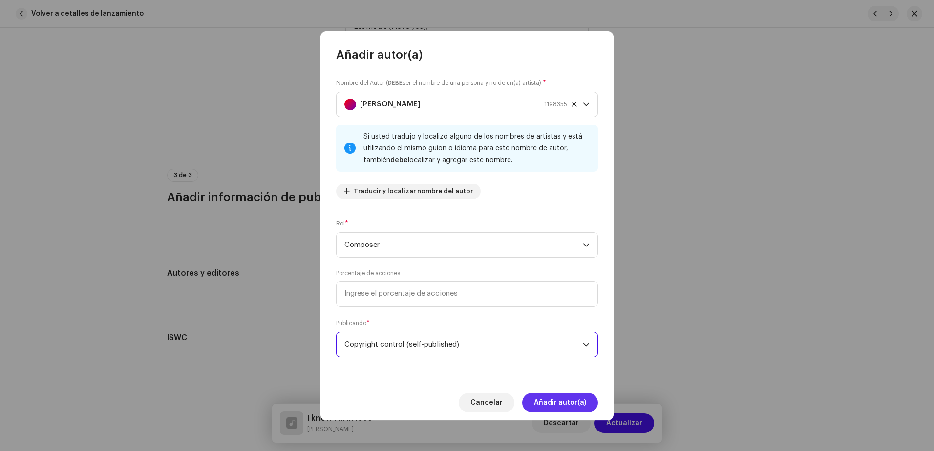
click at [549, 397] on span "Añadir autor(a)" at bounding box center [560, 403] width 52 height 20
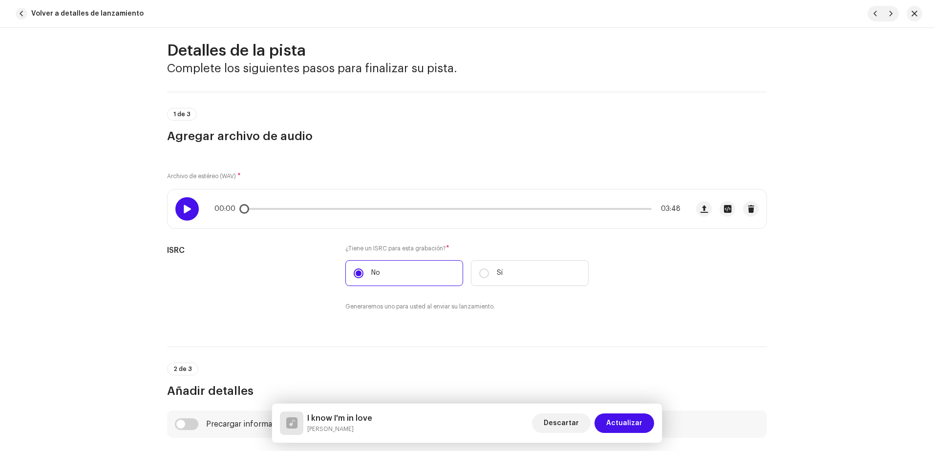
click at [187, 208] on span at bounding box center [187, 209] width 8 height 8
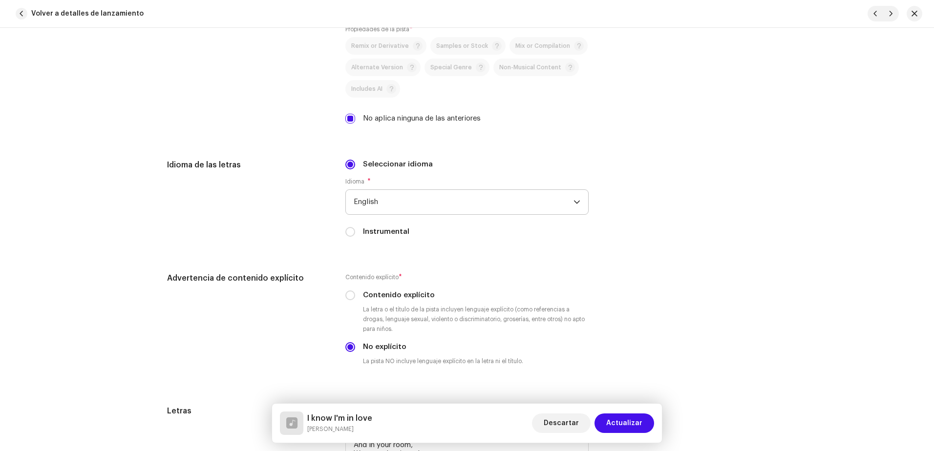
scroll to position [1376, 0]
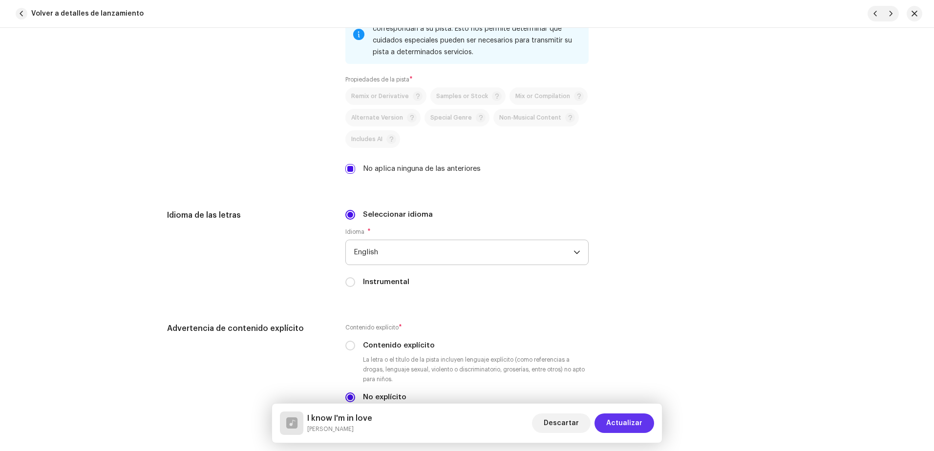
click at [639, 424] on span "Actualizar" at bounding box center [624, 424] width 36 height 20
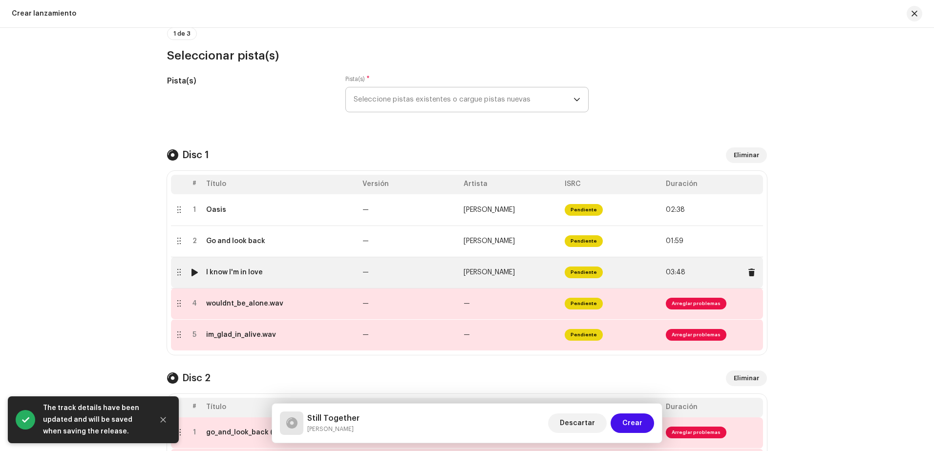
click at [191, 271] on div at bounding box center [194, 273] width 7 height 8
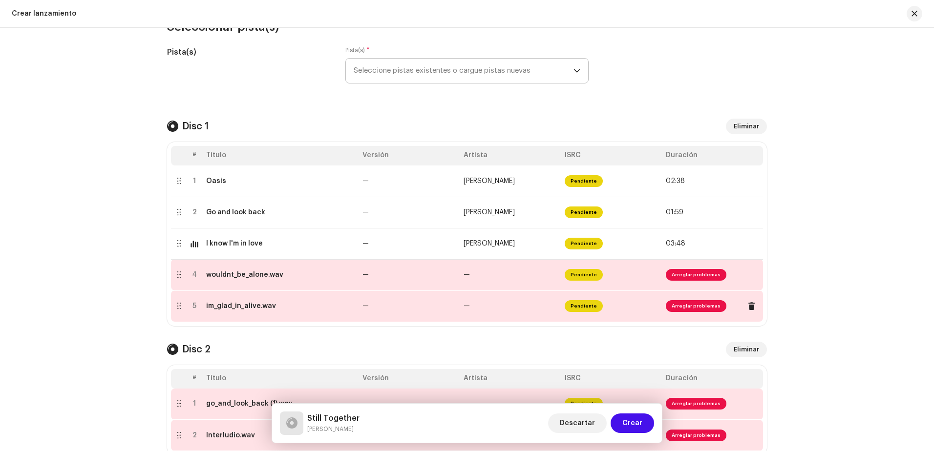
scroll to position [147, 0]
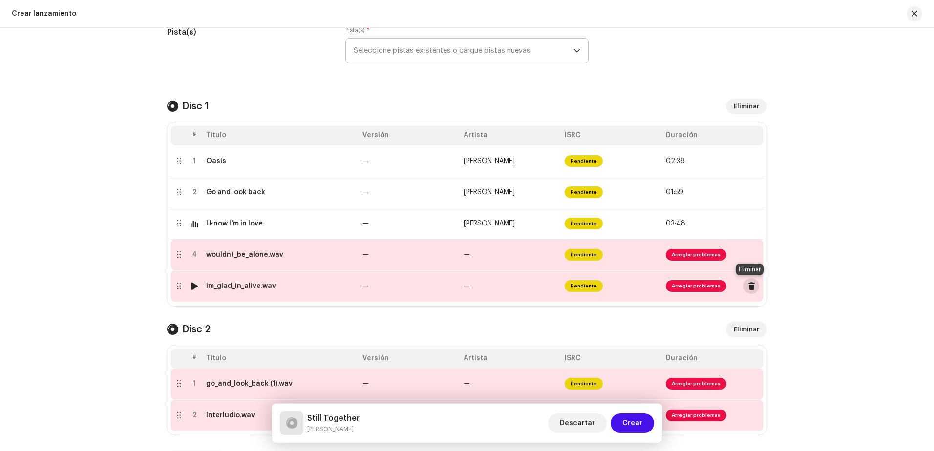
click at [749, 287] on span at bounding box center [751, 286] width 7 height 8
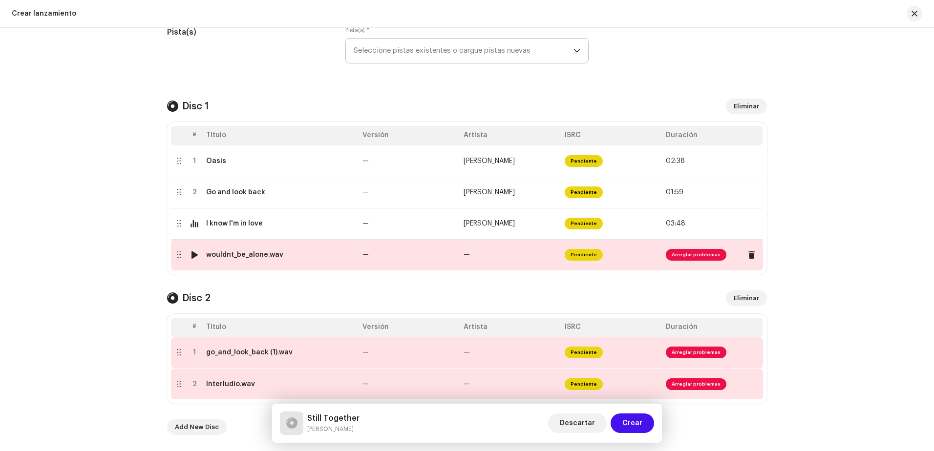
click at [492, 261] on td "—" at bounding box center [510, 254] width 101 height 31
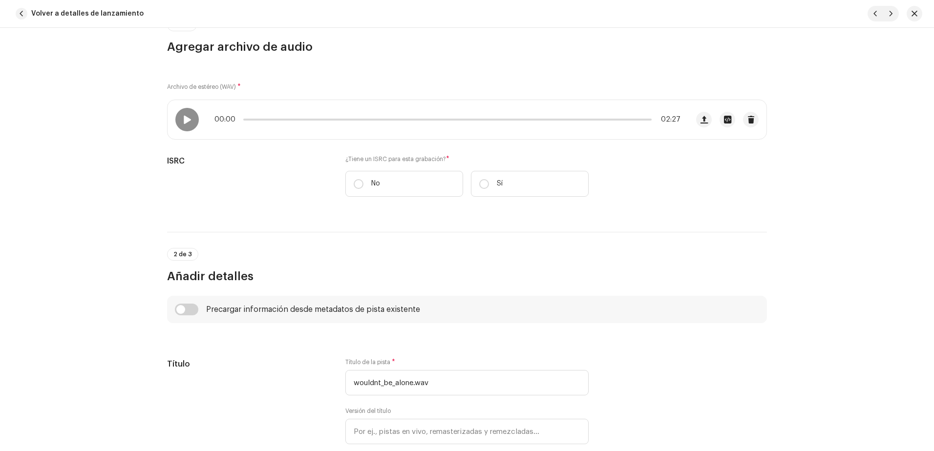
scroll to position [98, 0]
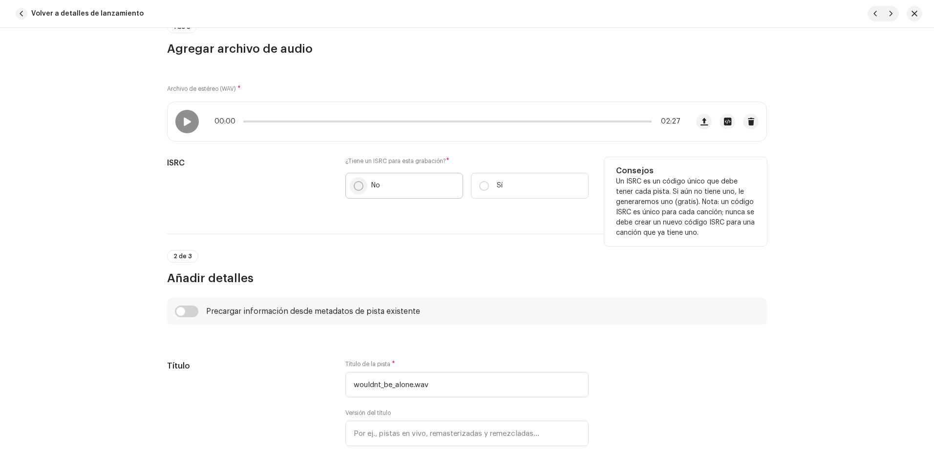
click at [354, 188] on input "No" at bounding box center [359, 186] width 10 height 10
radio input "true"
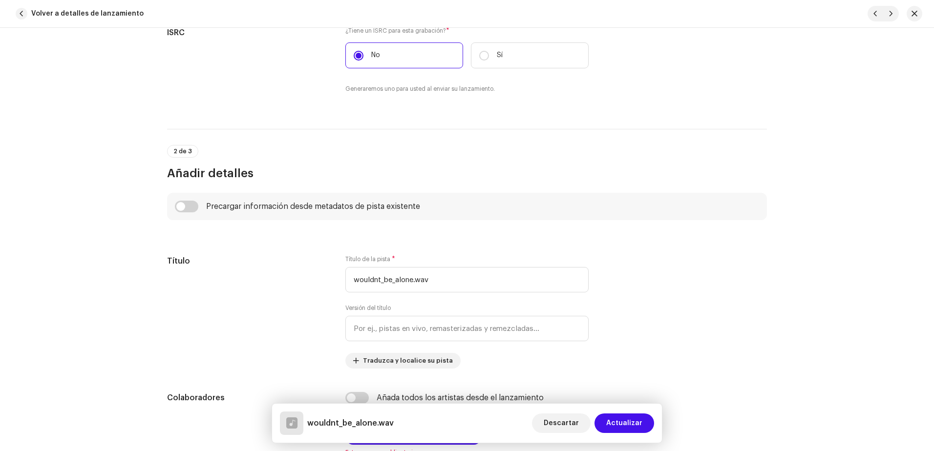
scroll to position [293, 0]
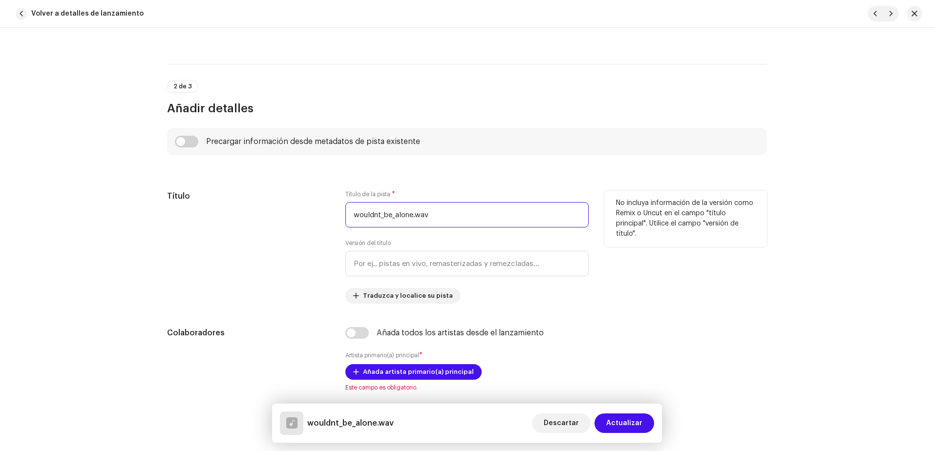
drag, startPoint x: 409, startPoint y: 222, endPoint x: 319, endPoint y: 223, distance: 89.4
click at [320, 232] on div "Título Título de la pista * wouldnt_be_alone.wav Versión del título Traduzca y …" at bounding box center [467, 246] width 600 height 113
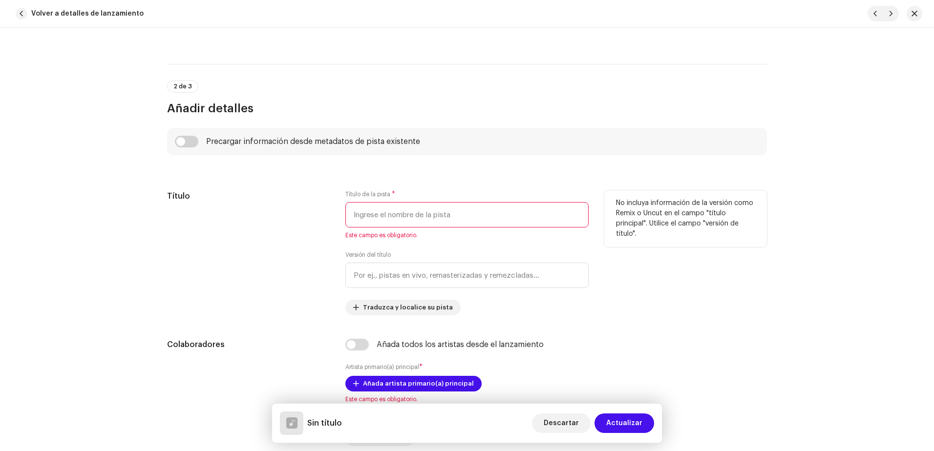
paste input "Fuck you, innocent boy, You’re not innocent at all. And for sure, I’d rather be…"
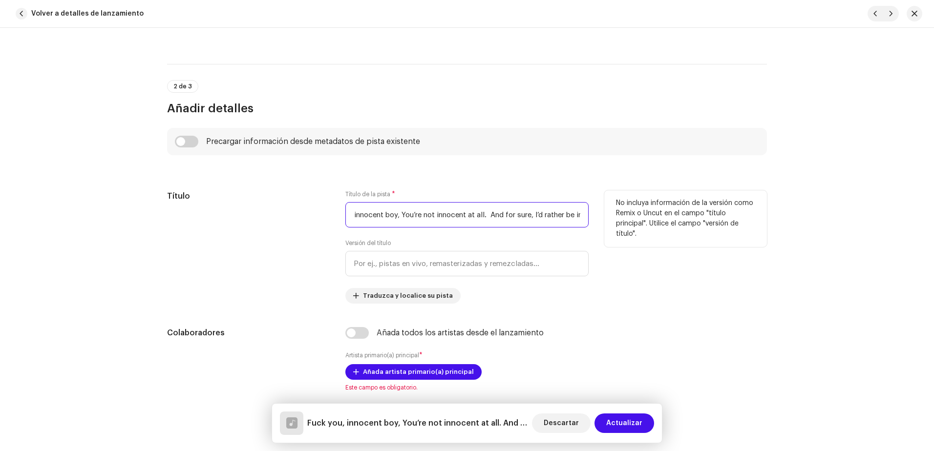
scroll to position [0, 0]
drag, startPoint x: 577, startPoint y: 216, endPoint x: 326, endPoint y: 213, distance: 251.1
click at [326, 213] on div "Título Título de la pista * Fuck you, innocent boy, You’re not innocent at all.…" at bounding box center [467, 246] width 600 height 113
type input "."
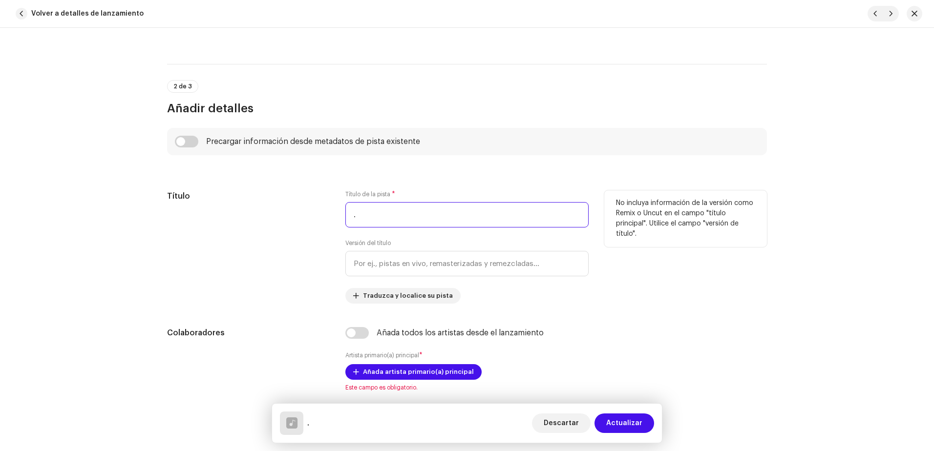
click at [379, 208] on input "." at bounding box center [466, 214] width 243 height 25
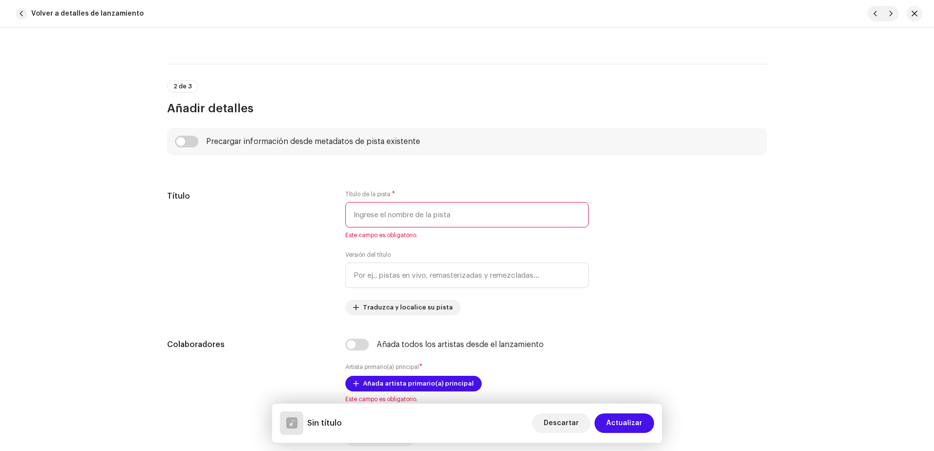
paste input "Fuck you, innocent boy You’re not innocent at all And for sure I’d rather be in…"
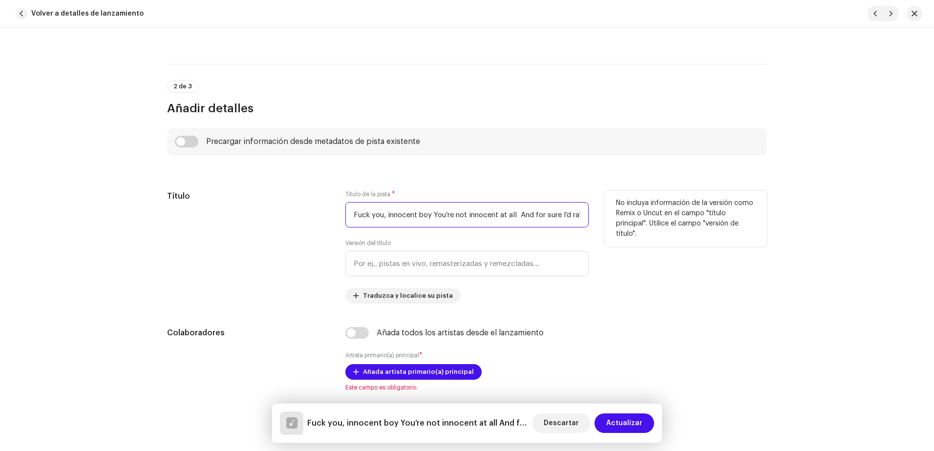
drag, startPoint x: 516, startPoint y: 216, endPoint x: 337, endPoint y: 213, distance: 178.8
click at [337, 213] on div "Título Título de la pista * Fuck you, innocent boy You’re not innocent at all A…" at bounding box center [467, 246] width 600 height 113
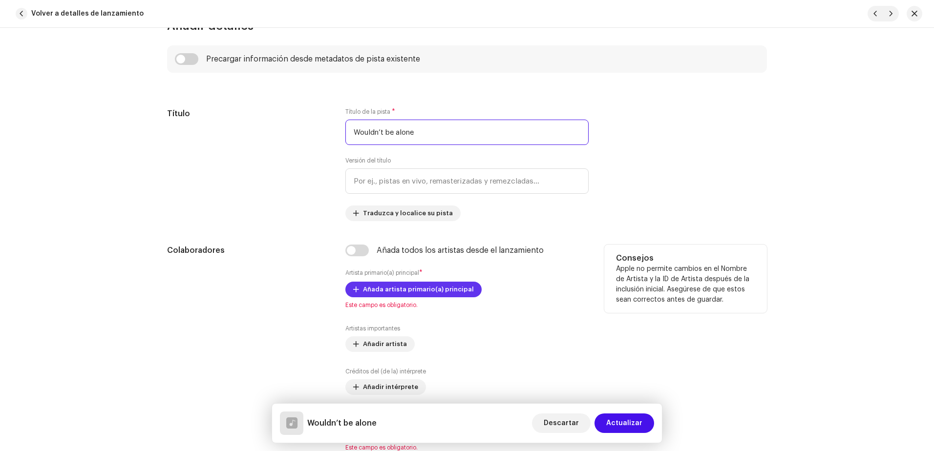
scroll to position [391, 0]
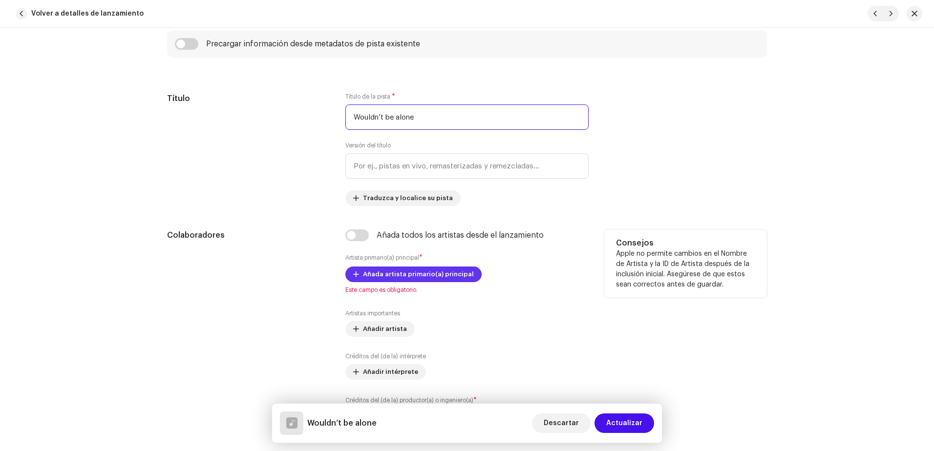
type input "Wouldn’t be alone"
click at [357, 272] on button "Añada artista primario(a) principal" at bounding box center [413, 275] width 136 height 16
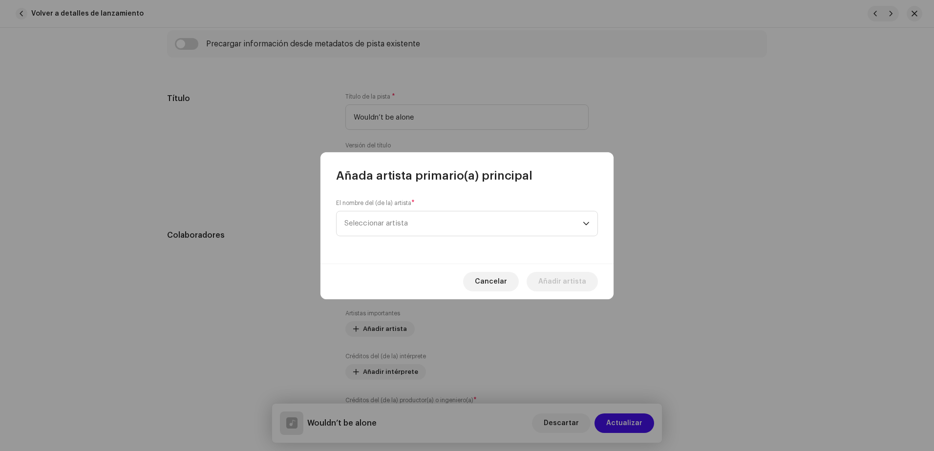
click at [373, 236] on div "El nombre del (de la) artista * Seleccionar artista" at bounding box center [466, 224] width 293 height 80
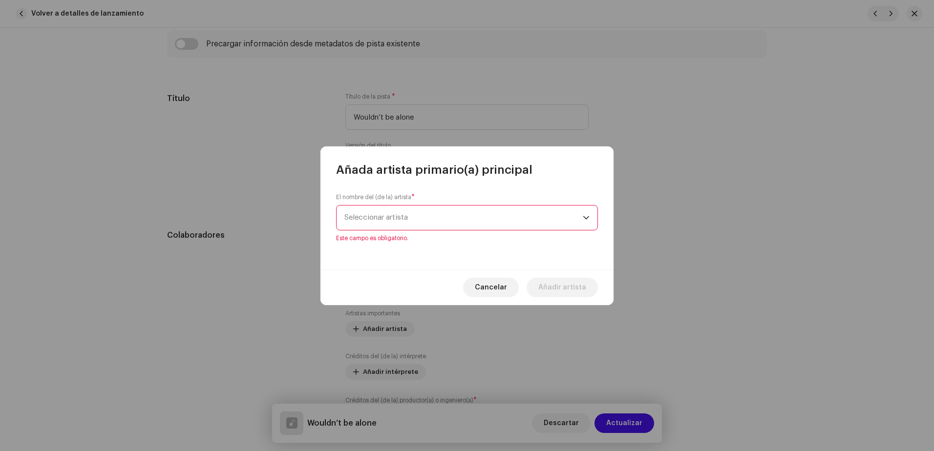
click at [376, 224] on span "Seleccionar artista" at bounding box center [463, 218] width 238 height 24
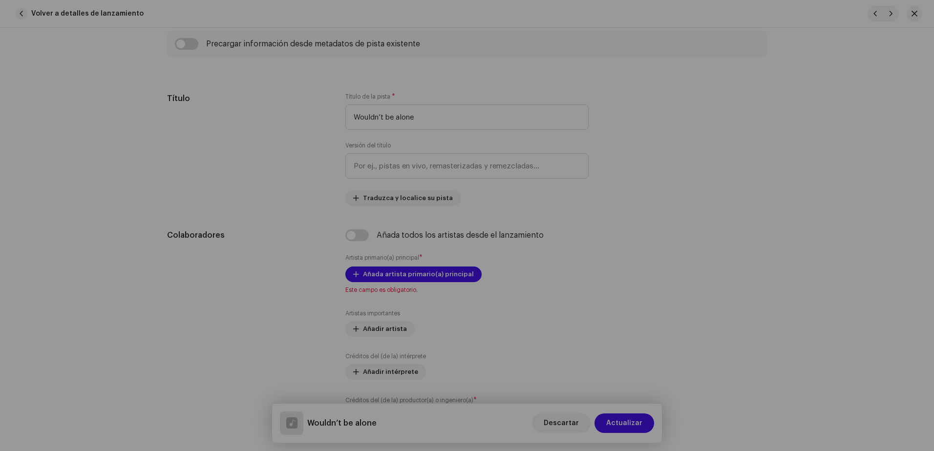
click at [185, 261] on div "Añada artista primario(a) principal El nombre del (de la) artista * Seleccionar…" at bounding box center [467, 225] width 934 height 451
drag, startPoint x: 185, startPoint y: 261, endPoint x: 258, endPoint y: 257, distance: 73.9
click at [188, 260] on div "Añada artista primario(a) principal El nombre del (de la) artista * Seleccionar…" at bounding box center [467, 225] width 934 height 451
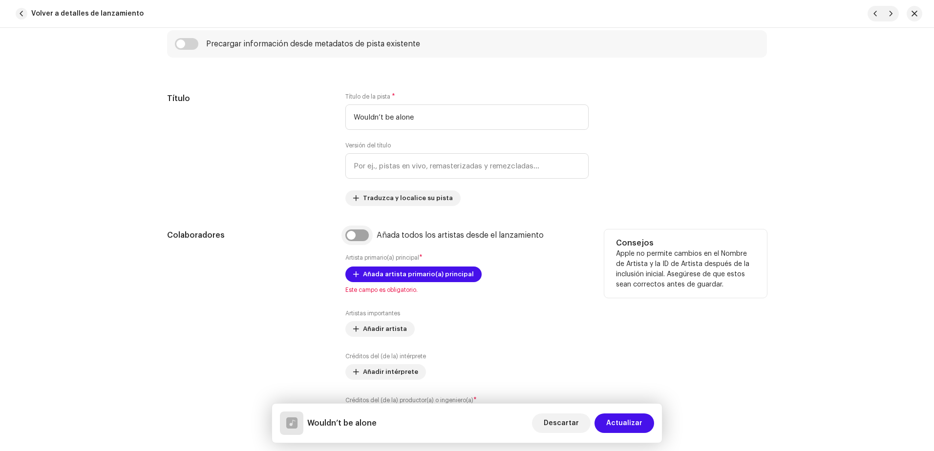
click at [360, 234] on input "checkbox" at bounding box center [356, 236] width 23 height 12
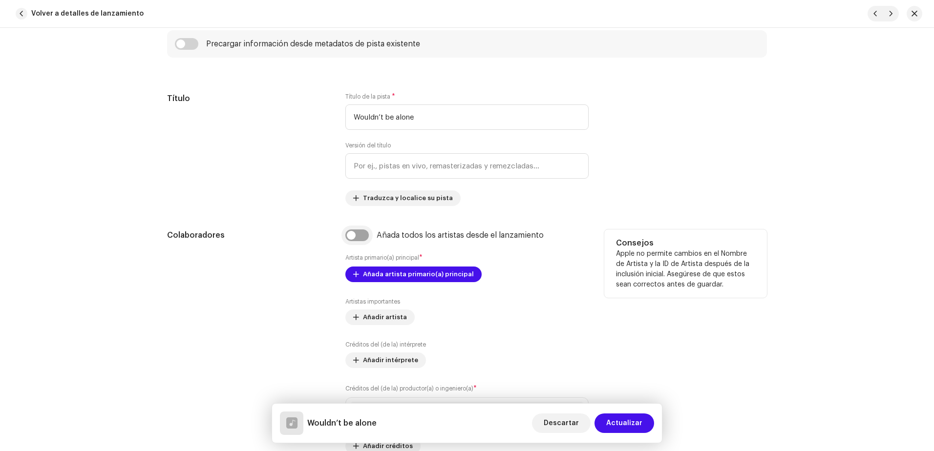
click at [360, 234] on input "checkbox" at bounding box center [356, 236] width 23 height 12
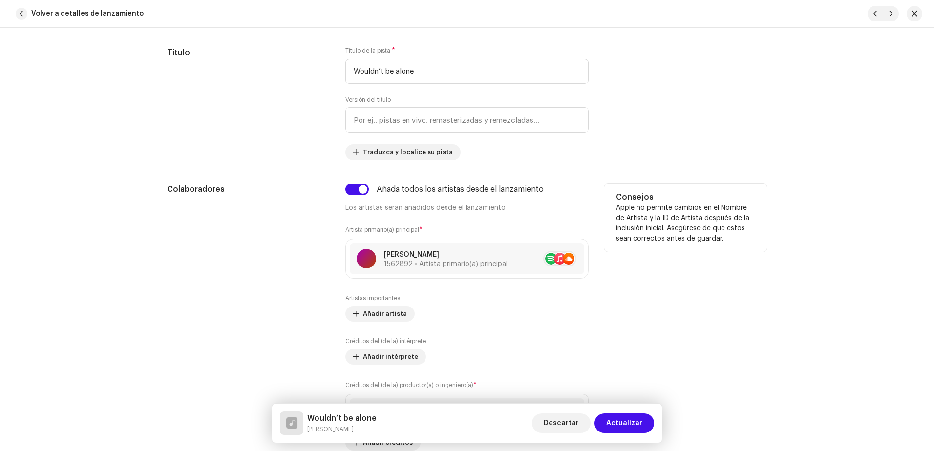
scroll to position [440, 0]
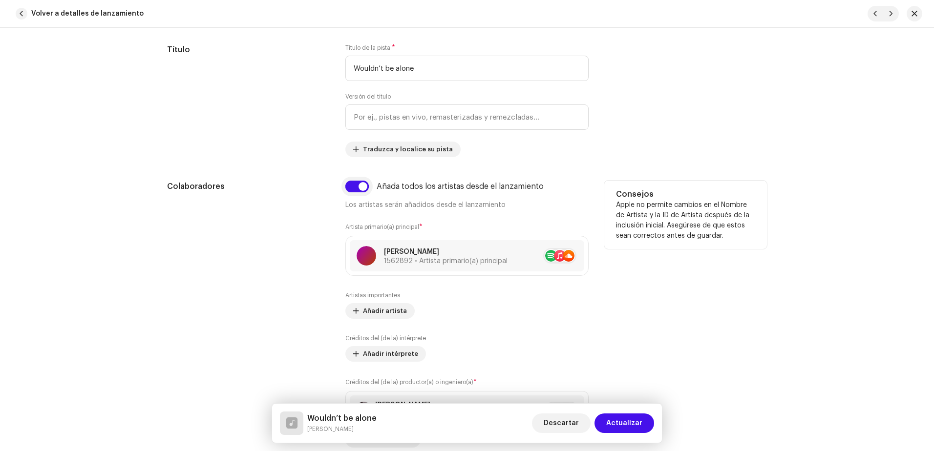
click at [353, 189] on input "checkbox" at bounding box center [356, 187] width 23 height 12
click at [358, 184] on input "checkbox" at bounding box center [356, 187] width 23 height 12
checkbox input "false"
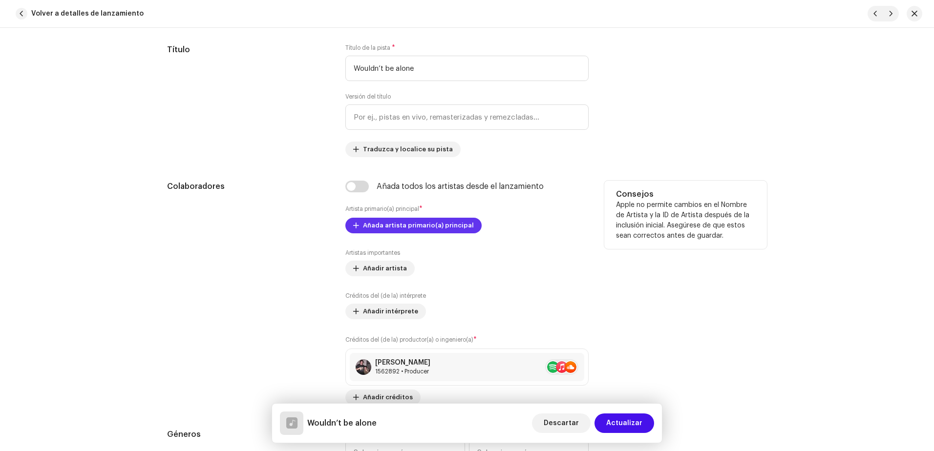
click at [378, 227] on span "Añada artista primario(a) principal" at bounding box center [418, 226] width 111 height 20
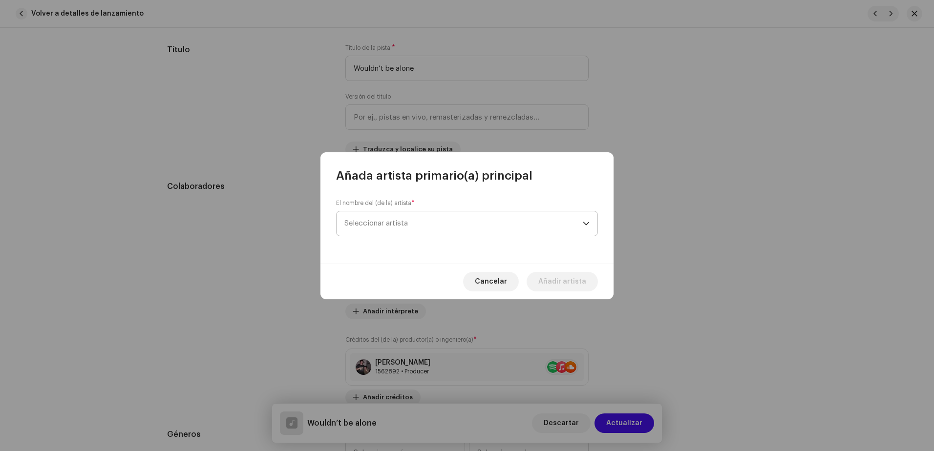
click at [380, 216] on span "Seleccionar artista" at bounding box center [463, 223] width 238 height 24
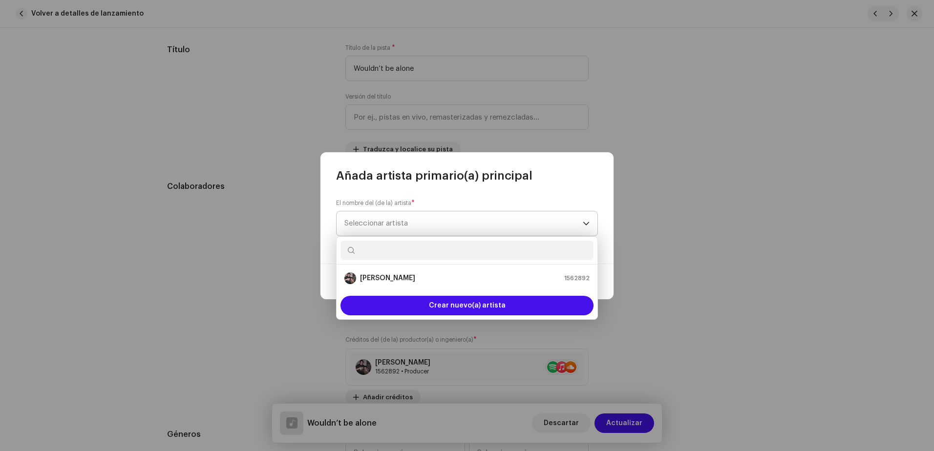
click at [380, 216] on span "Seleccionar artista" at bounding box center [463, 223] width 238 height 24
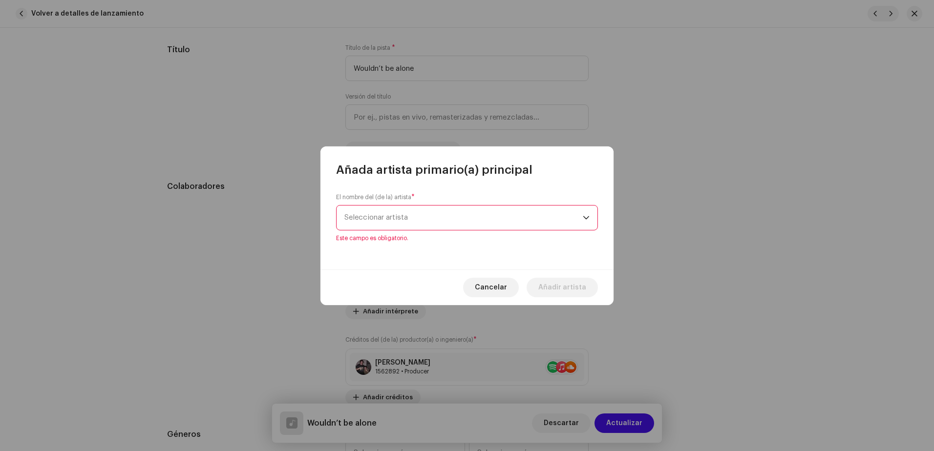
click at [382, 215] on span "Seleccionar artista" at bounding box center [375, 217] width 63 height 7
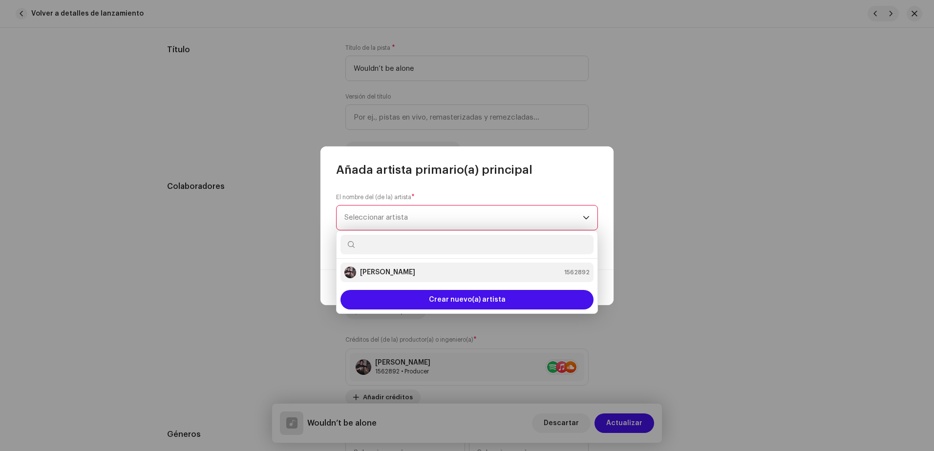
click at [379, 267] on div "[PERSON_NAME]" at bounding box center [379, 273] width 71 height 12
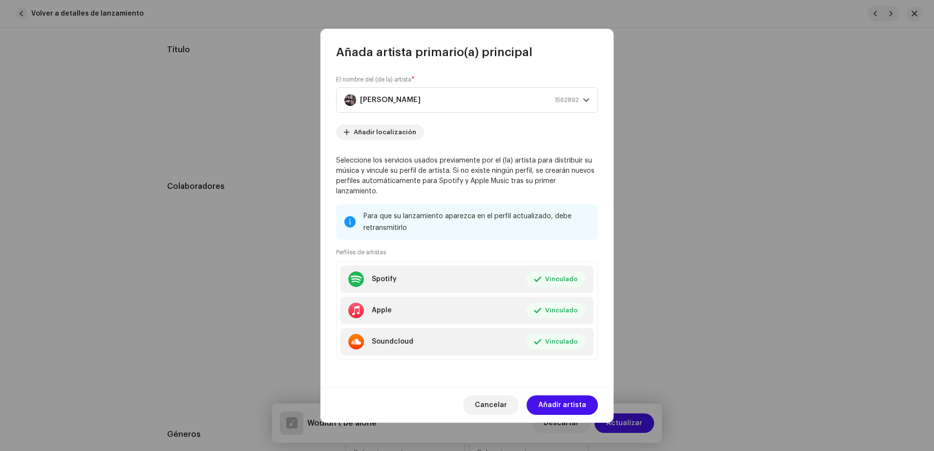
click at [549, 389] on div "Cancelar Añadir artista" at bounding box center [466, 405] width 293 height 36
click at [556, 396] on span "Añadir artista" at bounding box center [562, 406] width 48 height 20
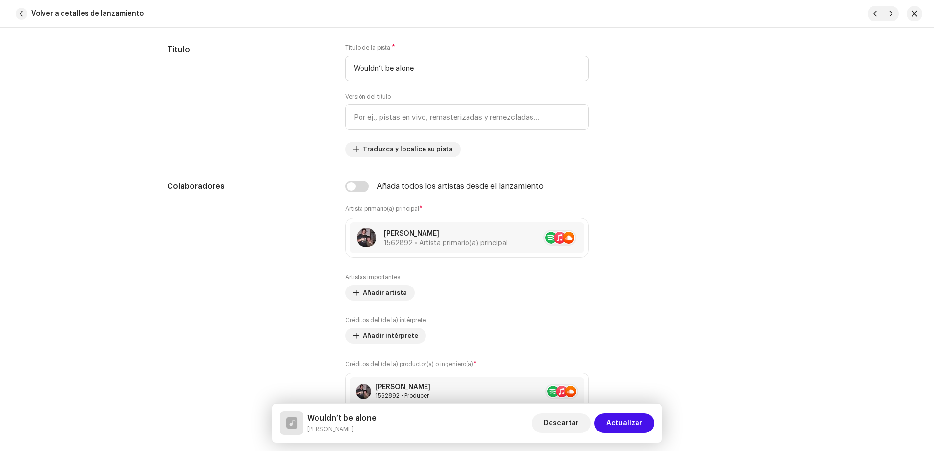
click at [556, 394] on re-a-table-artist-ids at bounding box center [561, 392] width 33 height 16
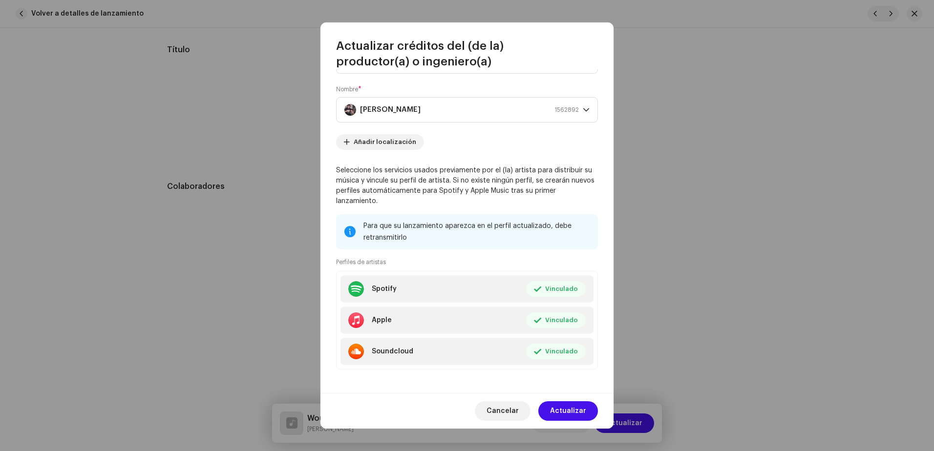
scroll to position [52, 0]
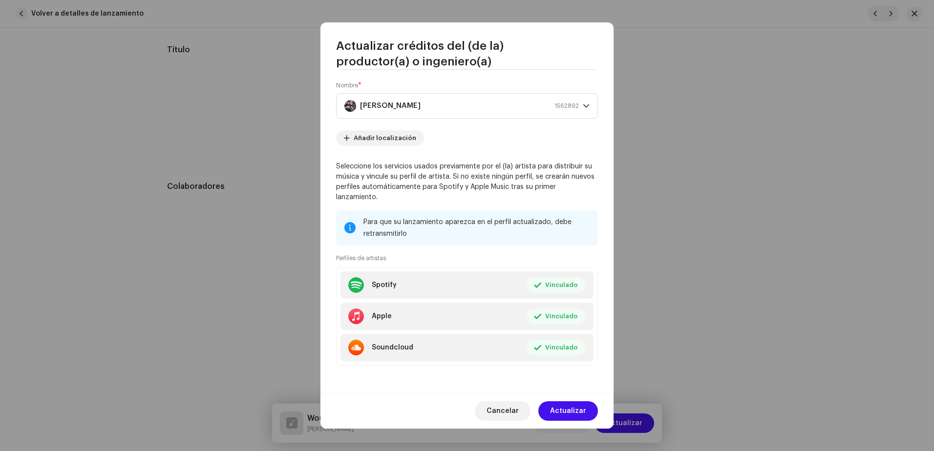
click at [566, 405] on span "Actualizar" at bounding box center [568, 411] width 36 height 20
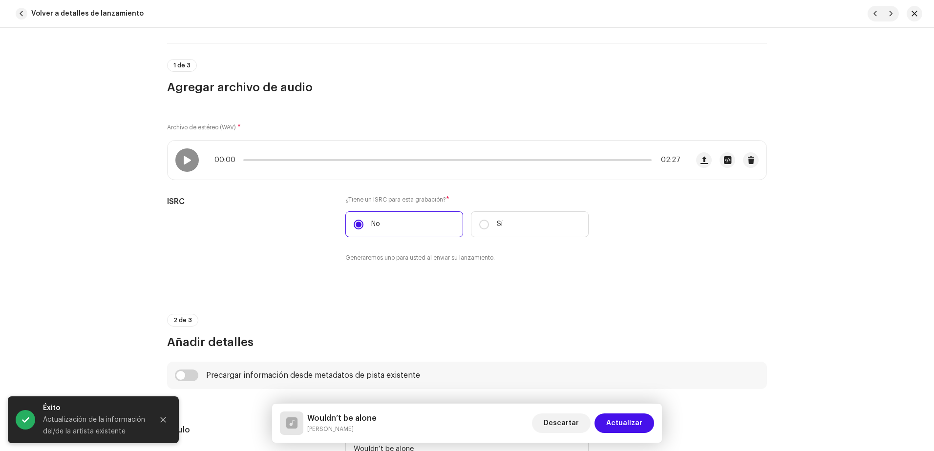
scroll to position [49, 0]
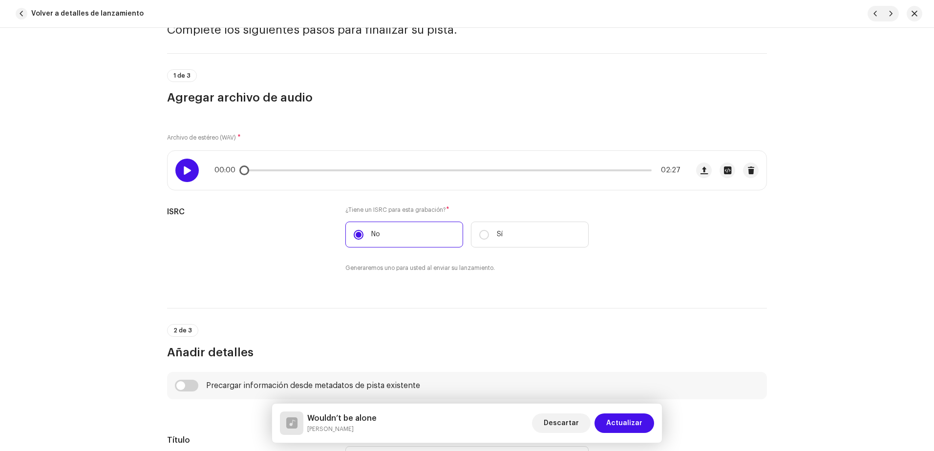
click at [191, 165] on div at bounding box center [186, 170] width 23 height 23
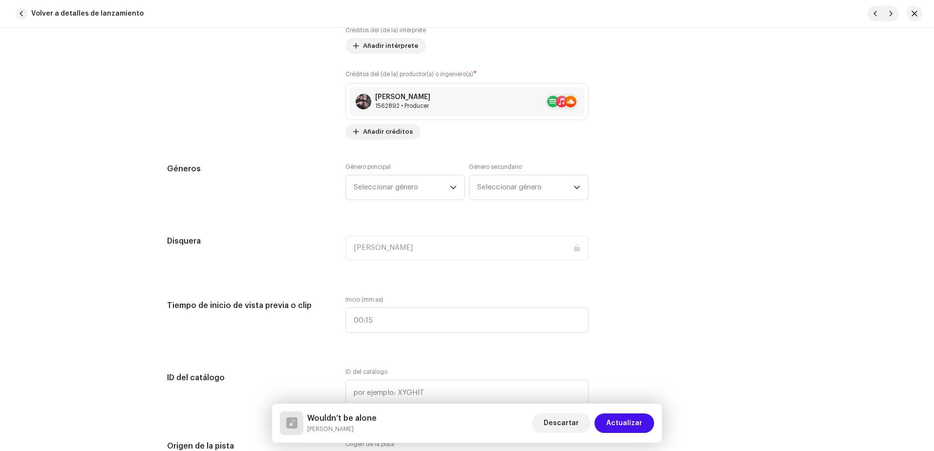
scroll to position [733, 0]
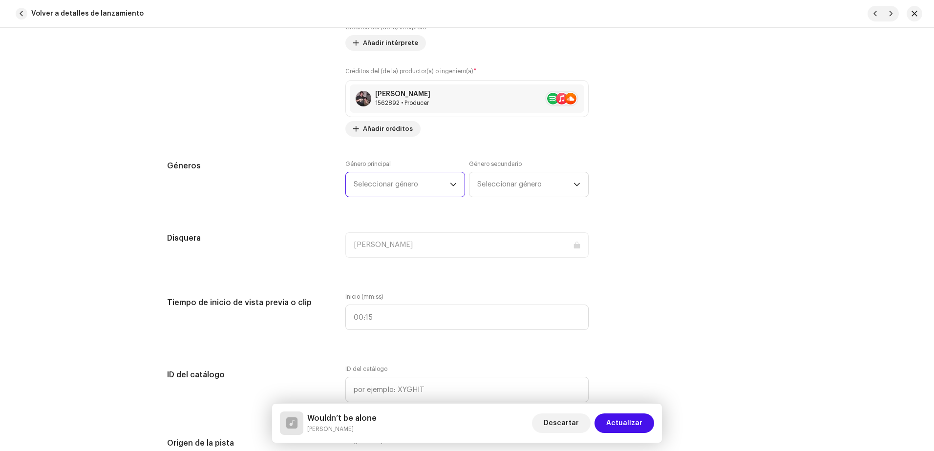
click at [404, 185] on span "Seleccionar género" at bounding box center [402, 184] width 96 height 24
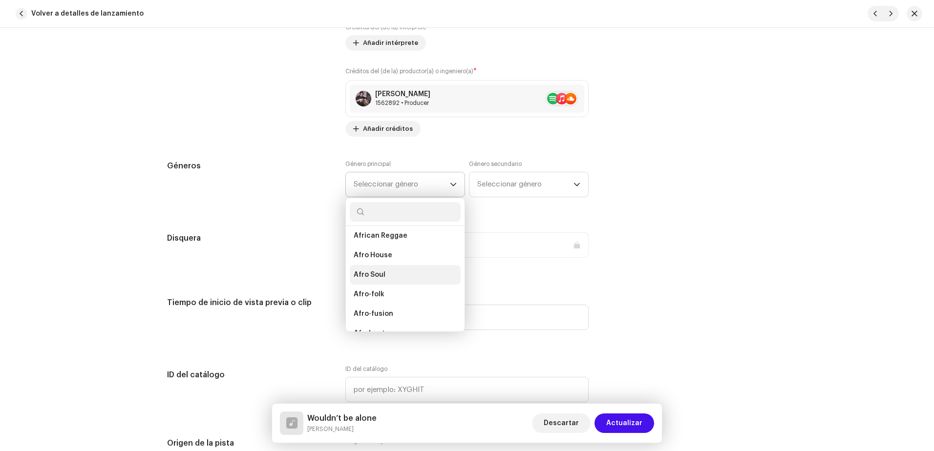
scroll to position [0, 0]
type input "alter"
click at [383, 240] on span "Alternative" at bounding box center [374, 239] width 41 height 7
click at [389, 246] on li "Alternative" at bounding box center [405, 240] width 111 height 20
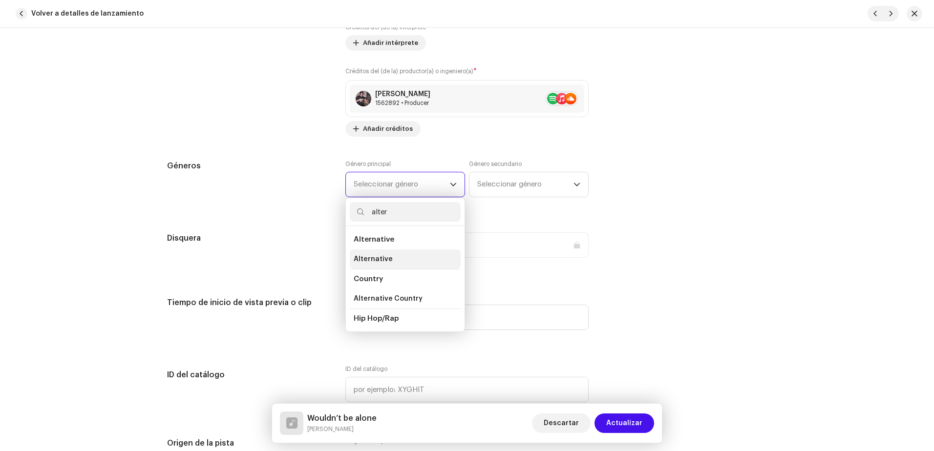
click at [373, 262] on span "Alternative" at bounding box center [373, 259] width 39 height 10
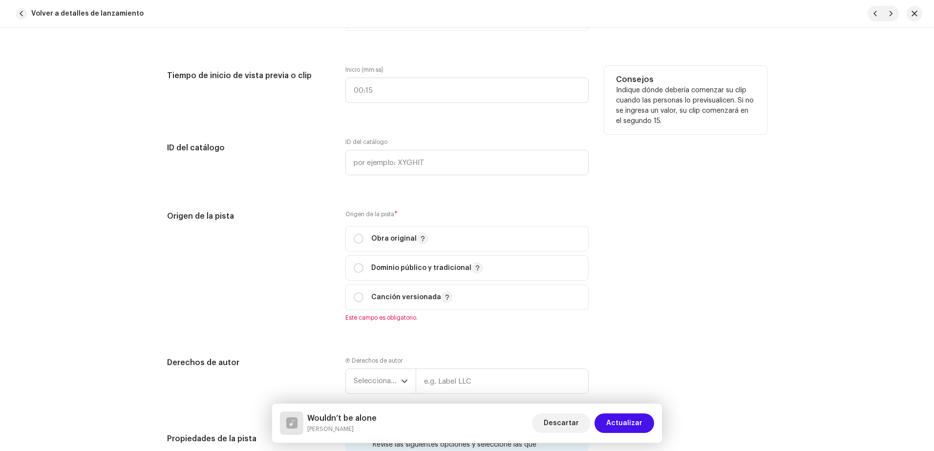
scroll to position [977, 0]
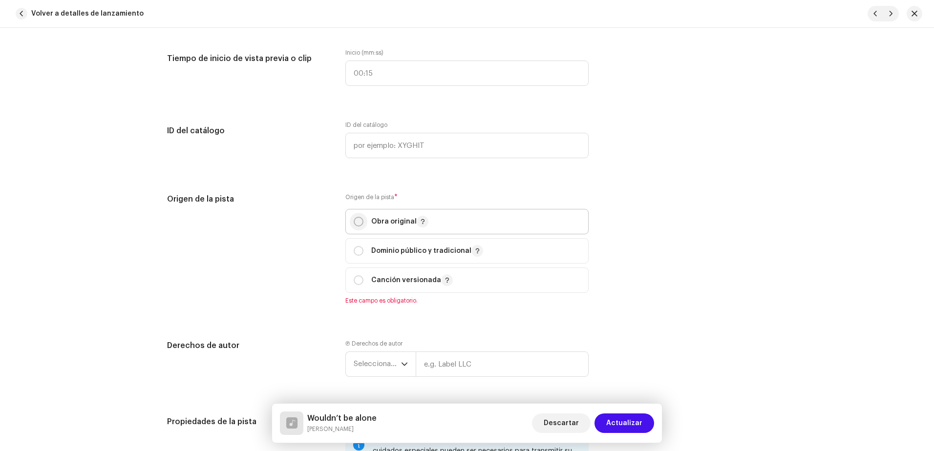
click at [358, 224] on input "radio" at bounding box center [359, 222] width 10 height 10
radio input "true"
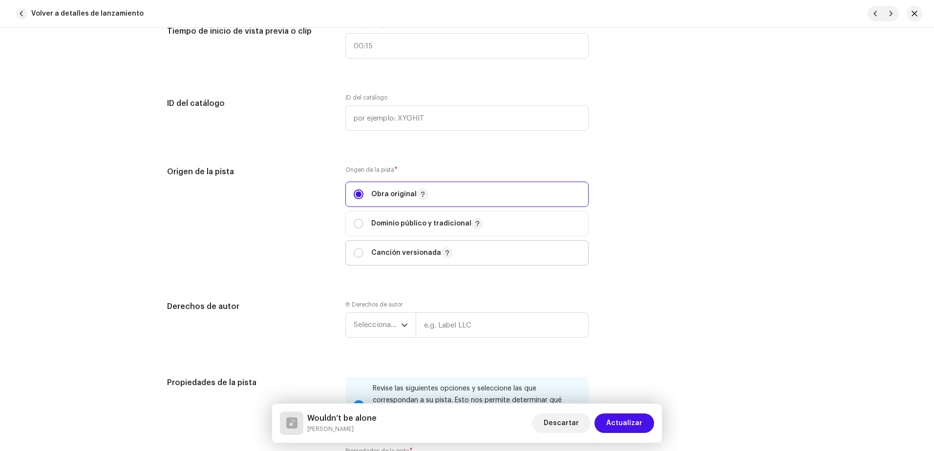
scroll to position [1123, 0]
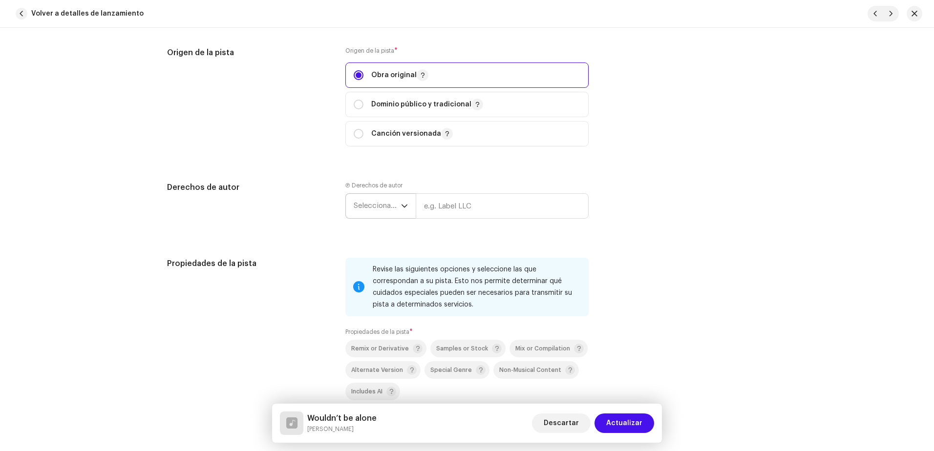
click at [383, 205] on span "Seleccionar año" at bounding box center [377, 206] width 47 height 24
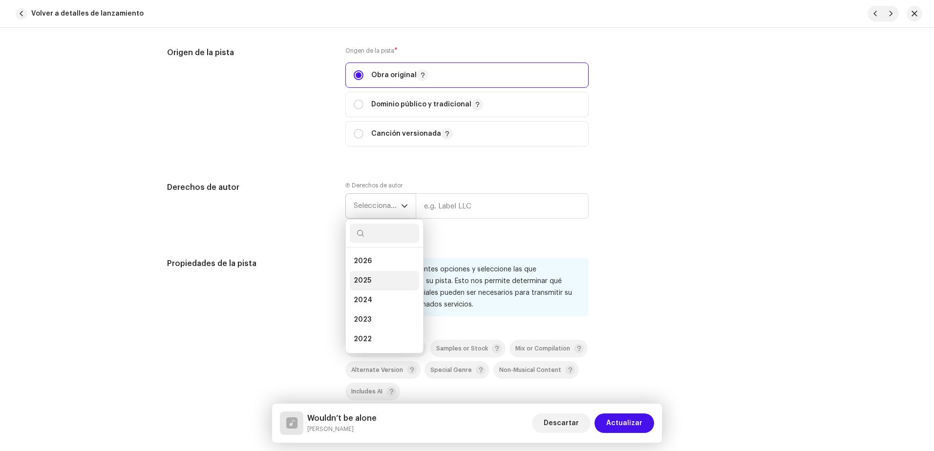
click at [366, 278] on span "2025" at bounding box center [363, 281] width 18 height 10
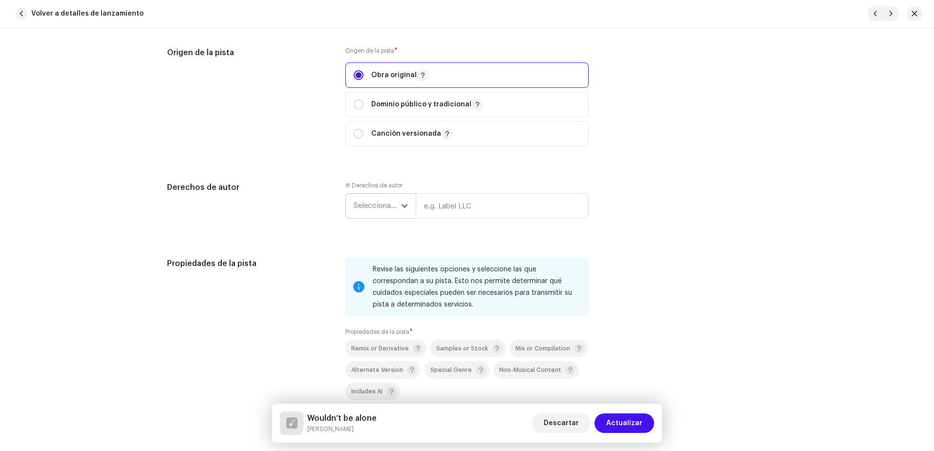
click at [366, 273] on span "2025" at bounding box center [363, 269] width 18 height 8
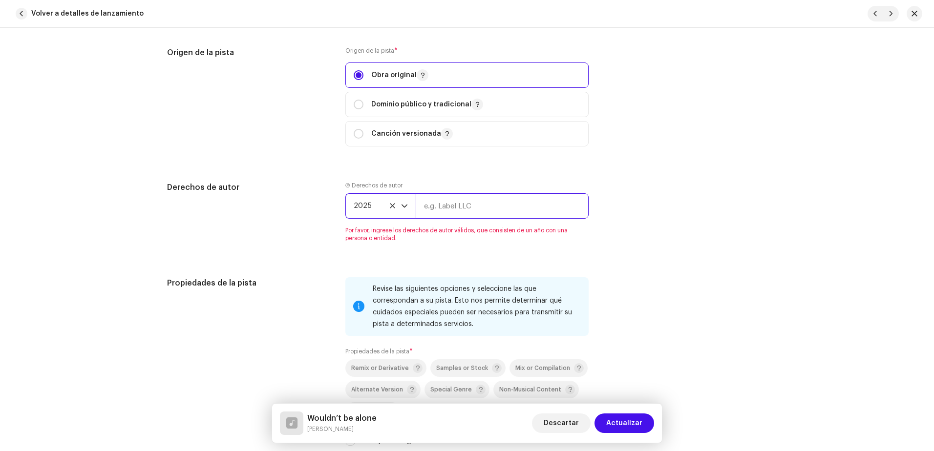
click at [476, 199] on input "text" at bounding box center [502, 205] width 173 height 25
type input "[PERSON_NAME]"
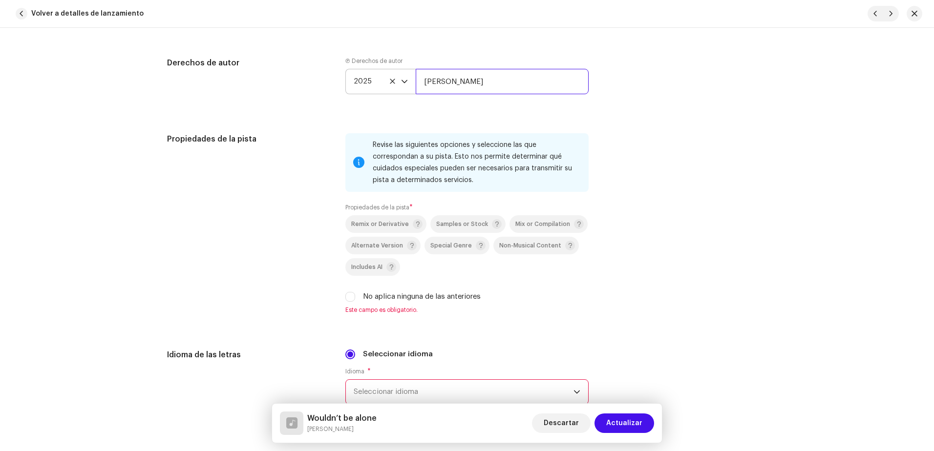
scroll to position [1270, 0]
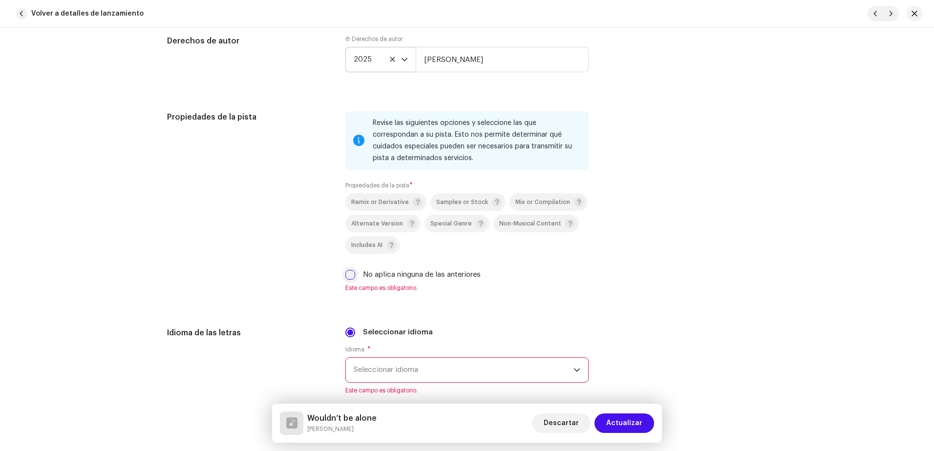
click at [347, 273] on input "No aplica ninguna de las anteriores" at bounding box center [350, 275] width 10 height 10
click at [348, 275] on input "No aplica ninguna de las anteriores" at bounding box center [350, 275] width 10 height 10
checkbox input "true"
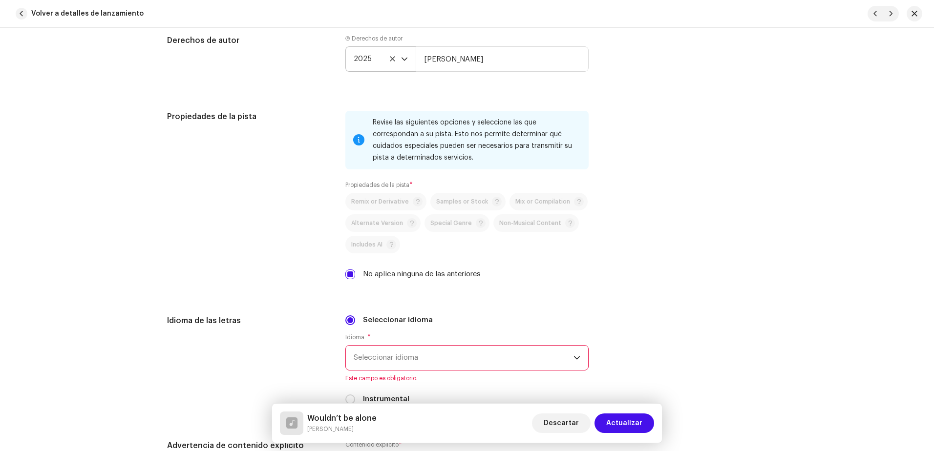
scroll to position [1319, 0]
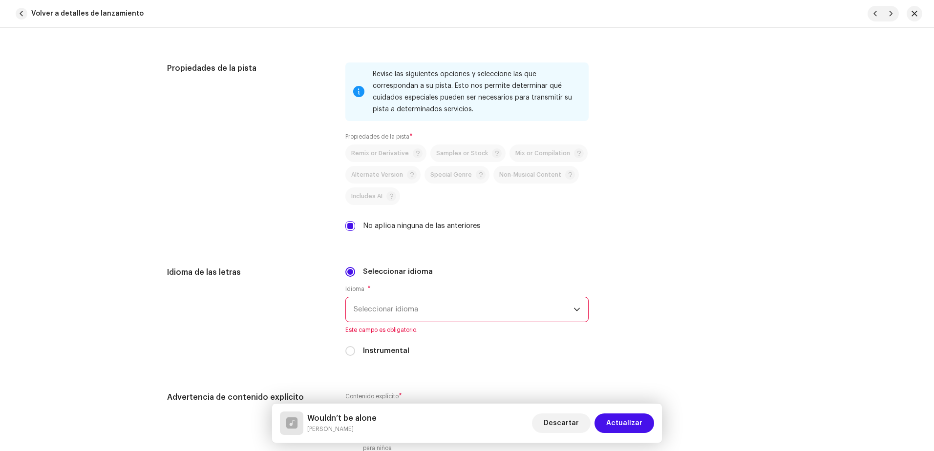
click at [400, 309] on span "Seleccionar idioma" at bounding box center [464, 309] width 220 height 24
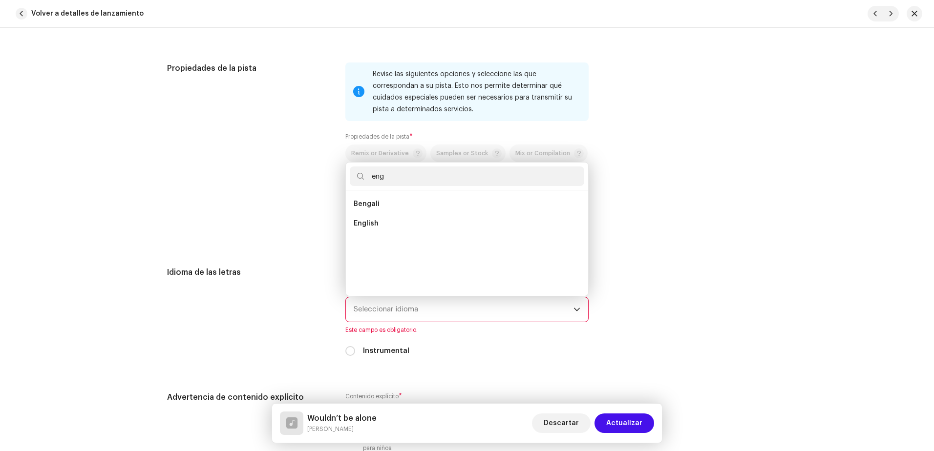
scroll to position [0, 0]
type input "eng"
click at [414, 231] on li "English" at bounding box center [467, 224] width 234 height 20
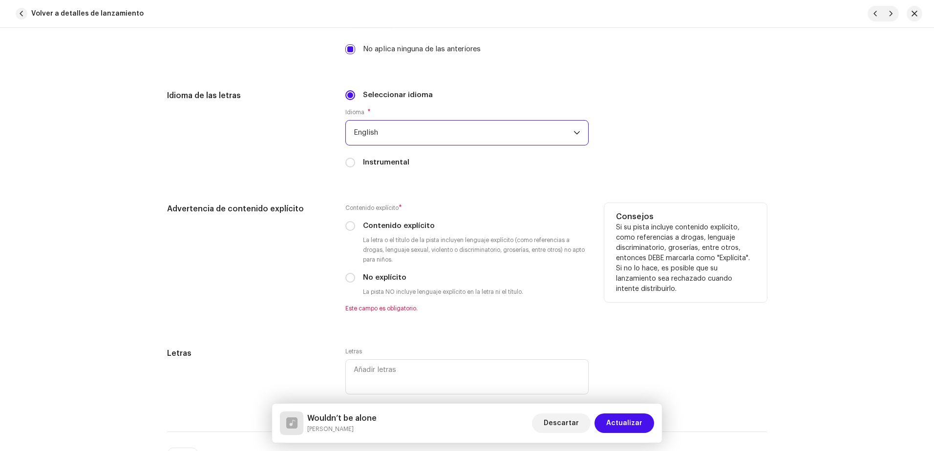
scroll to position [1514, 0]
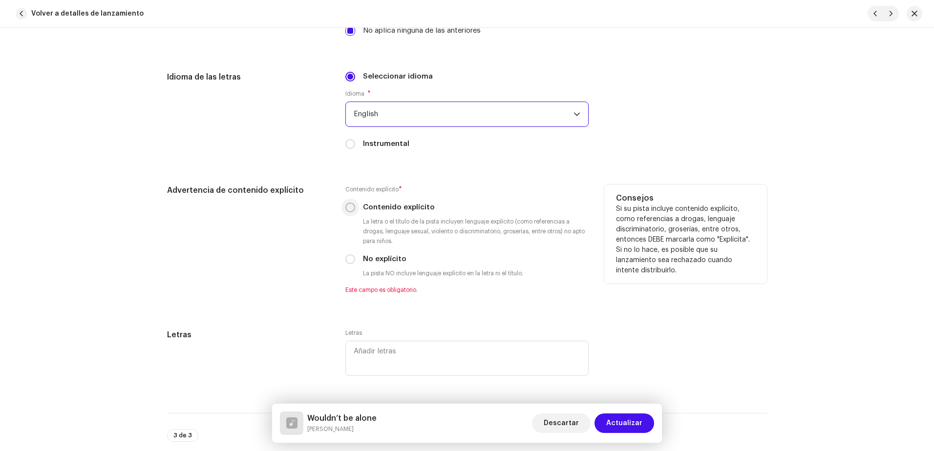
click at [348, 206] on input "Contenido explícito" at bounding box center [350, 208] width 10 height 10
radio input "true"
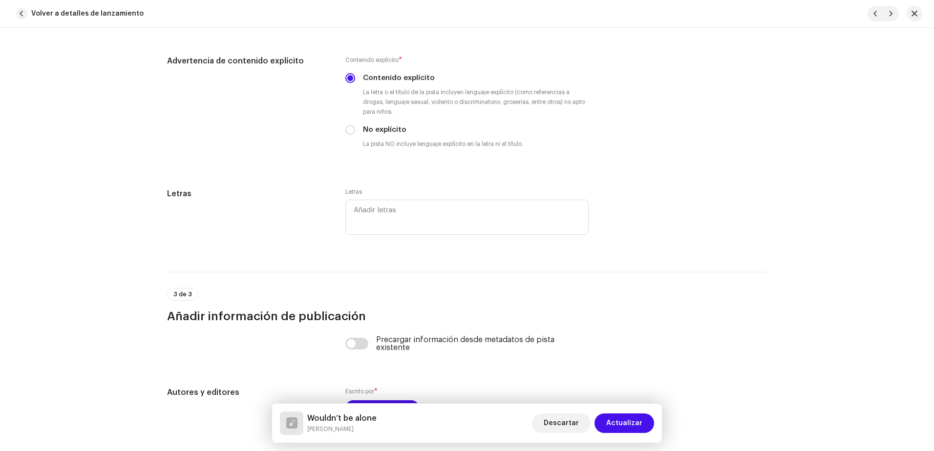
scroll to position [1661, 0]
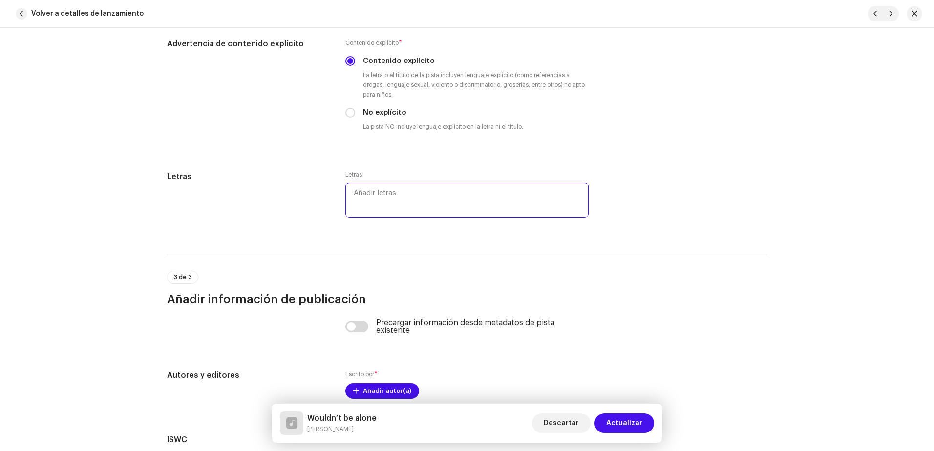
click at [364, 194] on textarea at bounding box center [466, 200] width 243 height 35
paste textarea "Fuck you, innocent boy You’re not innocent at all And for sure I’d rather be in…"
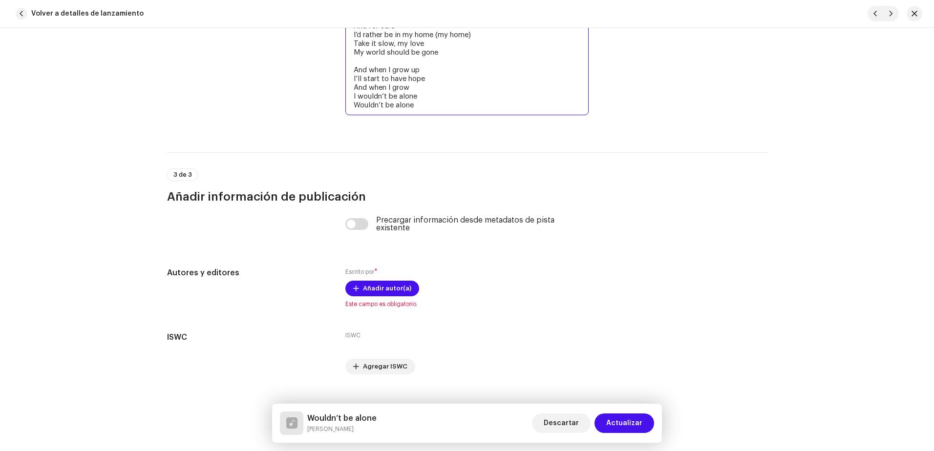
scroll to position [1856, 0]
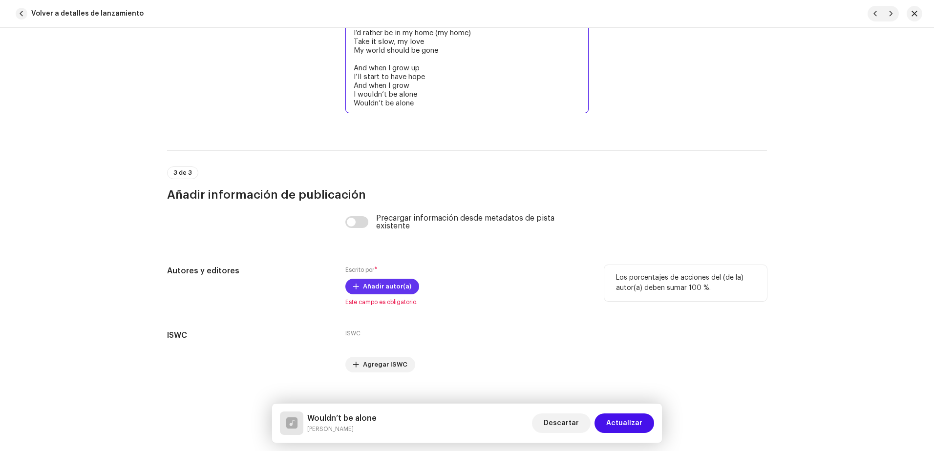
type textarea "Fuck you, innocent boy You’re not innocent at all And for sure I’d rather be in…"
click at [370, 286] on span "Añadir autor(a)" at bounding box center [387, 287] width 48 height 20
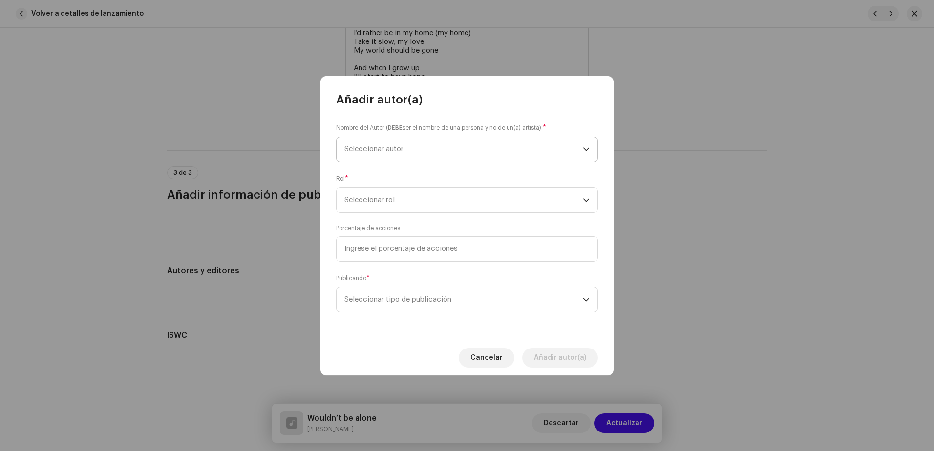
click at [384, 158] on span "Seleccionar autor" at bounding box center [463, 149] width 238 height 24
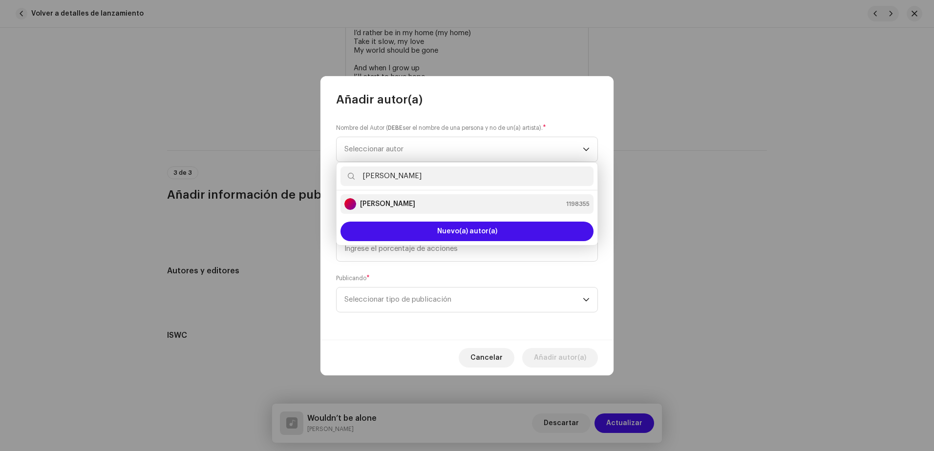
type input "[PERSON_NAME]"
click at [387, 202] on strong "[PERSON_NAME]" at bounding box center [387, 204] width 55 height 10
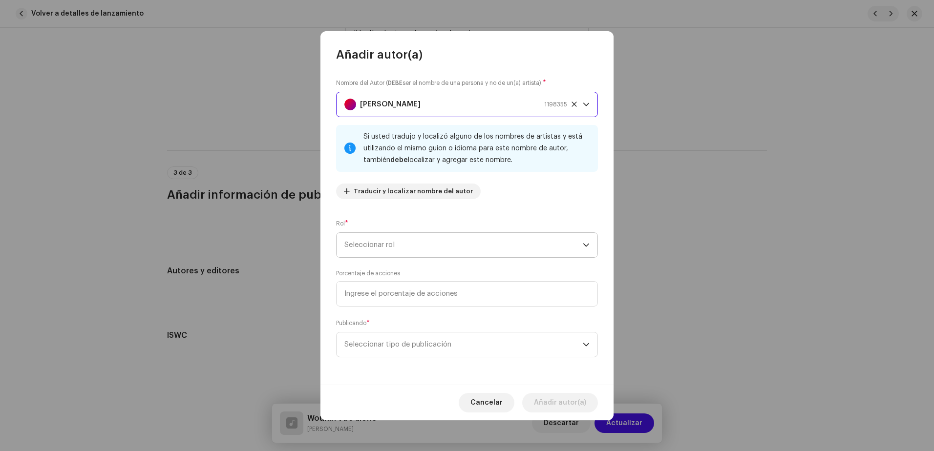
click at [371, 244] on span "Seleccionar rol" at bounding box center [463, 245] width 238 height 24
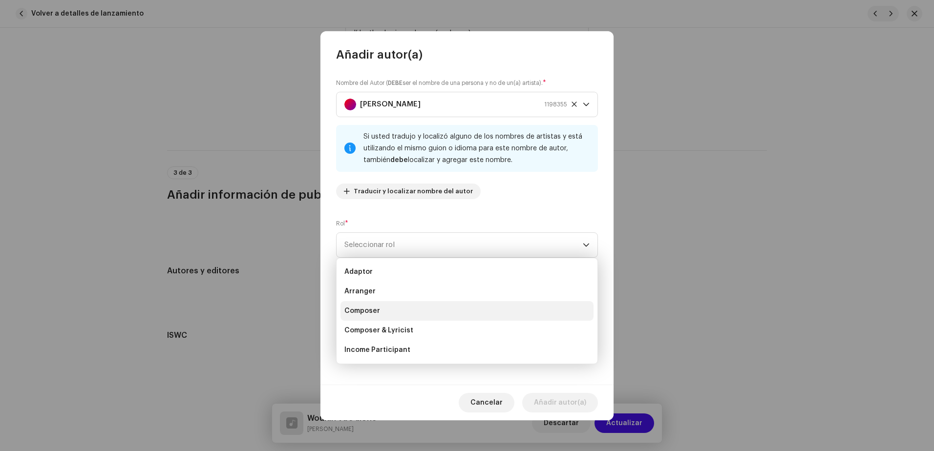
click at [377, 310] on span "Composer" at bounding box center [362, 311] width 36 height 10
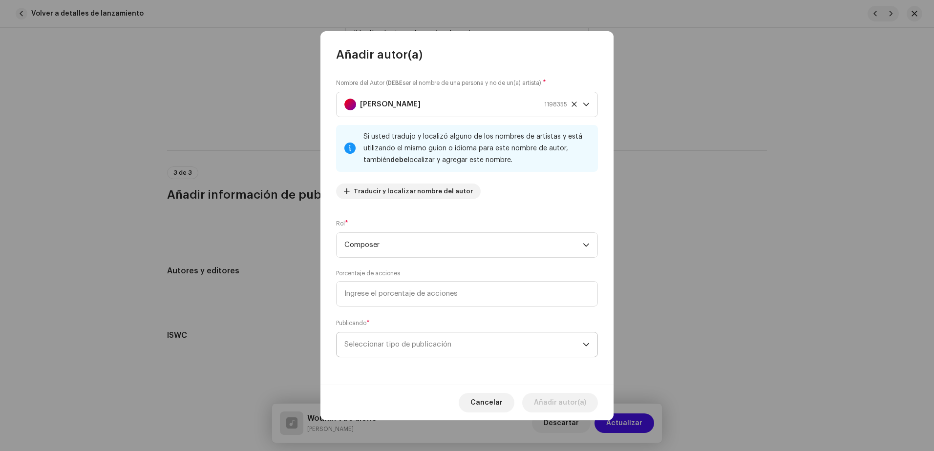
click at [462, 341] on span "Seleccionar tipo de publicación" at bounding box center [463, 345] width 238 height 24
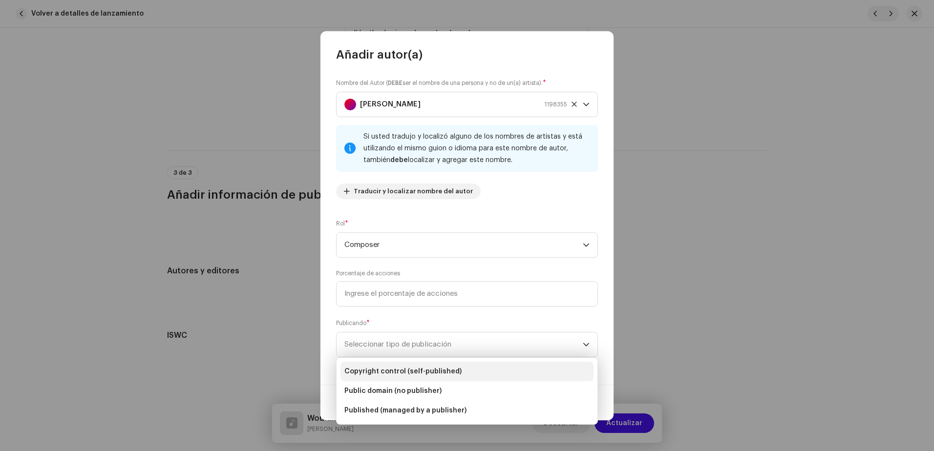
click at [452, 368] on span "Copyright control (self-published)" at bounding box center [402, 372] width 117 height 10
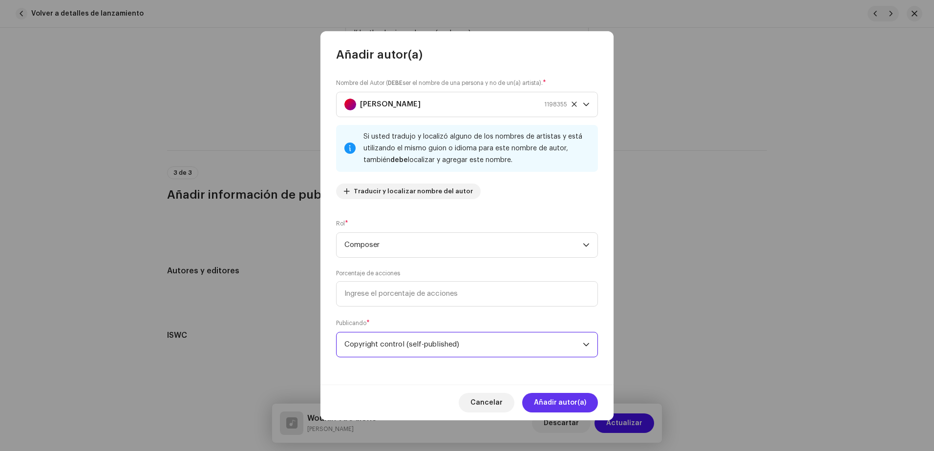
click at [539, 397] on span "Añadir autor(a)" at bounding box center [560, 403] width 52 height 20
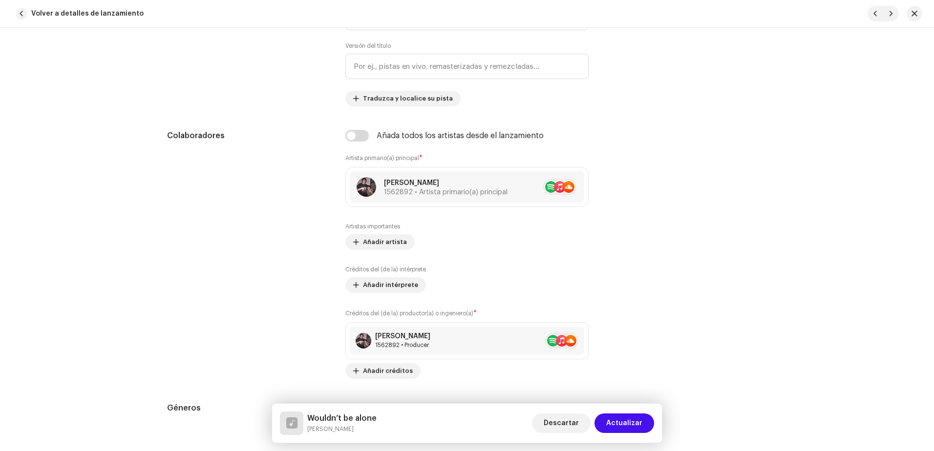
scroll to position [484, 0]
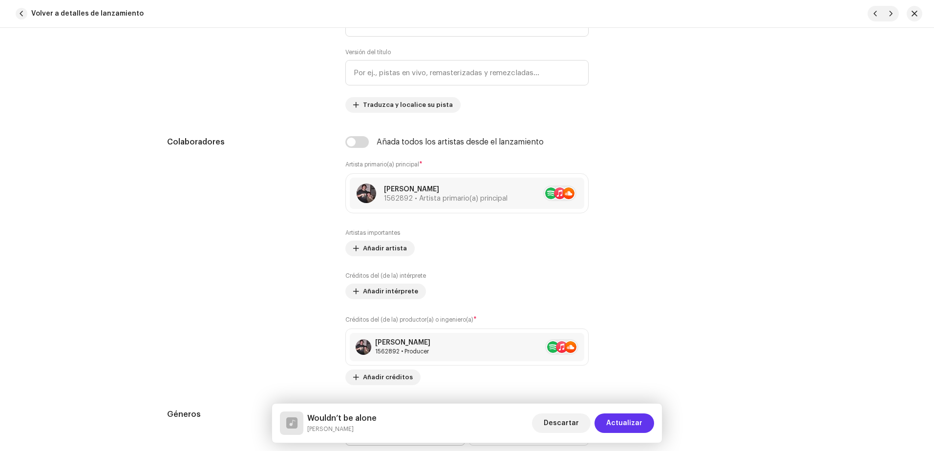
click at [624, 423] on span "Actualizar" at bounding box center [624, 424] width 36 height 20
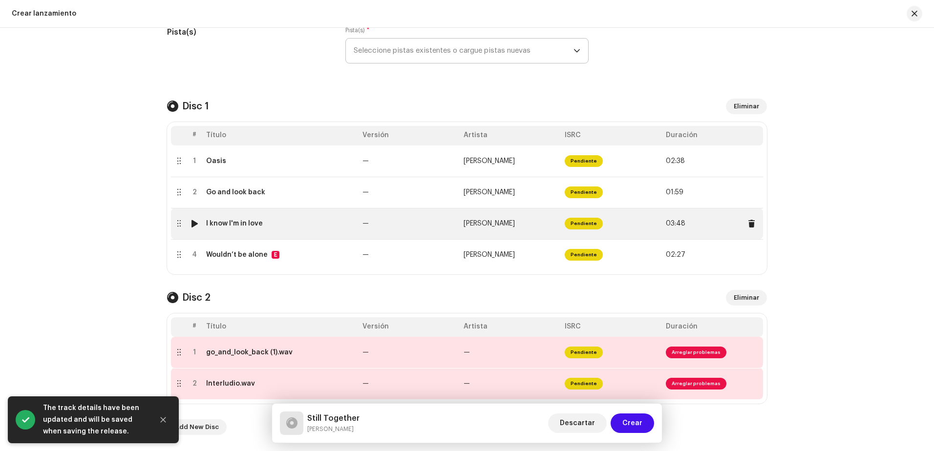
click at [327, 228] on td "I know I'm in love" at bounding box center [280, 223] width 156 height 31
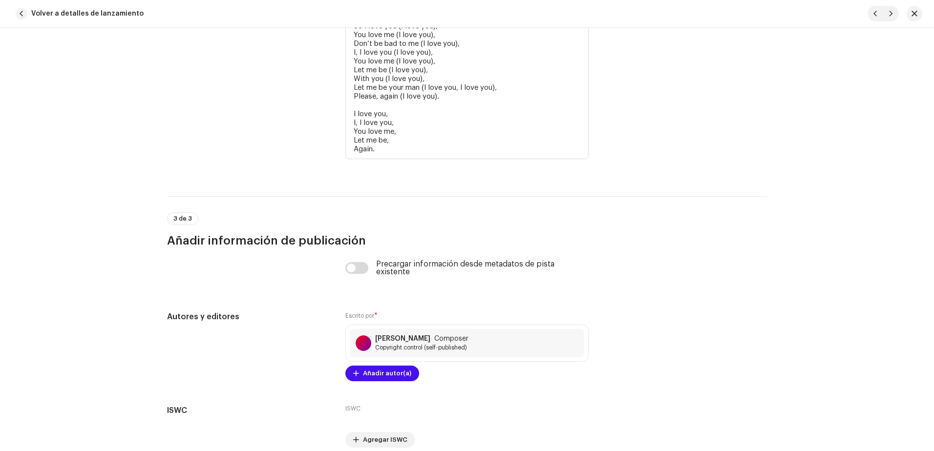
scroll to position [1766, 0]
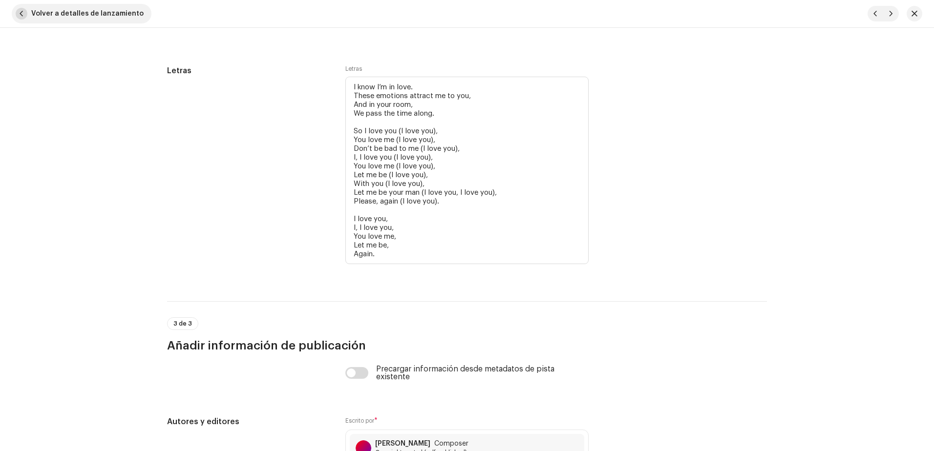
click at [23, 18] on span "button" at bounding box center [22, 14] width 12 height 12
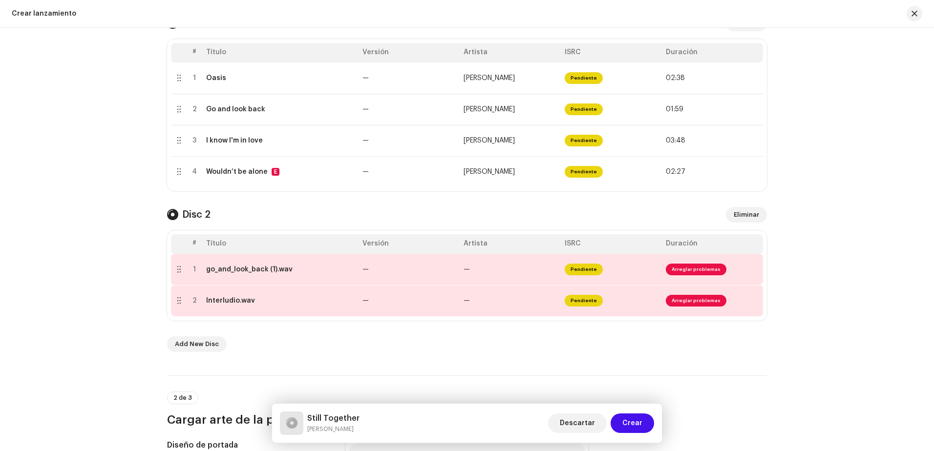
scroll to position [245, 0]
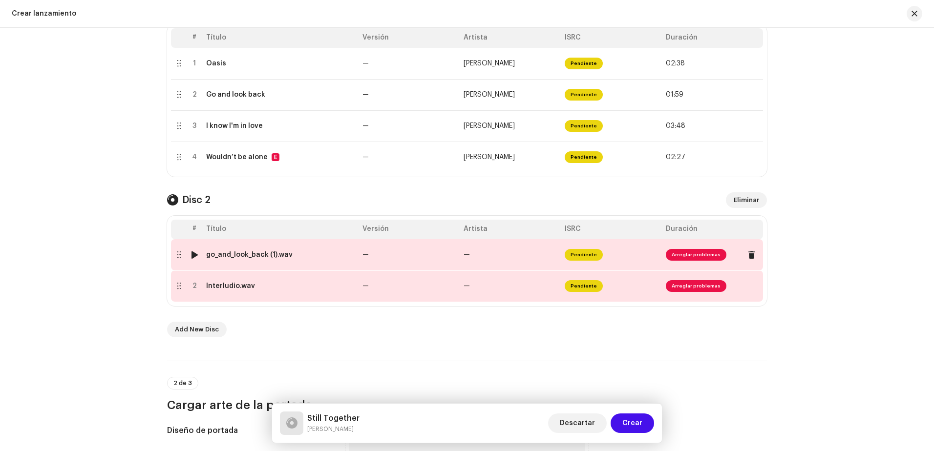
click at [619, 257] on td "Pendiente" at bounding box center [611, 254] width 101 height 31
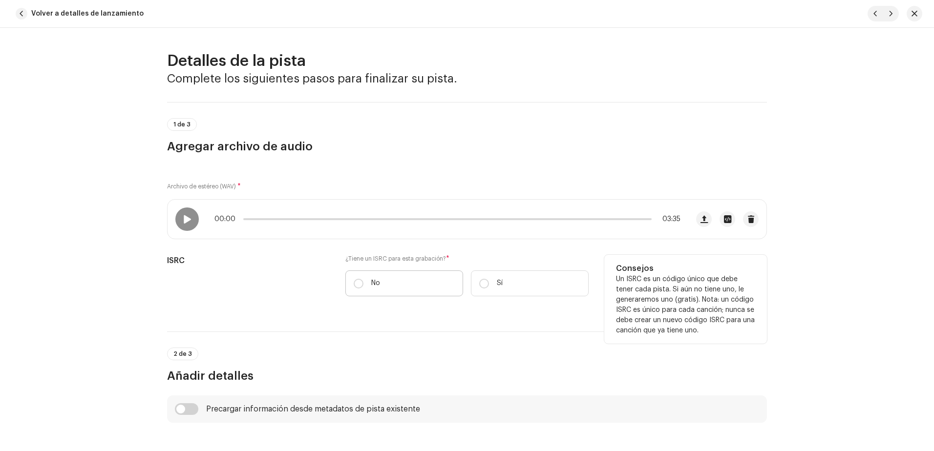
click at [371, 288] on p "No" at bounding box center [375, 283] width 9 height 10
click at [363, 288] on input "No" at bounding box center [359, 284] width 10 height 10
radio input "true"
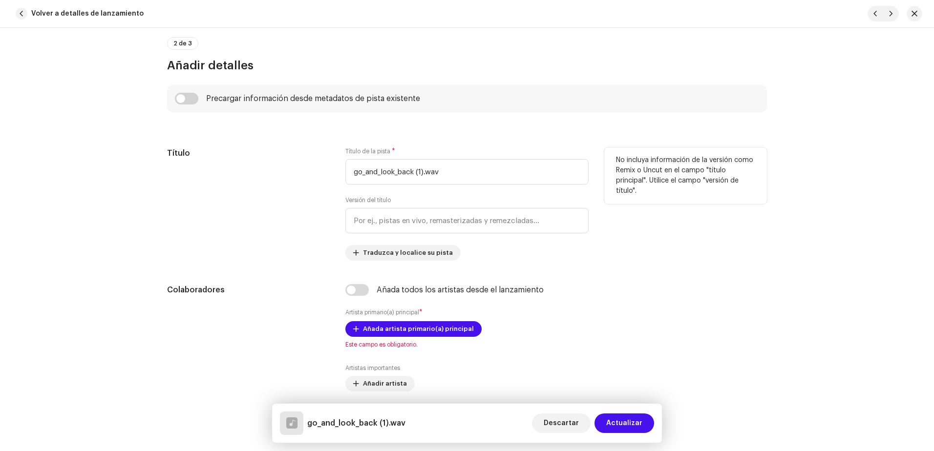
scroll to position [342, 0]
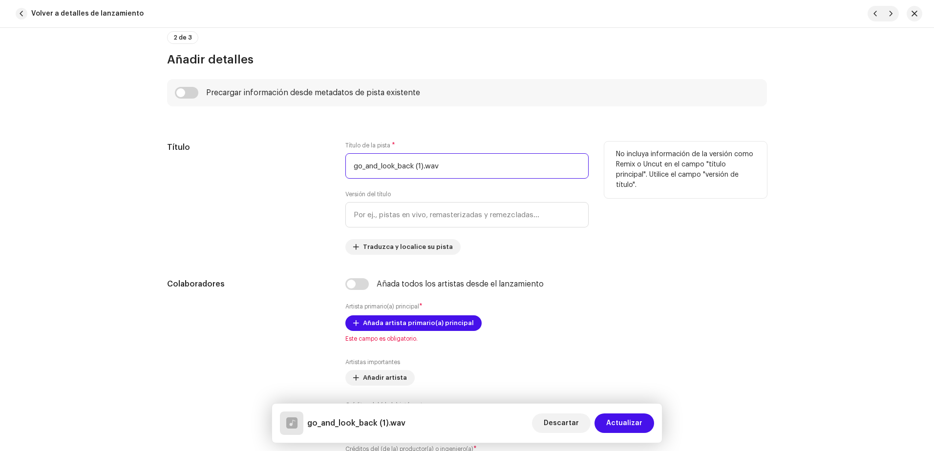
drag, startPoint x: 460, startPoint y: 161, endPoint x: 292, endPoint y: 163, distance: 167.5
click at [292, 163] on div "Título Título de la pista * go_and_look_back (1).wav Versión del título Traduzc…" at bounding box center [467, 198] width 600 height 113
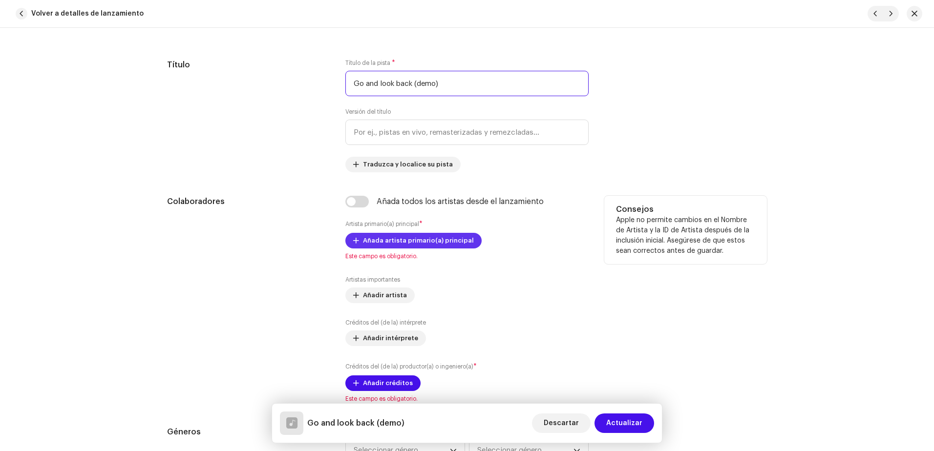
scroll to position [488, 0]
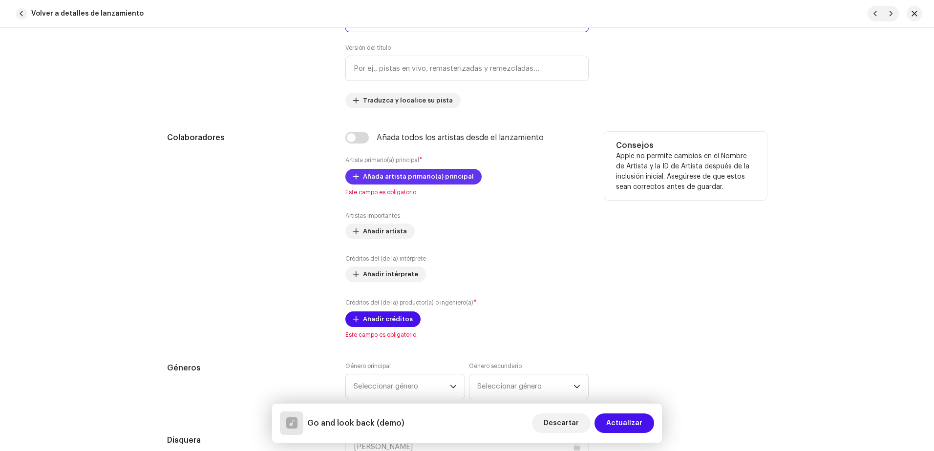
type input "Go and look back (demo)"
click at [363, 174] on span "Añada artista primario(a) principal" at bounding box center [418, 177] width 111 height 20
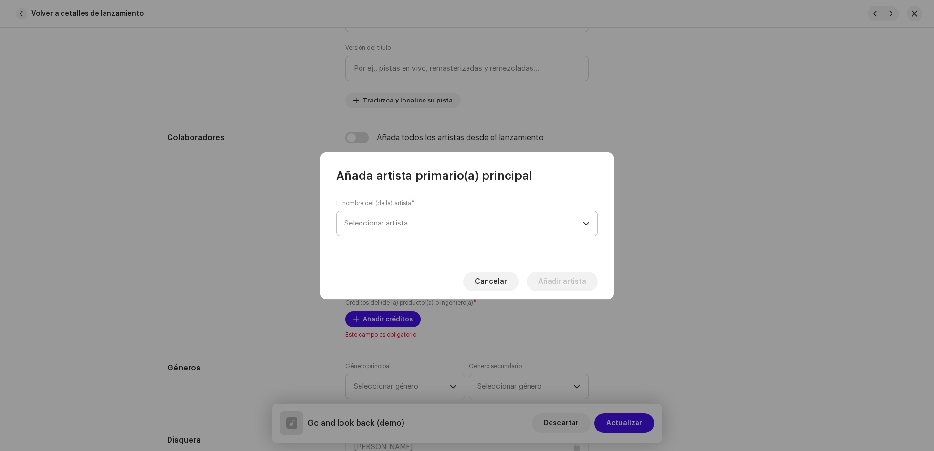
click at [389, 220] on span "Seleccionar artista" at bounding box center [375, 223] width 63 height 7
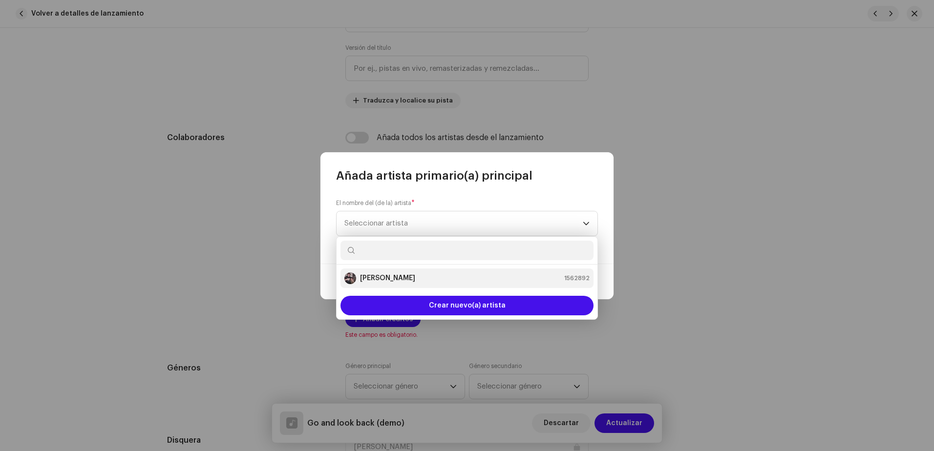
click at [384, 284] on li "[PERSON_NAME] 1562892" at bounding box center [466, 279] width 253 height 20
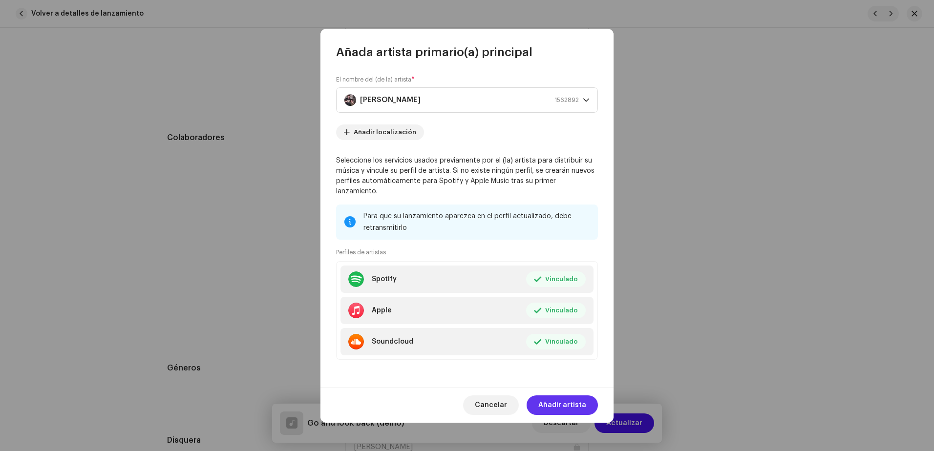
click at [552, 396] on span "Añadir artista" at bounding box center [562, 406] width 48 height 20
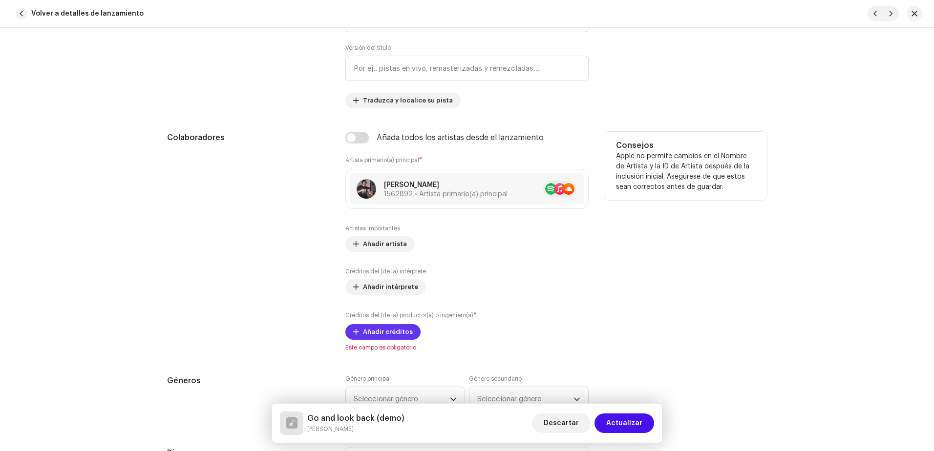
click at [372, 330] on span "Añadir créditos" at bounding box center [388, 332] width 50 height 20
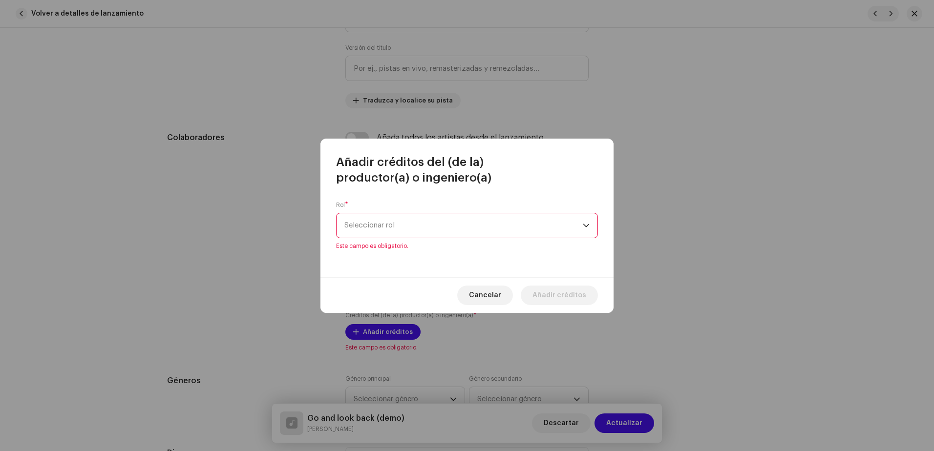
click at [406, 216] on div "Rol * Seleccionar rol Este campo es obligatorio." at bounding box center [467, 225] width 262 height 49
click at [405, 235] on span "Seleccionar rol" at bounding box center [463, 225] width 238 height 24
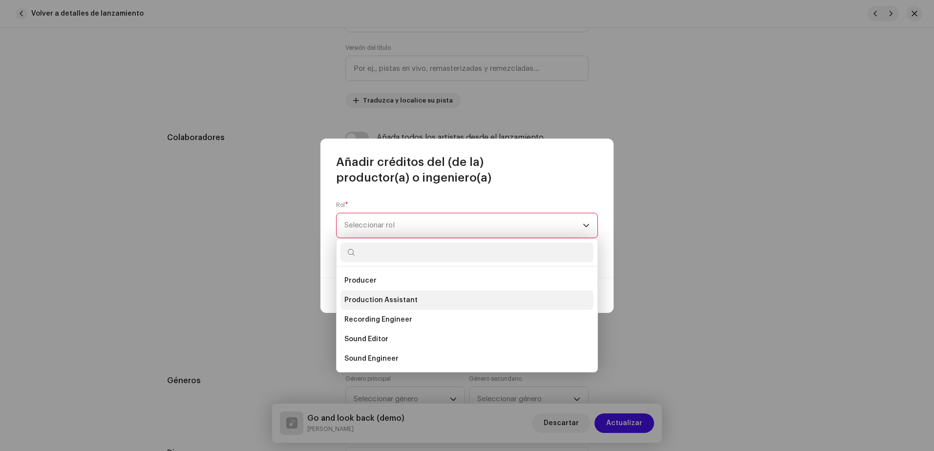
scroll to position [391, 0]
click at [376, 280] on li "Producer" at bounding box center [466, 281] width 253 height 20
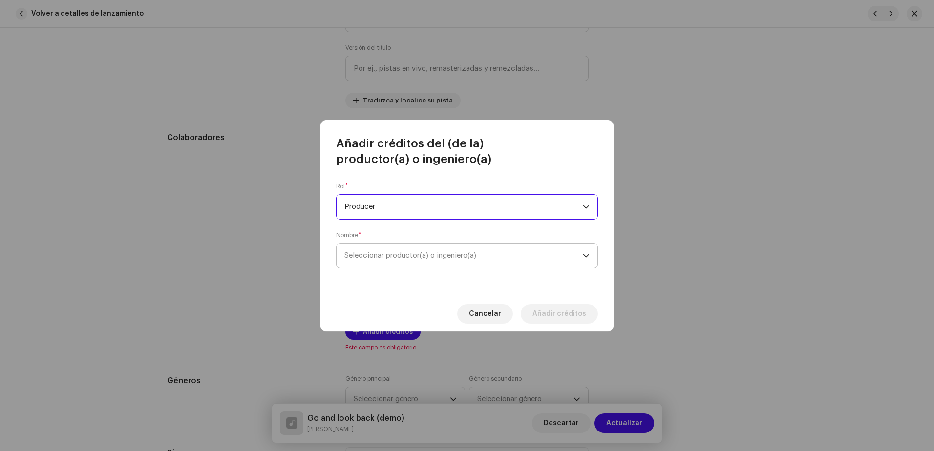
click at [444, 258] on span "Seleccionar productor(a) o ingeniero(a)" at bounding box center [410, 255] width 132 height 7
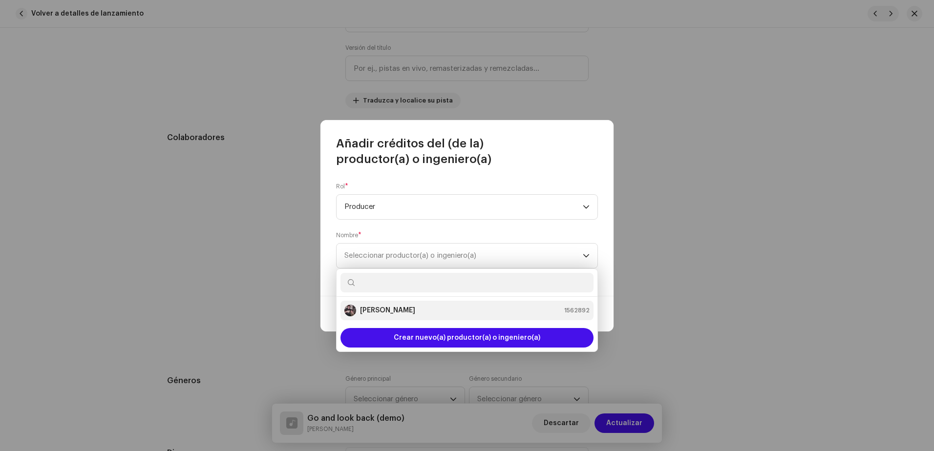
click at [428, 310] on div "[PERSON_NAME] 1562892" at bounding box center [466, 311] width 245 height 12
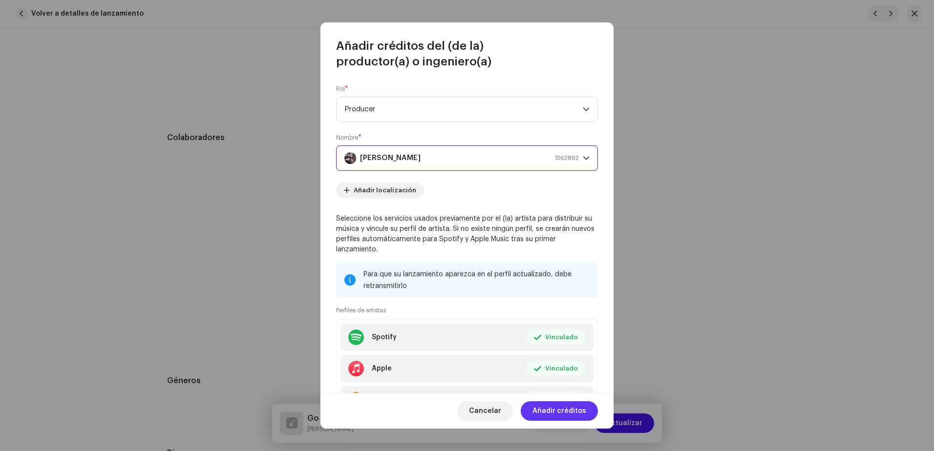
click at [573, 411] on span "Añadir créditos" at bounding box center [559, 411] width 54 height 20
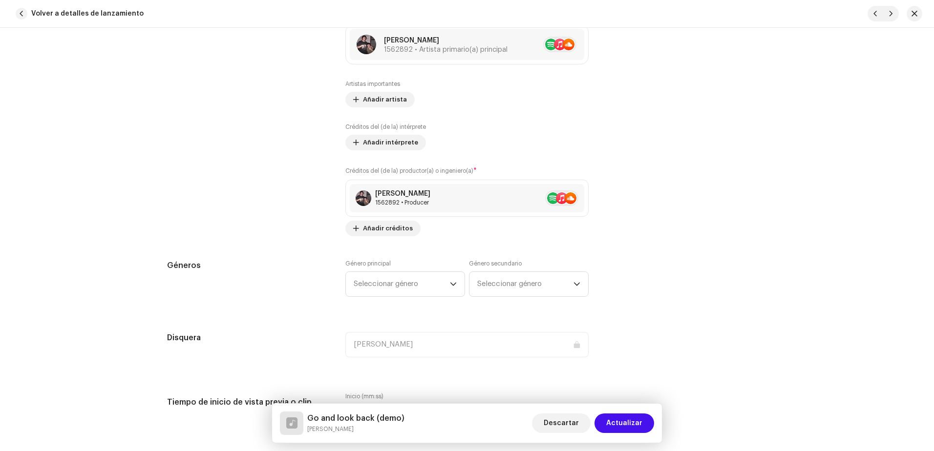
scroll to position [635, 0]
click at [404, 278] on span "Seleccionar género" at bounding box center [402, 282] width 96 height 24
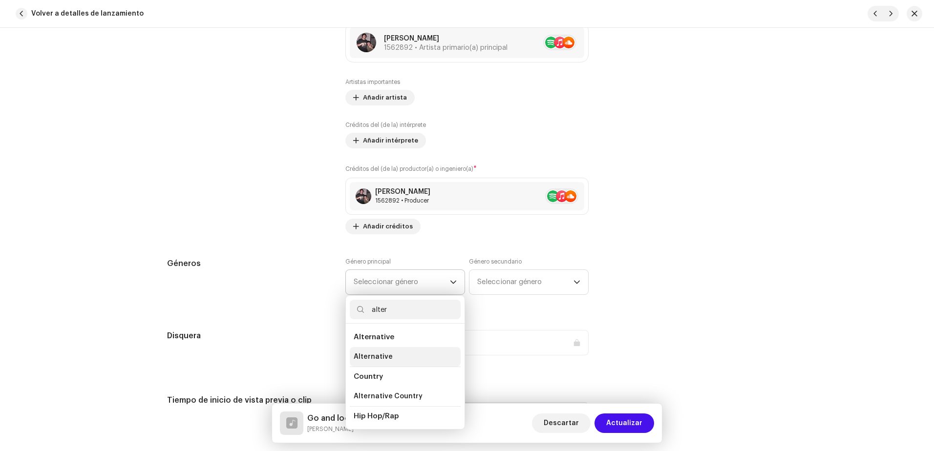
type input "alter"
click at [377, 363] on li "Alternative" at bounding box center [405, 357] width 111 height 20
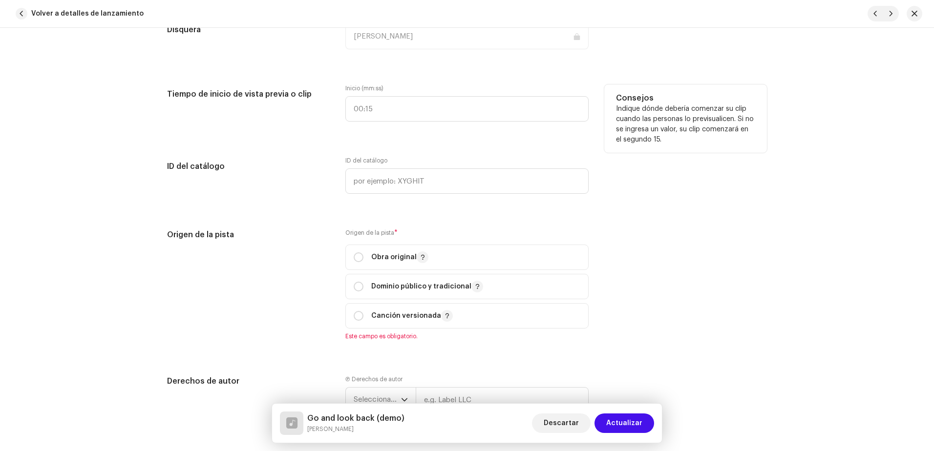
scroll to position [977, 0]
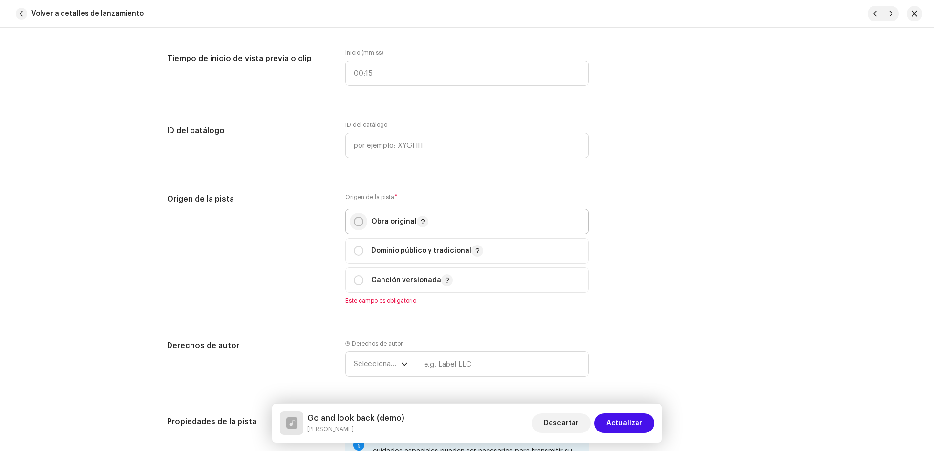
click at [354, 224] on input "radio" at bounding box center [359, 222] width 10 height 10
radio input "true"
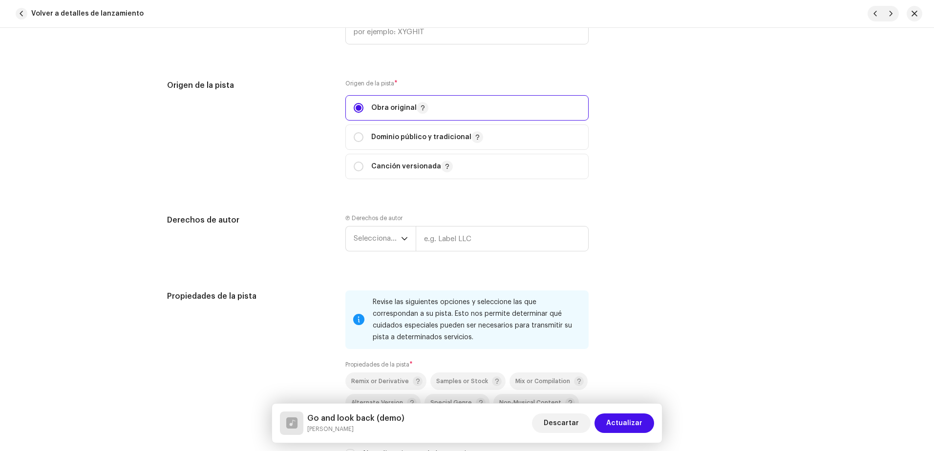
scroll to position [1172, 0]
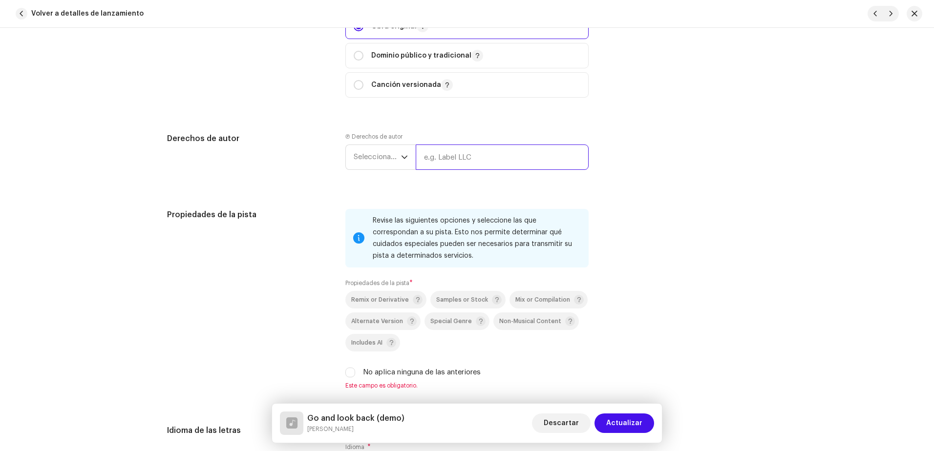
click at [450, 151] on input "text" at bounding box center [502, 157] width 173 height 25
type input "[PERSON_NAME]"
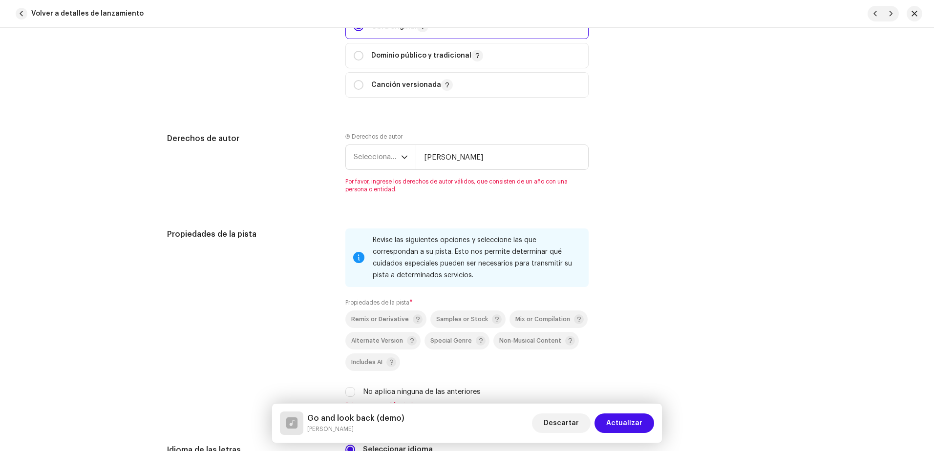
click at [385, 155] on span "Seleccionar año" at bounding box center [377, 157] width 47 height 24
click at [395, 159] on span "Seleccionar año" at bounding box center [377, 157] width 47 height 24
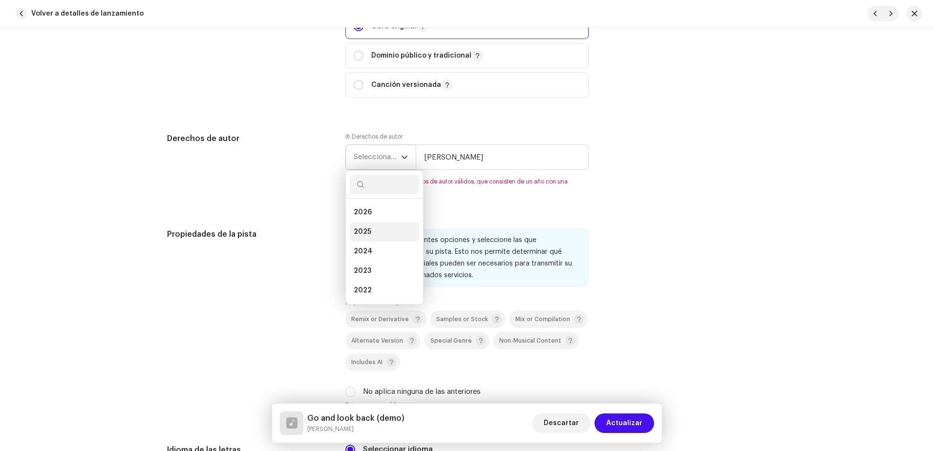
click at [382, 230] on li "2025" at bounding box center [384, 232] width 69 height 20
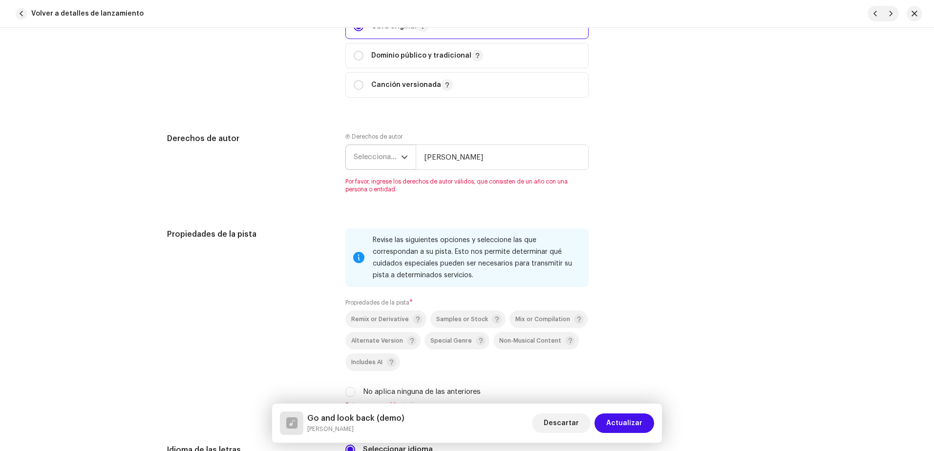
click at [382, 228] on li "2025" at bounding box center [384, 220] width 69 height 16
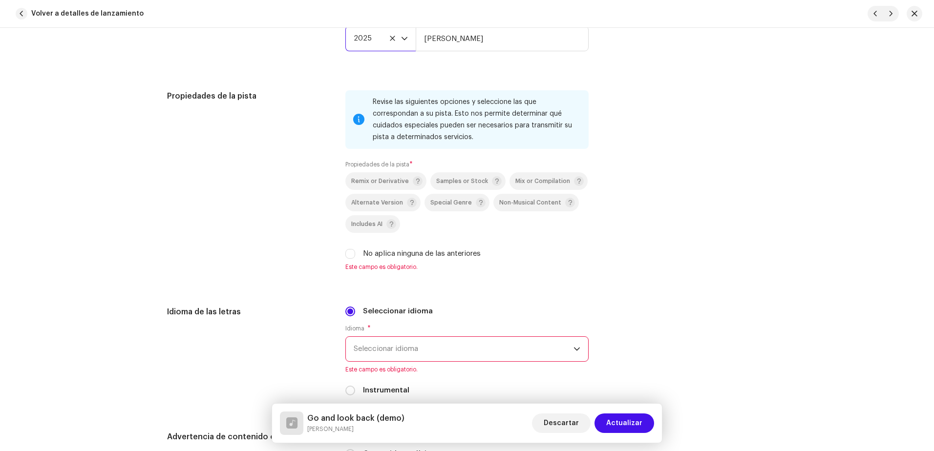
scroll to position [1319, 0]
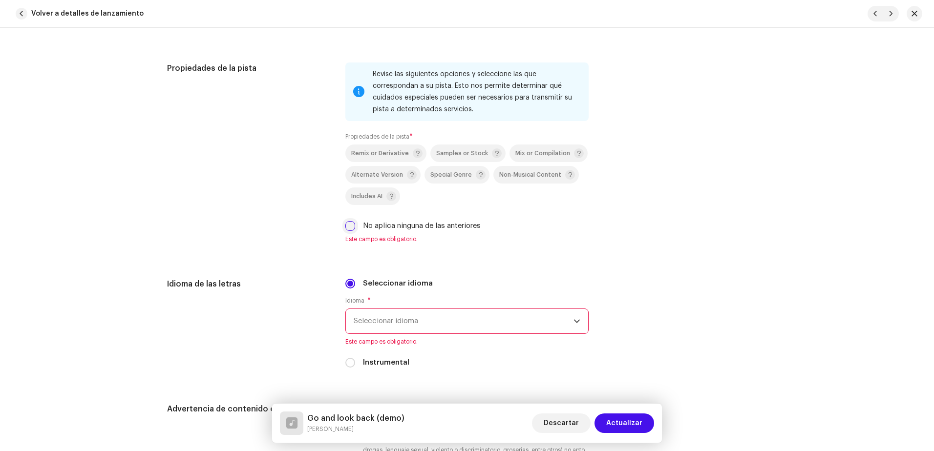
click at [350, 228] on input "No aplica ninguna de las anteriores" at bounding box center [350, 226] width 10 height 10
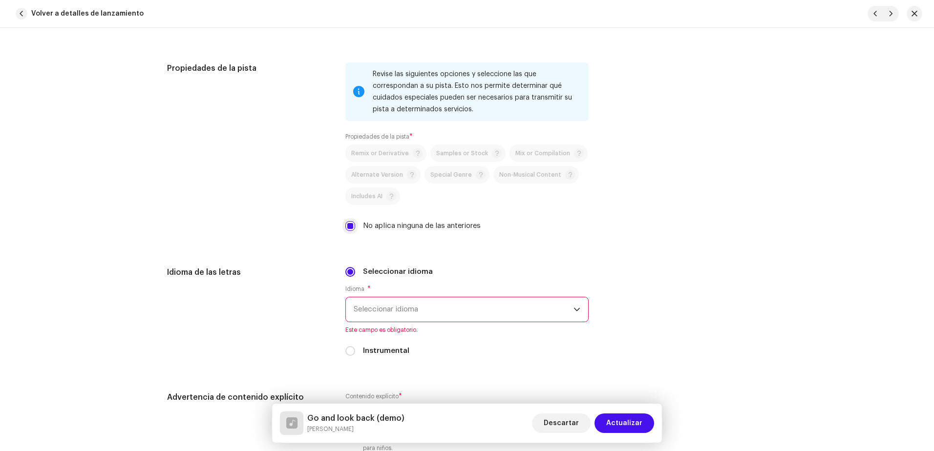
click at [345, 229] on input "No aplica ninguna de las anteriores" at bounding box center [350, 226] width 10 height 10
checkbox input "false"
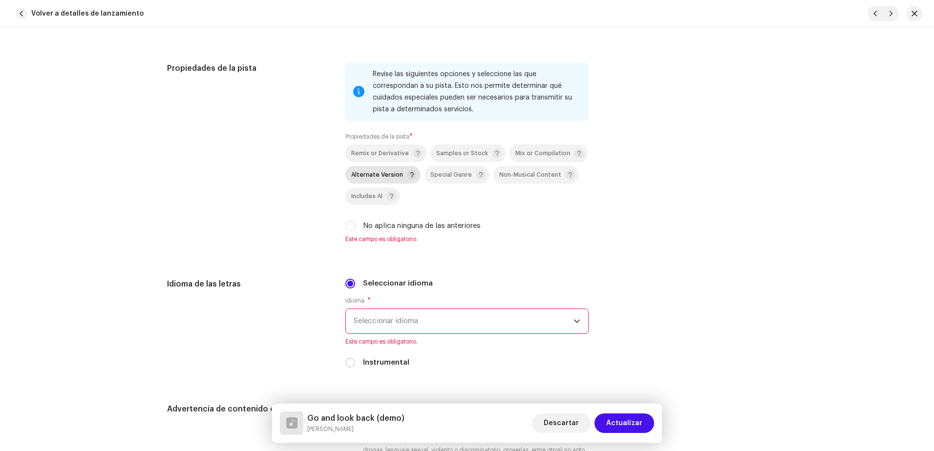
click at [382, 174] on span "Alternate Version" at bounding box center [377, 175] width 52 height 6
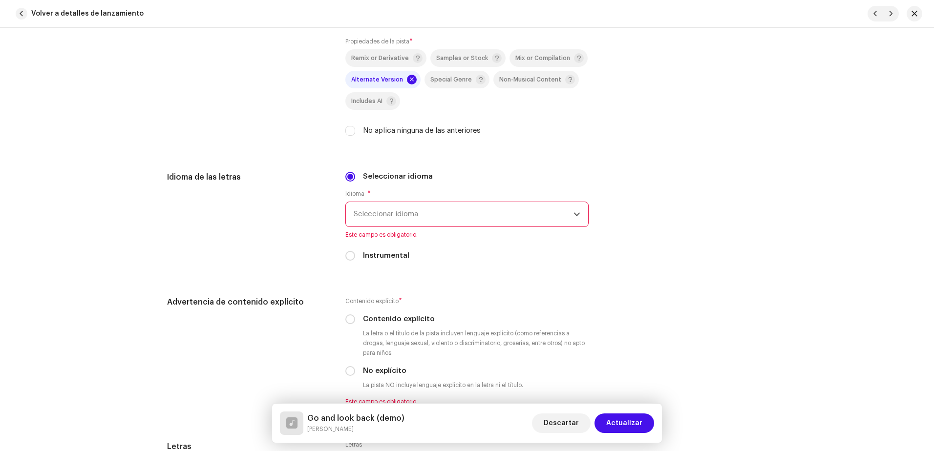
scroll to position [1416, 0]
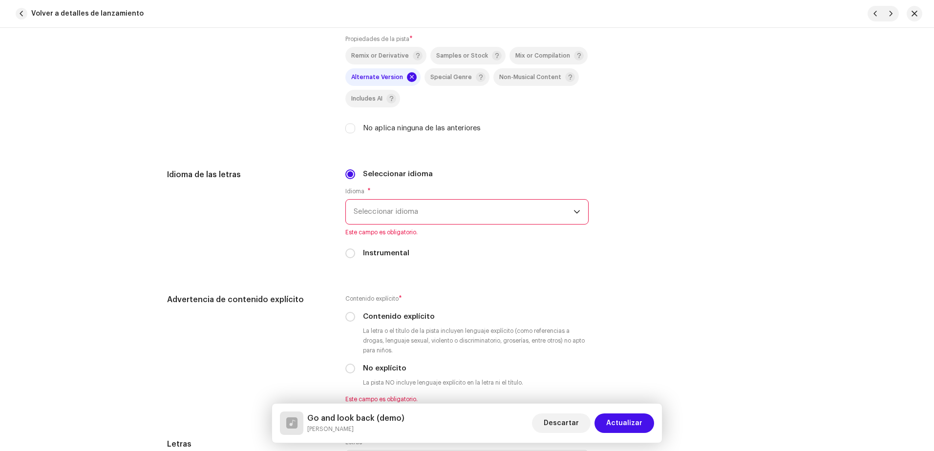
click at [382, 216] on span "Seleccionar idioma" at bounding box center [464, 212] width 220 height 24
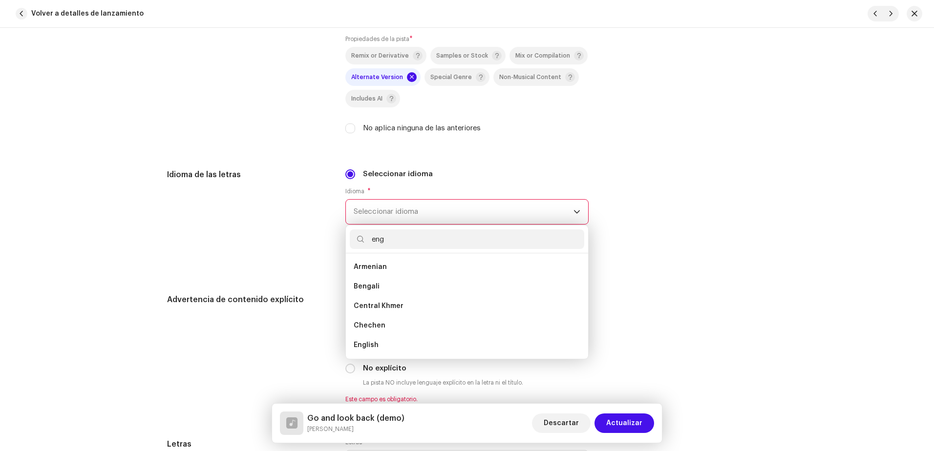
scroll to position [0, 0]
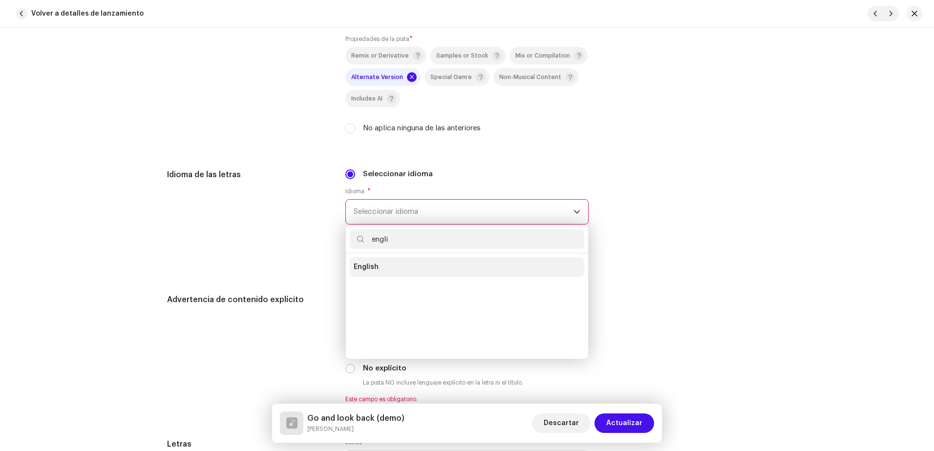
type input "engli"
click at [367, 270] on span "English" at bounding box center [366, 267] width 25 height 10
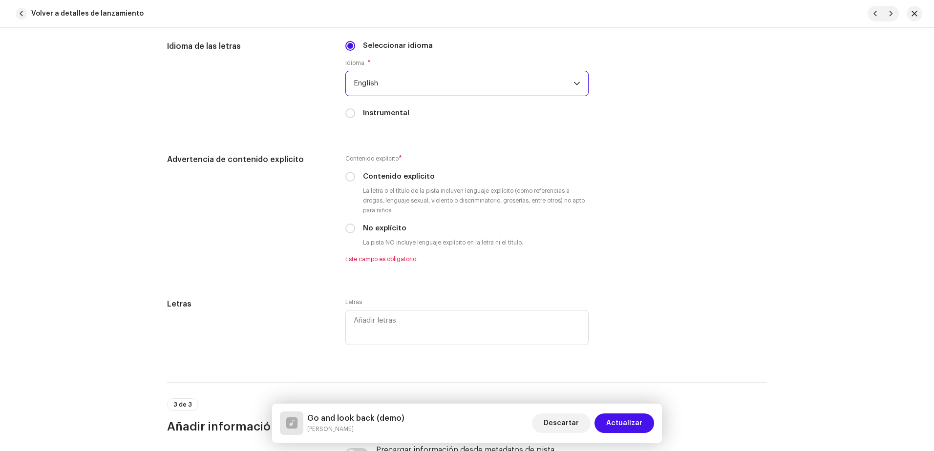
scroll to position [1563, 0]
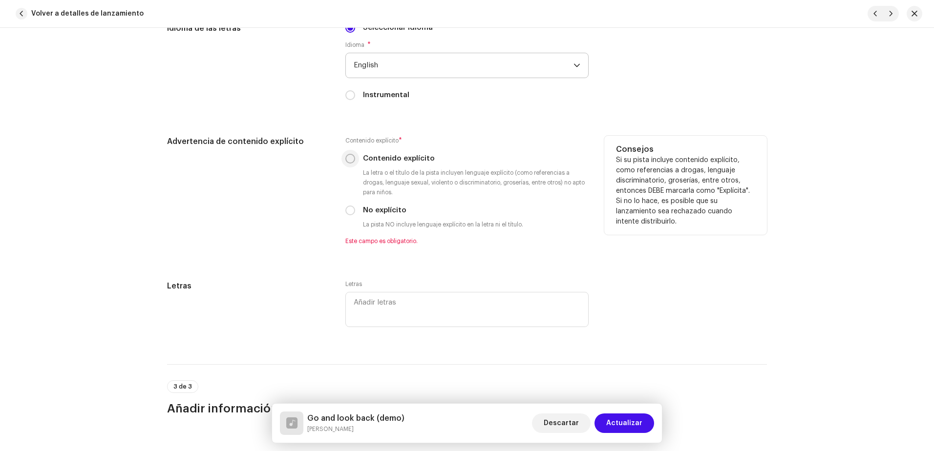
click at [352, 156] on input "Contenido explícito" at bounding box center [350, 159] width 10 height 10
radio input "true"
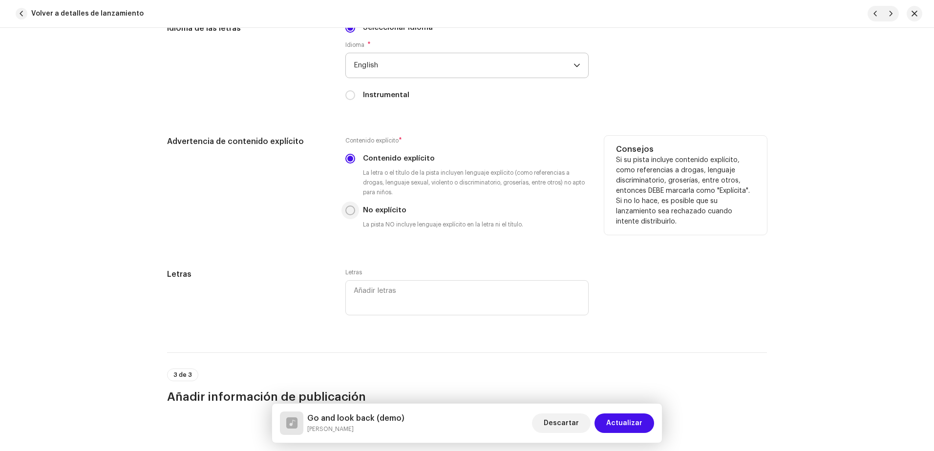
click at [349, 210] on input "No explícito" at bounding box center [350, 211] width 10 height 10
radio input "true"
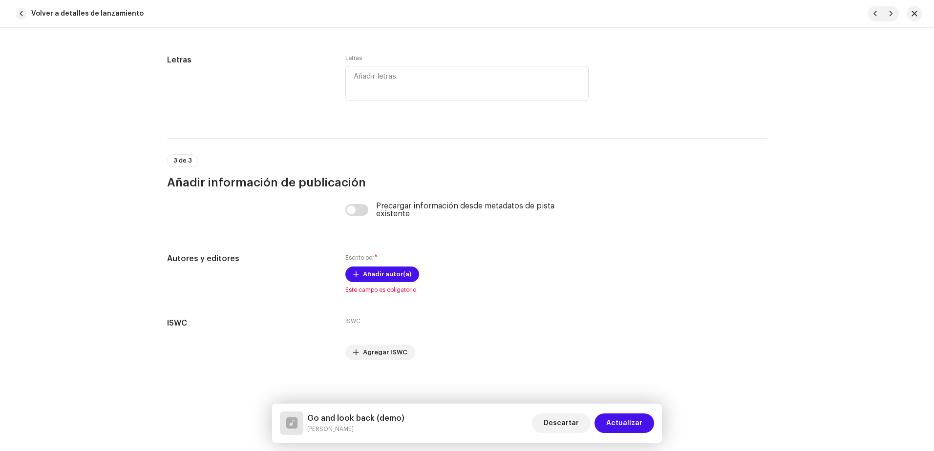
scroll to position [1780, 0]
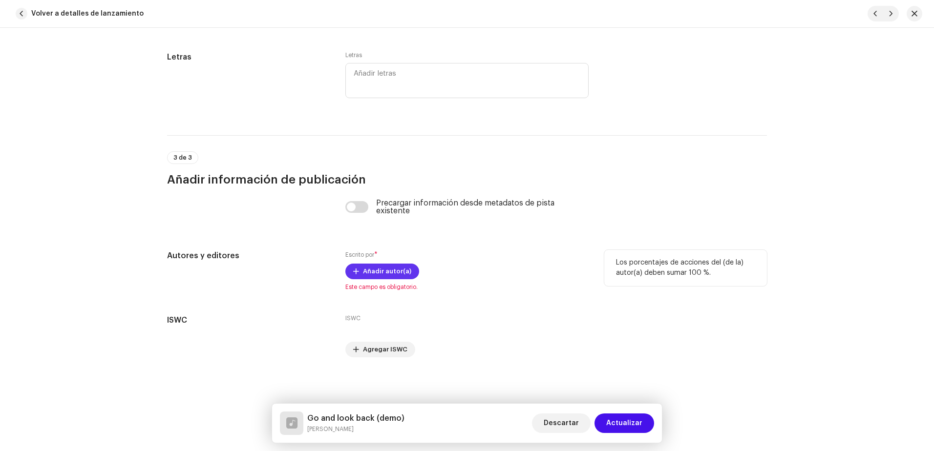
click at [367, 271] on span "Añadir autor(a)" at bounding box center [387, 272] width 48 height 20
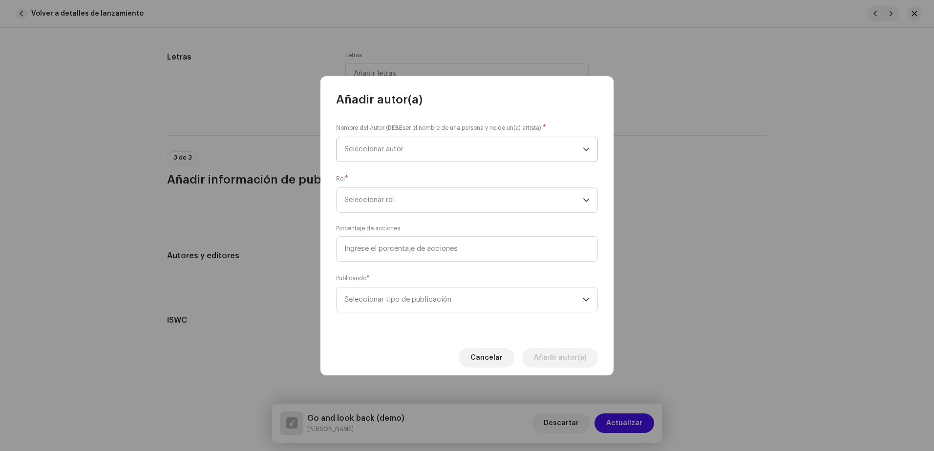
click at [372, 137] on span "Seleccionar autor" at bounding box center [463, 149] width 238 height 24
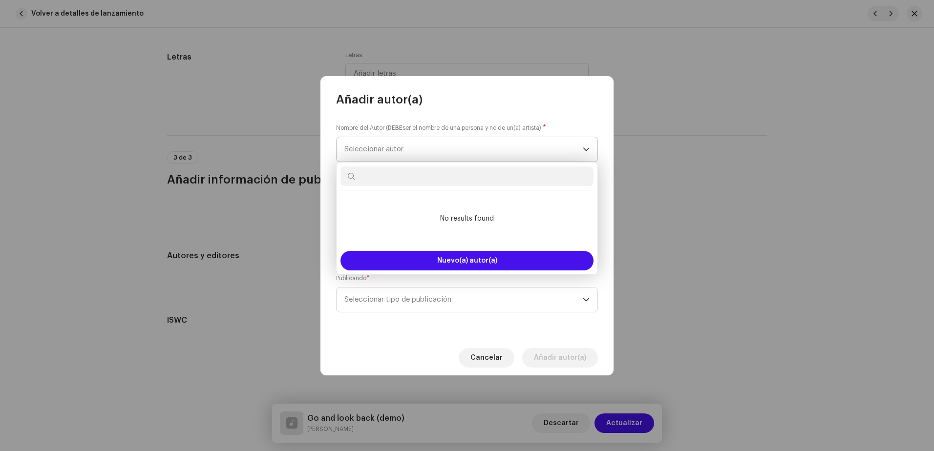
click at [373, 145] on span "Seleccionar autor" at bounding box center [463, 149] width 238 height 24
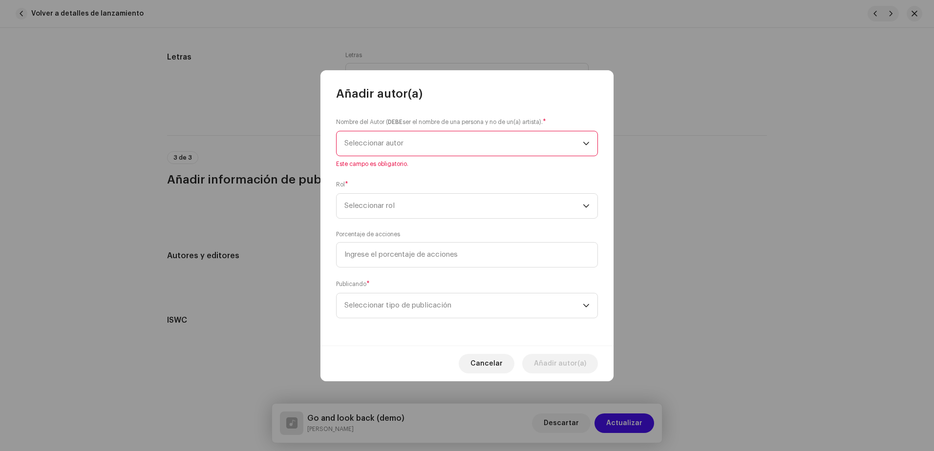
click at [380, 141] on span "Seleccionar autor" at bounding box center [373, 143] width 59 height 7
click at [375, 148] on span "Seleccionar autor" at bounding box center [463, 143] width 238 height 24
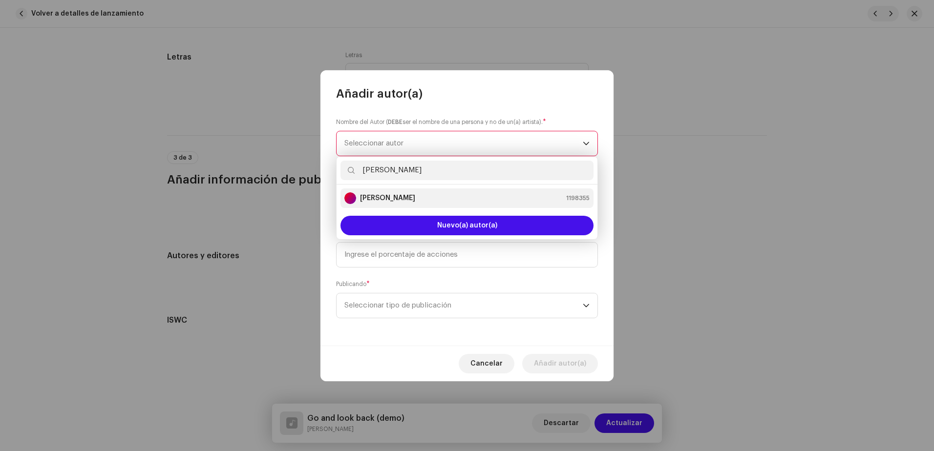
type input "[PERSON_NAME]"
click at [369, 191] on li "[PERSON_NAME] 1198355" at bounding box center [466, 199] width 253 height 20
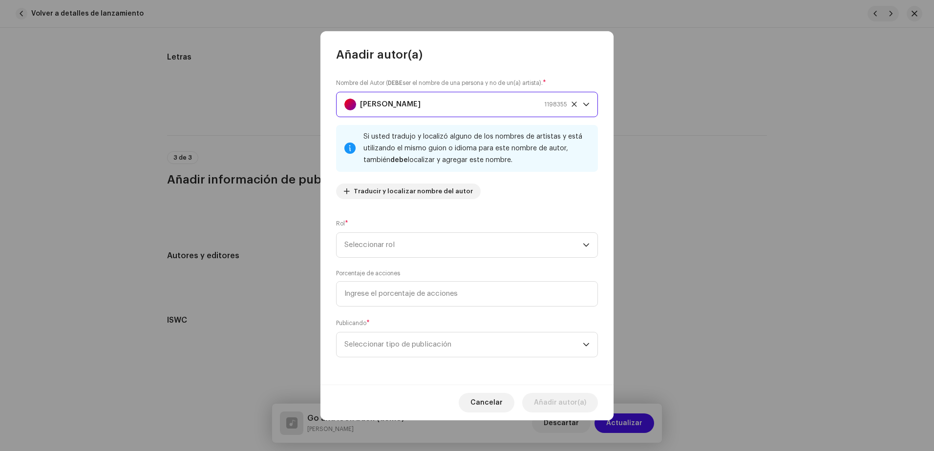
click at [390, 258] on div "Nombre del Autor ( DEBE ser el nombre de una persona y no de un(a) artista). * …" at bounding box center [466, 224] width 293 height 322
click at [391, 251] on span "Seleccionar rol" at bounding box center [463, 245] width 238 height 24
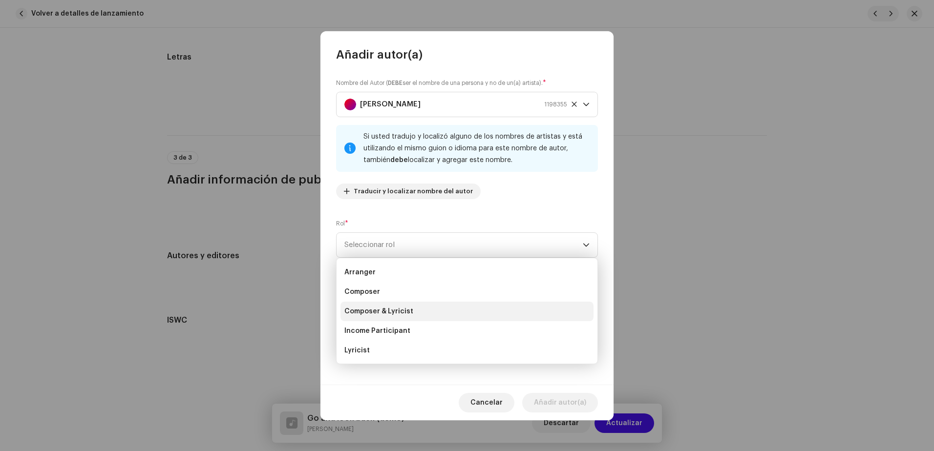
scroll to position [0, 0]
click at [371, 307] on span "Composer" at bounding box center [362, 311] width 36 height 10
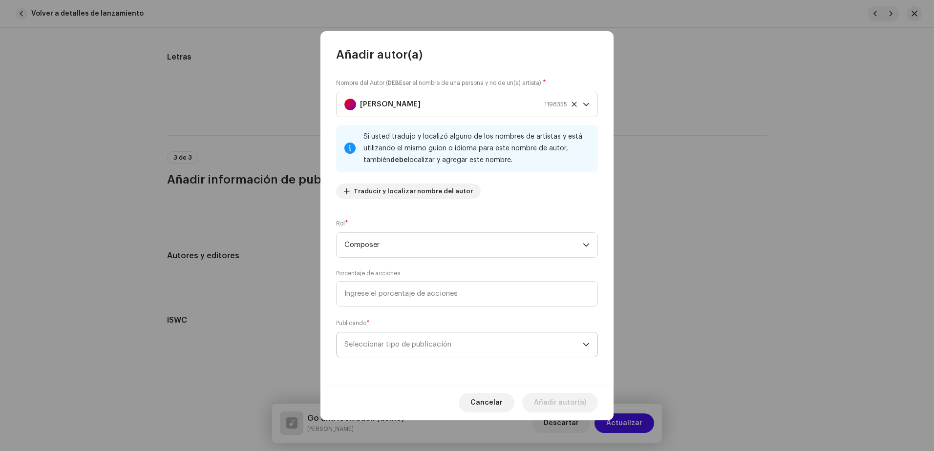
click at [397, 338] on span "Seleccionar tipo de publicación" at bounding box center [463, 345] width 238 height 24
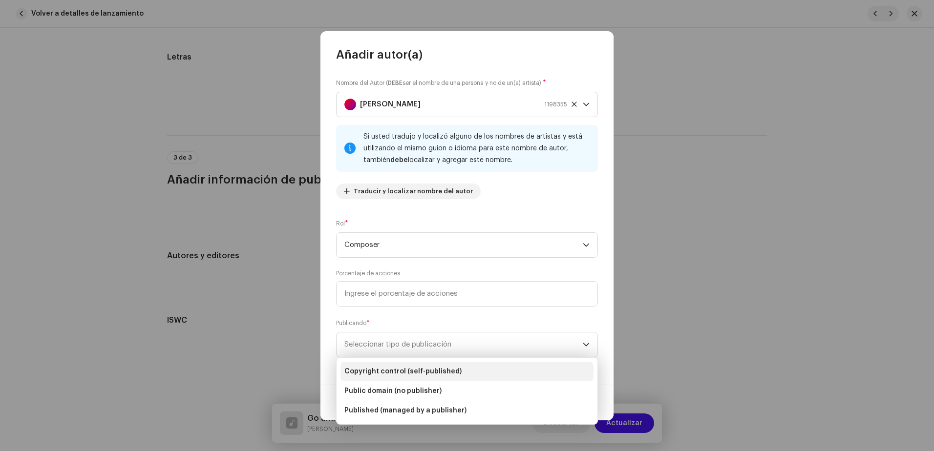
click at [391, 368] on span "Copyright control (self-published)" at bounding box center [402, 372] width 117 height 10
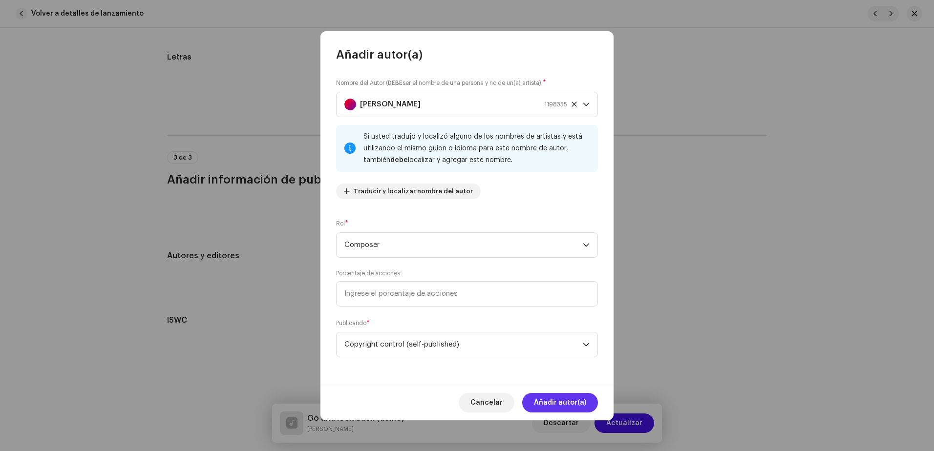
click at [546, 404] on span "Añadir autor(a)" at bounding box center [560, 403] width 52 height 20
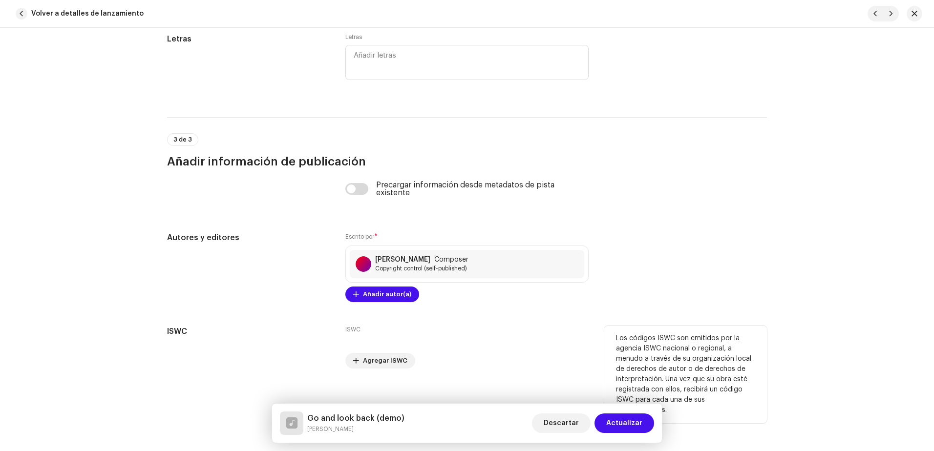
scroll to position [1809, 0]
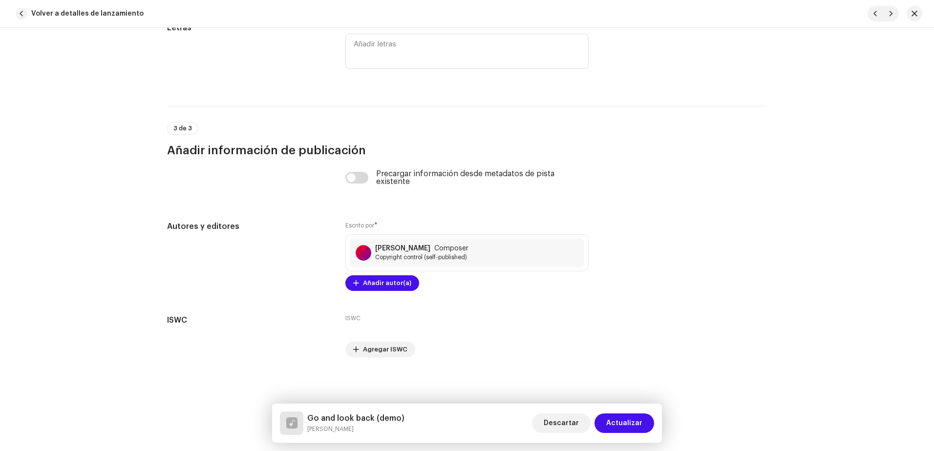
click at [626, 422] on span "Actualizar" at bounding box center [624, 424] width 36 height 20
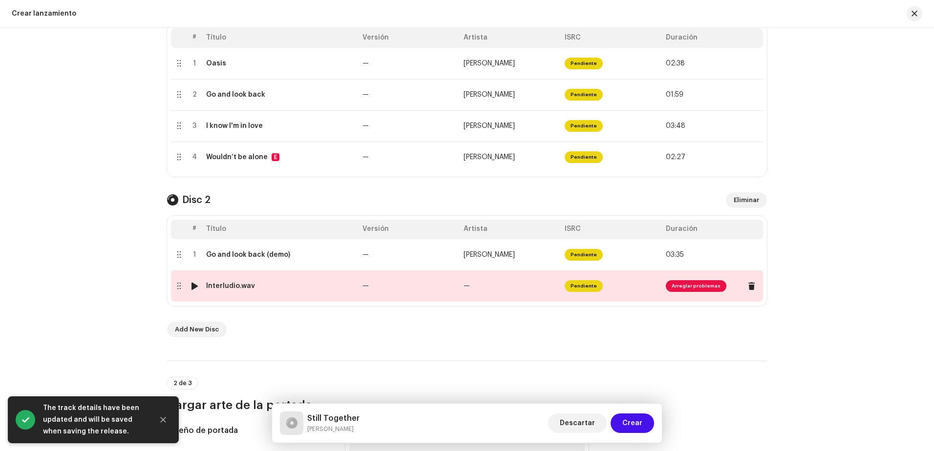
click at [677, 291] on span "Arreglar problemas" at bounding box center [696, 286] width 61 height 12
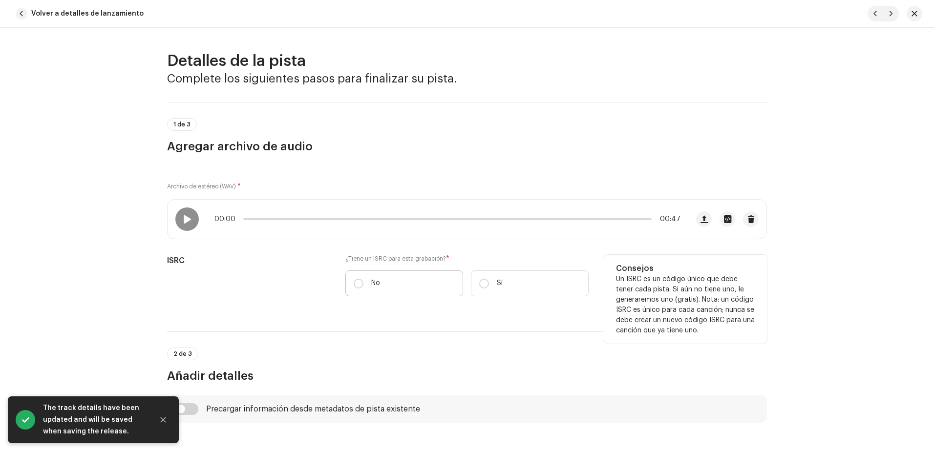
click at [403, 278] on label "No" at bounding box center [404, 284] width 118 height 26
click at [363, 279] on input "No" at bounding box center [359, 284] width 10 height 10
radio input "true"
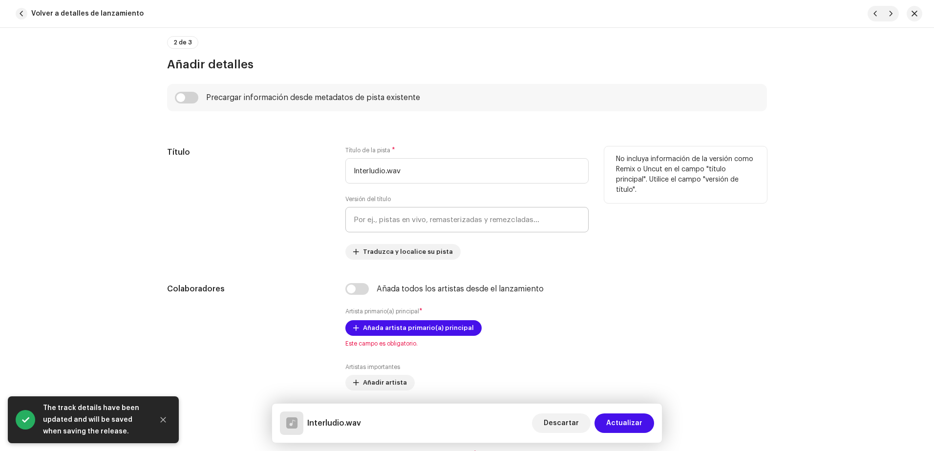
scroll to position [342, 0]
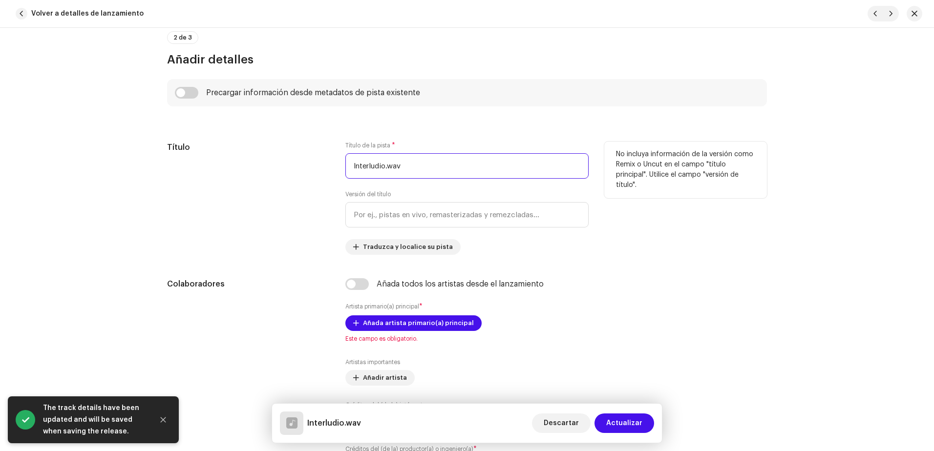
click at [424, 167] on input "Interludio.wav" at bounding box center [466, 165] width 243 height 25
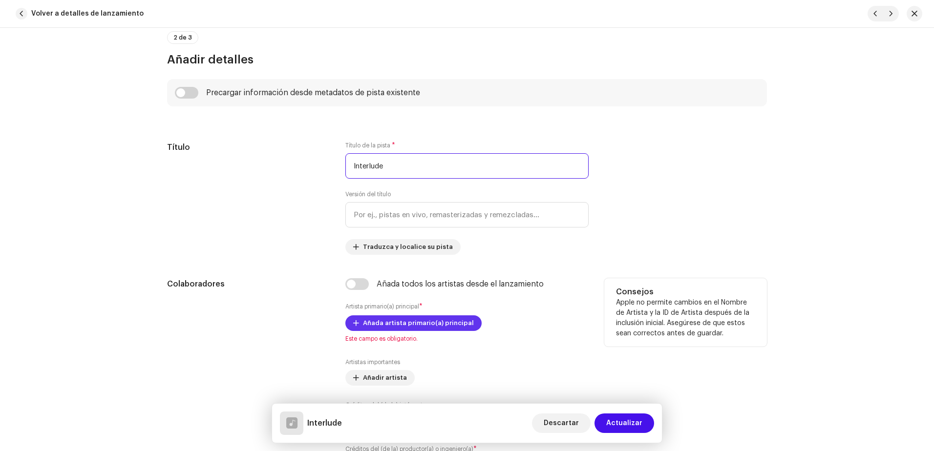
type input "Interlude"
click at [400, 322] on span "Añada artista primario(a) principal" at bounding box center [418, 324] width 111 height 20
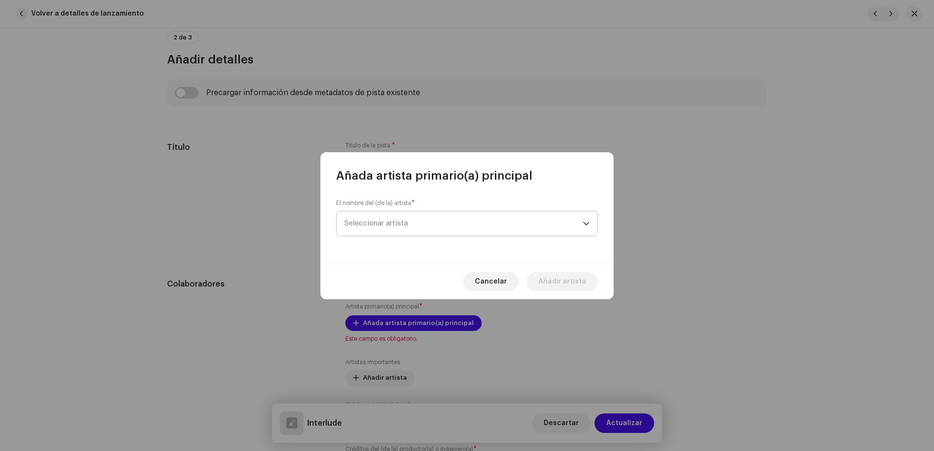
click at [399, 227] on span "Seleccionar artista" at bounding box center [463, 223] width 238 height 24
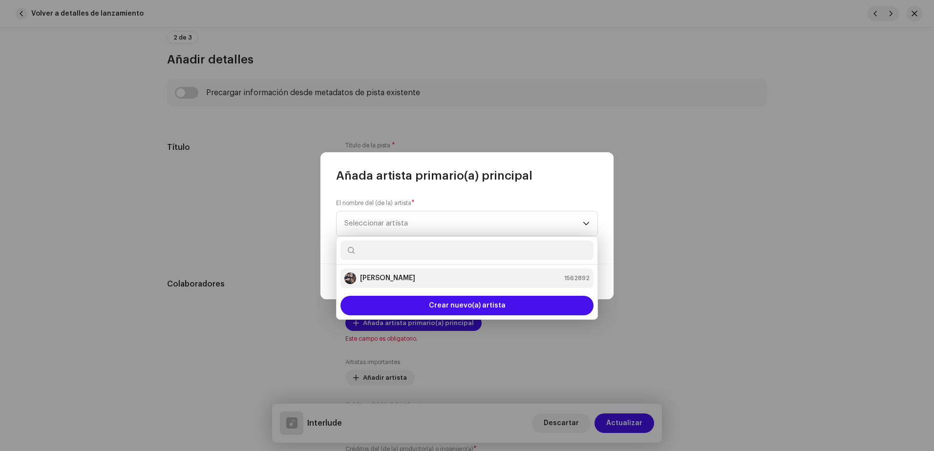
click at [403, 283] on div "[PERSON_NAME] 1562892" at bounding box center [466, 279] width 245 height 12
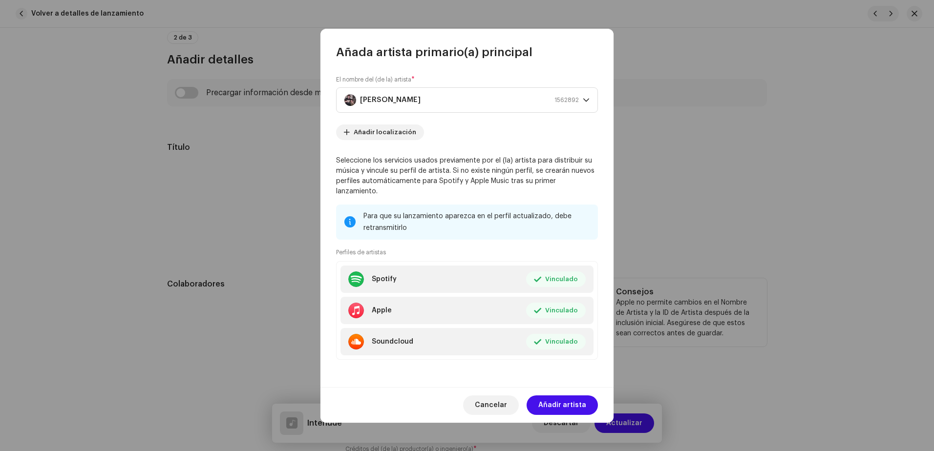
click at [549, 398] on span "Añadir artista" at bounding box center [562, 406] width 48 height 20
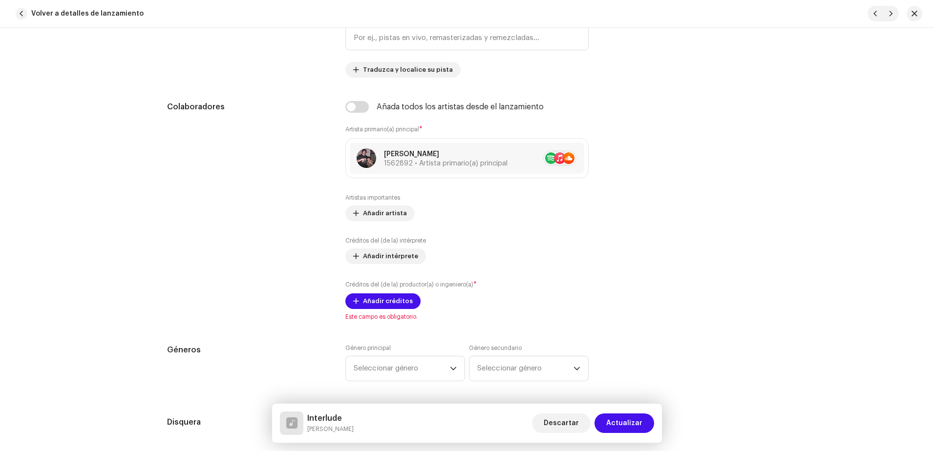
scroll to position [586, 0]
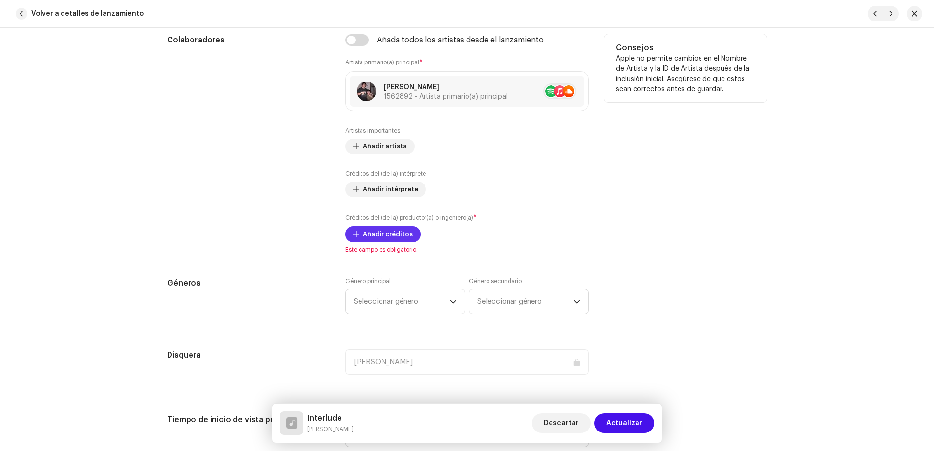
click at [379, 228] on span "Añadir créditos" at bounding box center [388, 235] width 50 height 20
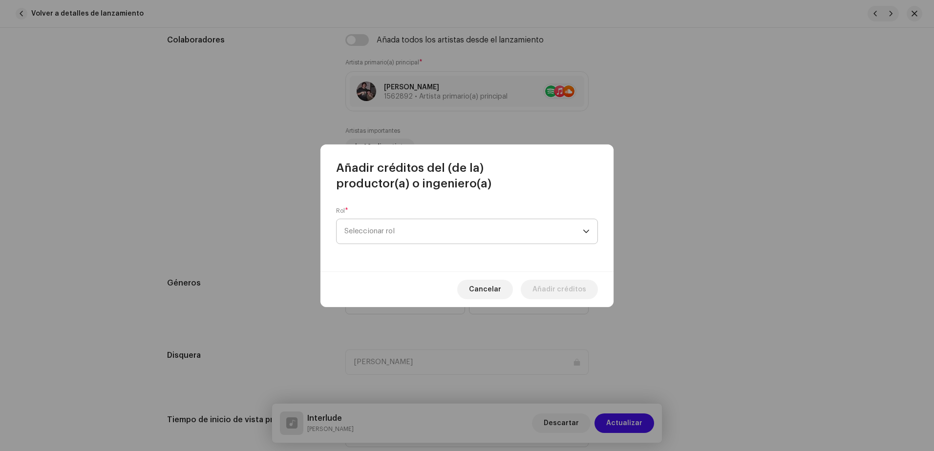
click at [419, 233] on span "Seleccionar rol" at bounding box center [463, 231] width 238 height 24
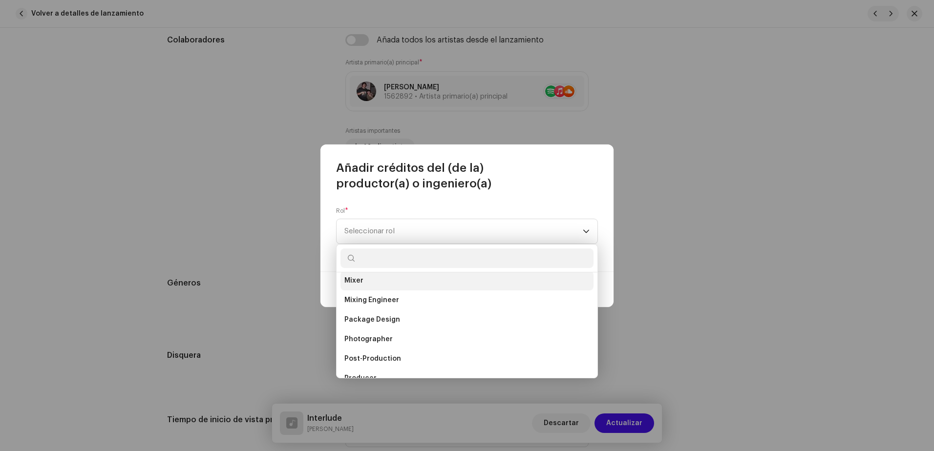
scroll to position [342, 0]
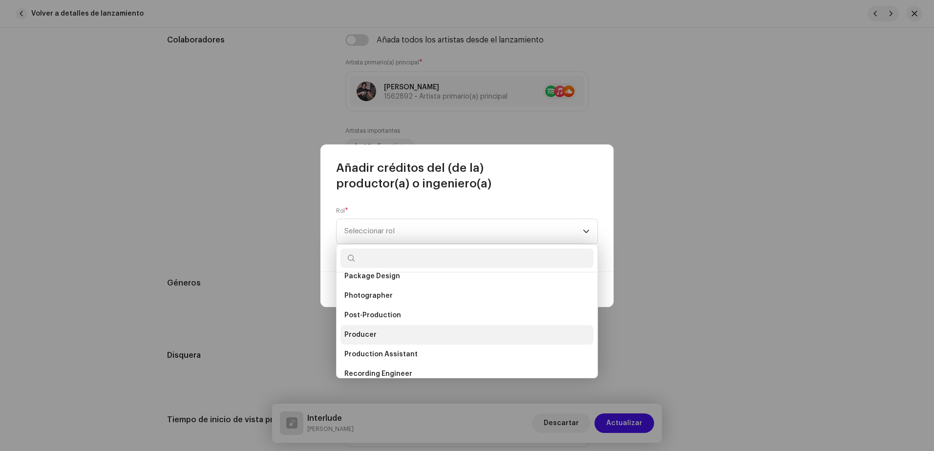
drag, startPoint x: 364, startPoint y: 336, endPoint x: 367, endPoint y: 320, distance: 15.9
click at [364, 336] on span "Producer" at bounding box center [360, 335] width 32 height 10
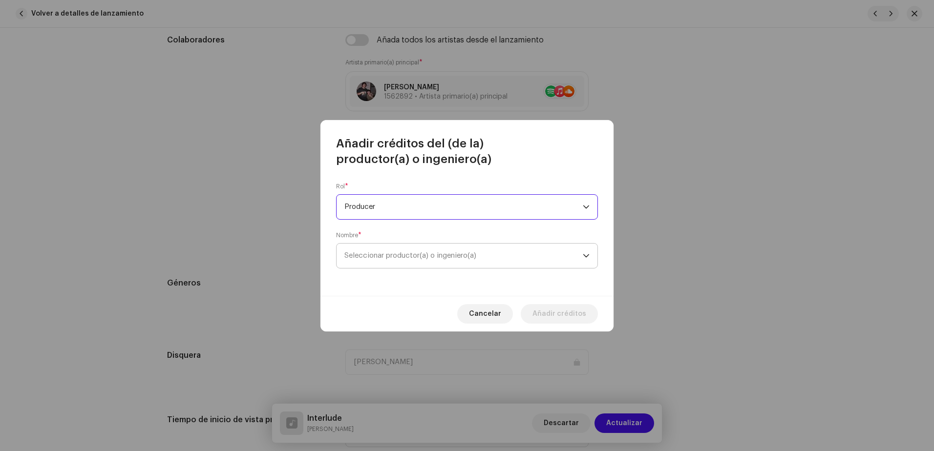
click at [369, 249] on span "Seleccionar productor(a) o ingeniero(a)" at bounding box center [463, 256] width 238 height 24
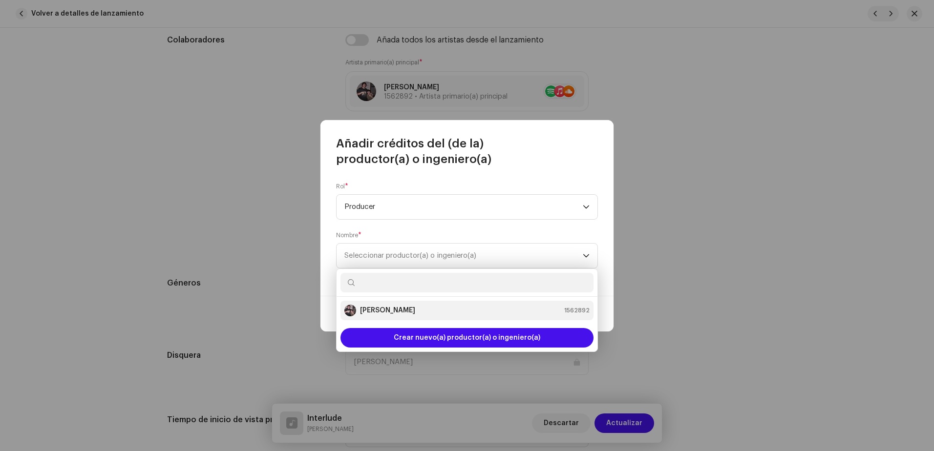
click at [388, 313] on strong "[PERSON_NAME]" at bounding box center [387, 311] width 55 height 10
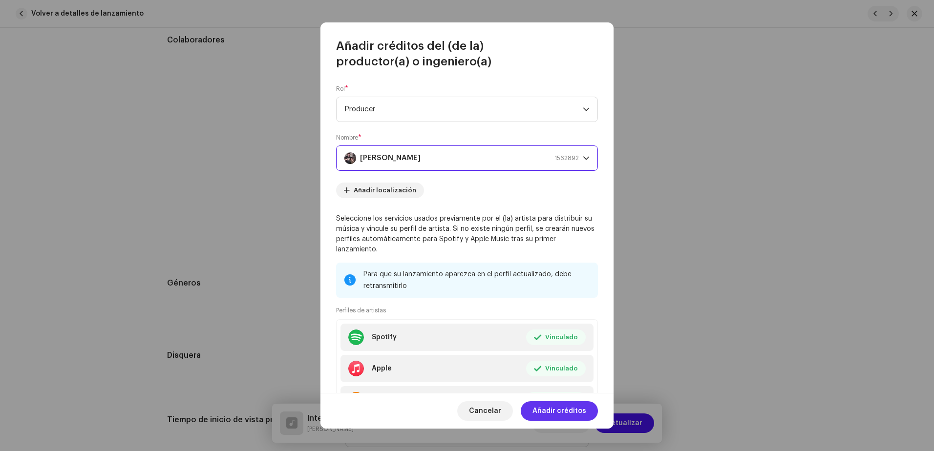
click at [548, 411] on span "Añadir créditos" at bounding box center [559, 411] width 54 height 20
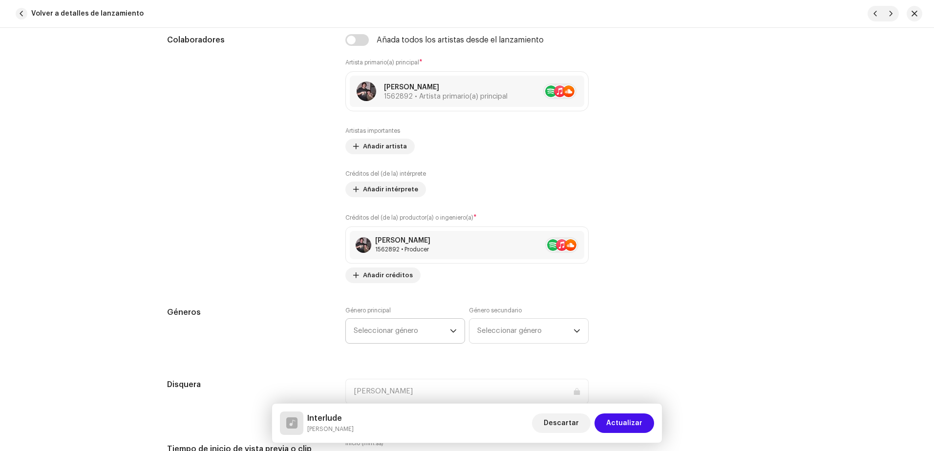
click at [387, 330] on span "Seleccionar género" at bounding box center [402, 331] width 96 height 24
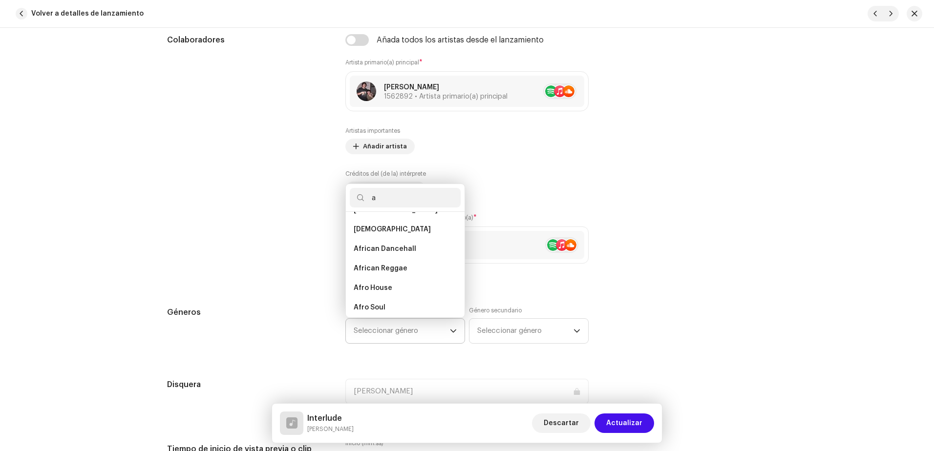
scroll to position [0, 0]
type input "alter"
click at [378, 246] on span "Alternative" at bounding box center [373, 245] width 39 height 10
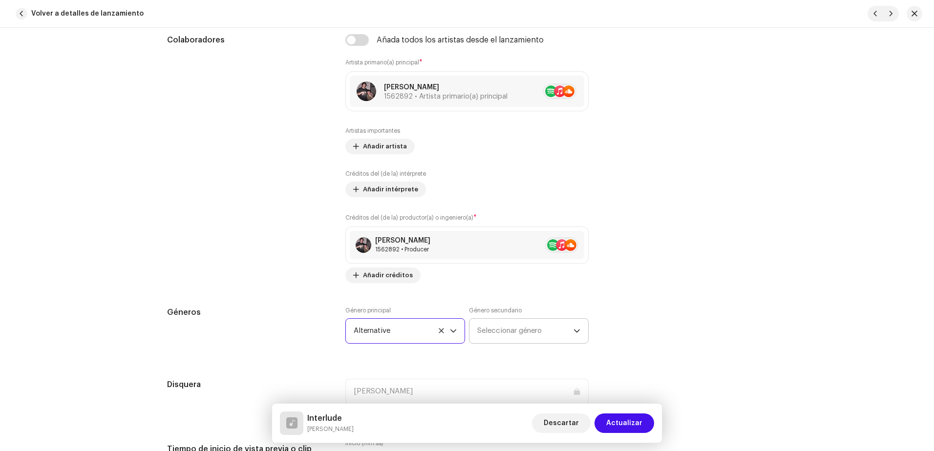
click at [511, 336] on span "Seleccionar género" at bounding box center [525, 331] width 96 height 24
click at [573, 327] on div "dropdown trigger" at bounding box center [576, 331] width 7 height 24
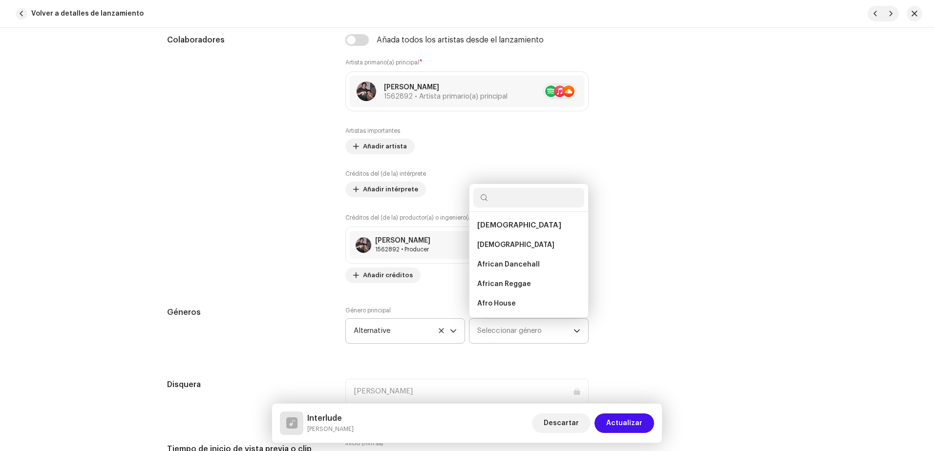
scroll to position [16, 0]
click at [642, 308] on div "Géneros Género principal Alternative Género secundario Seleccionar género Afric…" at bounding box center [467, 331] width 600 height 49
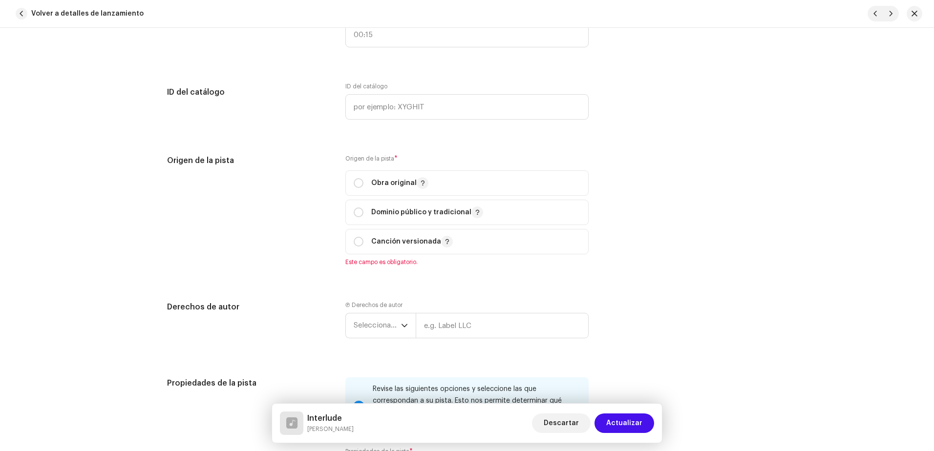
scroll to position [1026, 0]
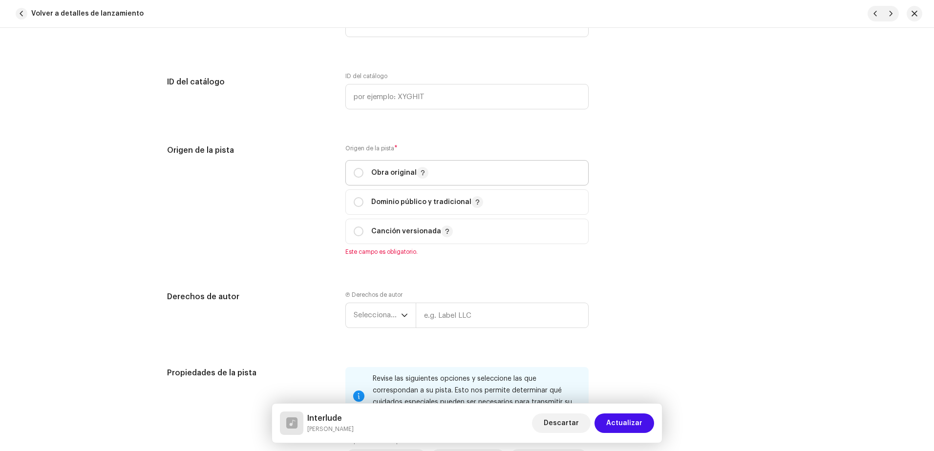
click at [356, 165] on span "Obra original" at bounding box center [467, 173] width 227 height 24
radio input "true"
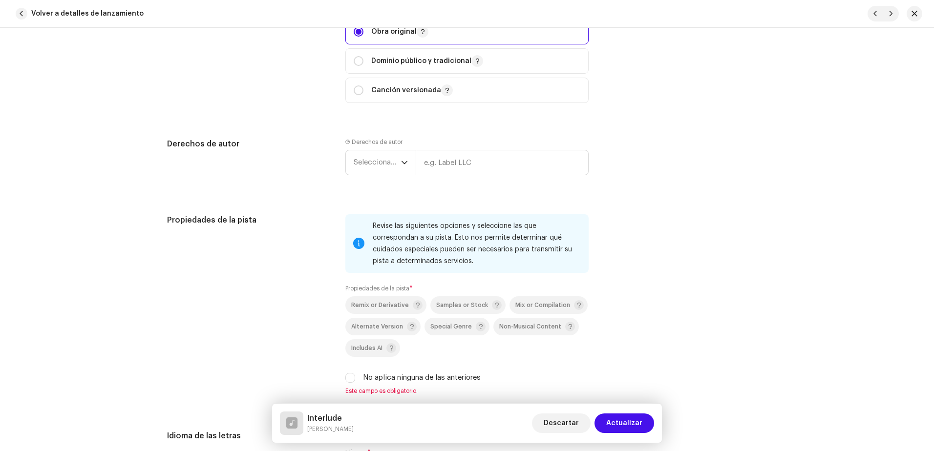
scroll to position [1172, 0]
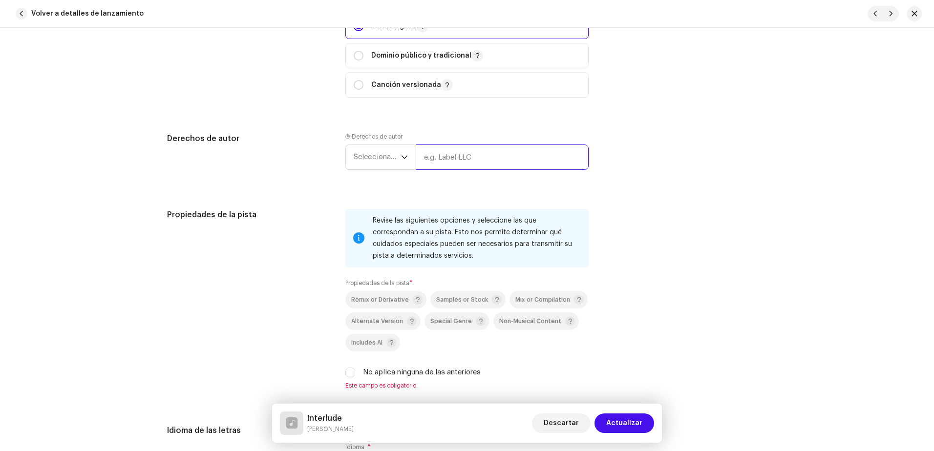
click at [439, 156] on input "text" at bounding box center [502, 157] width 173 height 25
type input "[PERSON_NAME]"
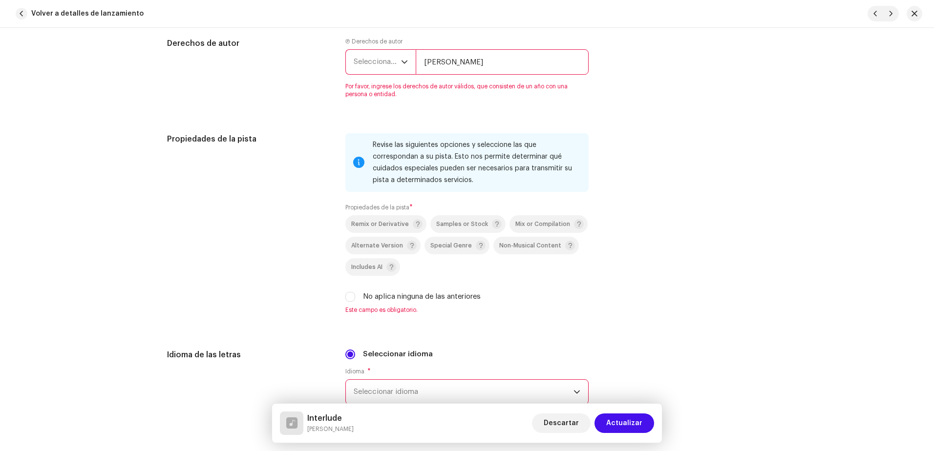
scroll to position [1270, 0]
click at [401, 48] on div "dropdown trigger" at bounding box center [404, 59] width 7 height 24
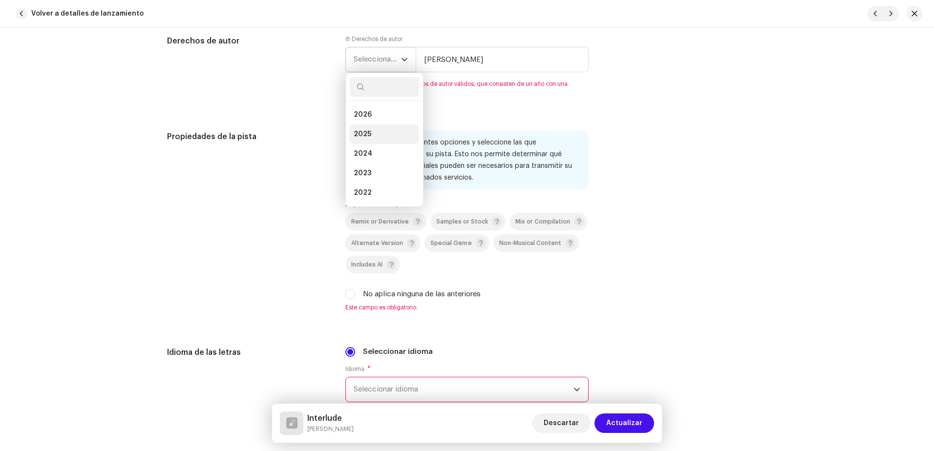
click at [378, 135] on li "2025" at bounding box center [384, 135] width 69 height 20
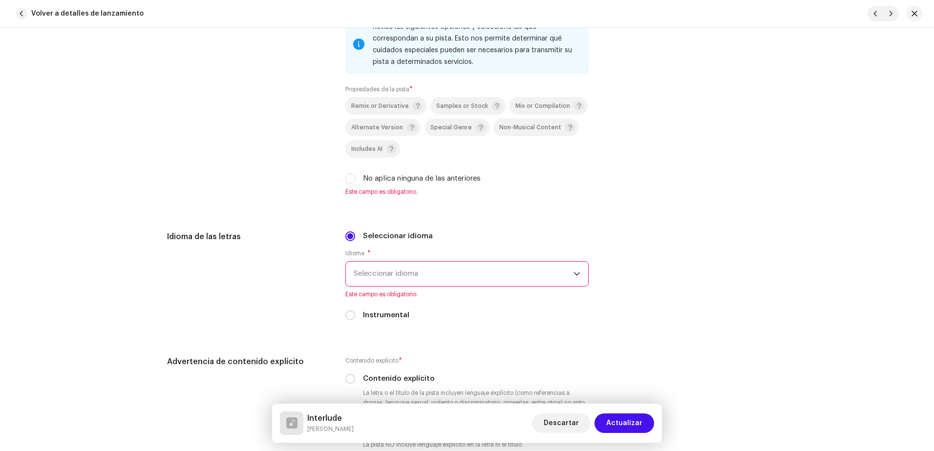
scroll to position [1367, 0]
click at [345, 317] on input "Instrumental" at bounding box center [350, 314] width 10 height 10
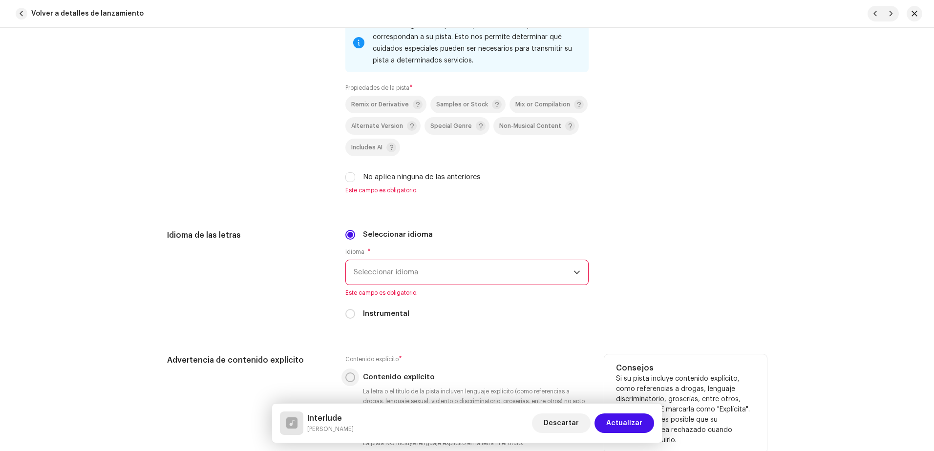
radio input "true"
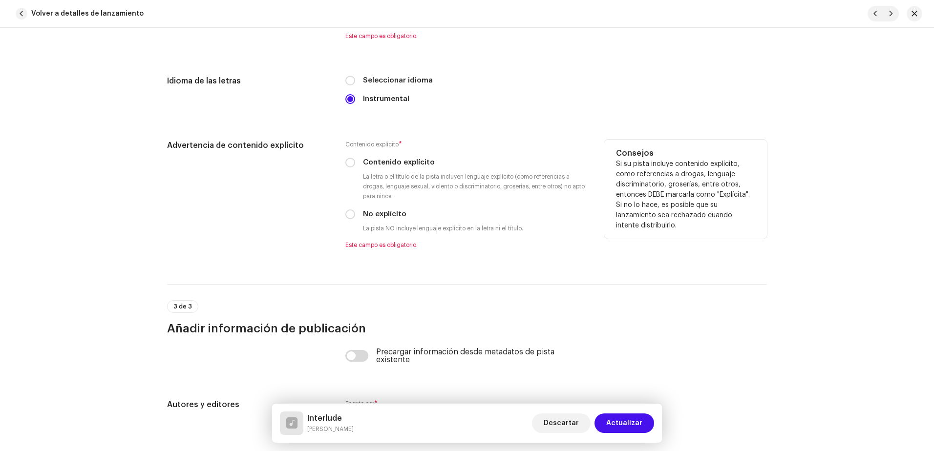
scroll to position [1612, 0]
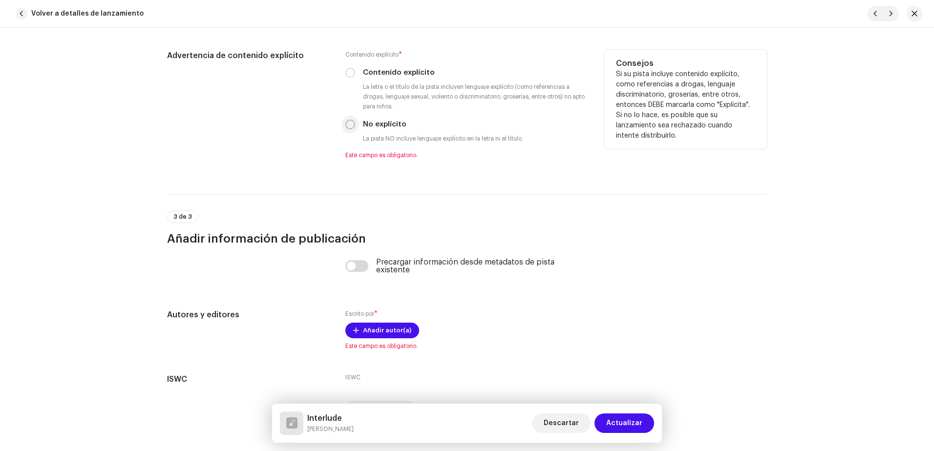
click at [349, 124] on input "No explícito" at bounding box center [350, 125] width 10 height 10
radio input "true"
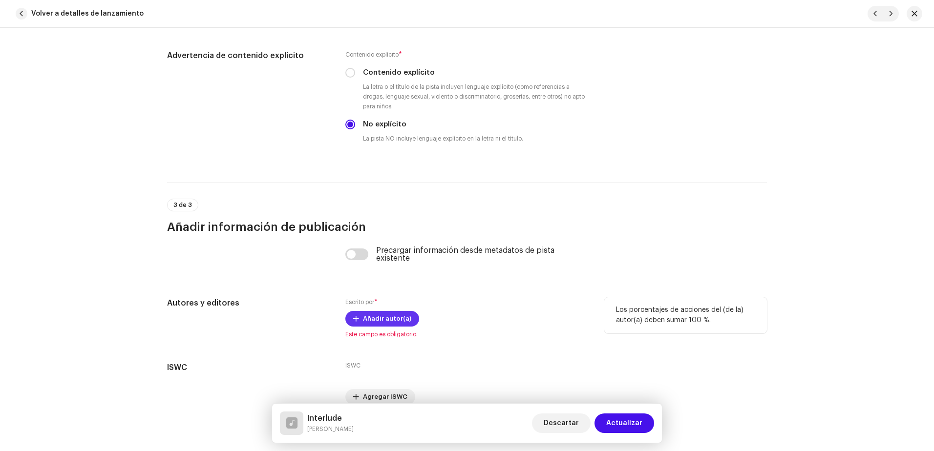
click at [382, 322] on span "Añadir autor(a)" at bounding box center [387, 319] width 48 height 20
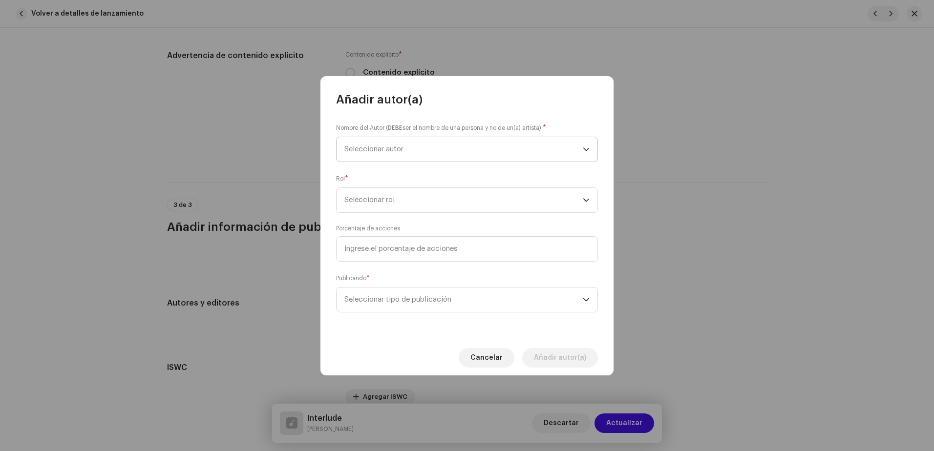
click at [406, 153] on span "Seleccionar autor" at bounding box center [463, 149] width 238 height 24
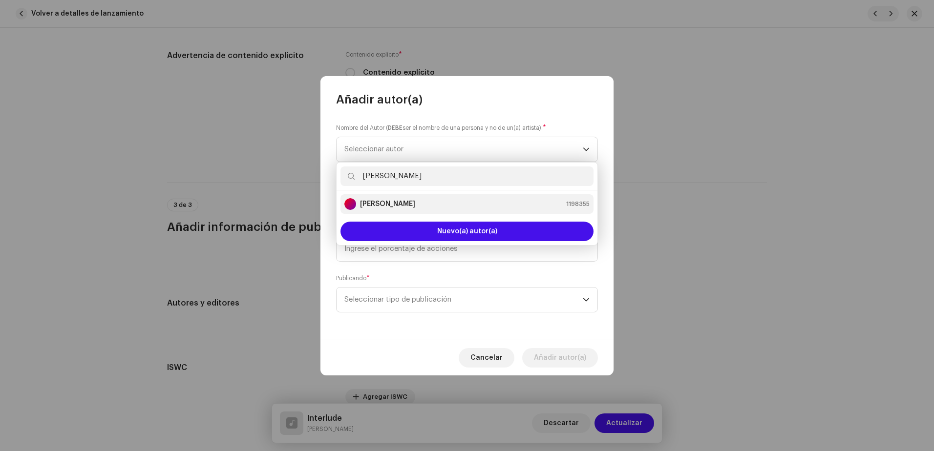
type input "[PERSON_NAME]"
click at [408, 204] on strong "[PERSON_NAME]" at bounding box center [387, 204] width 55 height 10
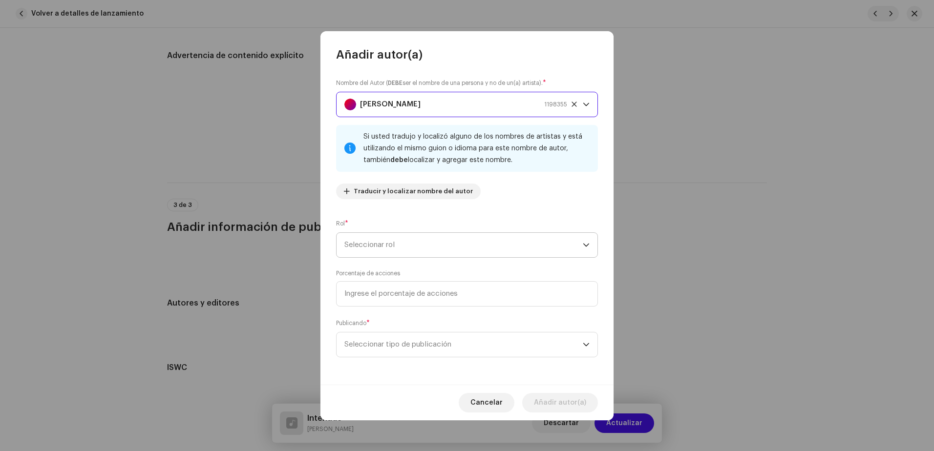
click at [390, 256] on span "Seleccionar rol" at bounding box center [463, 245] width 238 height 24
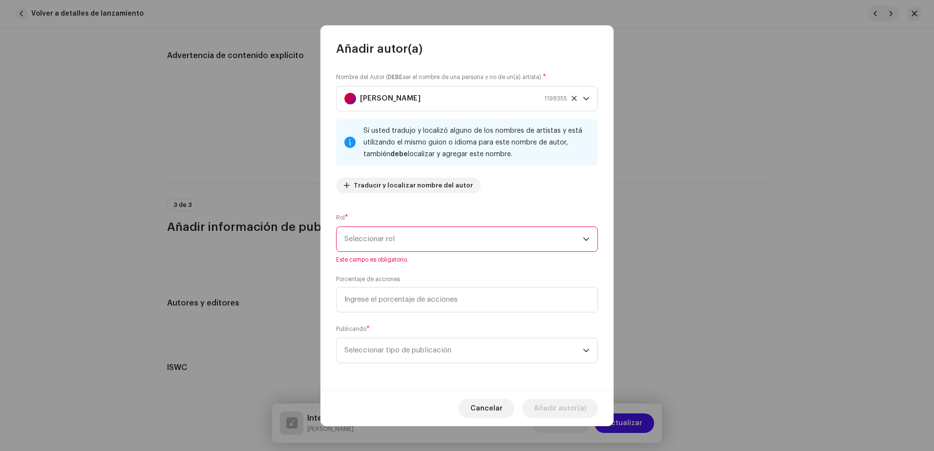
click at [396, 249] on span "Seleccionar rol" at bounding box center [463, 239] width 238 height 24
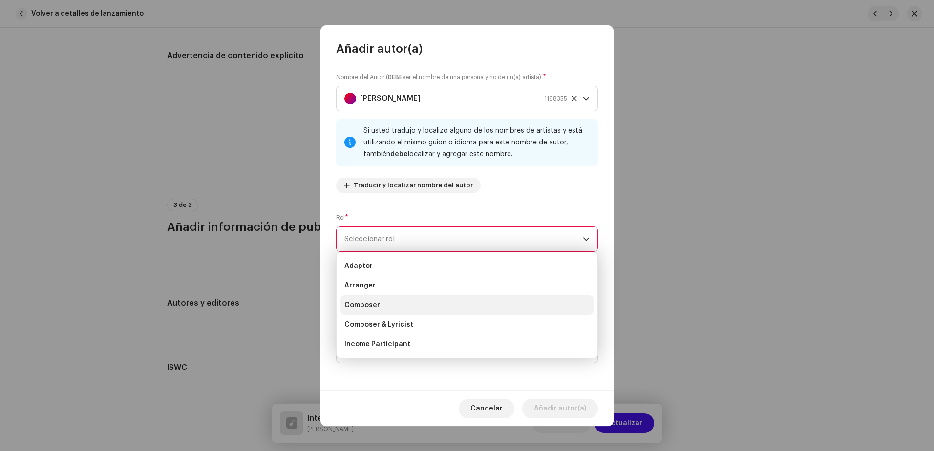
click at [372, 306] on span "Composer" at bounding box center [362, 305] width 36 height 10
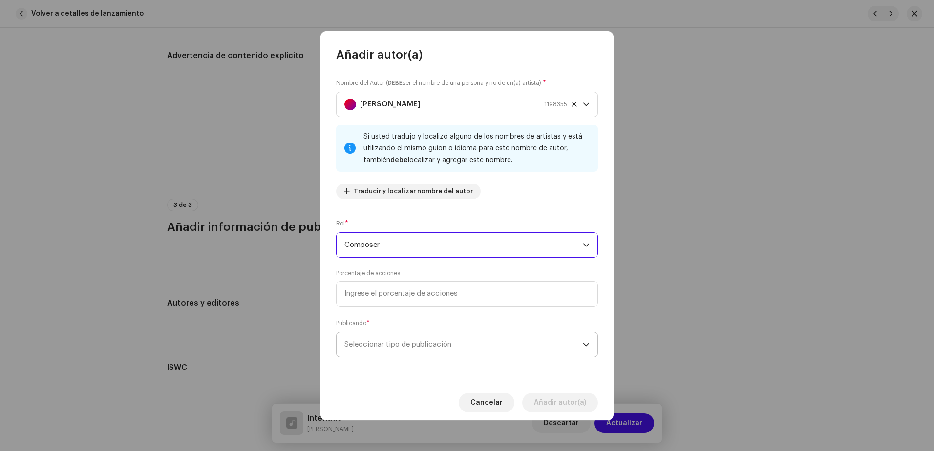
click at [478, 356] on span "Seleccionar tipo de publicación" at bounding box center [463, 345] width 238 height 24
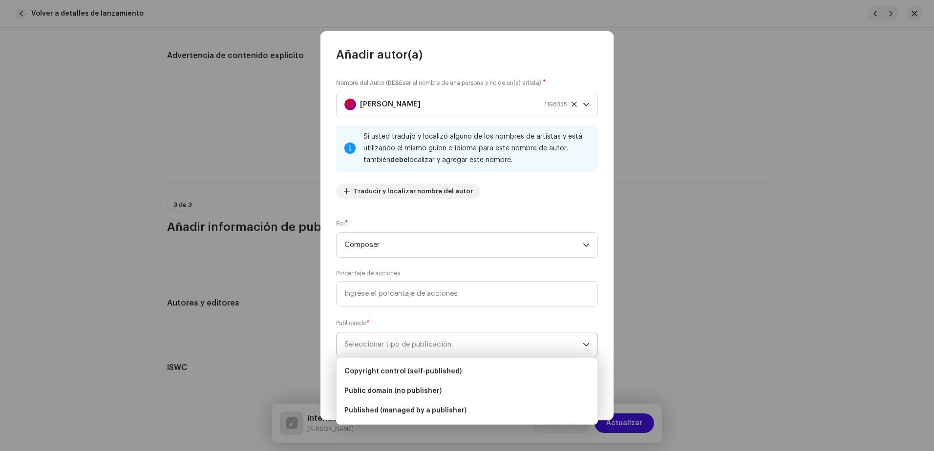
click at [478, 356] on span "Seleccionar tipo de publicación" at bounding box center [463, 345] width 238 height 24
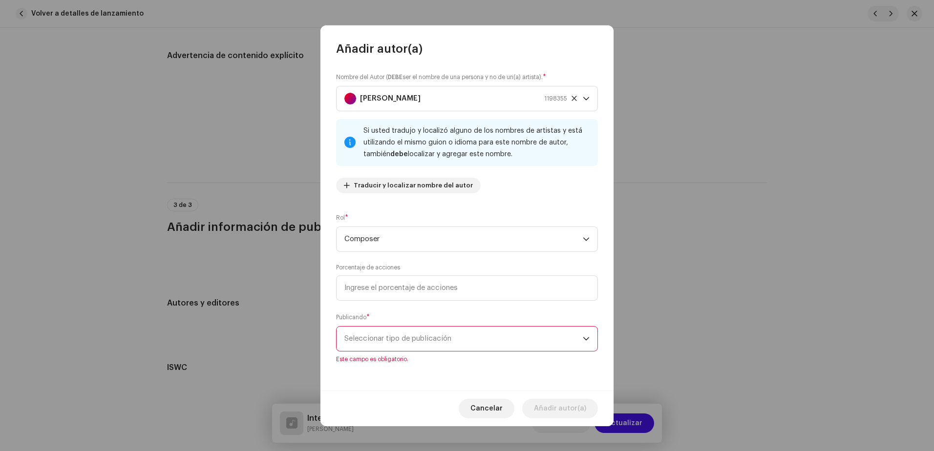
click at [470, 346] on span "Seleccionar tipo de publicación" at bounding box center [463, 339] width 238 height 24
click at [457, 341] on span "Seleccionar tipo de publicación" at bounding box center [463, 339] width 238 height 24
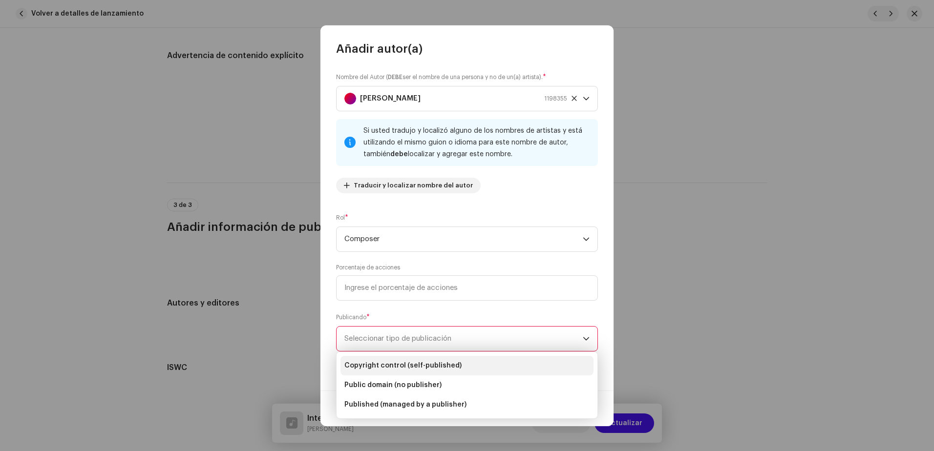
click at [441, 366] on span "Copyright control (self-published)" at bounding box center [402, 366] width 117 height 10
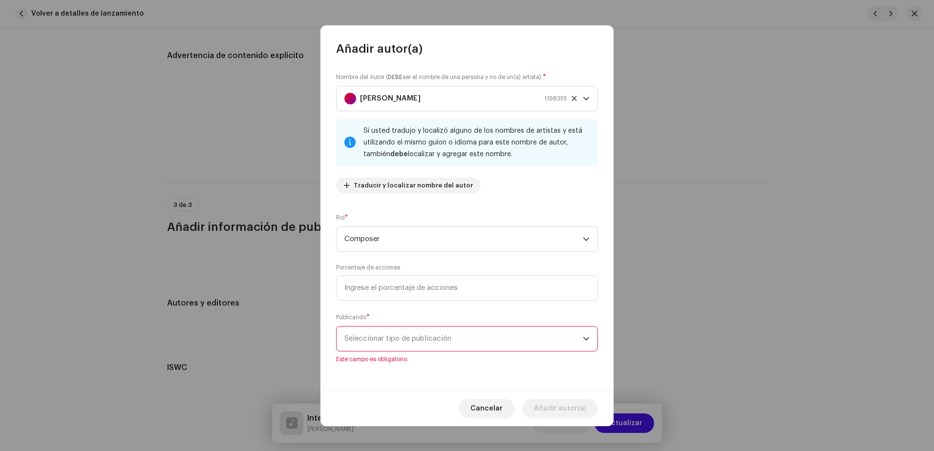
click at [441, 366] on span "Copyright control (self-published)" at bounding box center [402, 363] width 117 height 8
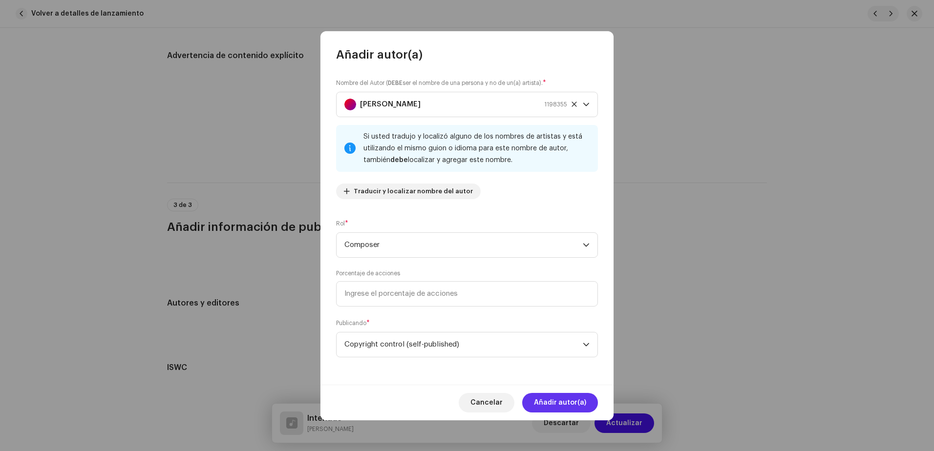
click at [547, 398] on span "Añadir autor(a)" at bounding box center [560, 403] width 52 height 20
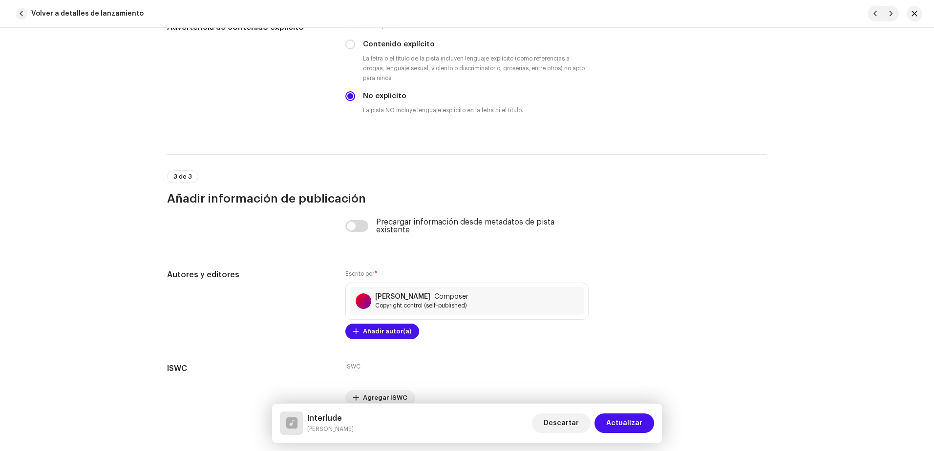
scroll to position [1688, 0]
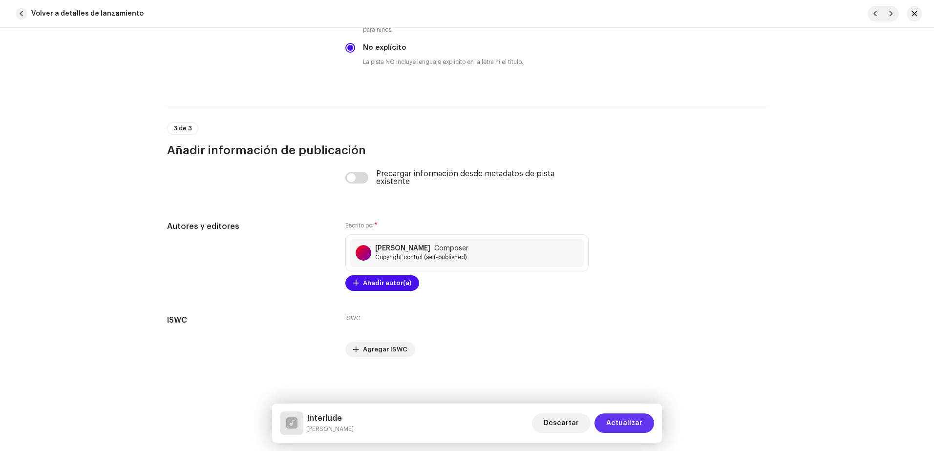
click at [623, 423] on span "Actualizar" at bounding box center [624, 424] width 36 height 20
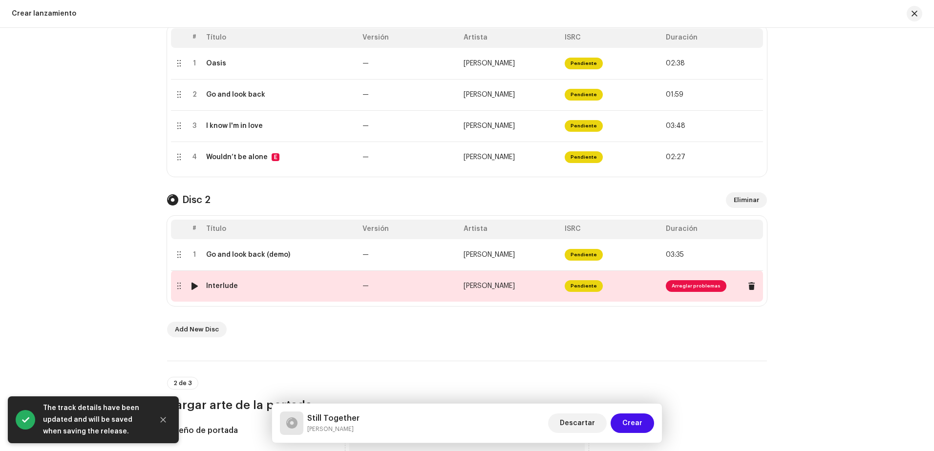
click at [679, 295] on td "Arreglar problemas" at bounding box center [712, 286] width 101 height 31
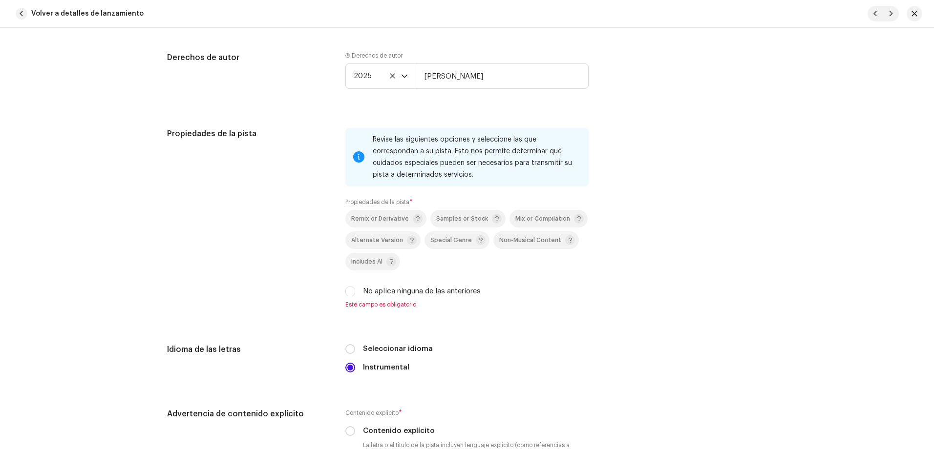
scroll to position [1319, 0]
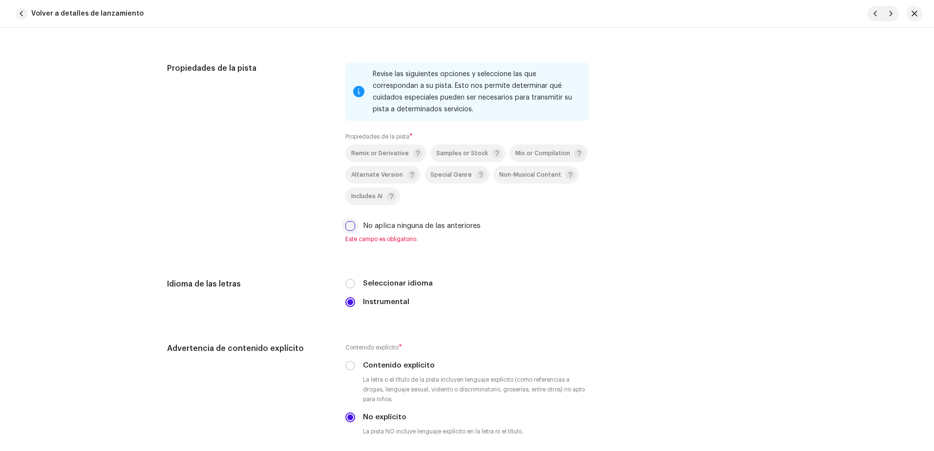
click at [346, 227] on input "No aplica ninguna de las anteriores" at bounding box center [350, 226] width 10 height 10
checkbox input "true"
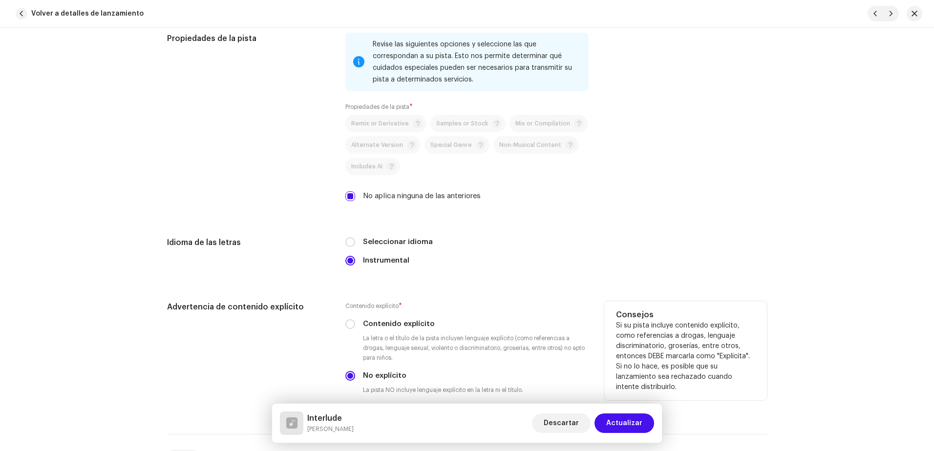
scroll to position [1367, 0]
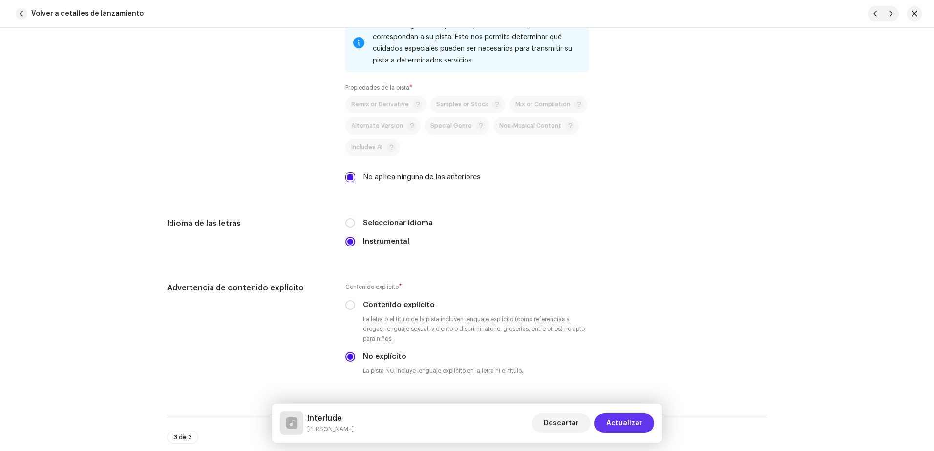
click at [611, 415] on span "Actualizar" at bounding box center [624, 424] width 36 height 20
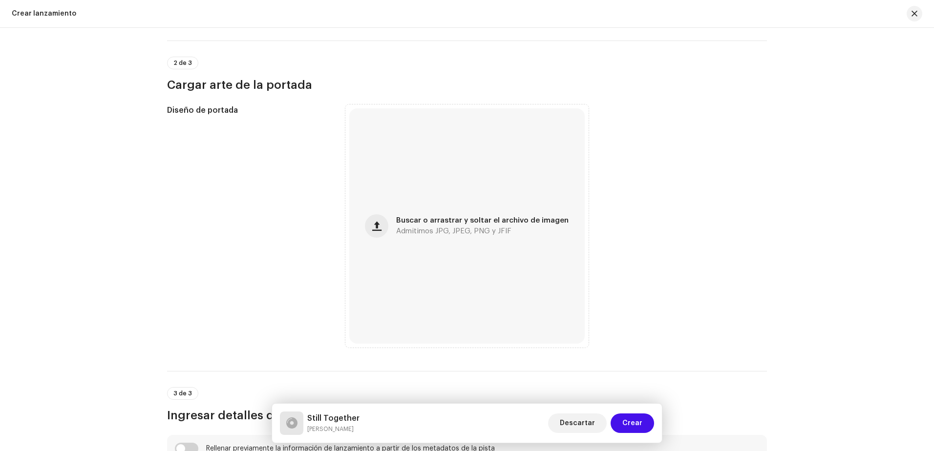
scroll to position [684, 0]
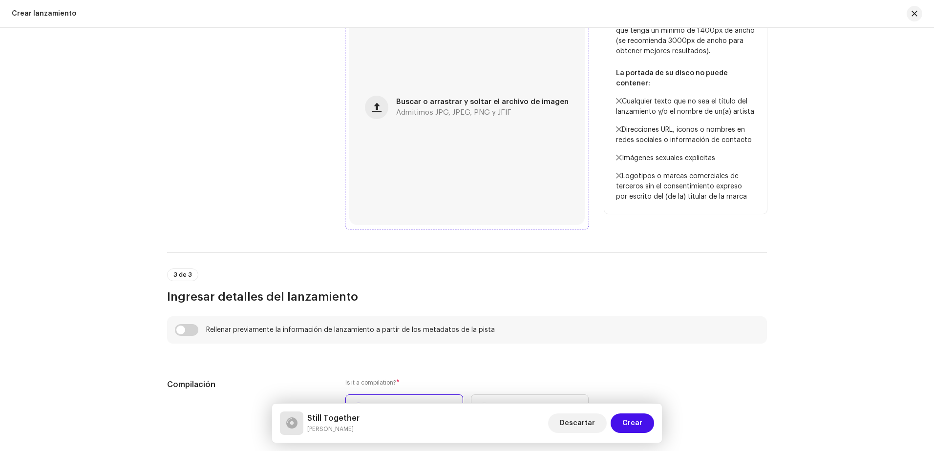
click at [394, 125] on div "Buscar o arrastrar y soltar el archivo de imagen Admitimos JPG, JPEG, PNG y JFIF" at bounding box center [466, 107] width 235 height 235
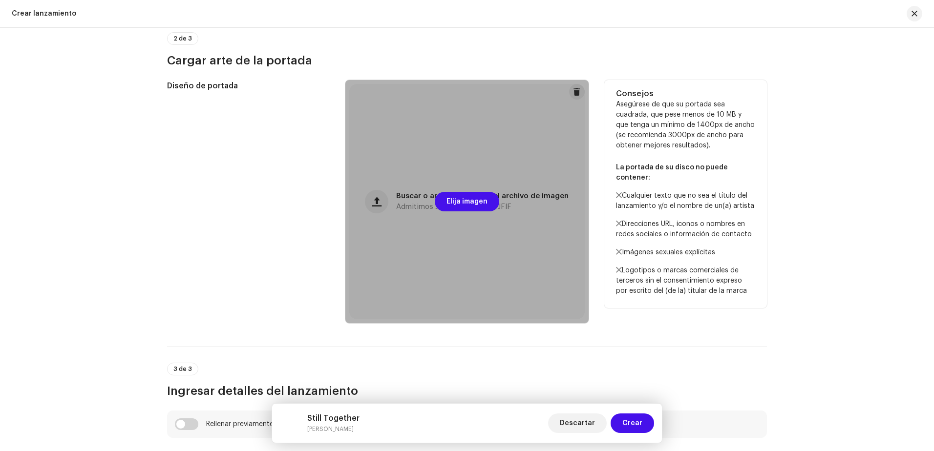
scroll to position [586, 0]
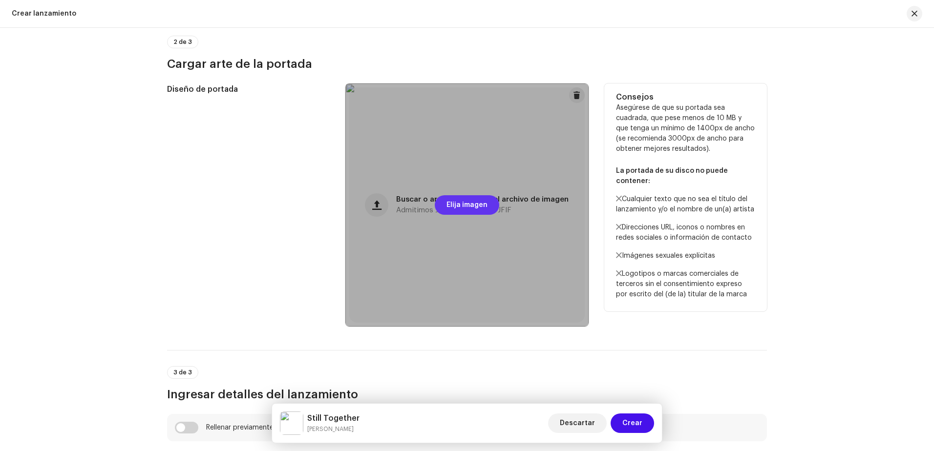
click at [469, 207] on span "Elija imagen" at bounding box center [466, 205] width 41 height 20
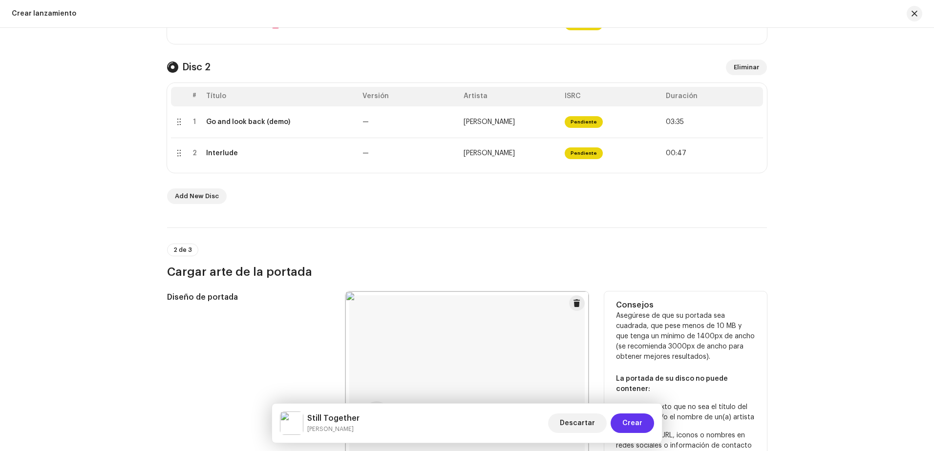
scroll to position [409, 0]
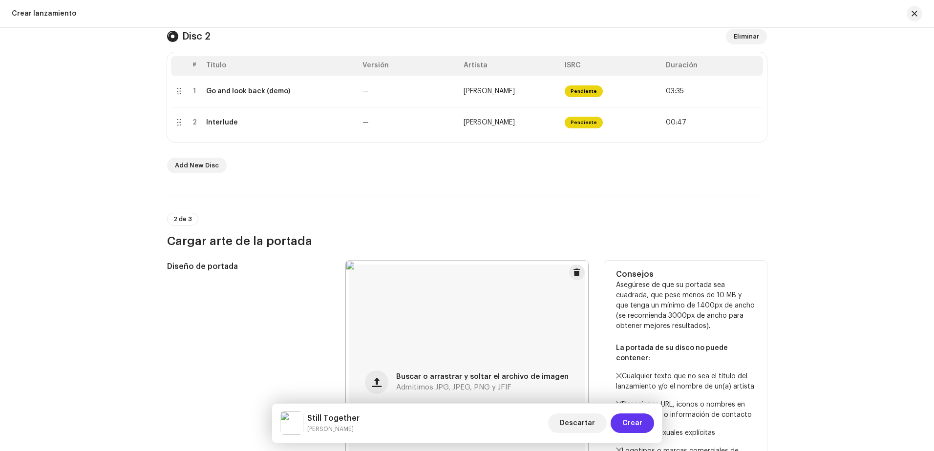
click at [637, 427] on span "Crear" at bounding box center [632, 424] width 20 height 20
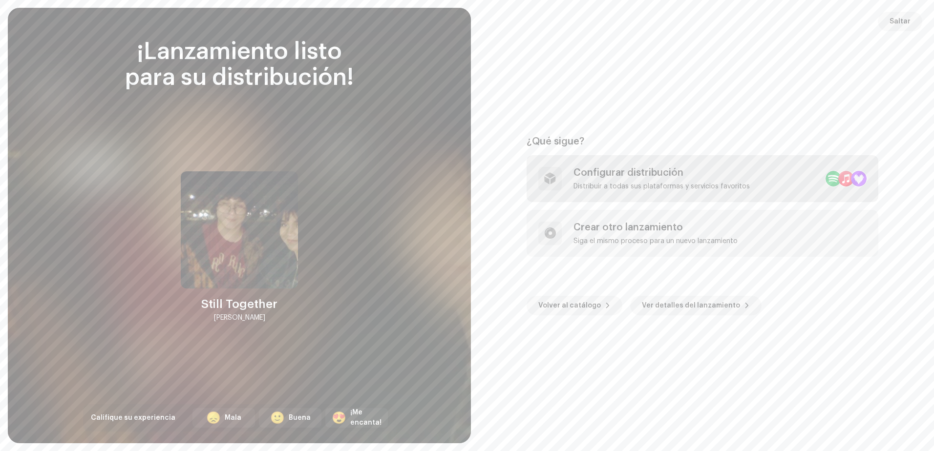
click at [662, 183] on div "Distribuir a todas sus plataformas y servicios favoritos" at bounding box center [661, 187] width 176 height 8
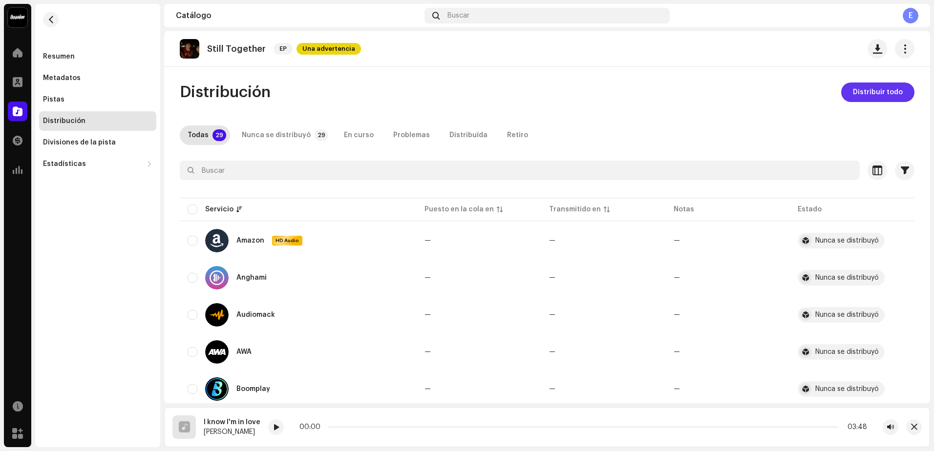
click at [874, 93] on span "Distribuir todo" at bounding box center [878, 93] width 50 height 20
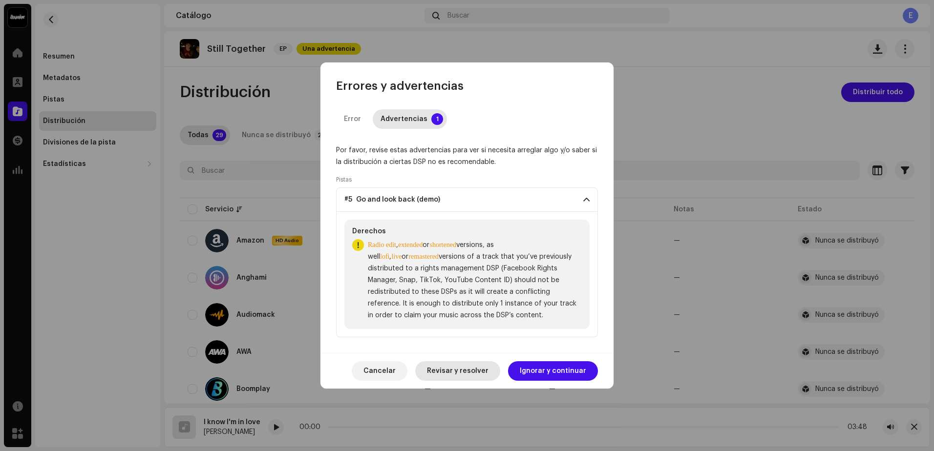
click at [444, 373] on span "Revisar y resolver" at bounding box center [458, 371] width 62 height 20
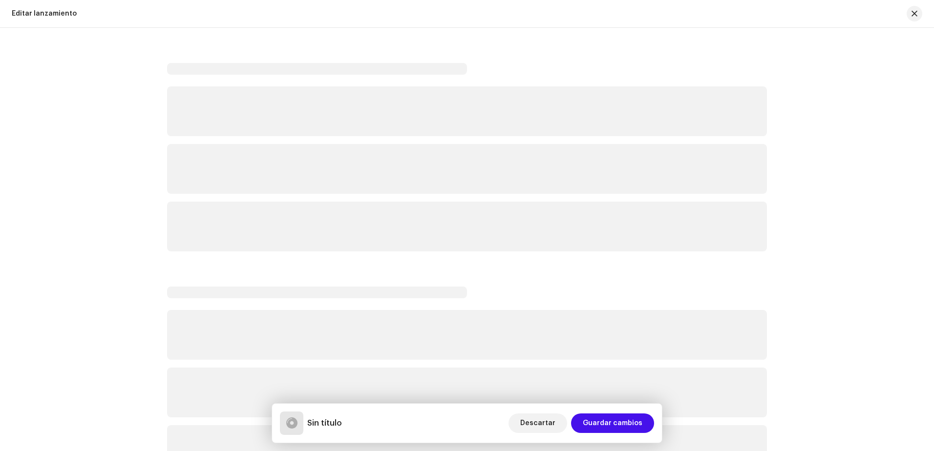
click at [444, 373] on div "Editar lanzamiento Sin título Descartar Guardar cambios" at bounding box center [467, 225] width 934 height 451
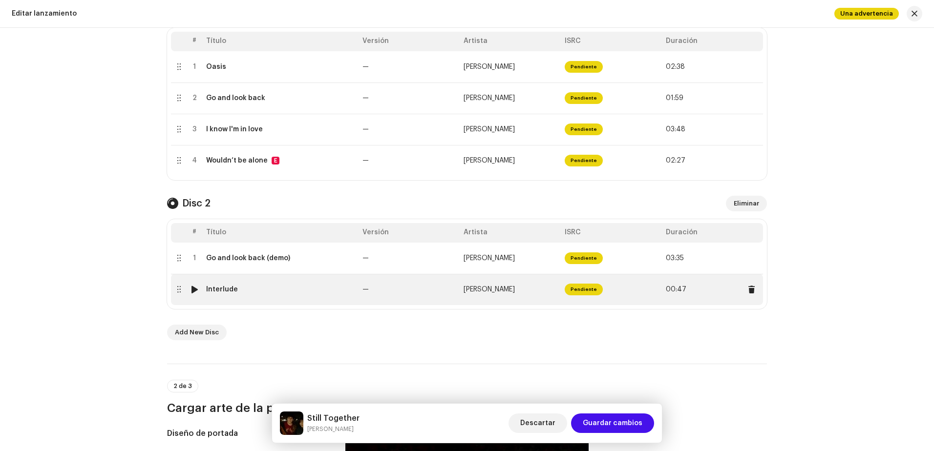
scroll to position [244, 0]
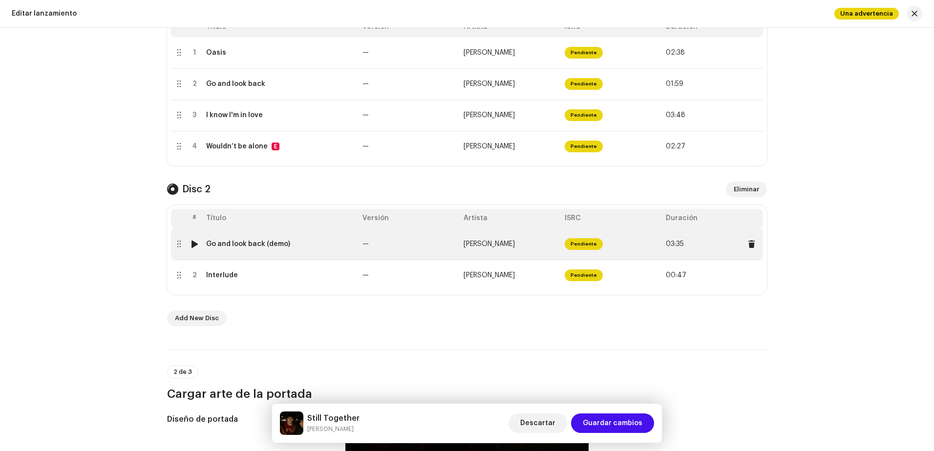
click at [235, 246] on div "Go and look back (demo)" at bounding box center [248, 244] width 84 height 8
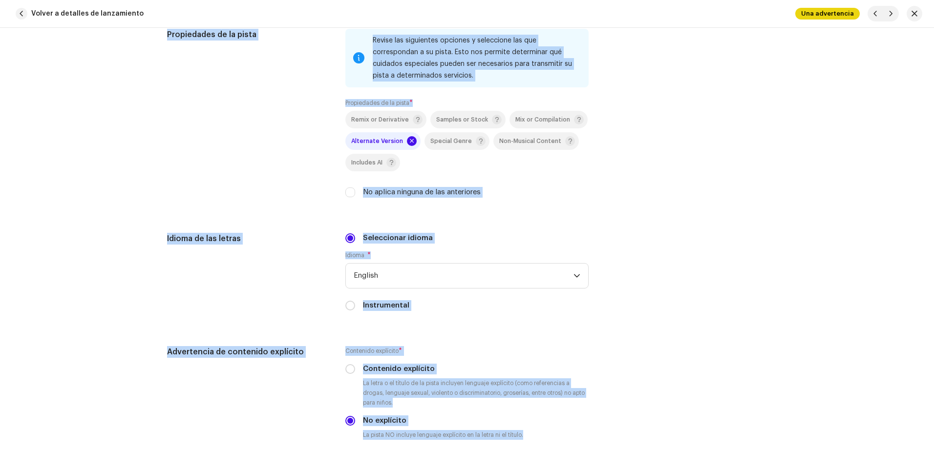
scroll to position [1367, 0]
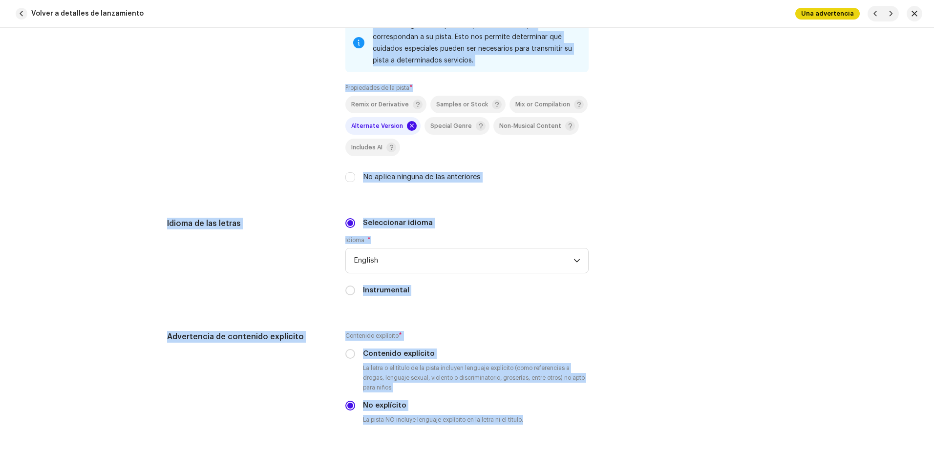
click at [407, 123] on span at bounding box center [412, 126] width 10 height 10
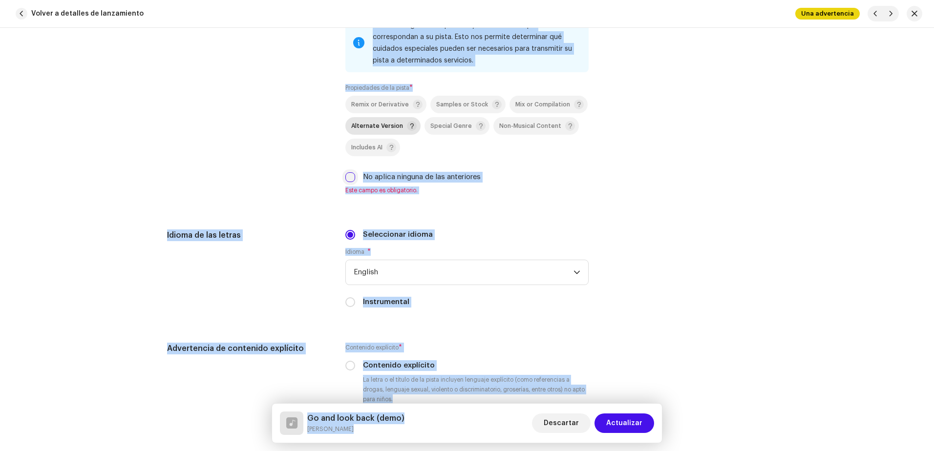
click at [345, 173] on input "No aplica ninguna de las anteriores" at bounding box center [350, 177] width 10 height 10
checkbox input "true"
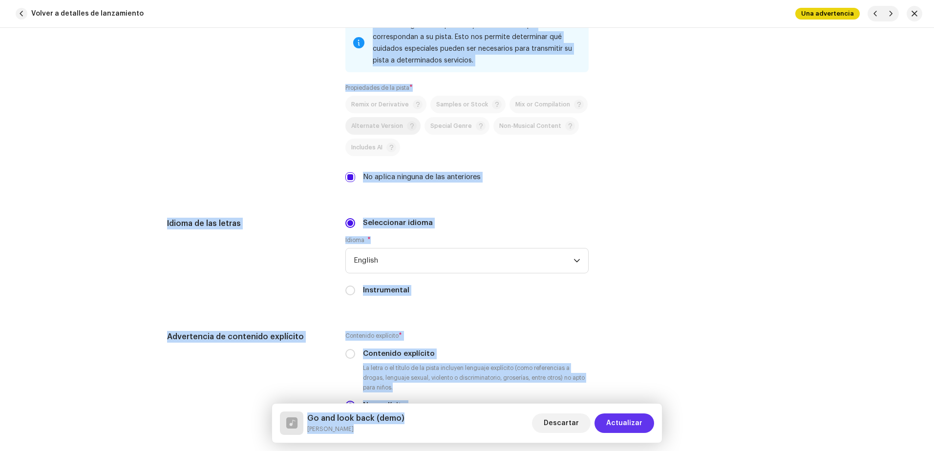
click at [632, 420] on span "Actualizar" at bounding box center [624, 424] width 36 height 20
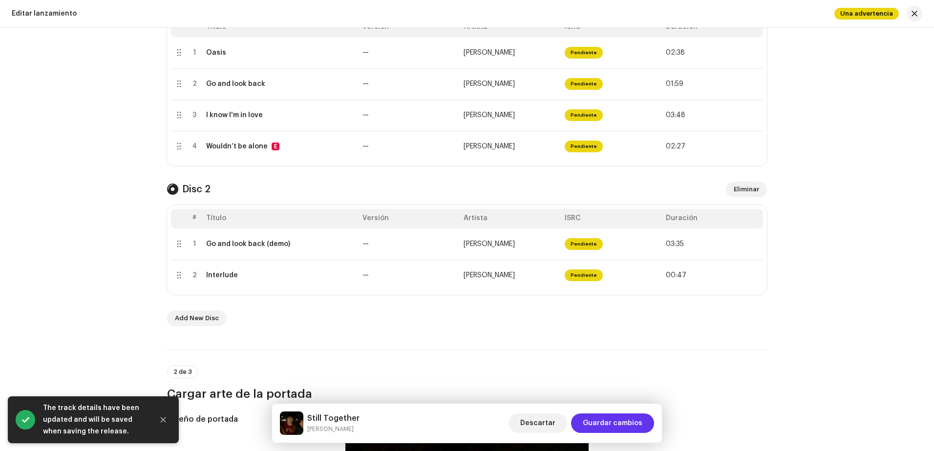
click at [631, 424] on span "Guardar cambios" at bounding box center [613, 424] width 60 height 20
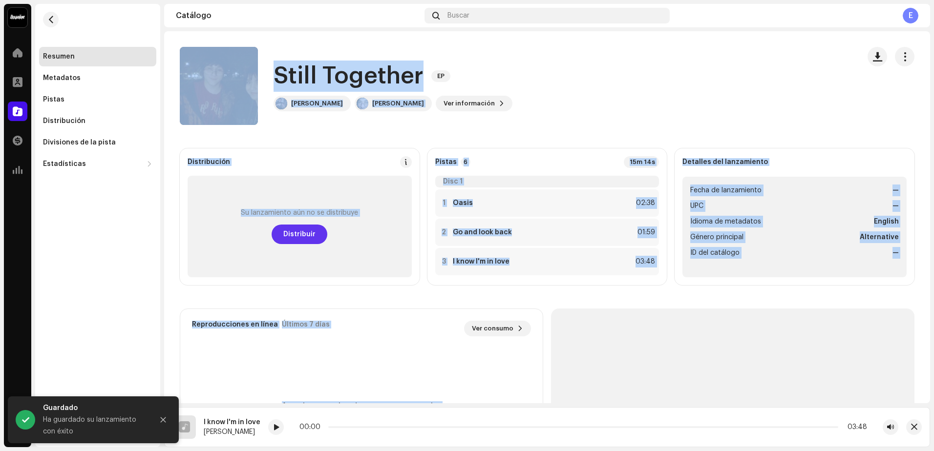
click at [314, 233] on button "Distribuir" at bounding box center [300, 235] width 56 height 20
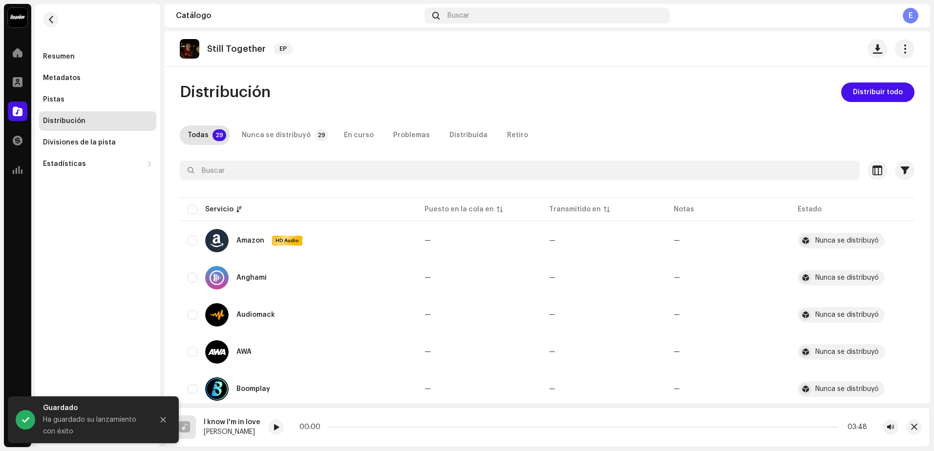
click at [159, 223] on div "Resumen Metadatos Pistas Distribución Divisiones de la pista Estadísticas Consu…" at bounding box center [97, 225] width 125 height 443
click at [846, 86] on button "Distribuir todo" at bounding box center [877, 93] width 73 height 20
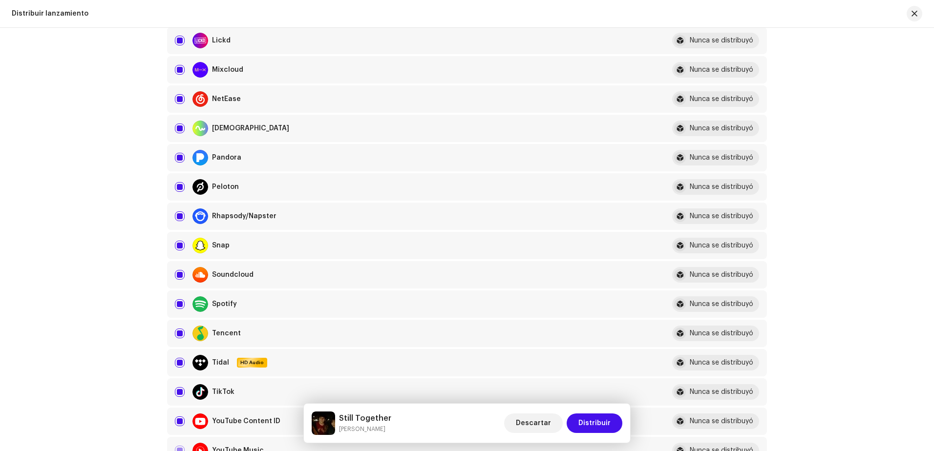
scroll to position [586, 0]
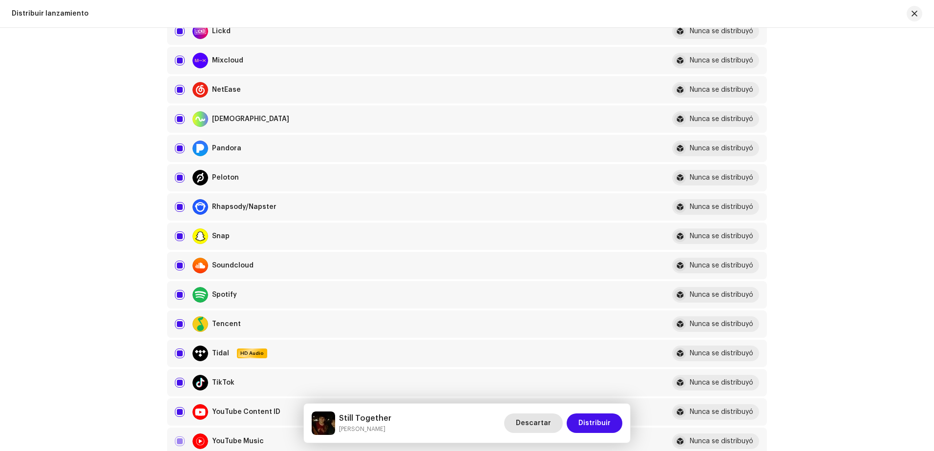
click at [539, 422] on span "Descartar" at bounding box center [533, 424] width 35 height 20
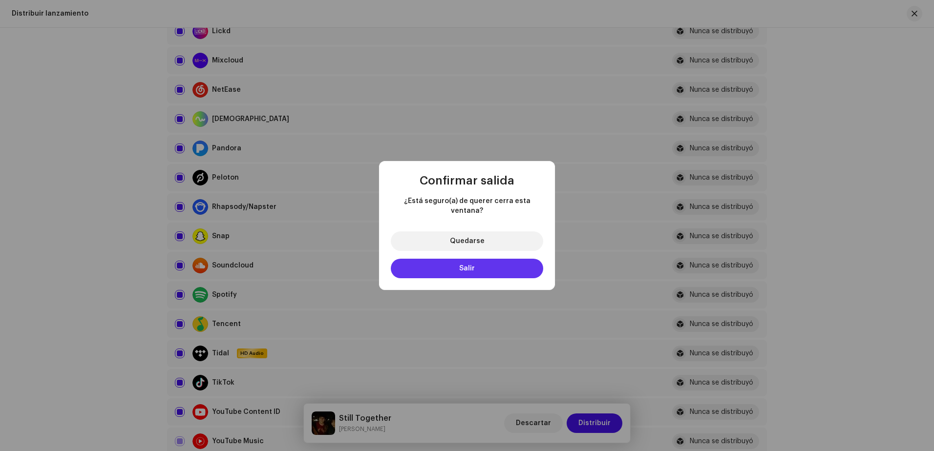
click at [465, 259] on button "Salir" at bounding box center [467, 269] width 152 height 20
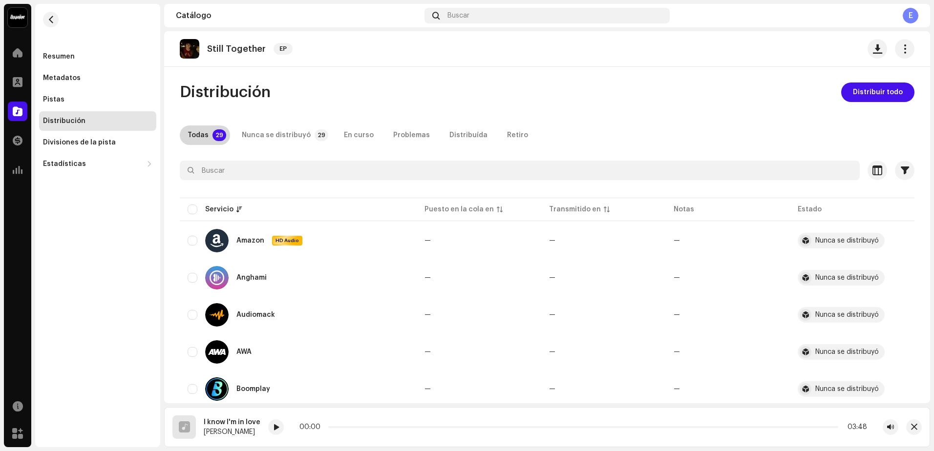
click at [203, 135] on div "Todas" at bounding box center [198, 136] width 21 height 20
click at [48, 20] on span "button" at bounding box center [50, 20] width 7 height 8
click at [226, 53] on p "Still Together" at bounding box center [236, 49] width 59 height 10
click at [82, 121] on div "Distribución" at bounding box center [64, 121] width 42 height 8
click at [69, 98] on div "Pistas" at bounding box center [97, 100] width 109 height 8
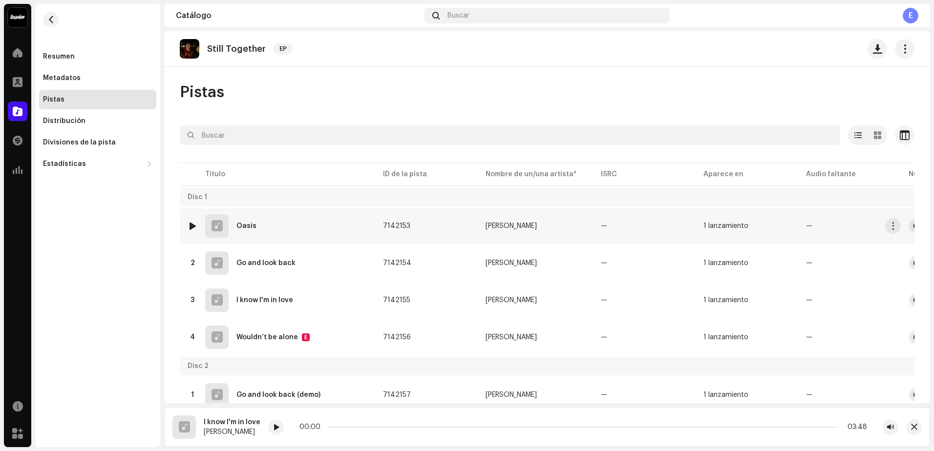
click at [189, 224] on div at bounding box center [192, 226] width 7 height 8
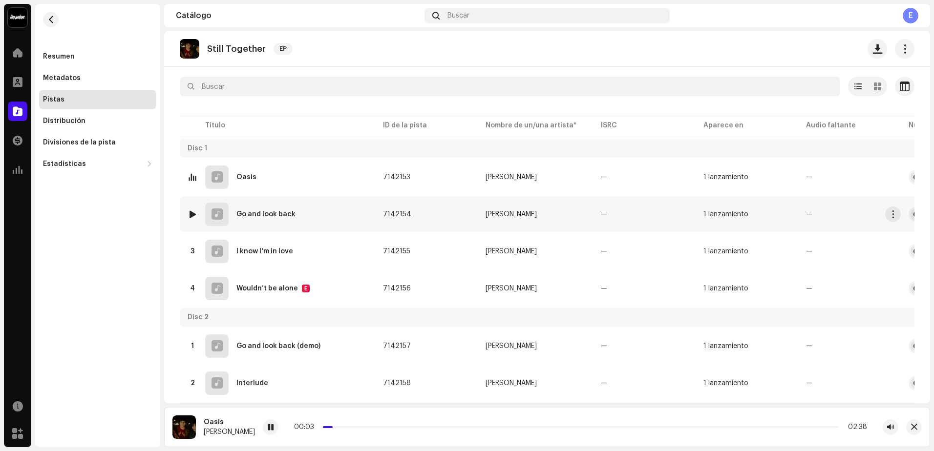
click at [188, 213] on img at bounding box center [192, 214] width 13 height 13
click at [191, 213] on div at bounding box center [192, 214] width 7 height 8
click at [822, 427] on p-slider at bounding box center [584, 427] width 507 height 2
click at [193, 254] on div at bounding box center [192, 252] width 7 height 8
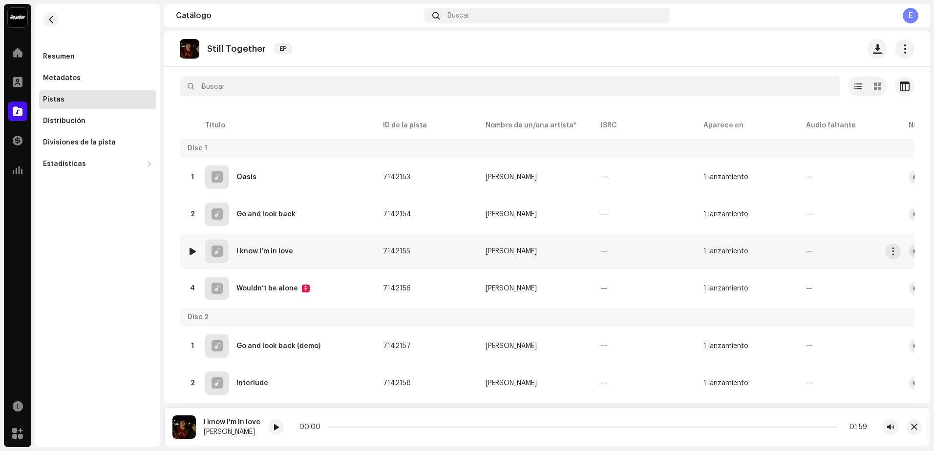
click at [192, 249] on div at bounding box center [192, 252] width 7 height 8
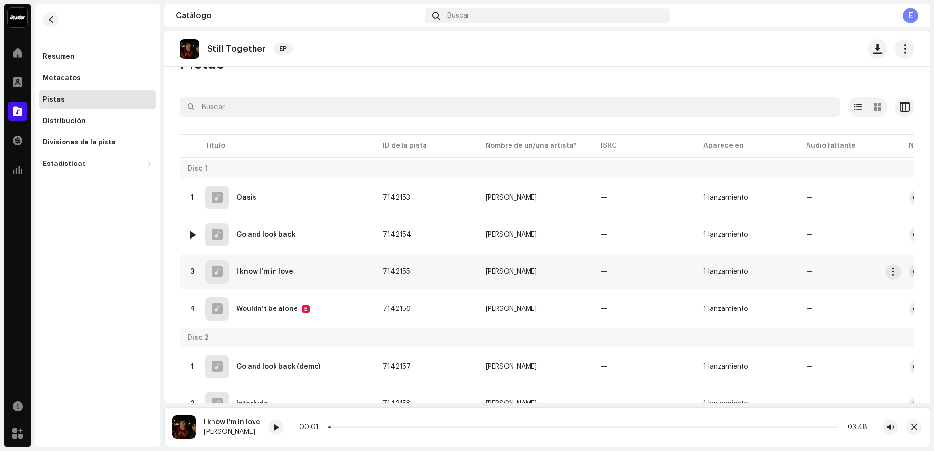
scroll to position [76, 0]
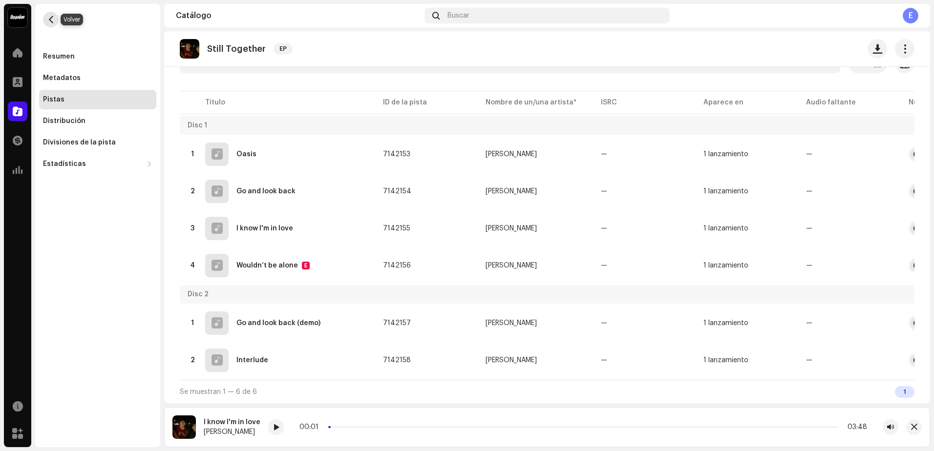
click at [47, 19] on span "button" at bounding box center [50, 20] width 7 height 8
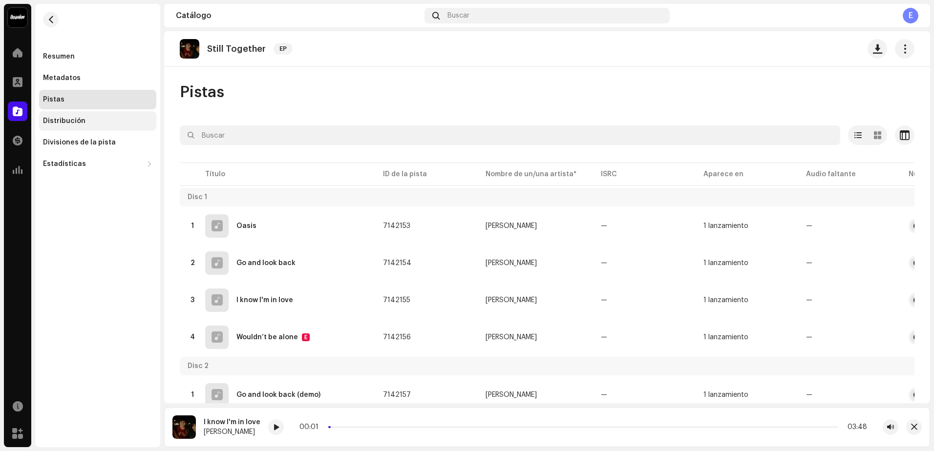
click at [71, 120] on div "Distribución" at bounding box center [64, 121] width 42 height 8
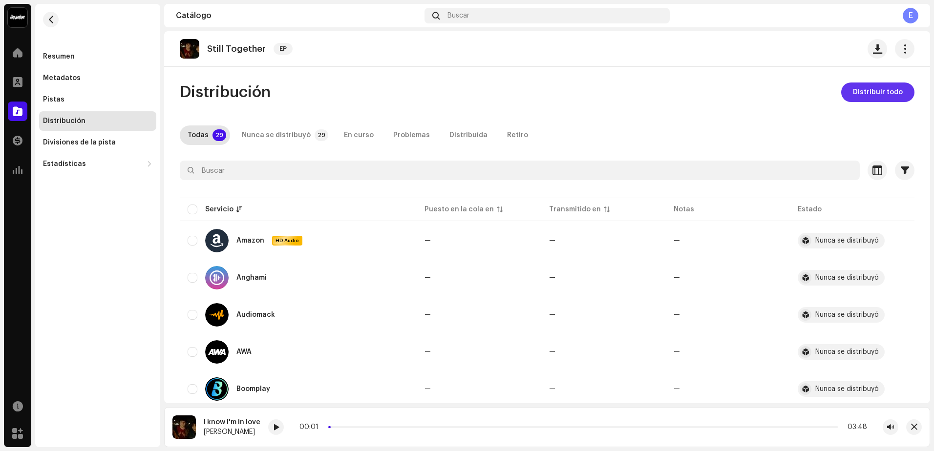
click at [864, 97] on span "Distribuir todo" at bounding box center [878, 93] width 50 height 20
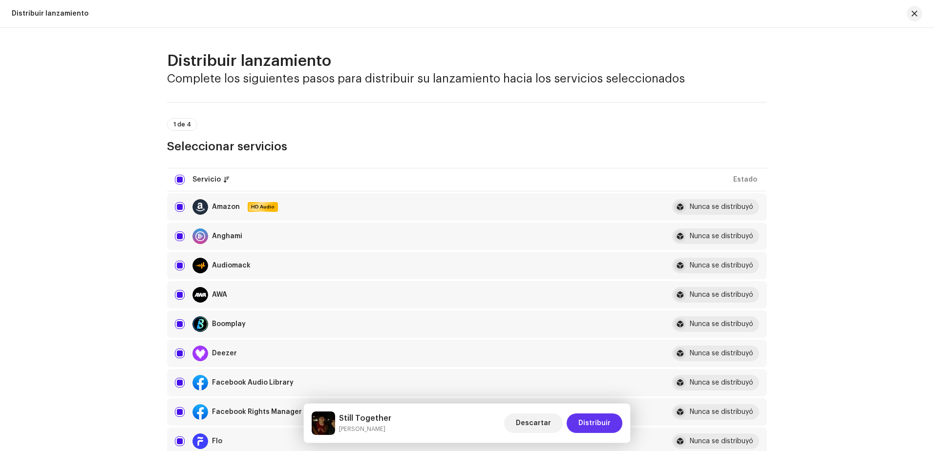
click at [613, 425] on button "Distribuir" at bounding box center [595, 424] width 56 height 20
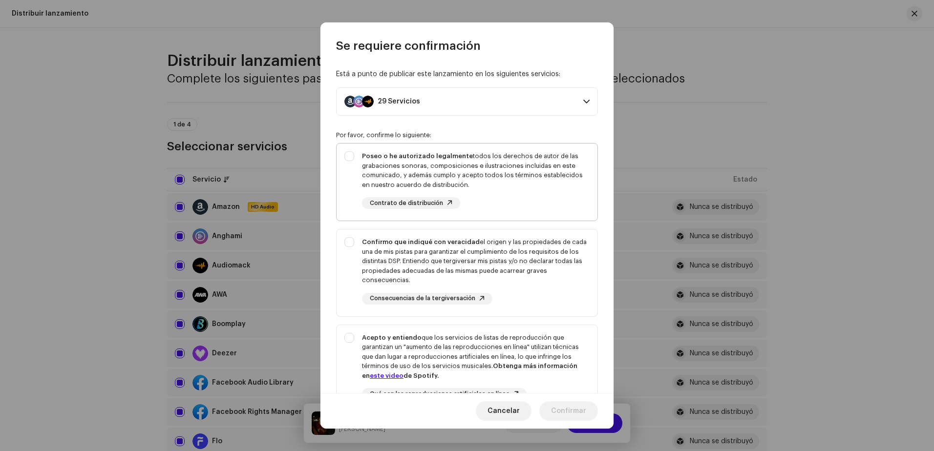
click at [381, 171] on div "Poseo o he autorizado legalmente todos los derechos de autor de las grabaciones…" at bounding box center [476, 170] width 228 height 38
checkbox input "true"
click at [363, 258] on div "Confirmo que indiqué con veracidad el origen y las propiedades de cada una de m…" at bounding box center [476, 261] width 228 height 48
checkbox input "true"
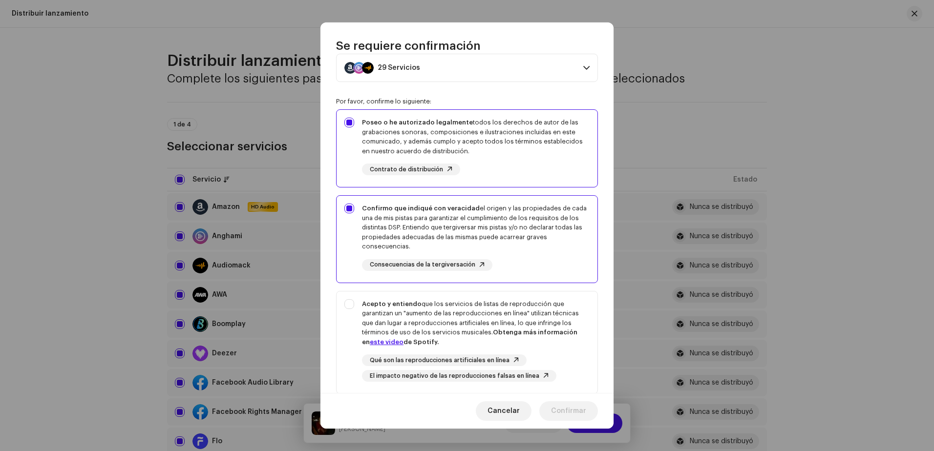
scroll to position [98, 0]
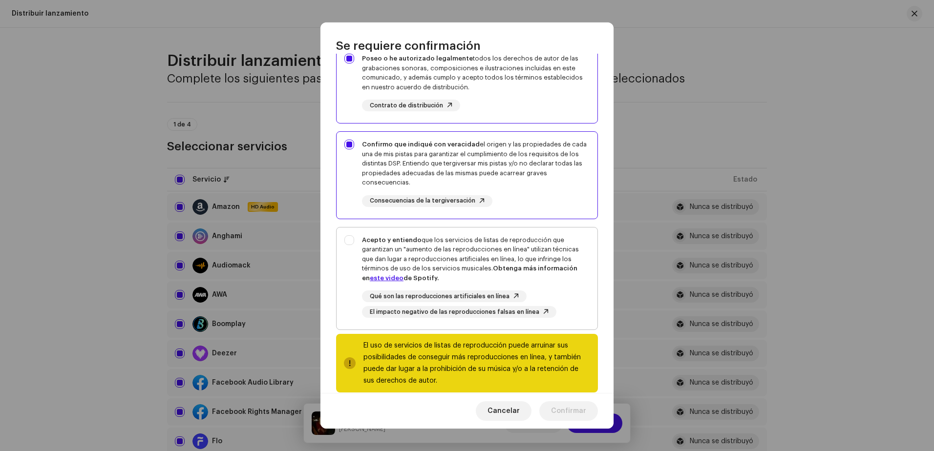
click at [362, 248] on div "Acepto y entiendo que los servicios de listas de reproducción que garantizan un…" at bounding box center [476, 259] width 228 height 48
checkbox input "true"
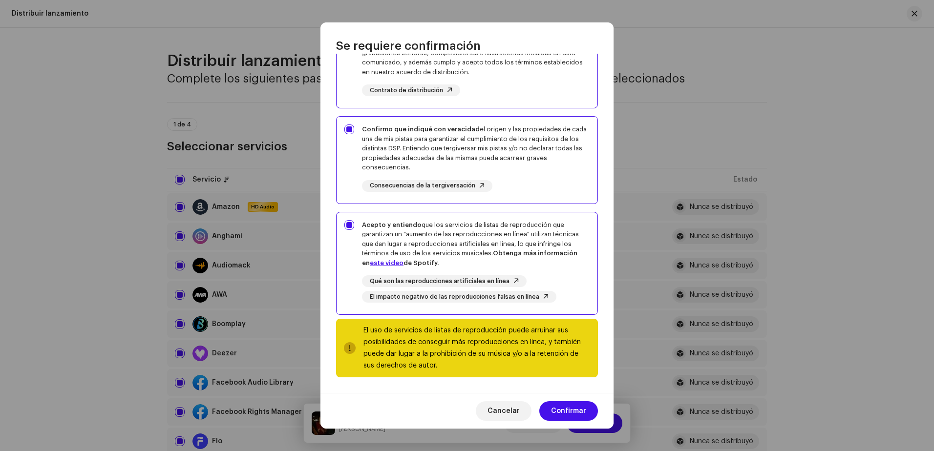
scroll to position [29, 0]
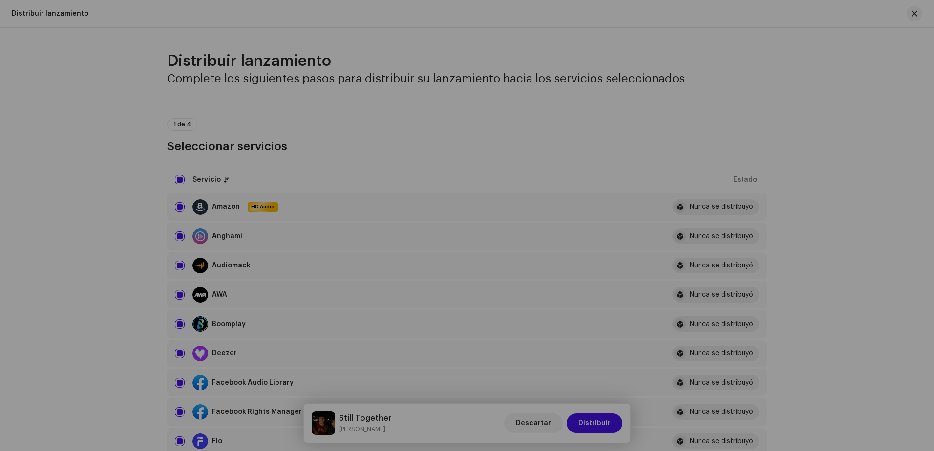
click at [633, 369] on div "Se requiere confirmación Está a punto de publicar este lanzamiento en los sigui…" at bounding box center [467, 225] width 934 height 451
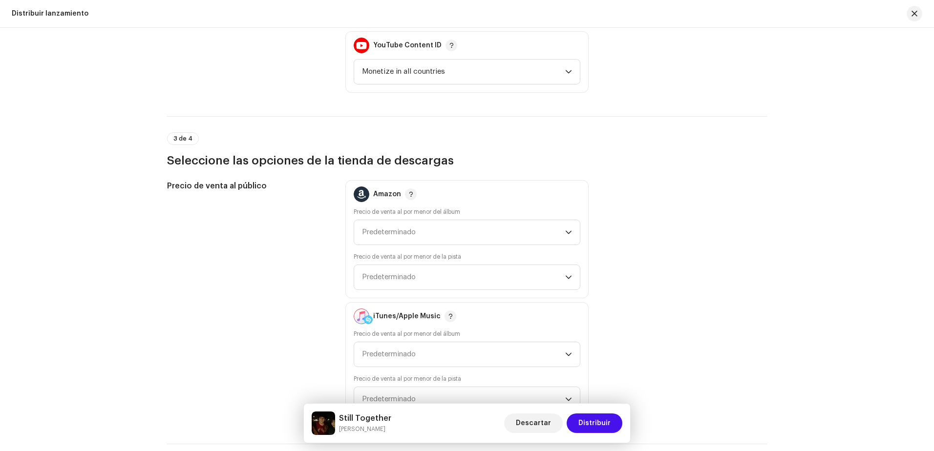
scroll to position [1661, 0]
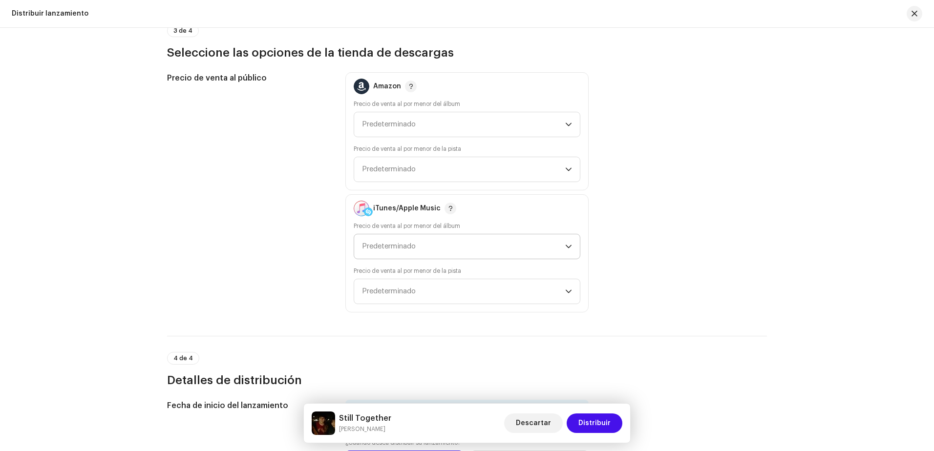
click at [498, 247] on span "Predeterminado" at bounding box center [463, 246] width 203 height 24
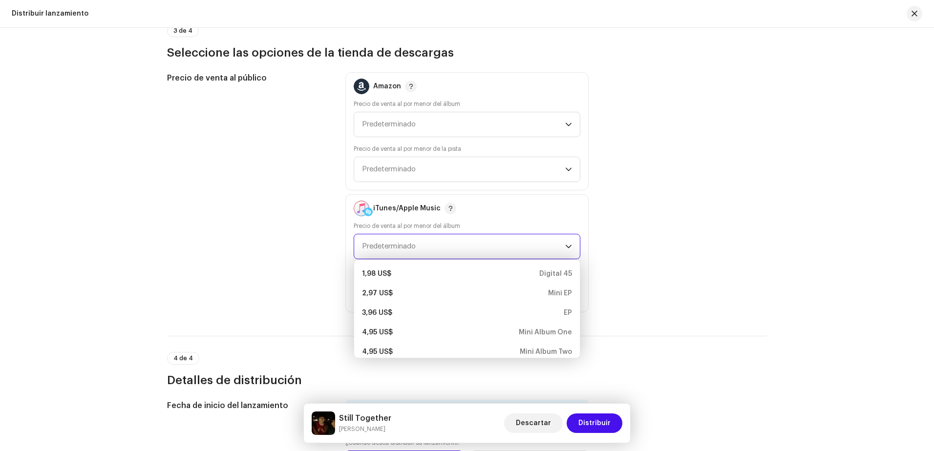
click at [498, 247] on span "Predeterminado" at bounding box center [463, 246] width 203 height 24
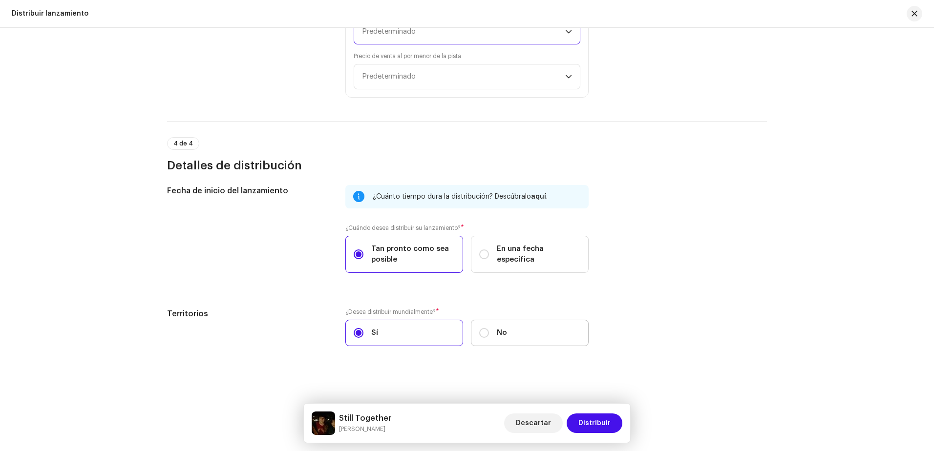
scroll to position [1876, 0]
click at [595, 423] on span "Distribuir" at bounding box center [594, 424] width 32 height 20
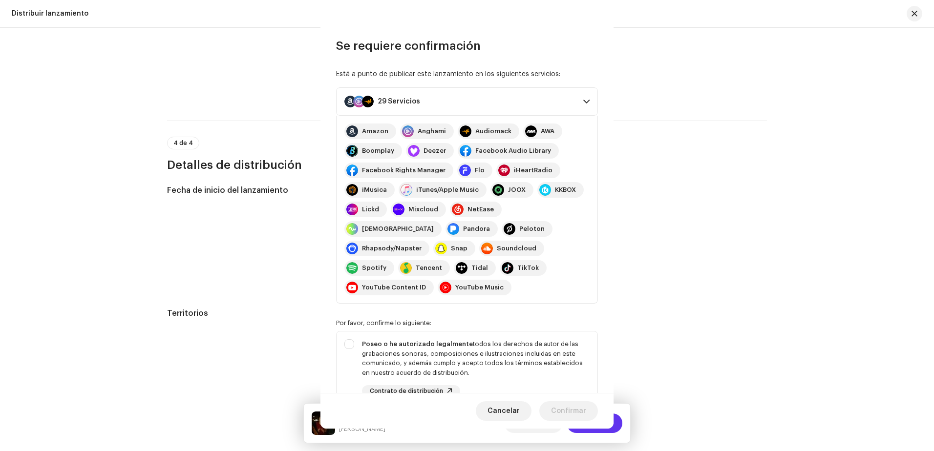
click at [595, 423] on div "Se requiere confirmación Está a punto de publicar este lanzamiento en los sigui…" at bounding box center [467, 225] width 934 height 451
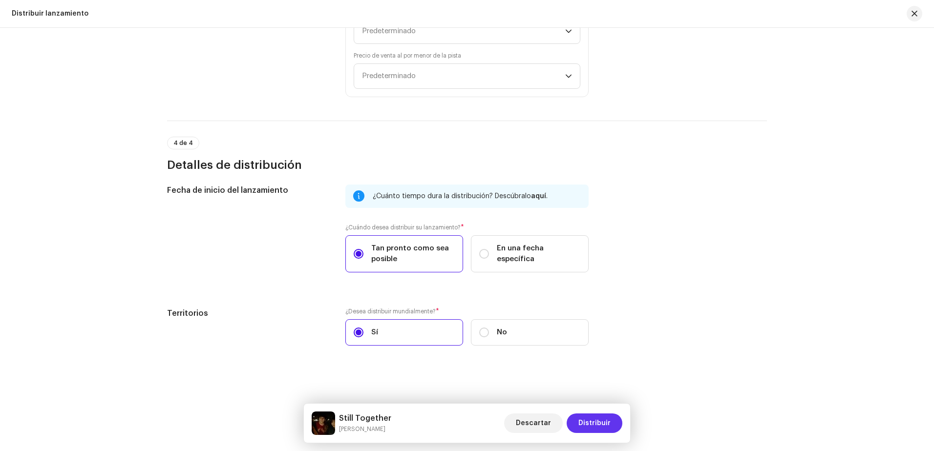
click at [595, 423] on span "Distribuir" at bounding box center [594, 424] width 32 height 20
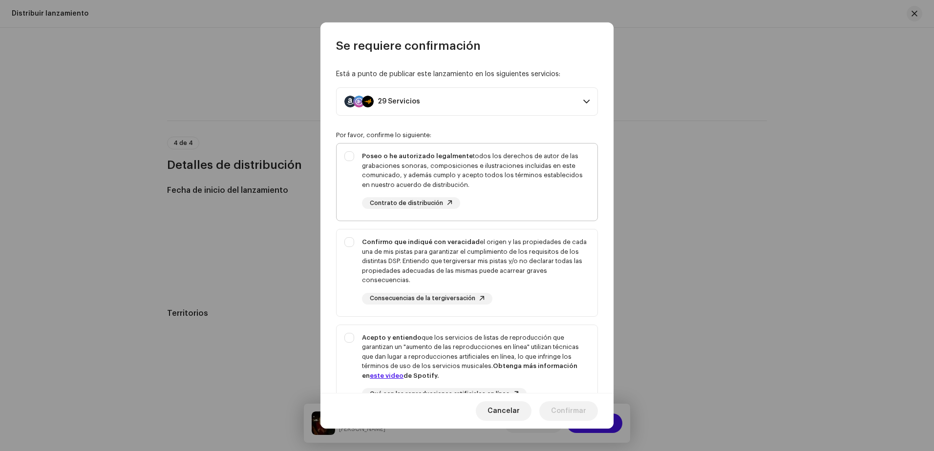
click at [342, 174] on div "Poseo o he autorizado legalmente todos los derechos de autor de las grabaciones…" at bounding box center [466, 180] width 261 height 73
checkbox input "true"
click at [367, 252] on div "Confirmo que indiqué con veracidad el origen y las propiedades de cada una de m…" at bounding box center [476, 261] width 228 height 48
checkbox input "true"
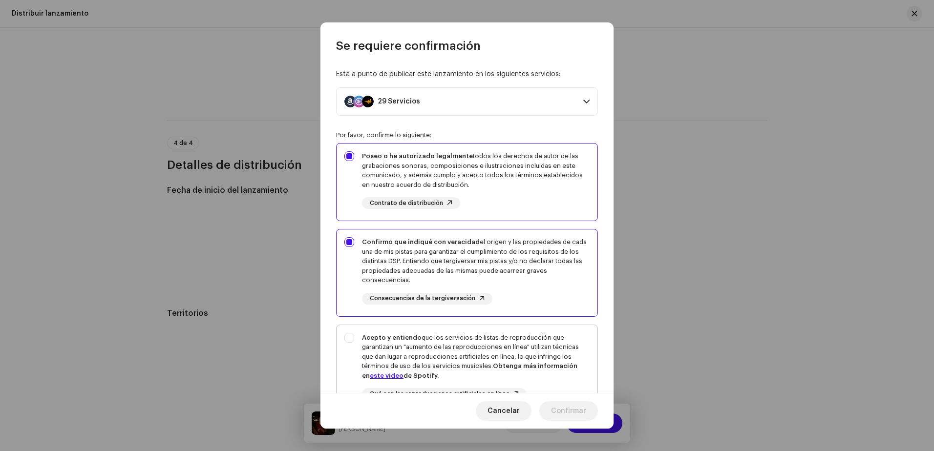
click at [360, 345] on div "Acepto y entiendo que los servicios de listas de reproducción que garantizan un…" at bounding box center [466, 374] width 261 height 99
checkbox input "true"
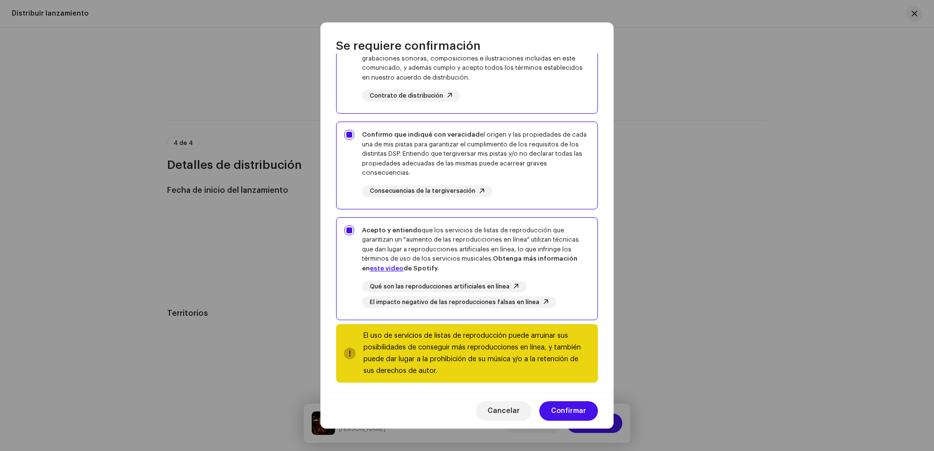
scroll to position [113, 0]
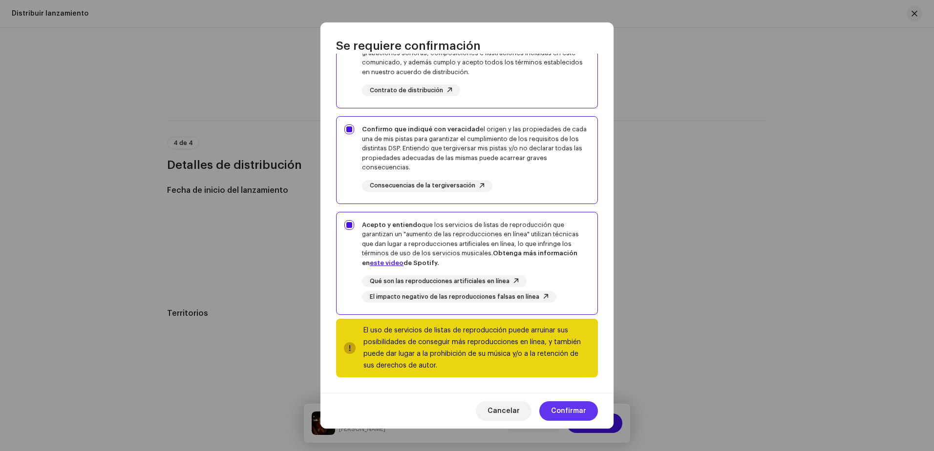
click at [544, 406] on button "Confirmar" at bounding box center [568, 411] width 59 height 20
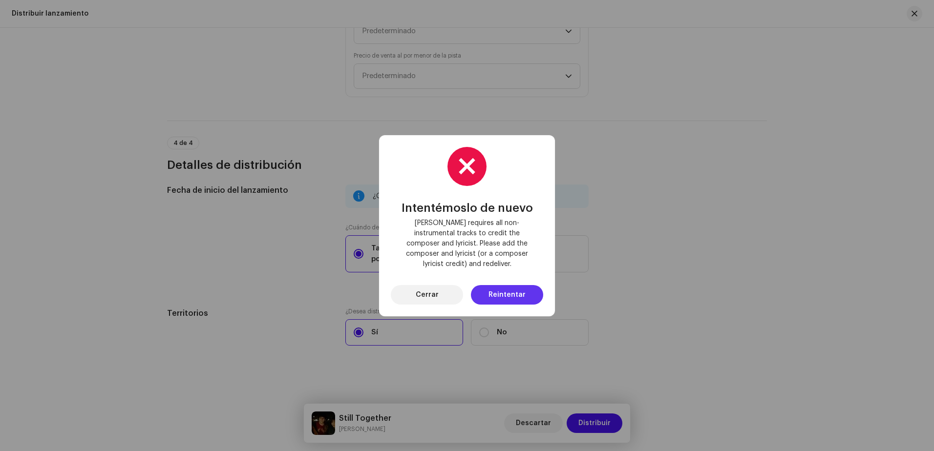
click at [498, 295] on span "Reintentar" at bounding box center [506, 295] width 37 height 20
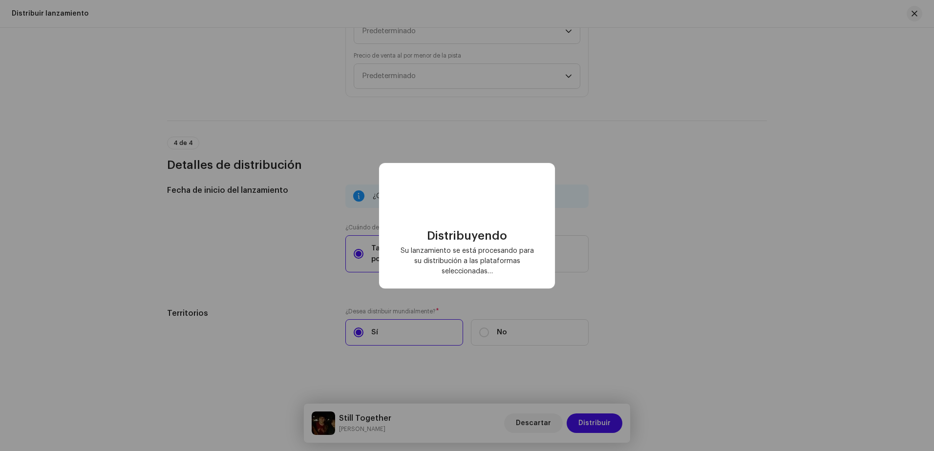
click at [498, 295] on div "Distribuyendo Su lanzamiento se está procesando para su distribución a las plat…" at bounding box center [467, 225] width 934 height 451
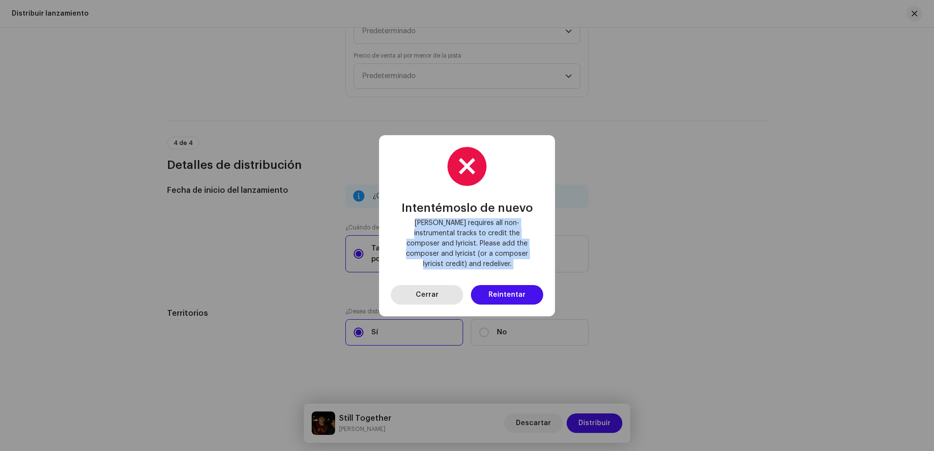
click at [420, 285] on span "Cerrar" at bounding box center [427, 295] width 23 height 20
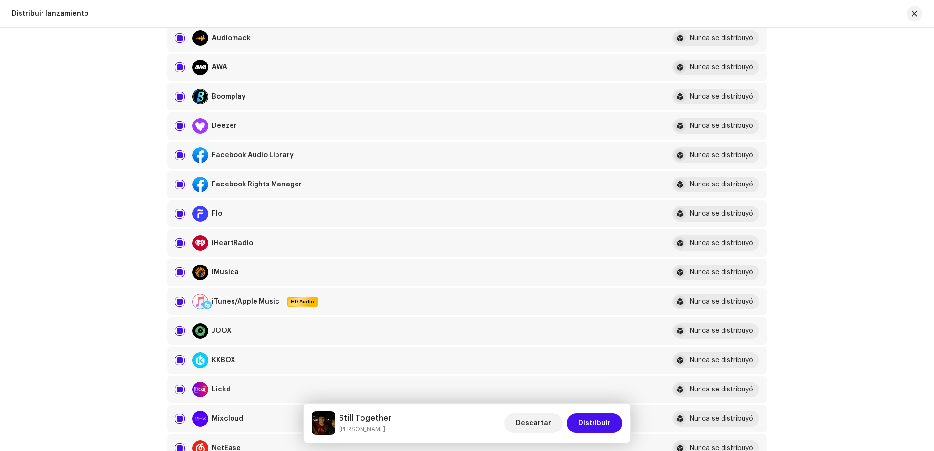
scroll to position [215, 0]
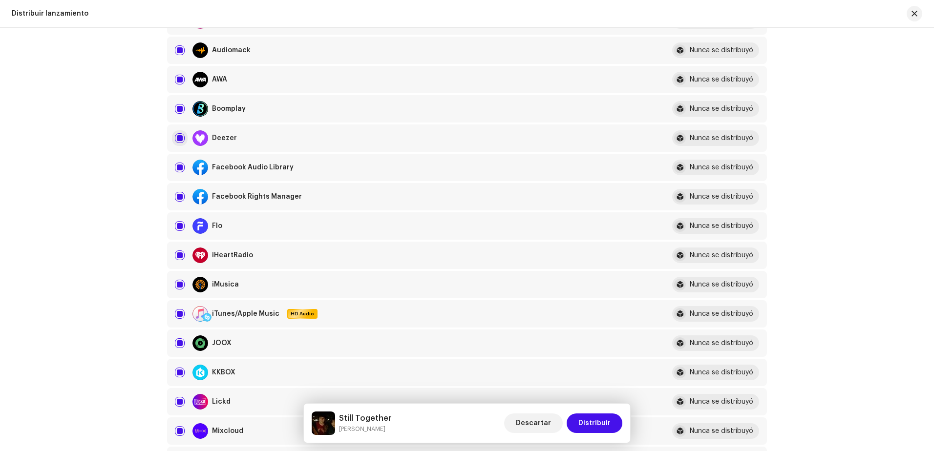
click at [176, 135] on input "checkbox" at bounding box center [180, 138] width 10 height 10
checkbox input "false"
click at [595, 426] on span "Distribuir" at bounding box center [594, 424] width 32 height 20
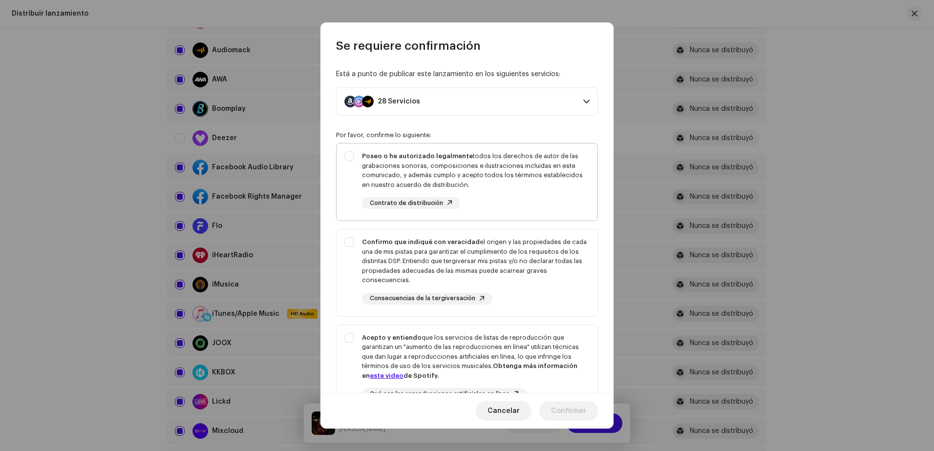
click at [376, 168] on div "Poseo o he autorizado legalmente todos los derechos de autor de las grabaciones…" at bounding box center [476, 170] width 228 height 38
checkbox input "true"
click at [393, 251] on div "Confirmo que indiqué con veracidad el origen y las propiedades de cada una de m…" at bounding box center [476, 261] width 228 height 48
checkbox input "true"
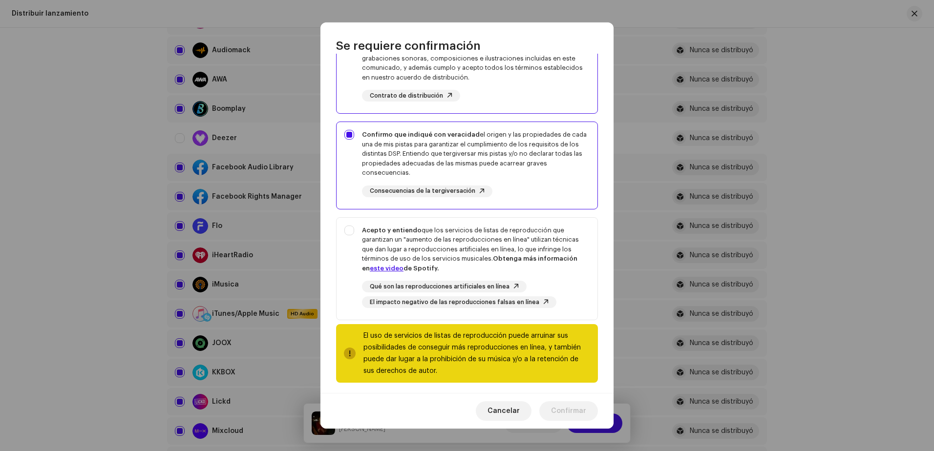
scroll to position [113, 0]
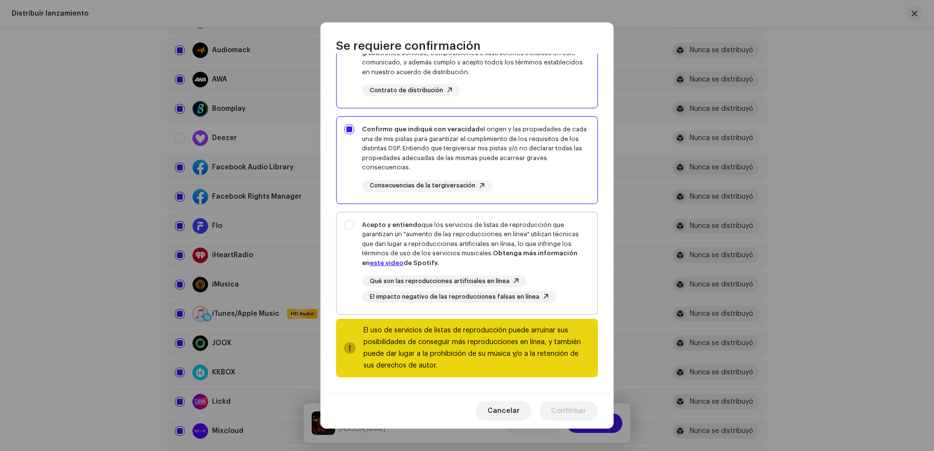
click at [384, 243] on div "Acepto y entiendo que los servicios de listas de reproducción que garantizan un…" at bounding box center [476, 244] width 228 height 48
checkbox input "true"
click at [553, 409] on span "Confirmar" at bounding box center [568, 411] width 35 height 20
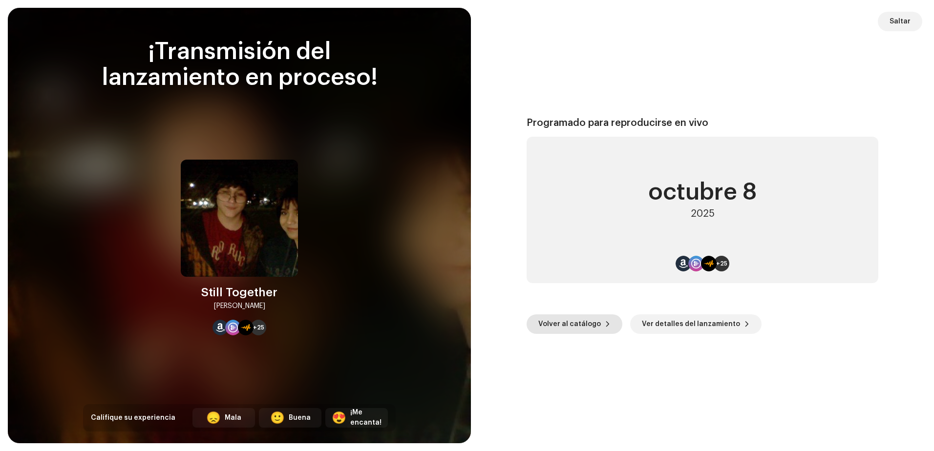
click at [582, 323] on span "Volver al catálogo" at bounding box center [569, 325] width 63 height 20
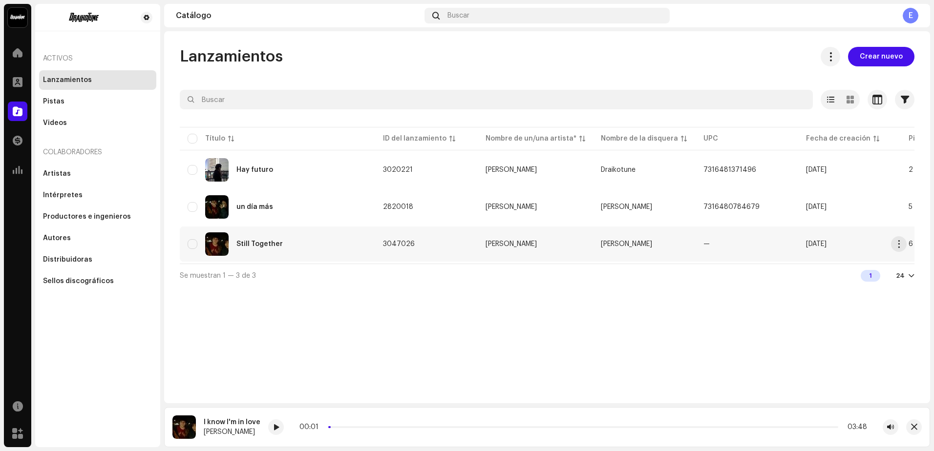
click at [258, 243] on div "Still Together" at bounding box center [259, 244] width 46 height 7
